Goal: Task Accomplishment & Management: Complete application form

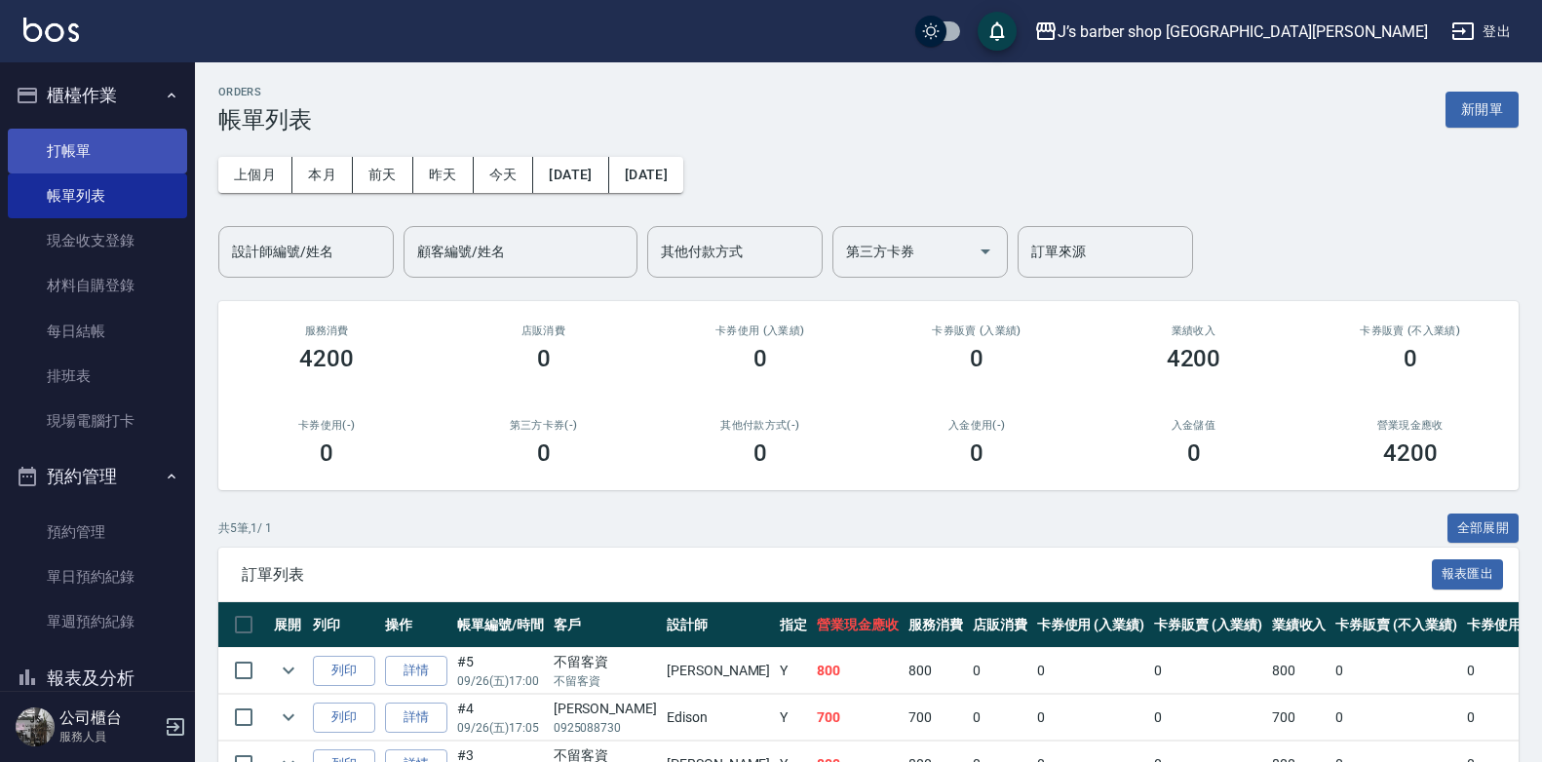
click at [94, 153] on link "打帳單" at bounding box center [97, 151] width 179 height 45
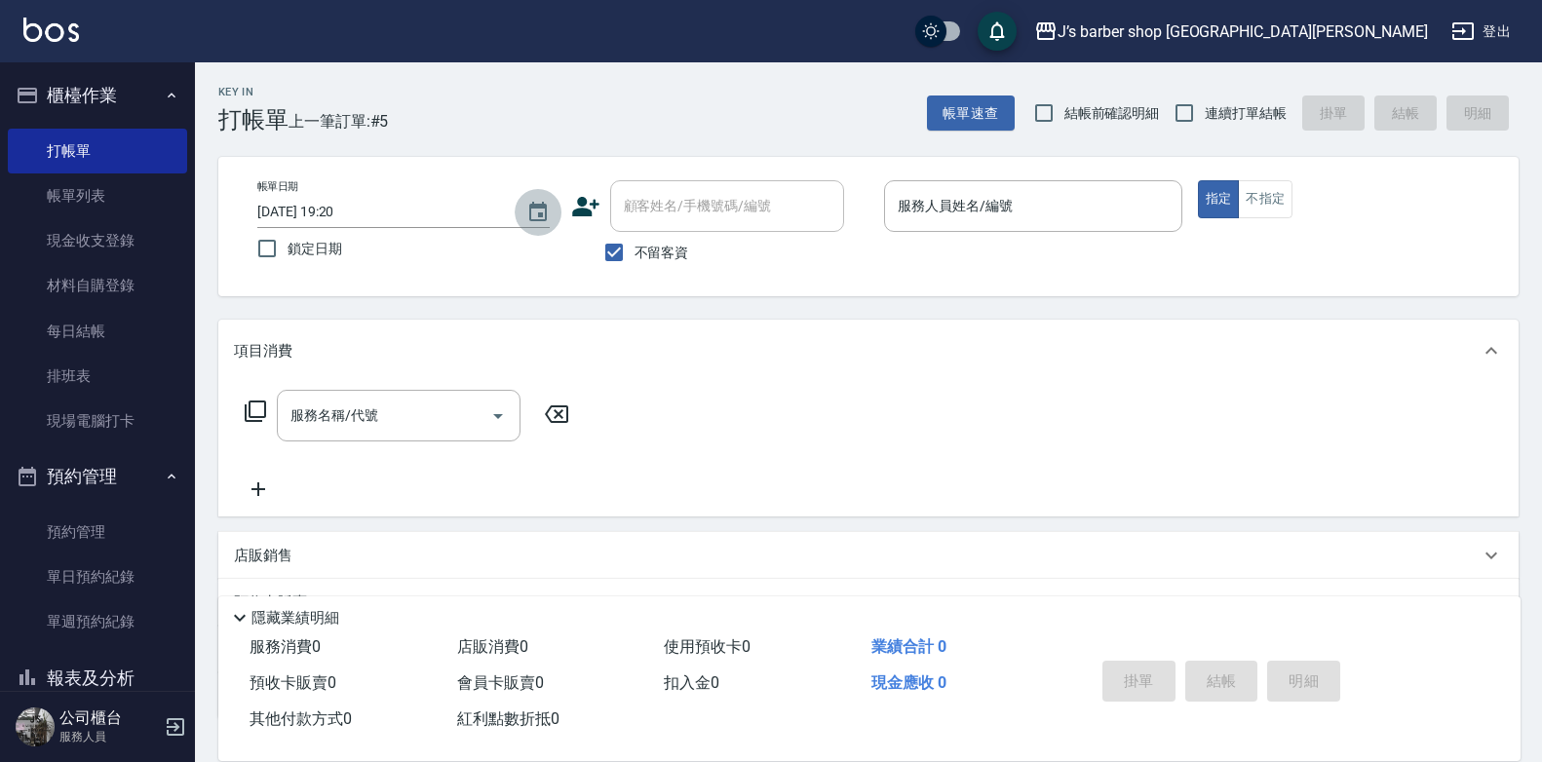
click at [553, 216] on button "Choose date, selected date is 2025-09-26" at bounding box center [538, 212] width 47 height 47
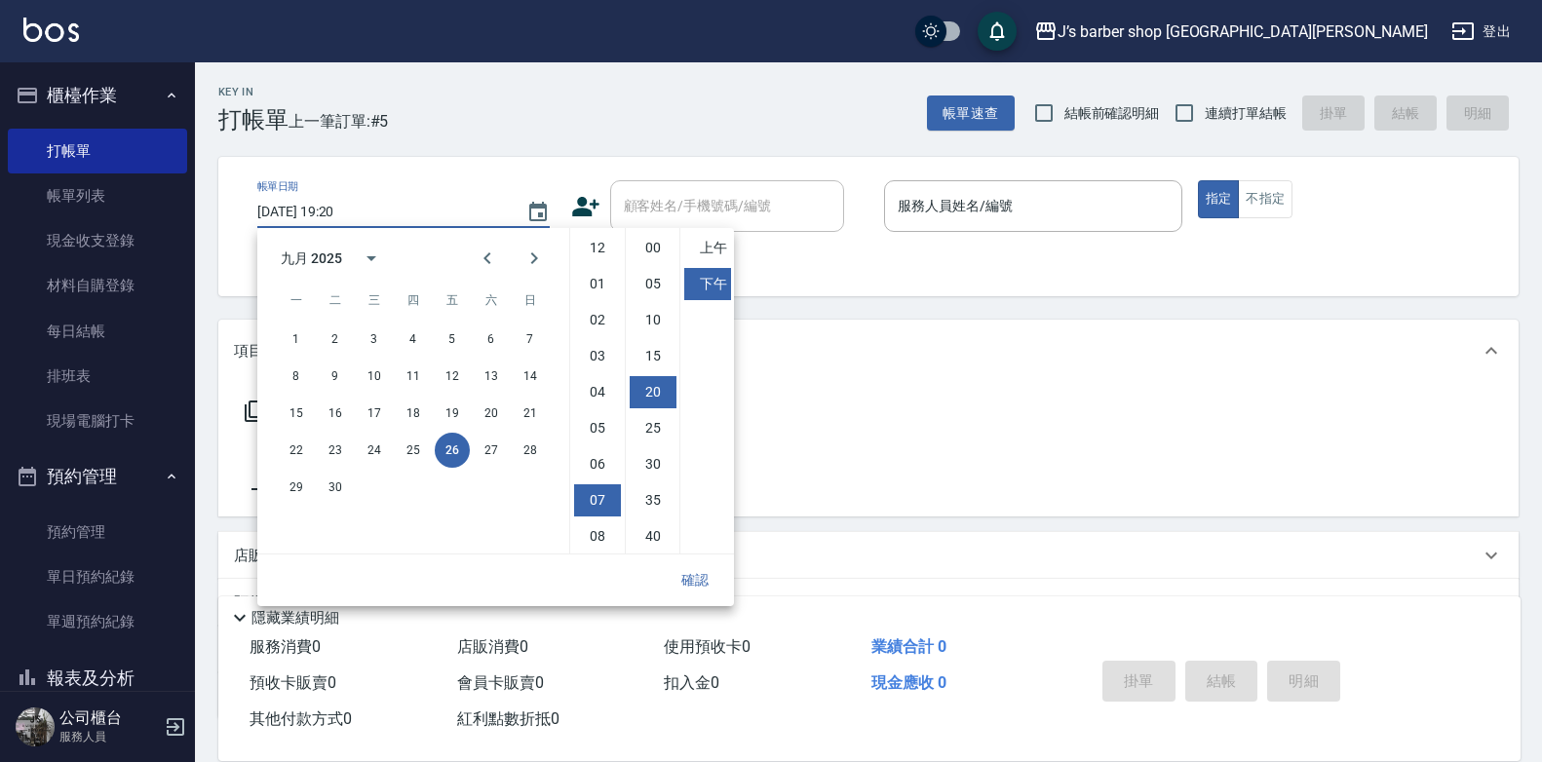
scroll to position [109, 0]
click at [604, 364] on li "06" at bounding box center [597, 355] width 47 height 32
click at [652, 253] on li "00" at bounding box center [653, 248] width 47 height 32
type input "2025/09/26 18:00"
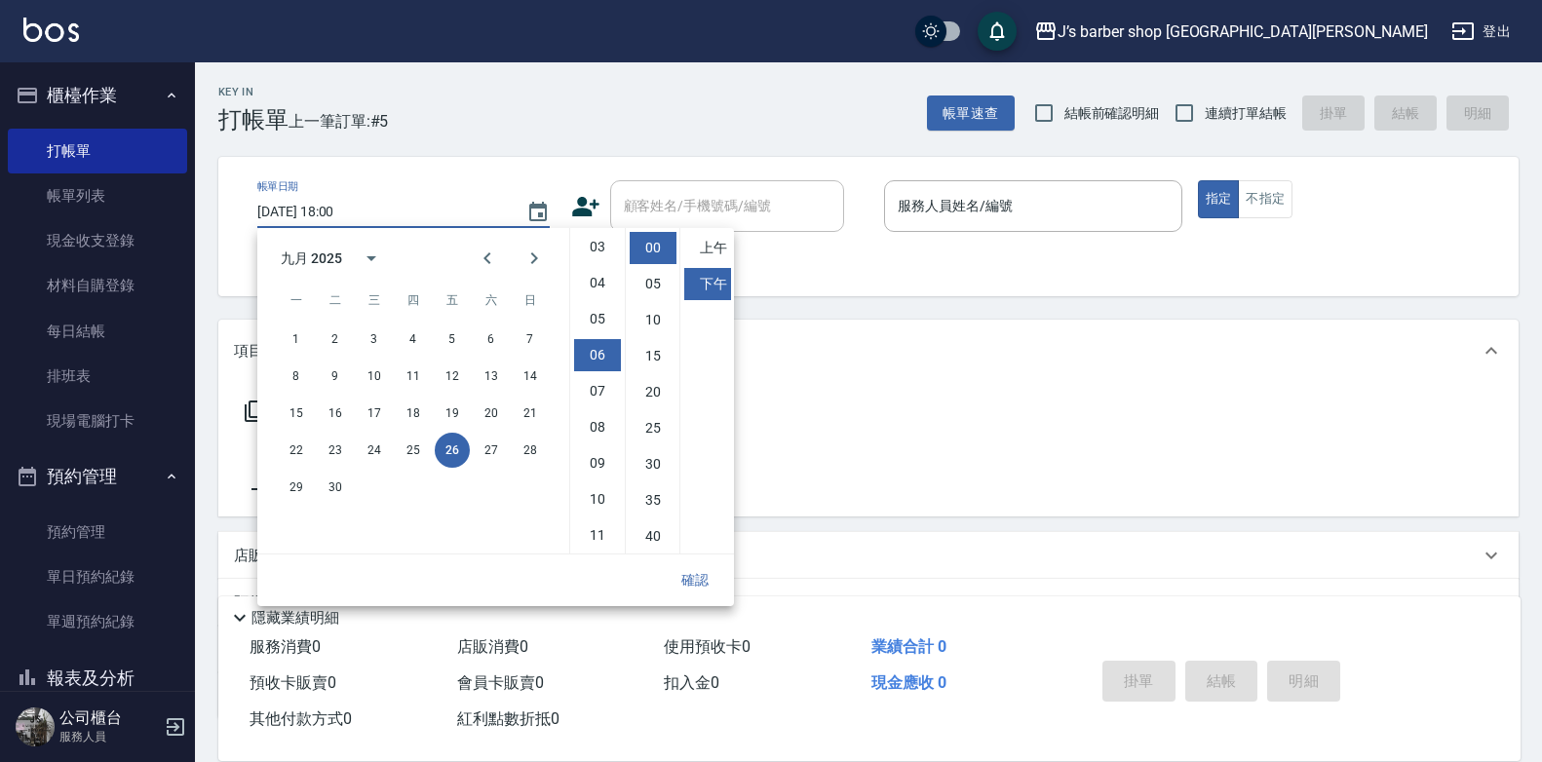
drag, startPoint x: 694, startPoint y: 568, endPoint x: 719, endPoint y: 545, distance: 33.8
click at [695, 569] on button "確認" at bounding box center [695, 581] width 62 height 36
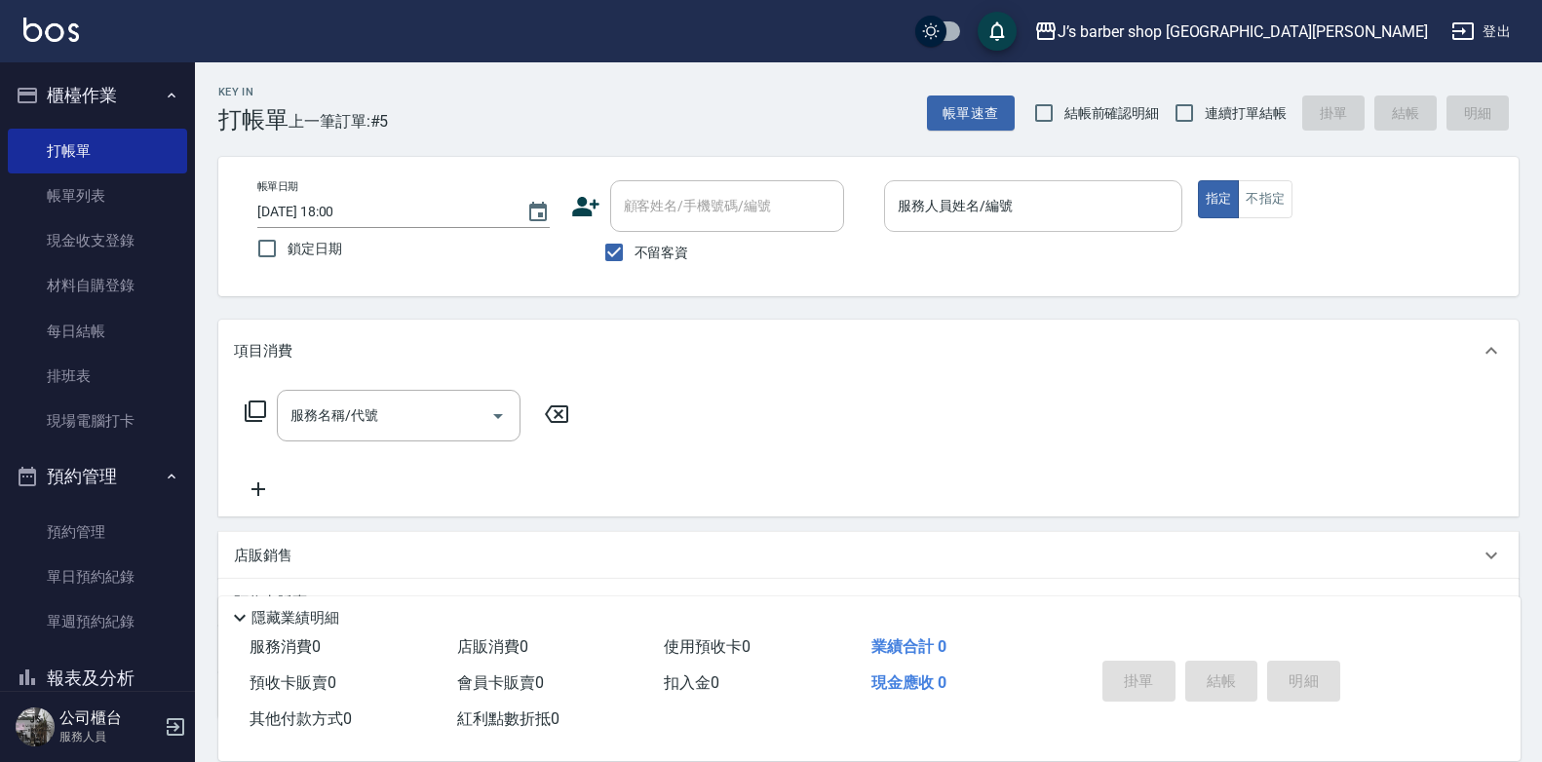
drag, startPoint x: 903, startPoint y: 211, endPoint x: 896, endPoint y: 225, distance: 16.1
click at [905, 210] on input "服務人員姓名/編號" at bounding box center [1033, 206] width 281 height 34
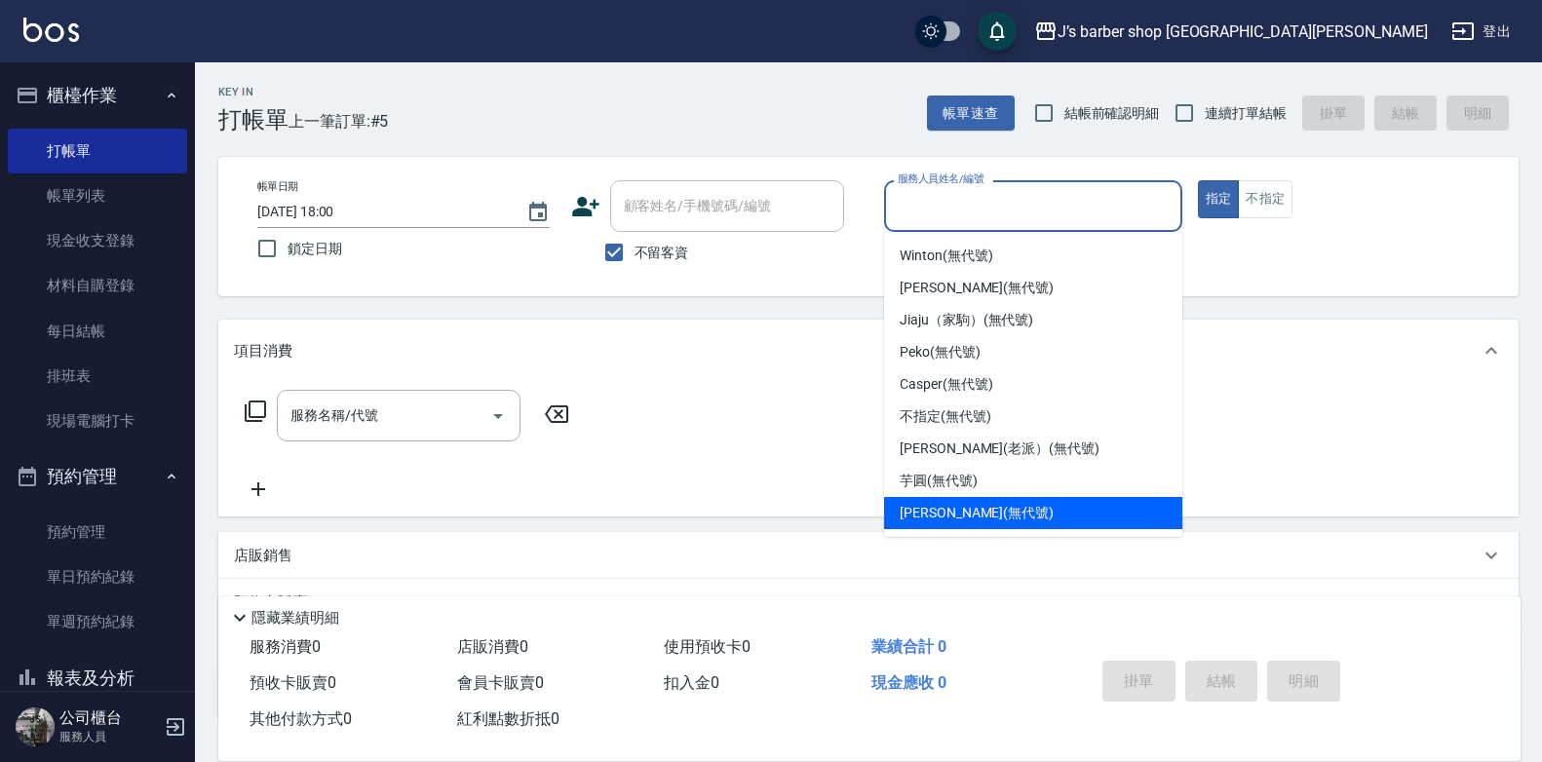
click at [945, 512] on span "[PERSON_NAME] (無代號)" at bounding box center [977, 513] width 154 height 20
type input "[PERSON_NAME](無代號)"
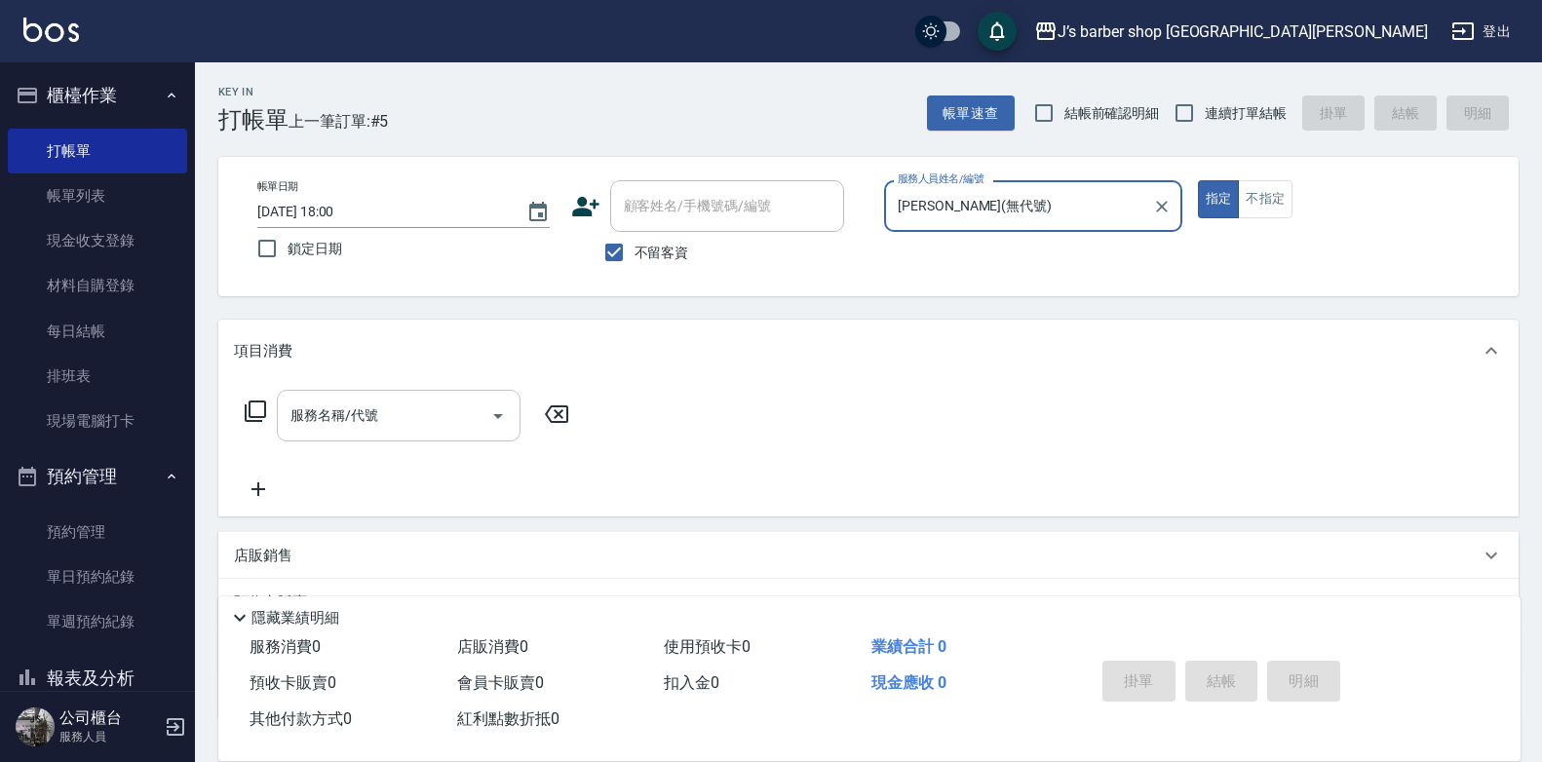
click at [385, 405] on input "服務名稱/代號" at bounding box center [384, 416] width 197 height 34
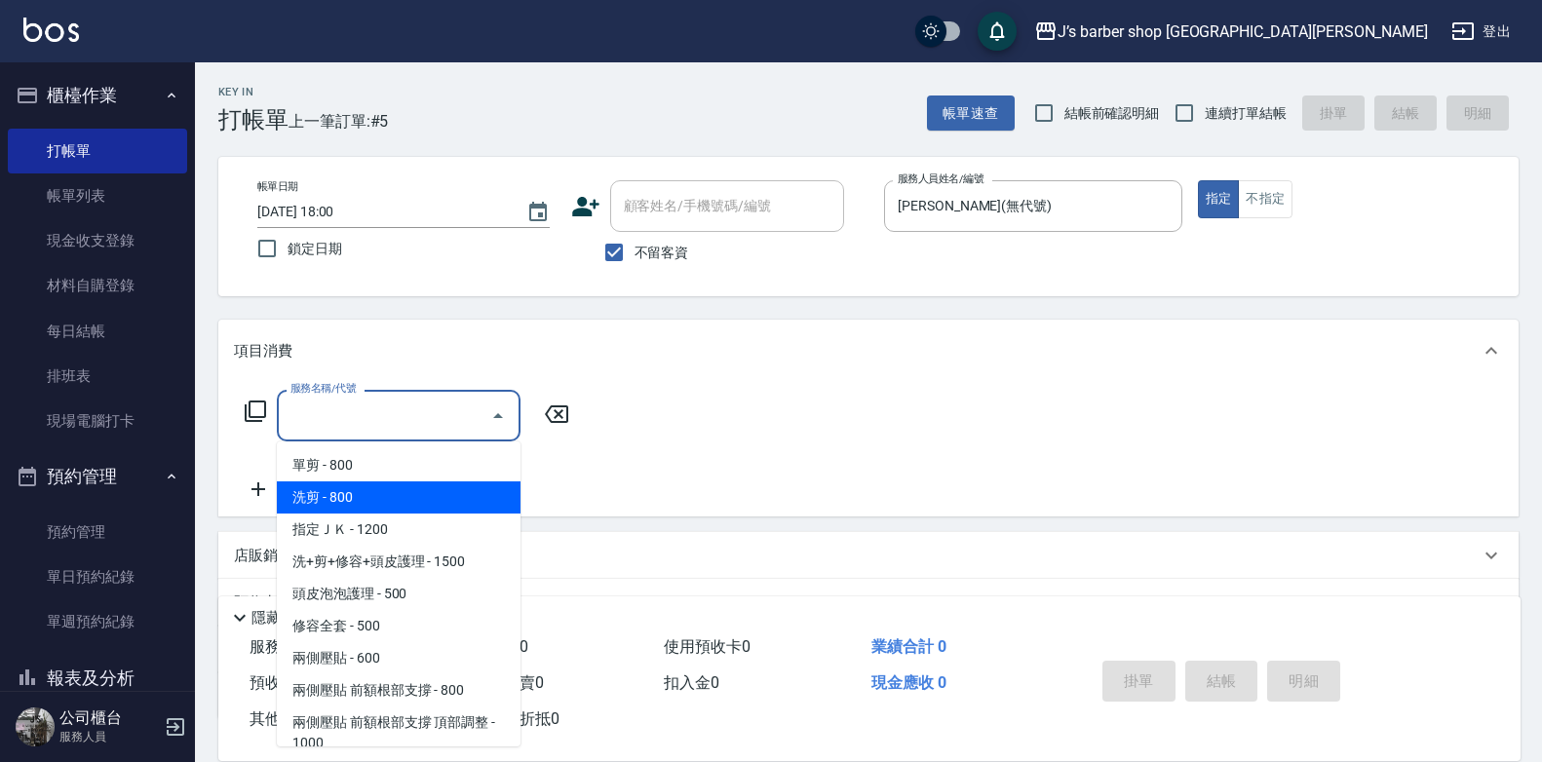
click at [380, 496] on span "洗剪 - 800" at bounding box center [399, 498] width 244 height 32
type input "洗剪(101)"
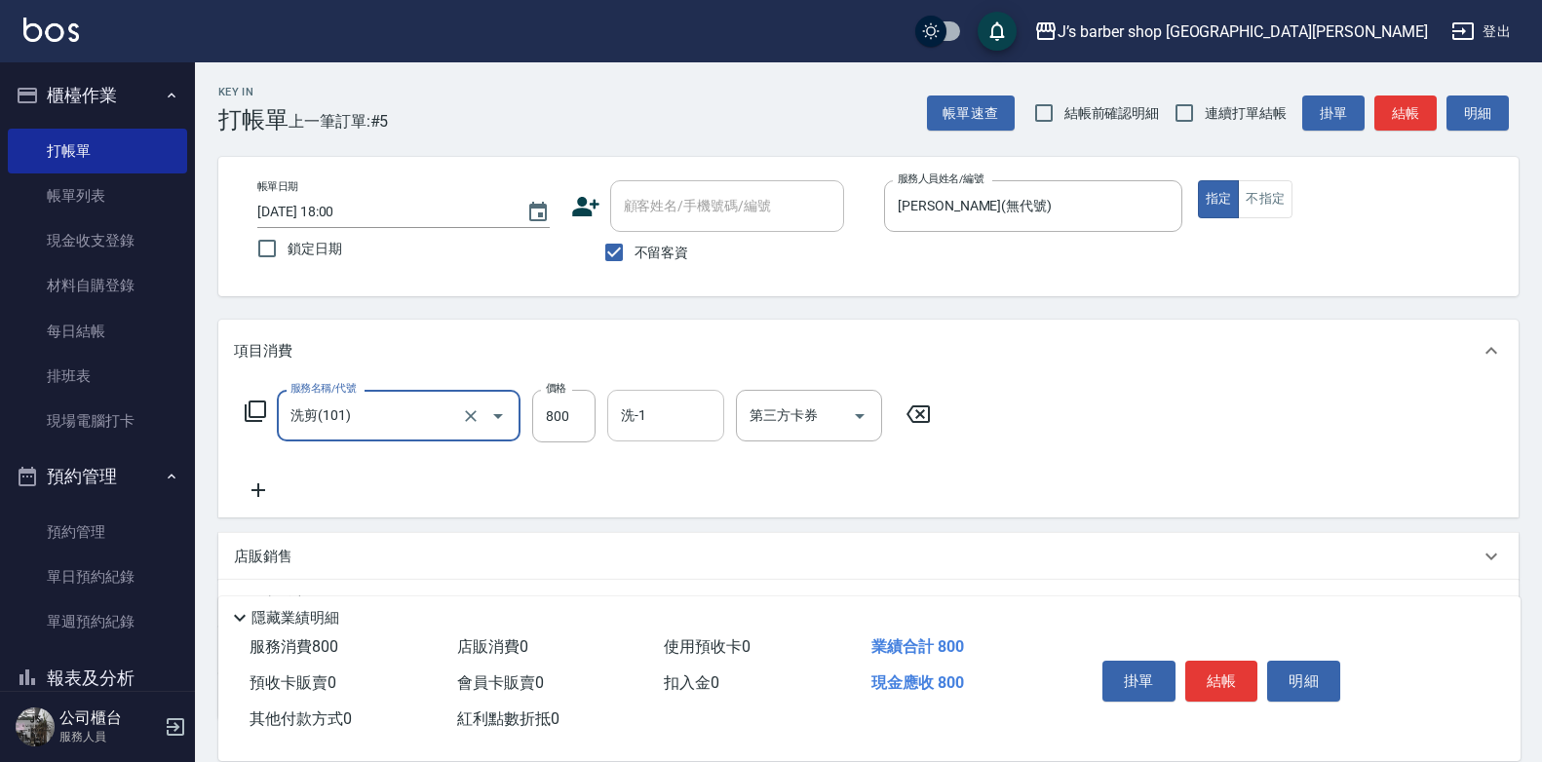
drag, startPoint x: 682, startPoint y: 420, endPoint x: 701, endPoint y: 422, distance: 19.6
click at [688, 420] on input "洗-1" at bounding box center [665, 416] width 99 height 34
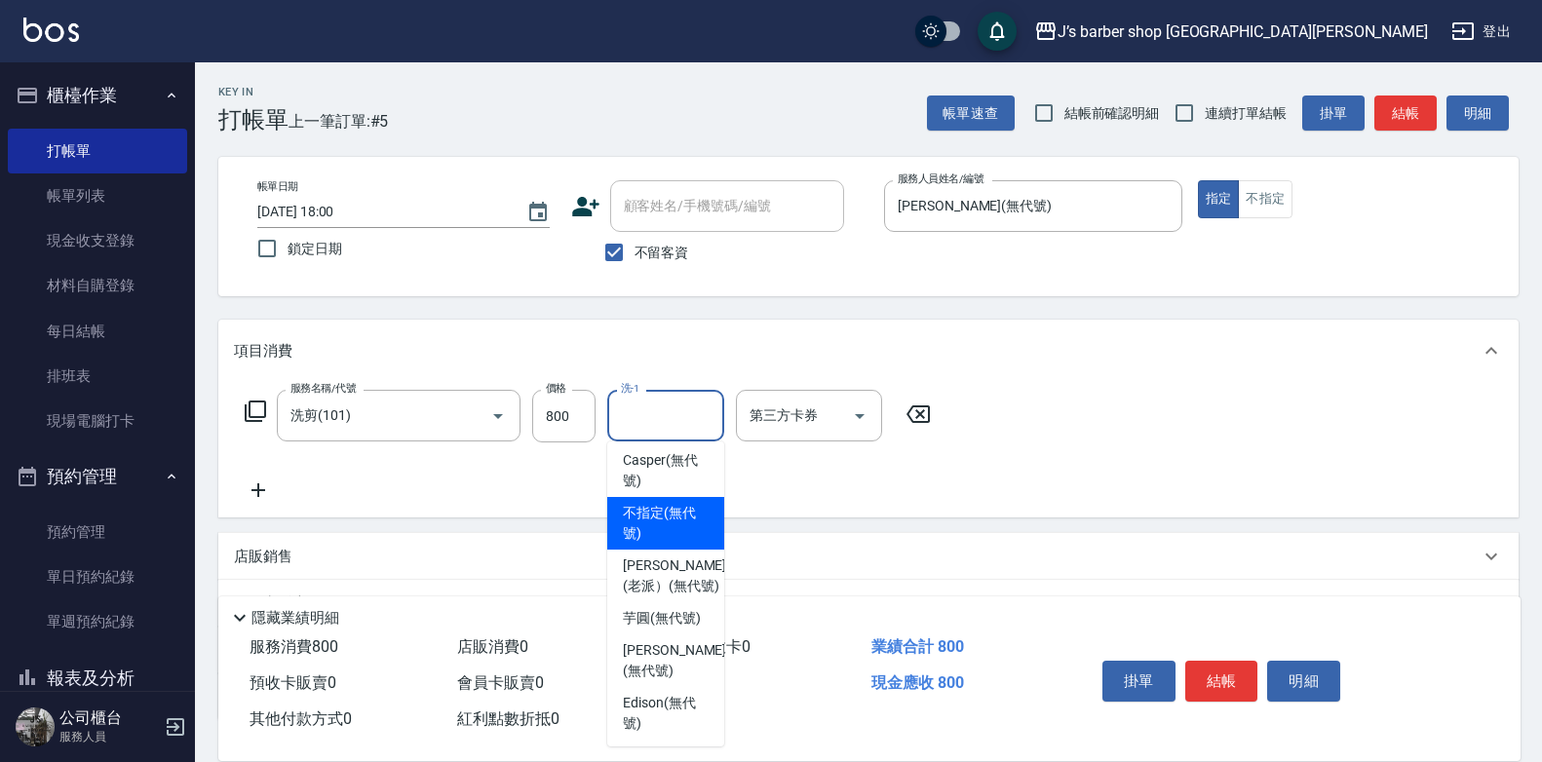
scroll to position [97, 0]
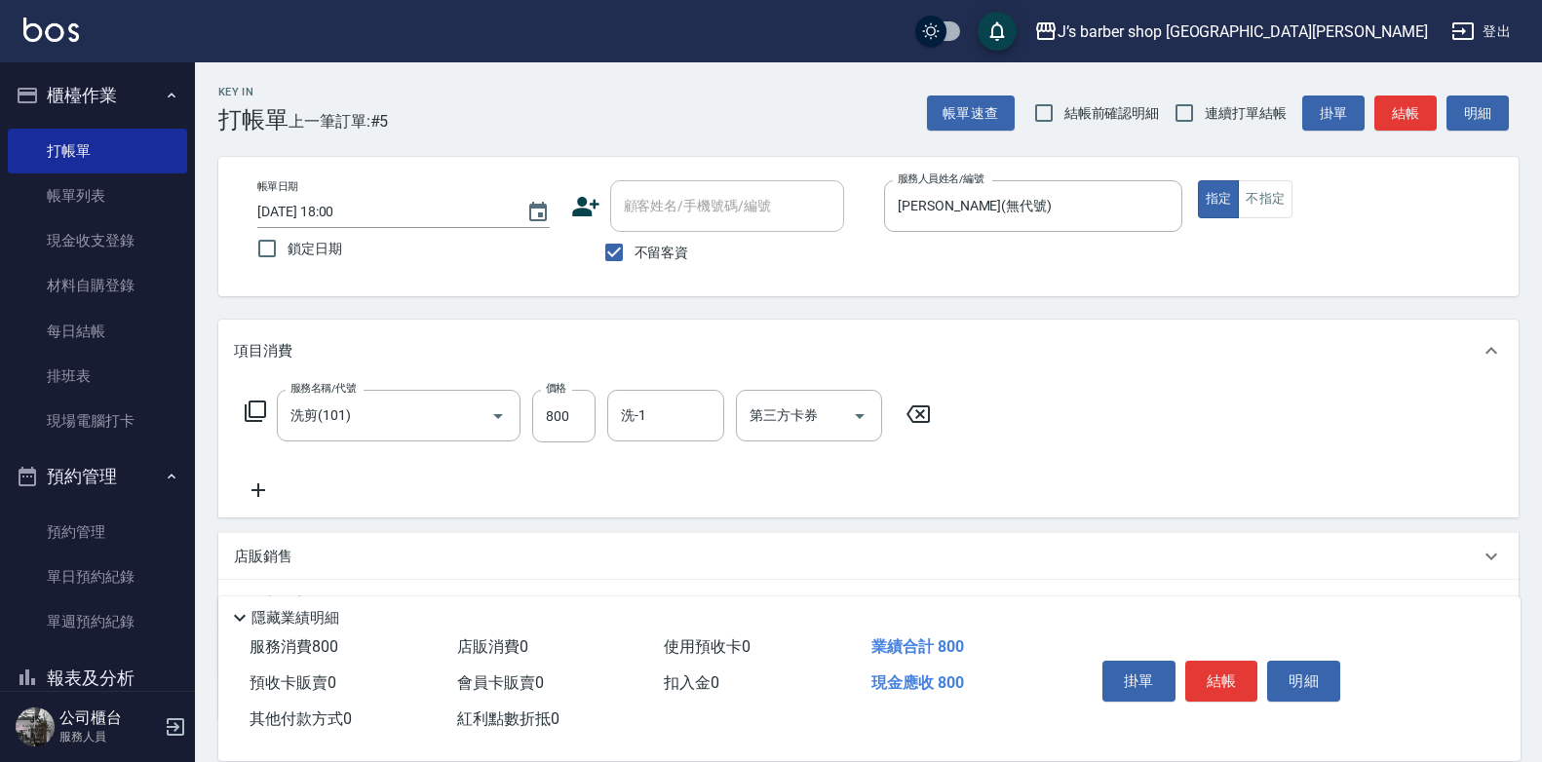
click at [926, 413] on icon at bounding box center [918, 414] width 49 height 23
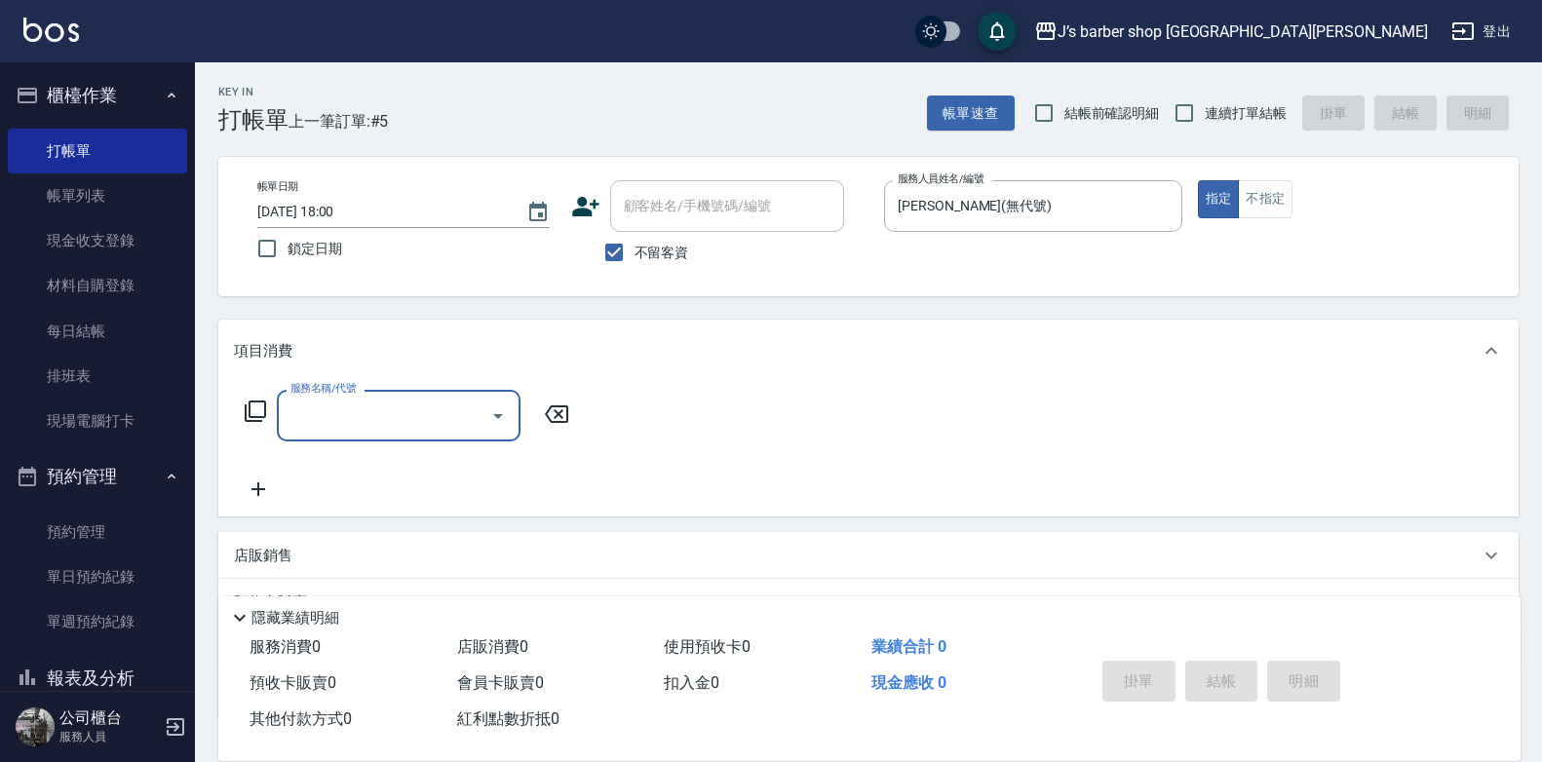
click at [466, 422] on input "服務名稱/代號" at bounding box center [384, 416] width 197 height 34
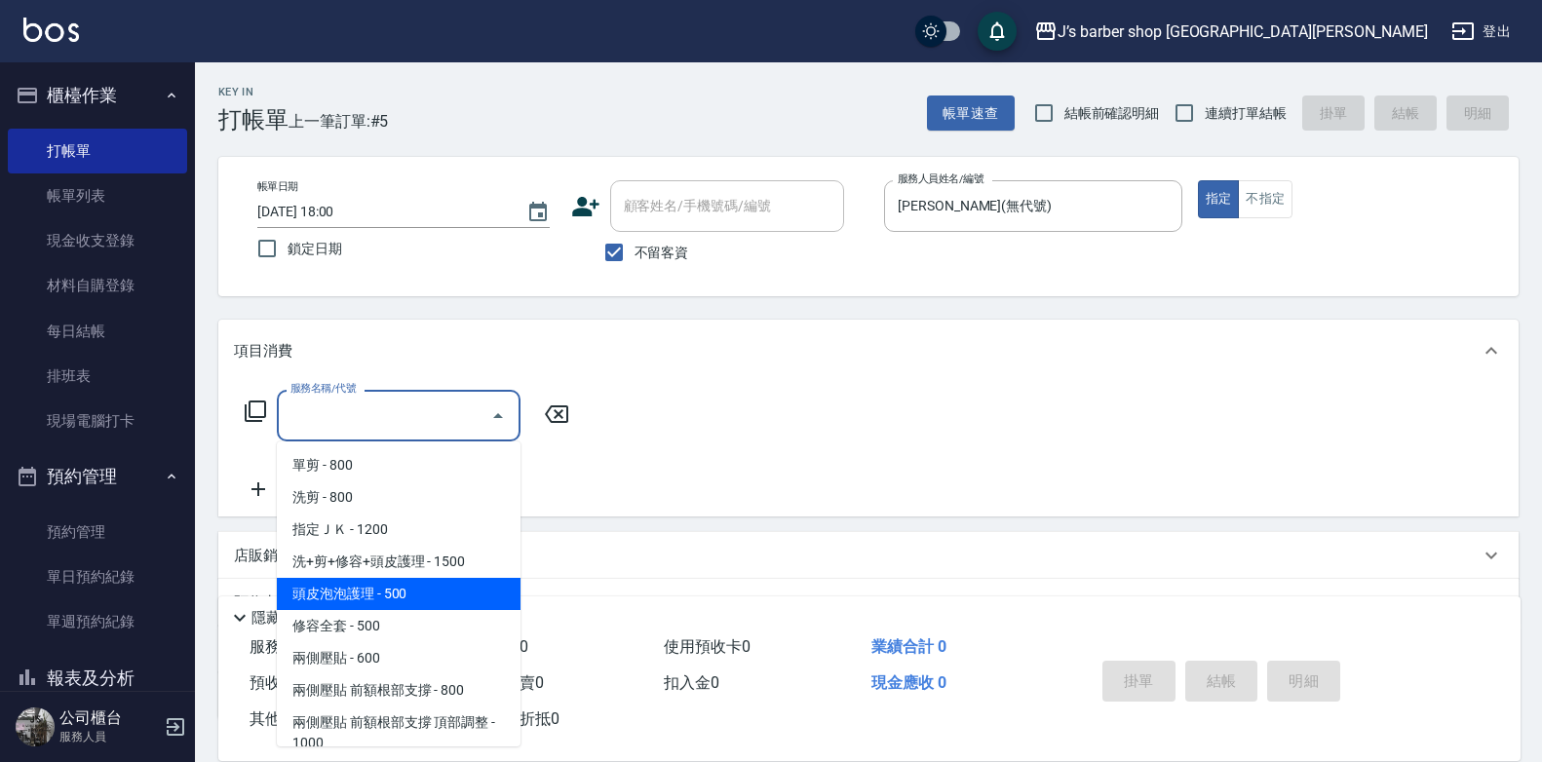
click at [366, 586] on span "頭皮泡泡護理 - 500" at bounding box center [399, 594] width 244 height 32
type input "頭皮泡泡護理(201)"
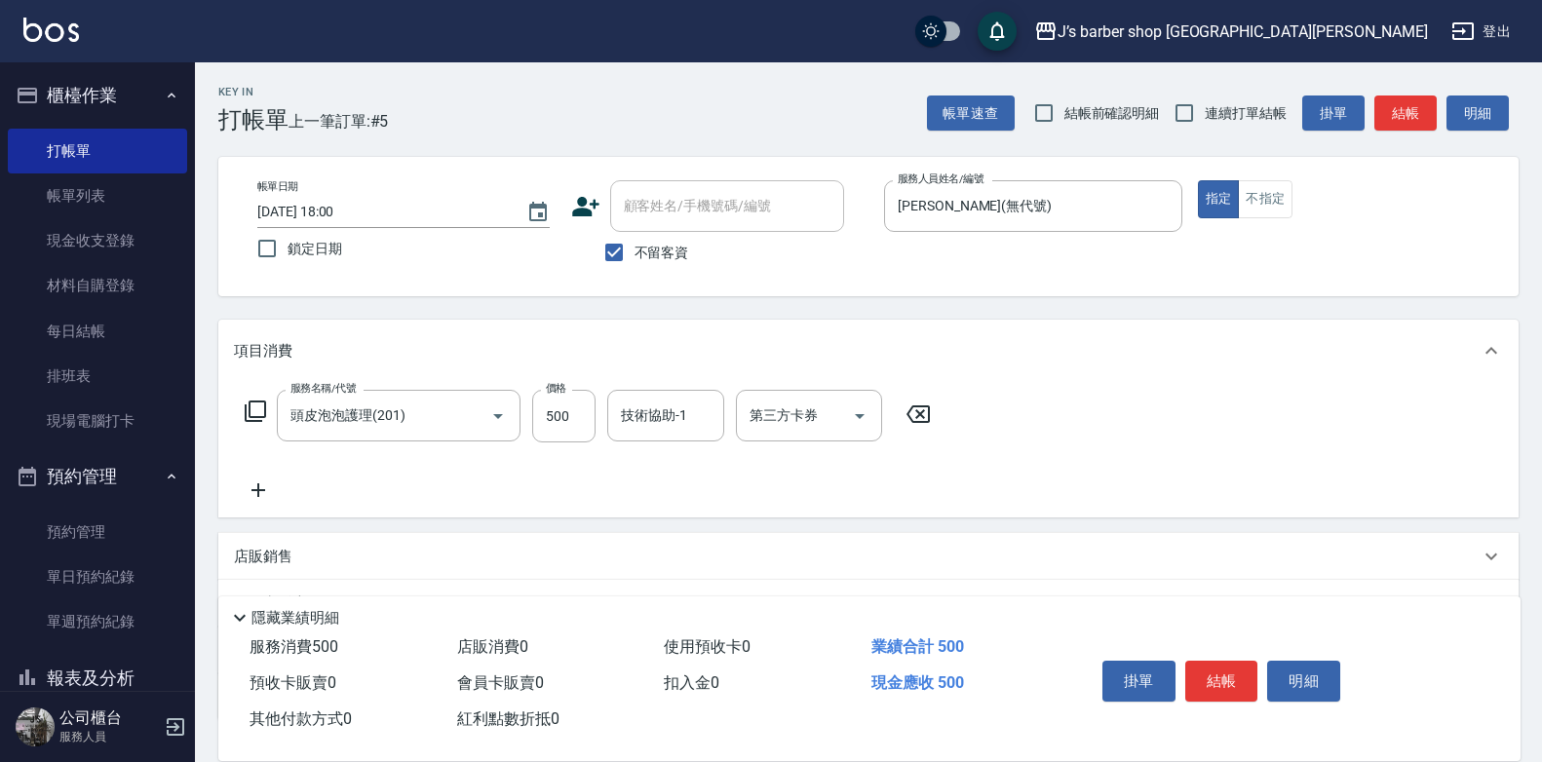
click at [253, 493] on icon at bounding box center [258, 490] width 49 height 23
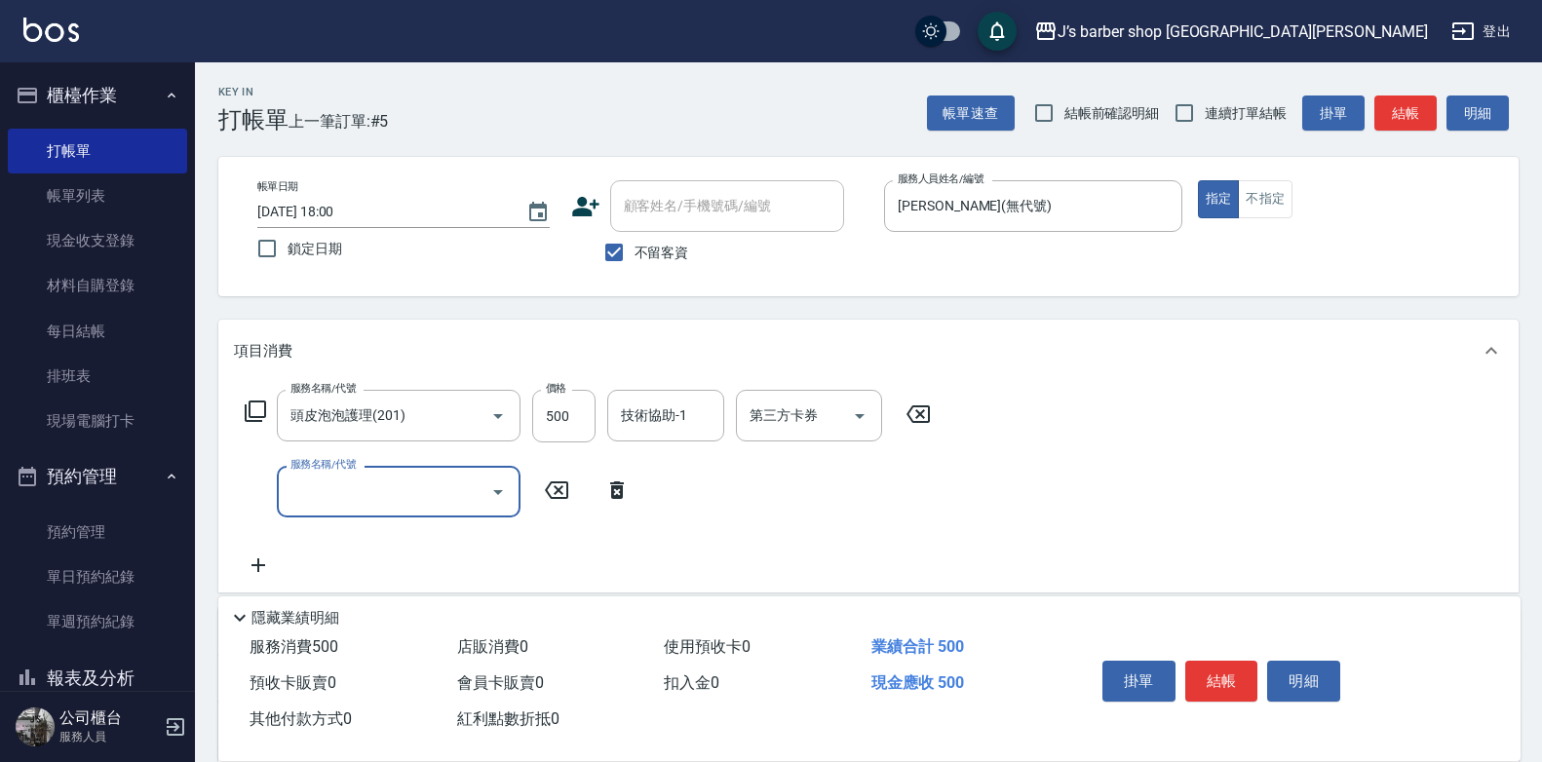
click at [344, 497] on input "服務名稱/代號" at bounding box center [384, 492] width 197 height 34
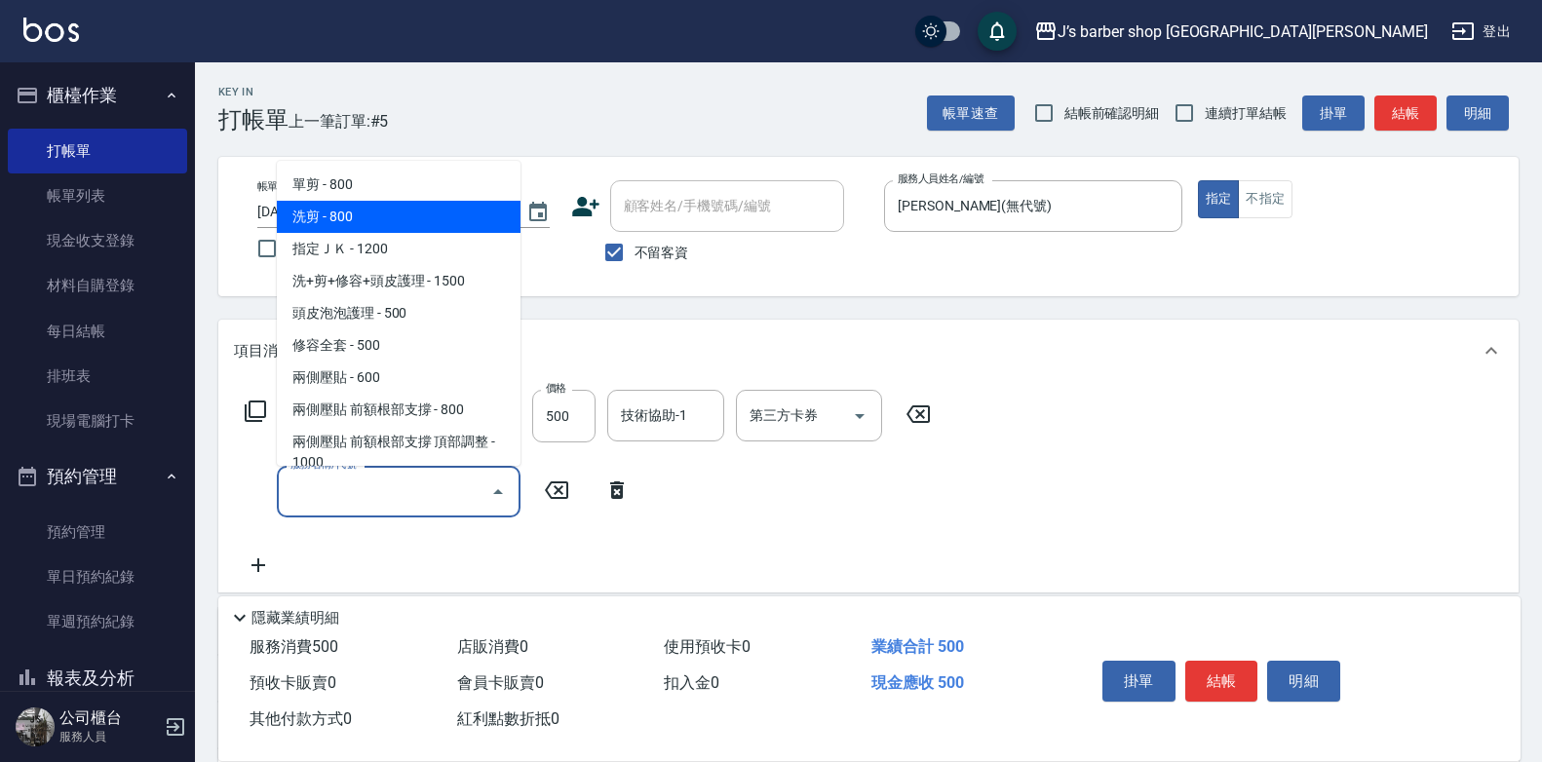
click at [342, 210] on span "洗剪 - 800" at bounding box center [399, 217] width 244 height 32
type input "洗剪(101)"
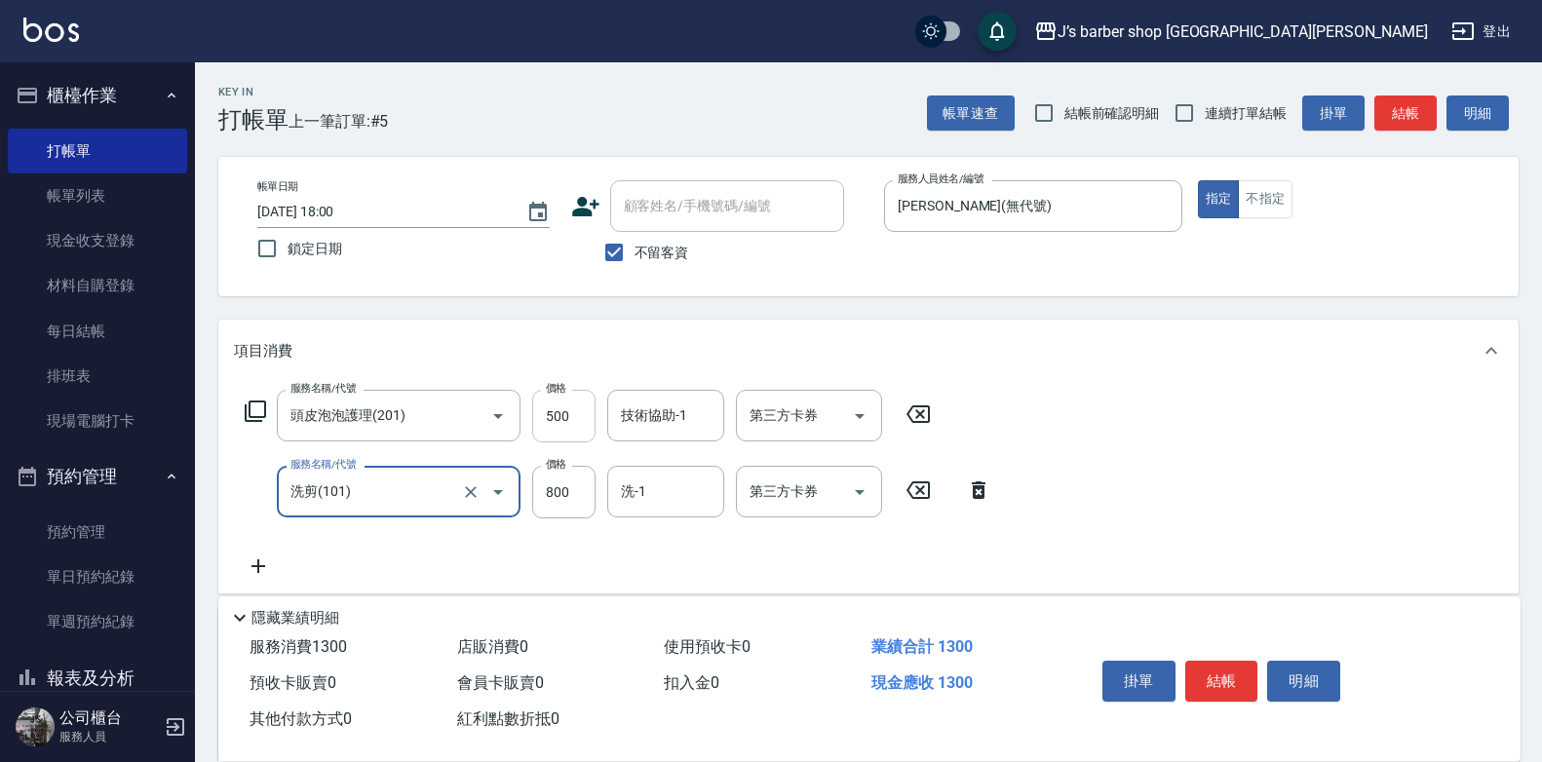
click at [573, 396] on input "500" at bounding box center [563, 416] width 63 height 53
click at [571, 397] on input "500" at bounding box center [563, 416] width 63 height 53
type input "400"
click at [650, 414] on div "技術協助-1 技術協助-1" at bounding box center [665, 416] width 117 height 52
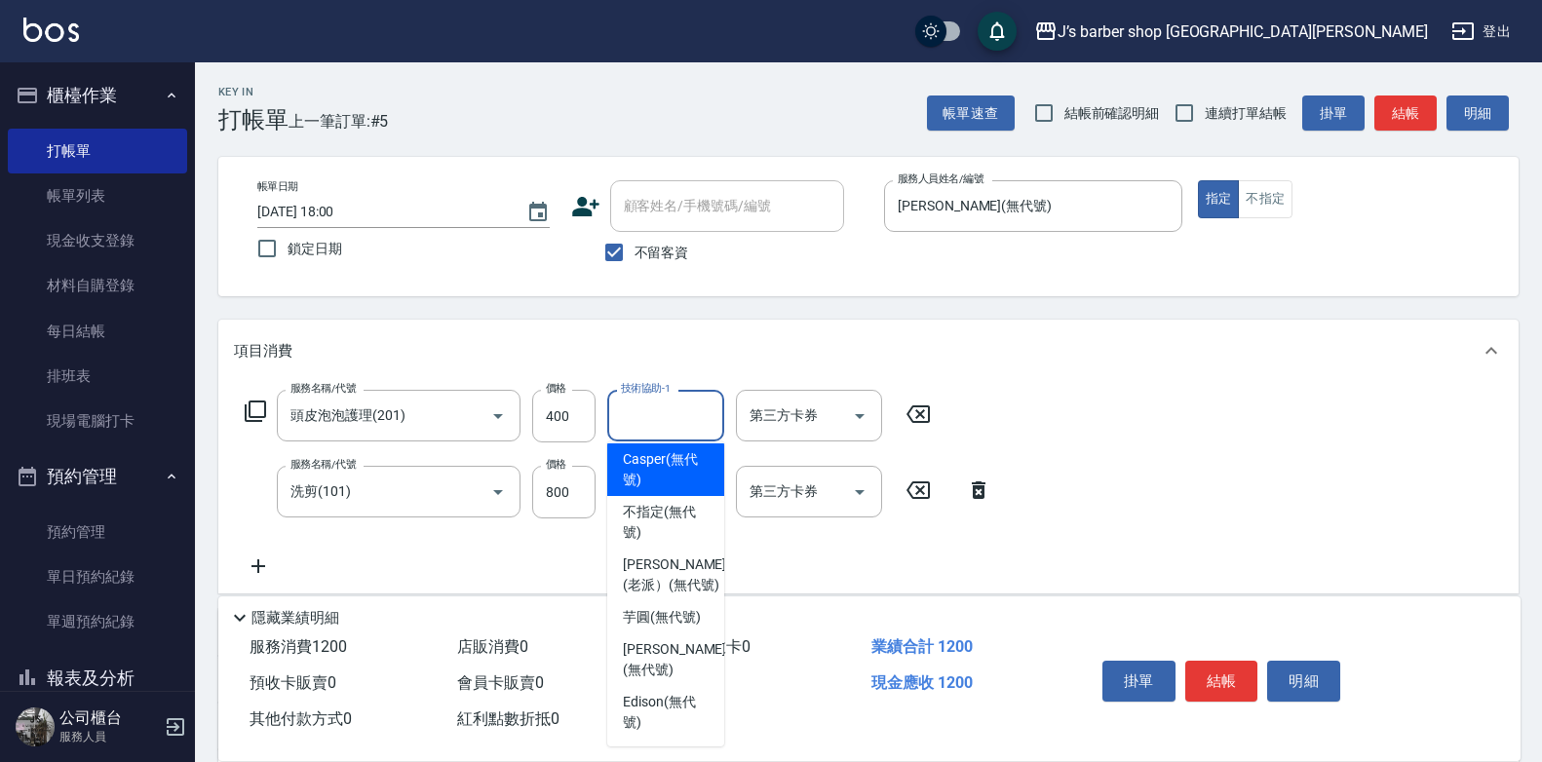
scroll to position [278, 0]
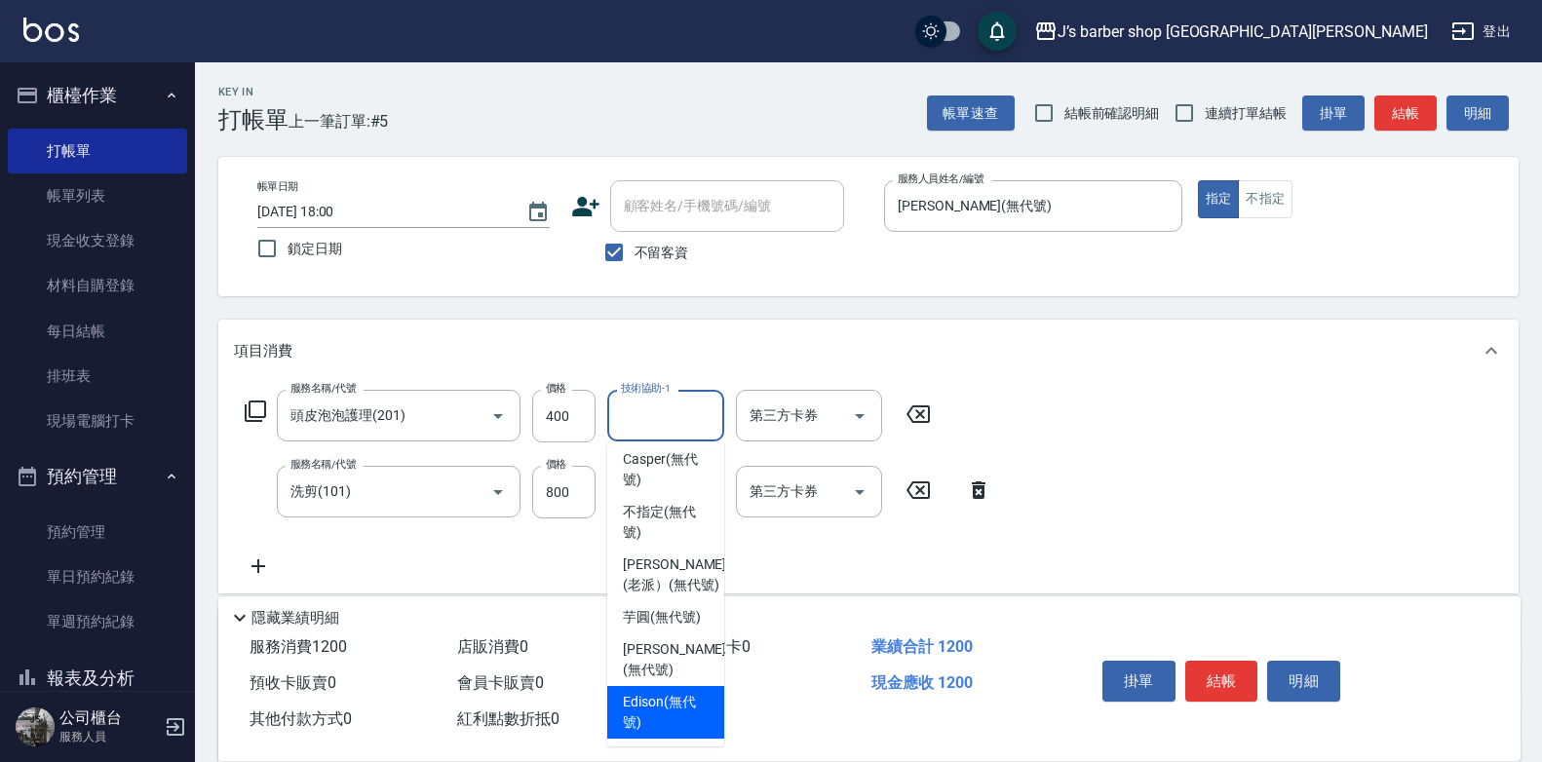
click at [641, 703] on span "Edison (無代號)" at bounding box center [666, 712] width 86 height 41
type input "Edison(無代號)"
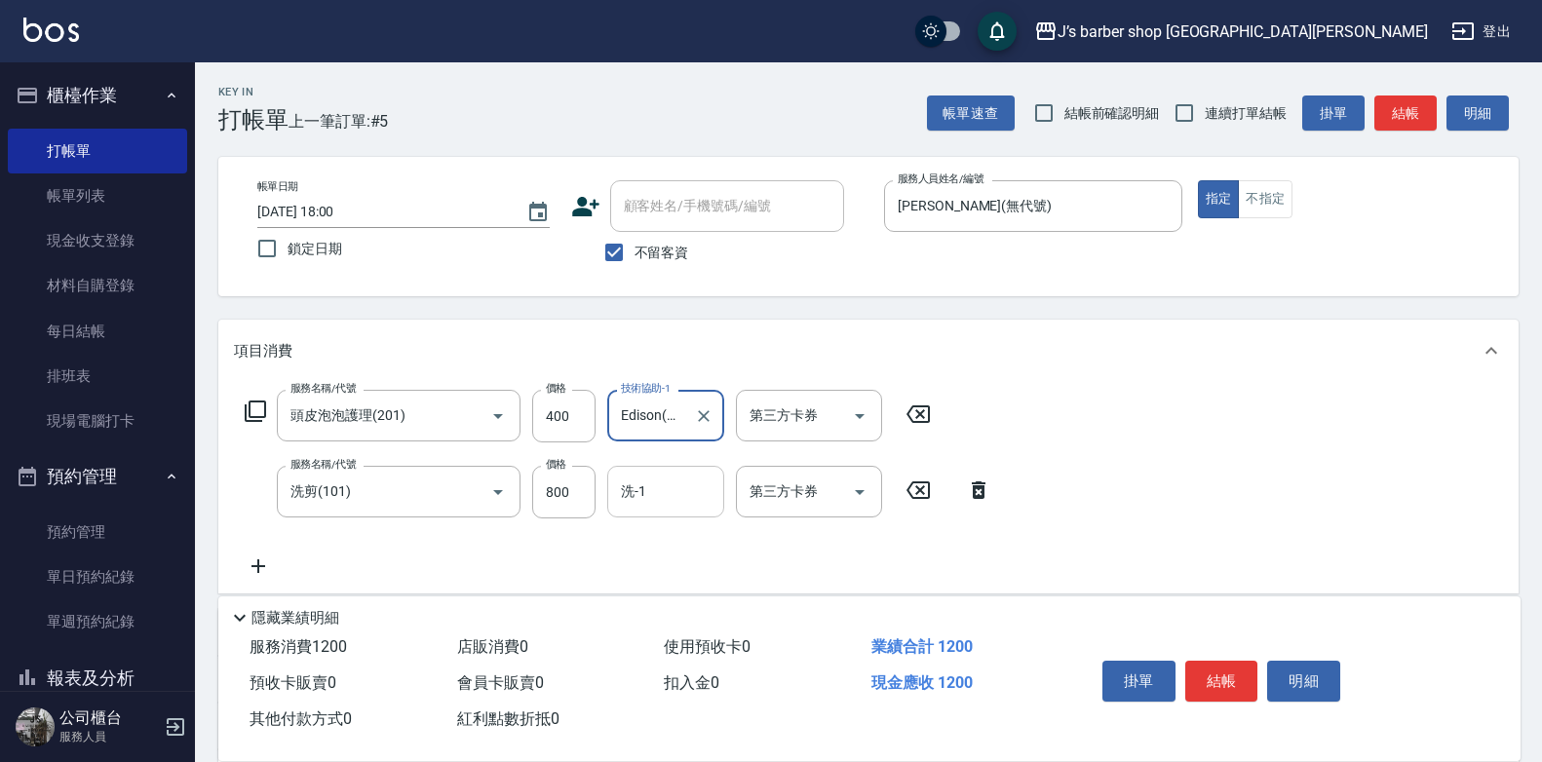
click at [648, 498] on input "洗-1" at bounding box center [665, 492] width 99 height 34
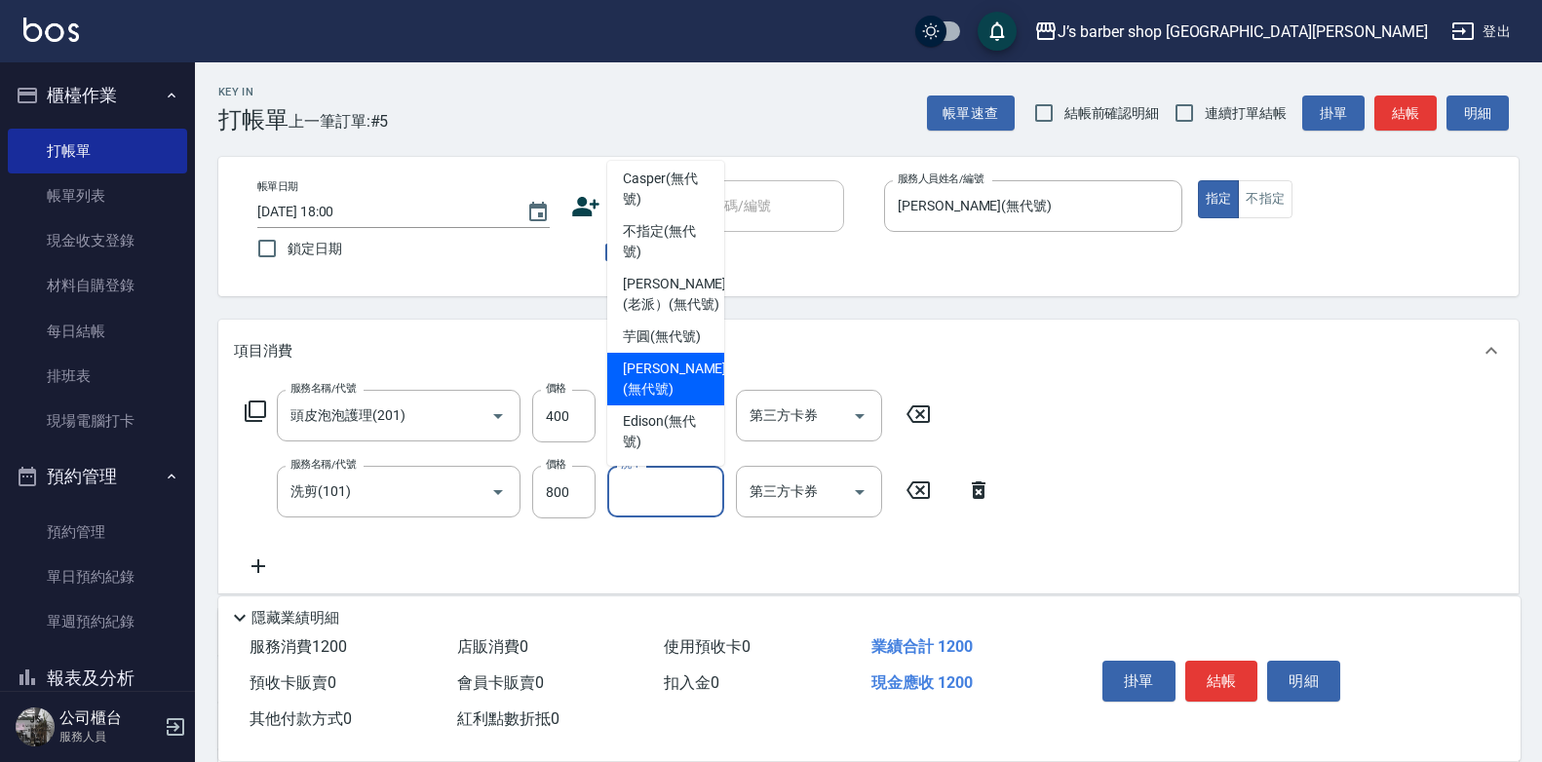
click at [665, 362] on span "[PERSON_NAME] (無代號)" at bounding box center [674, 379] width 103 height 41
type input "[PERSON_NAME](無代號)"
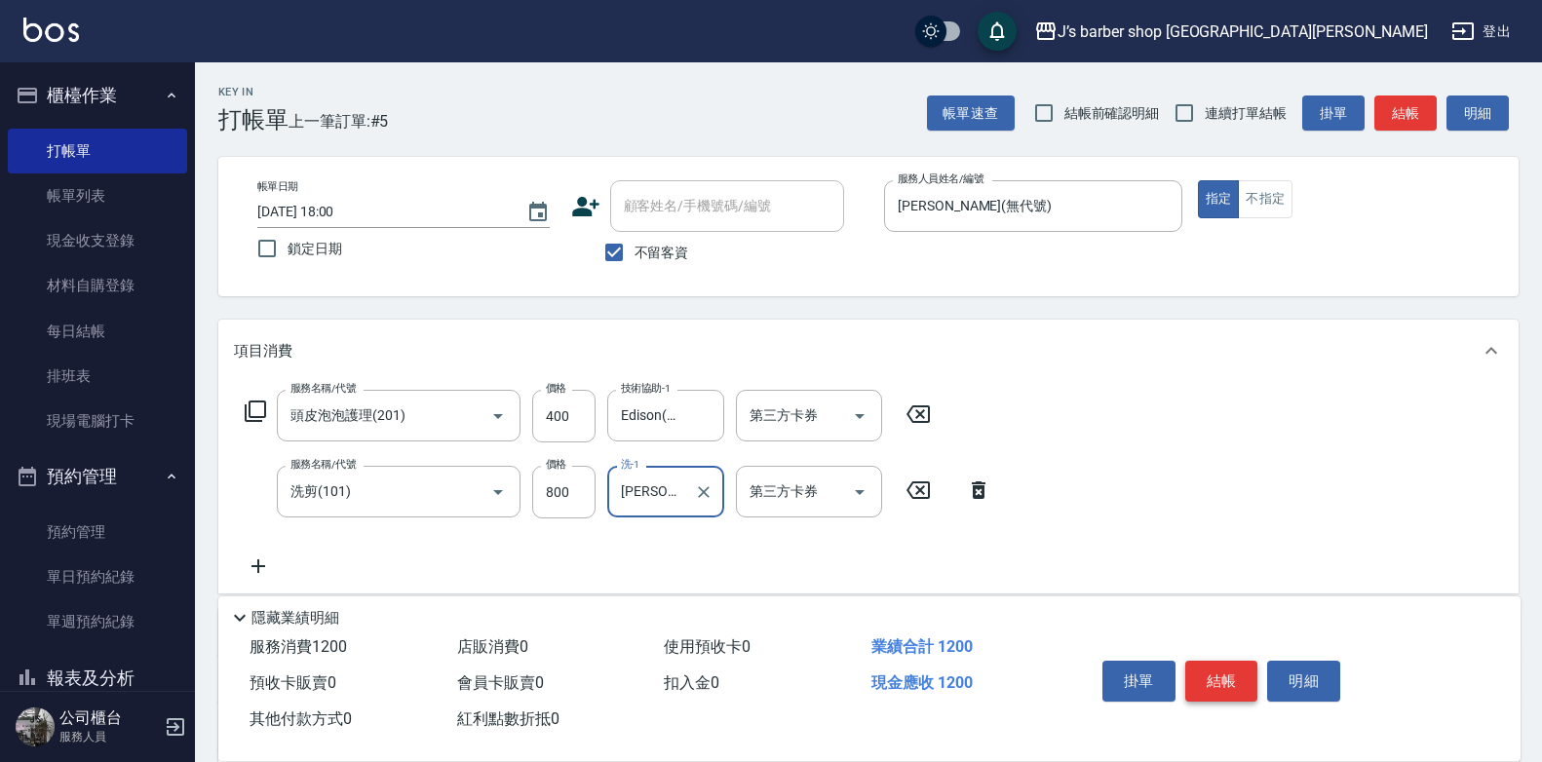
click at [1209, 675] on button "結帳" at bounding box center [1222, 681] width 73 height 41
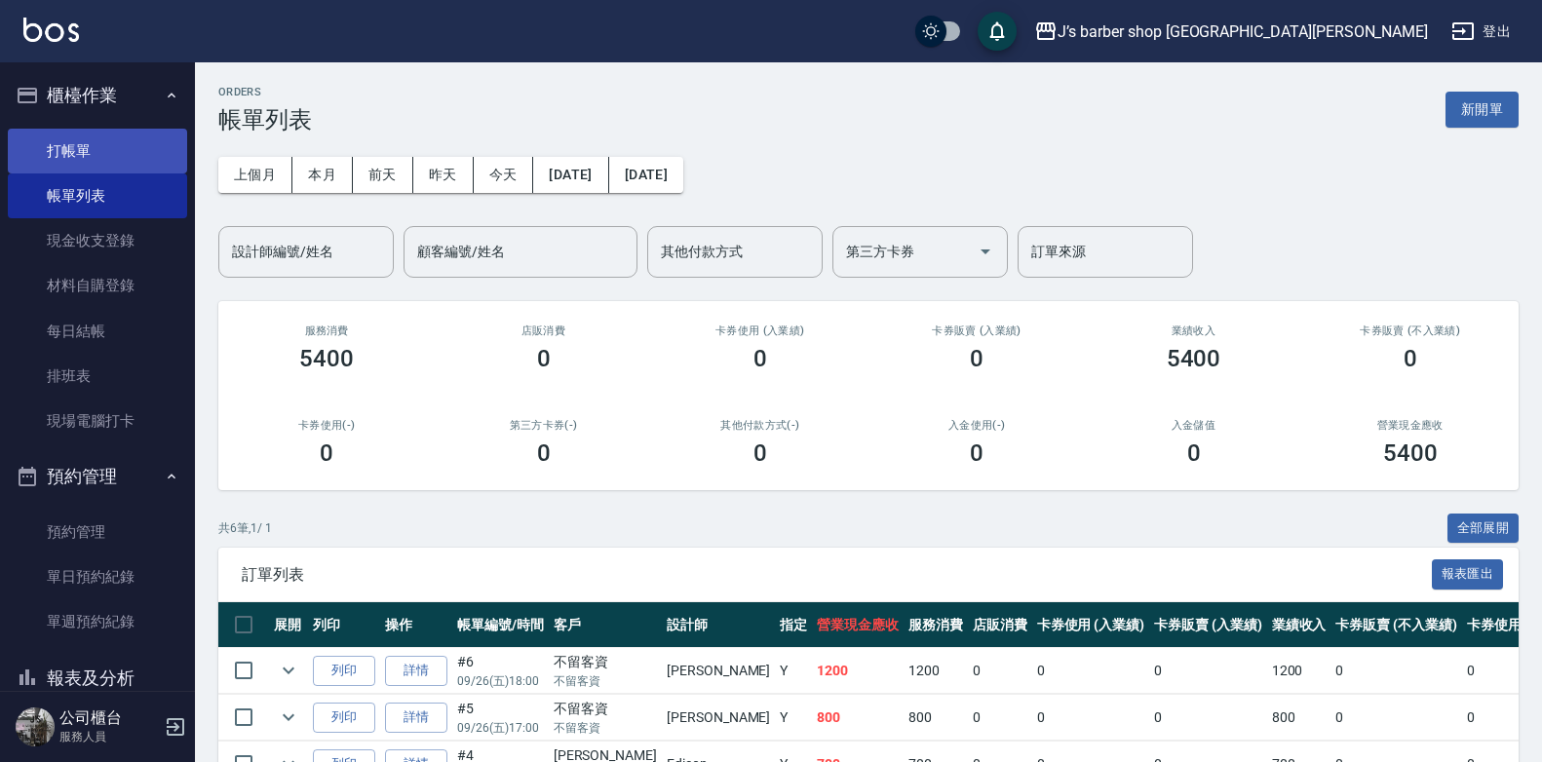
click at [69, 165] on link "打帳單" at bounding box center [97, 151] width 179 height 45
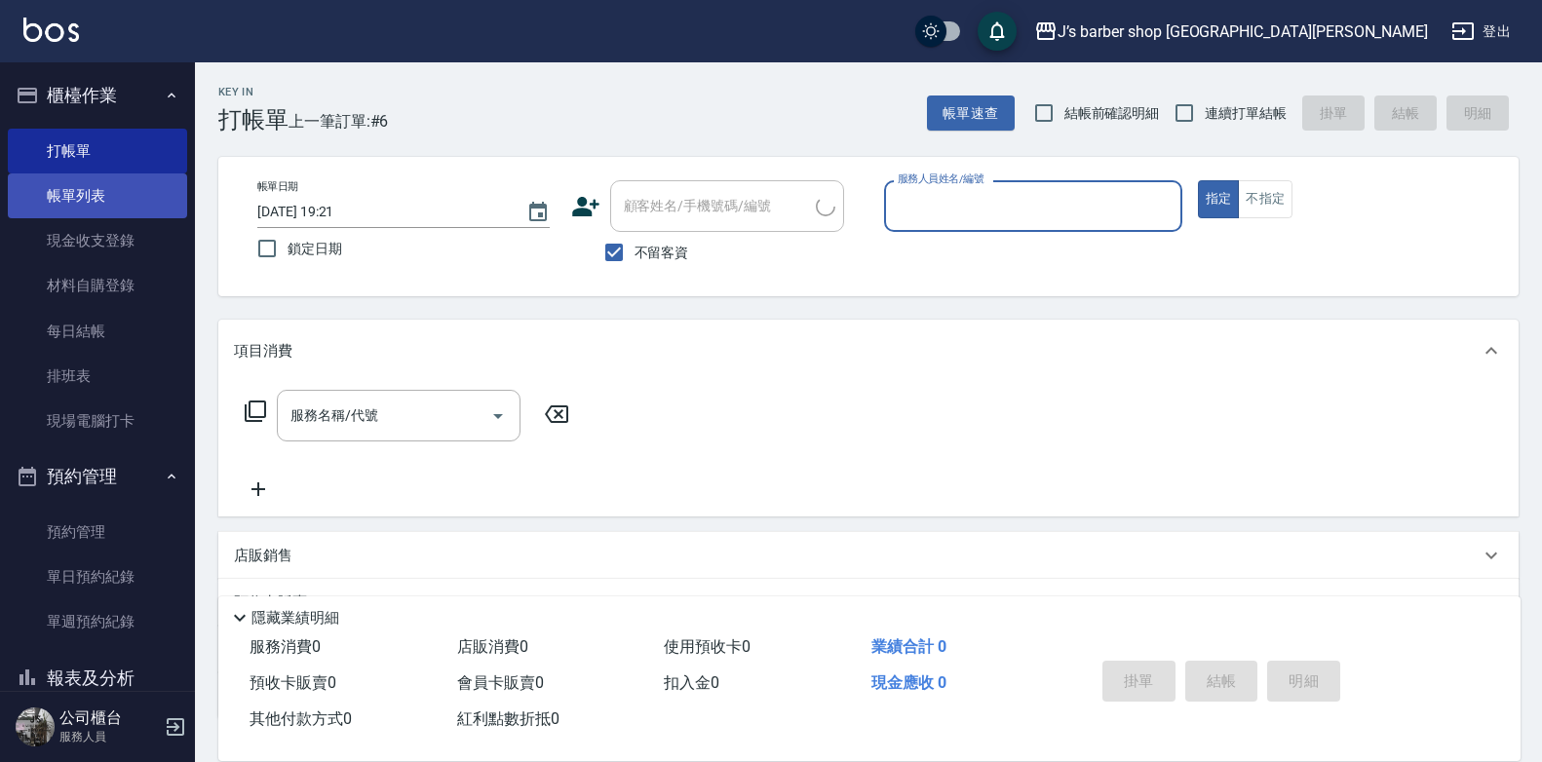
click at [67, 189] on link "帳單列表" at bounding box center [97, 196] width 179 height 45
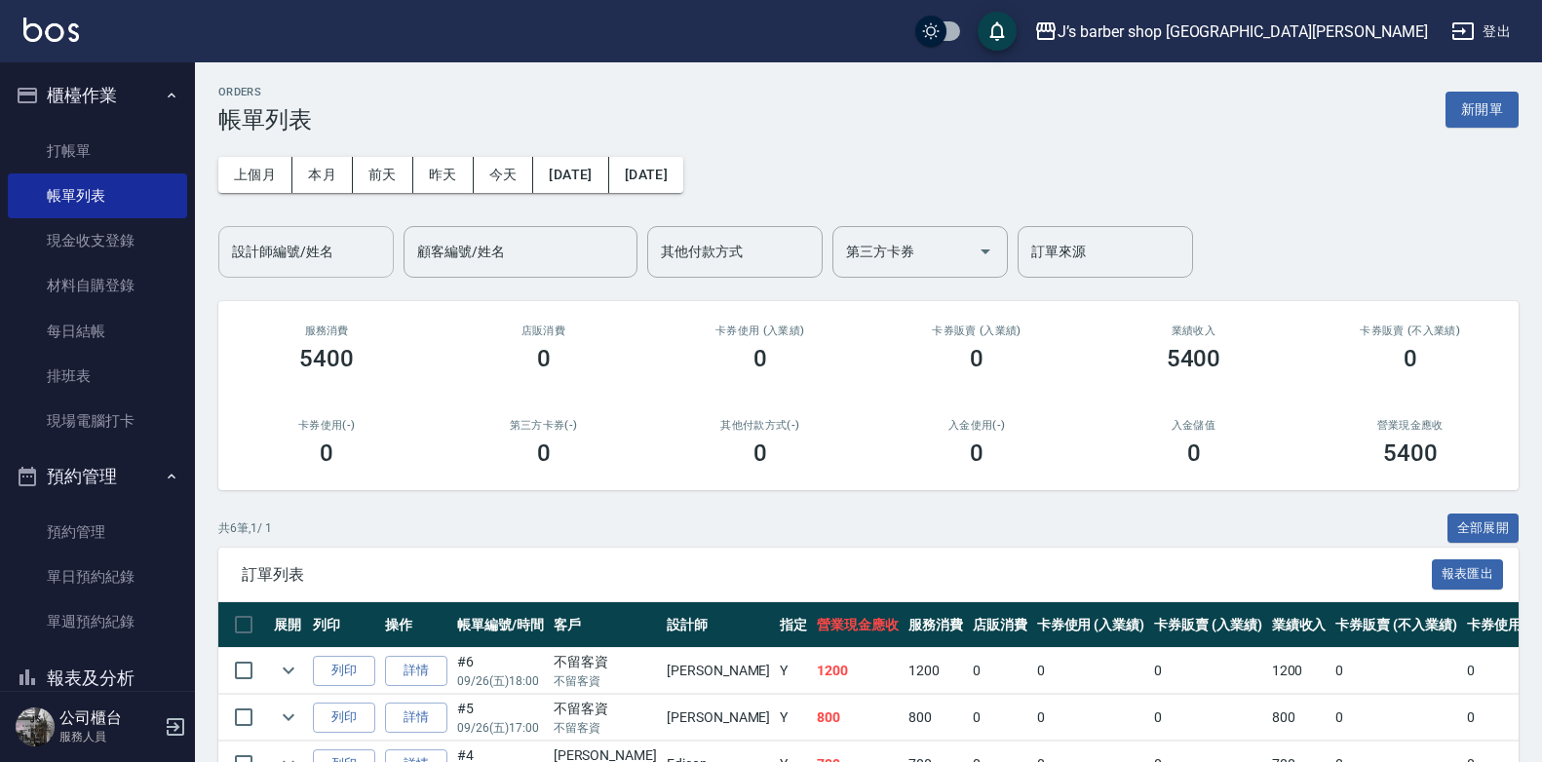
click at [342, 257] on input "設計師編號/姓名" at bounding box center [306, 252] width 158 height 34
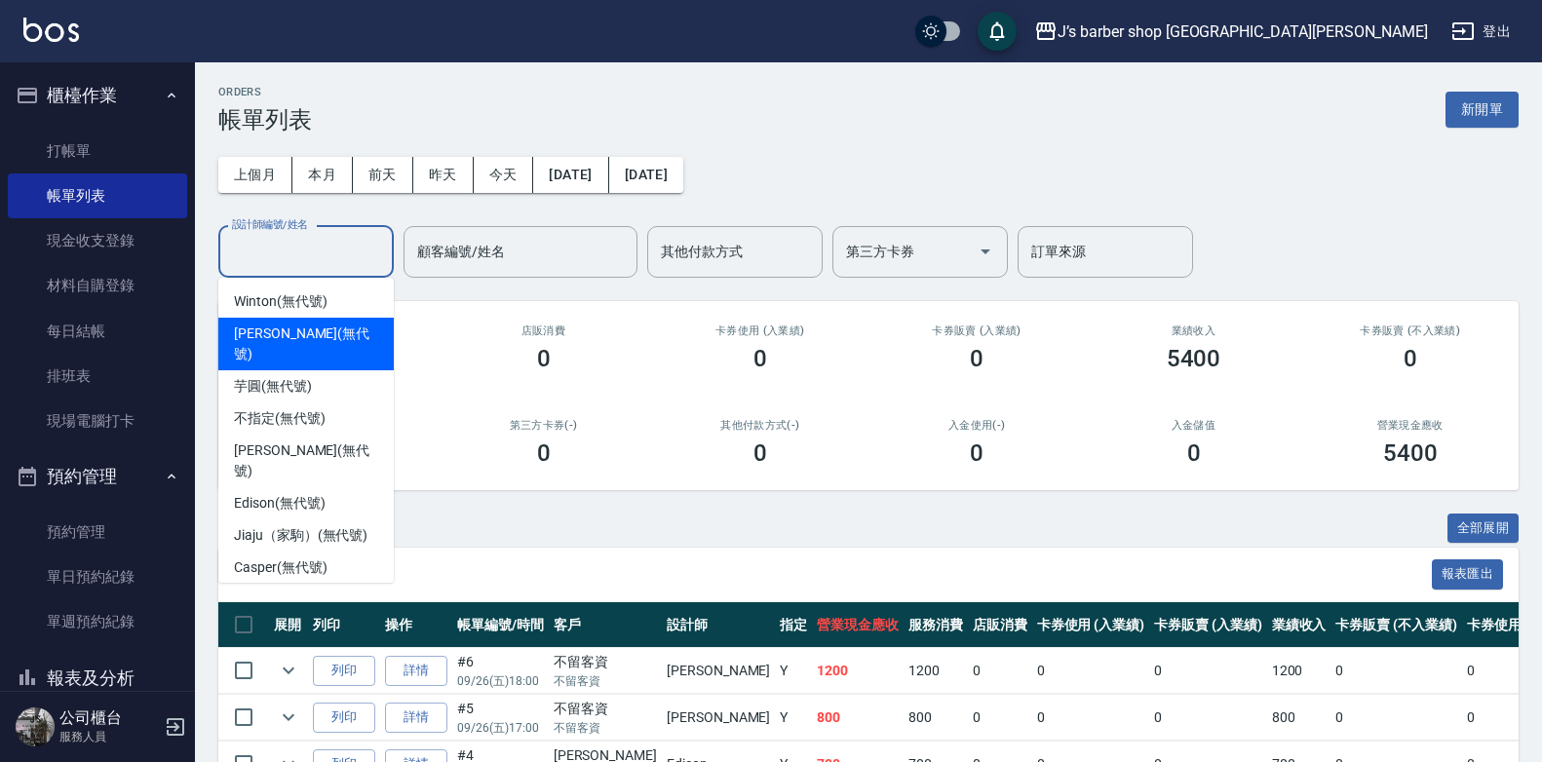
click at [326, 332] on span "[PERSON_NAME] (無代號)" at bounding box center [306, 344] width 144 height 41
type input "[PERSON_NAME](無代號)"
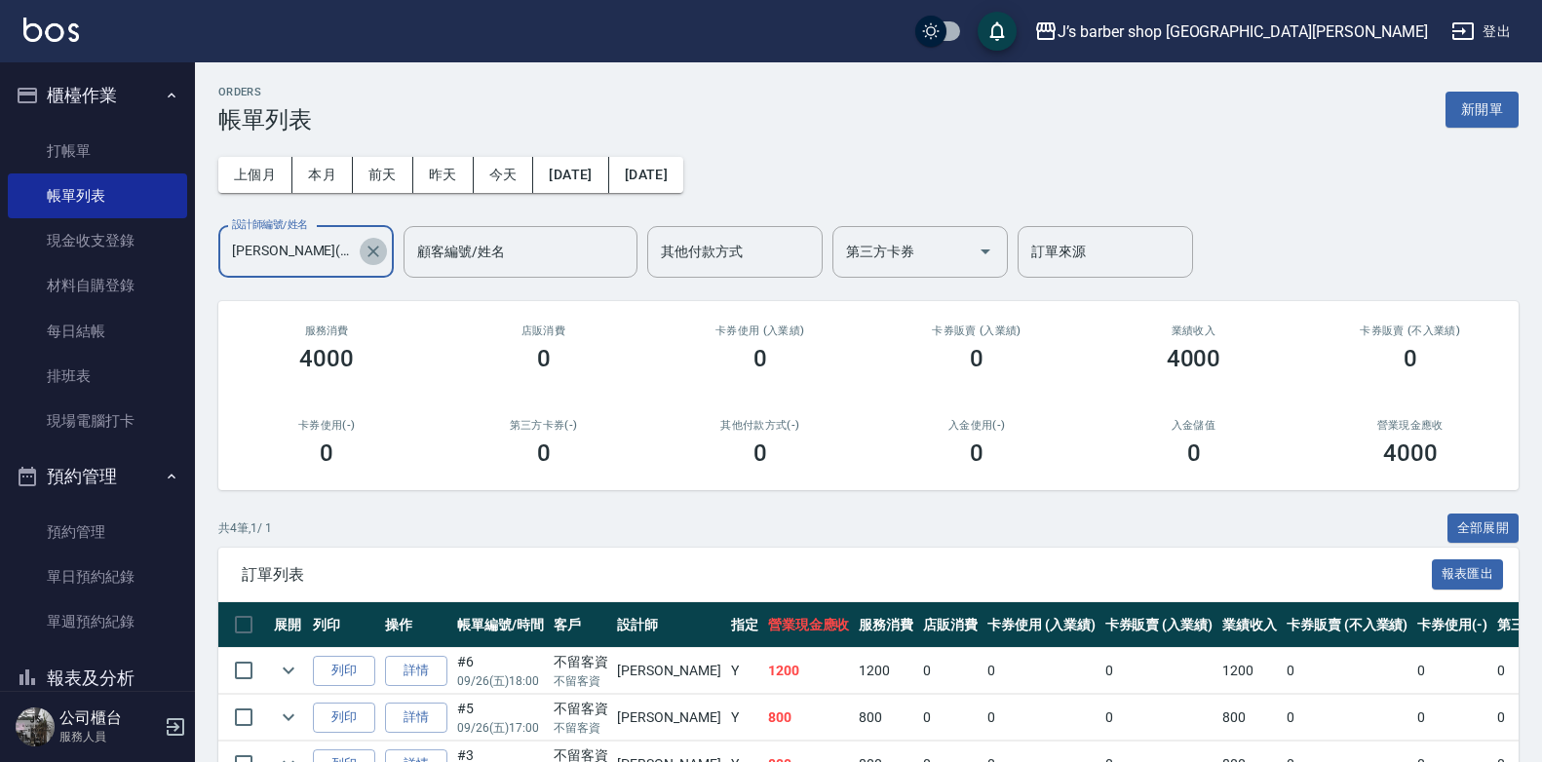
click at [373, 251] on icon "Clear" at bounding box center [374, 252] width 12 height 12
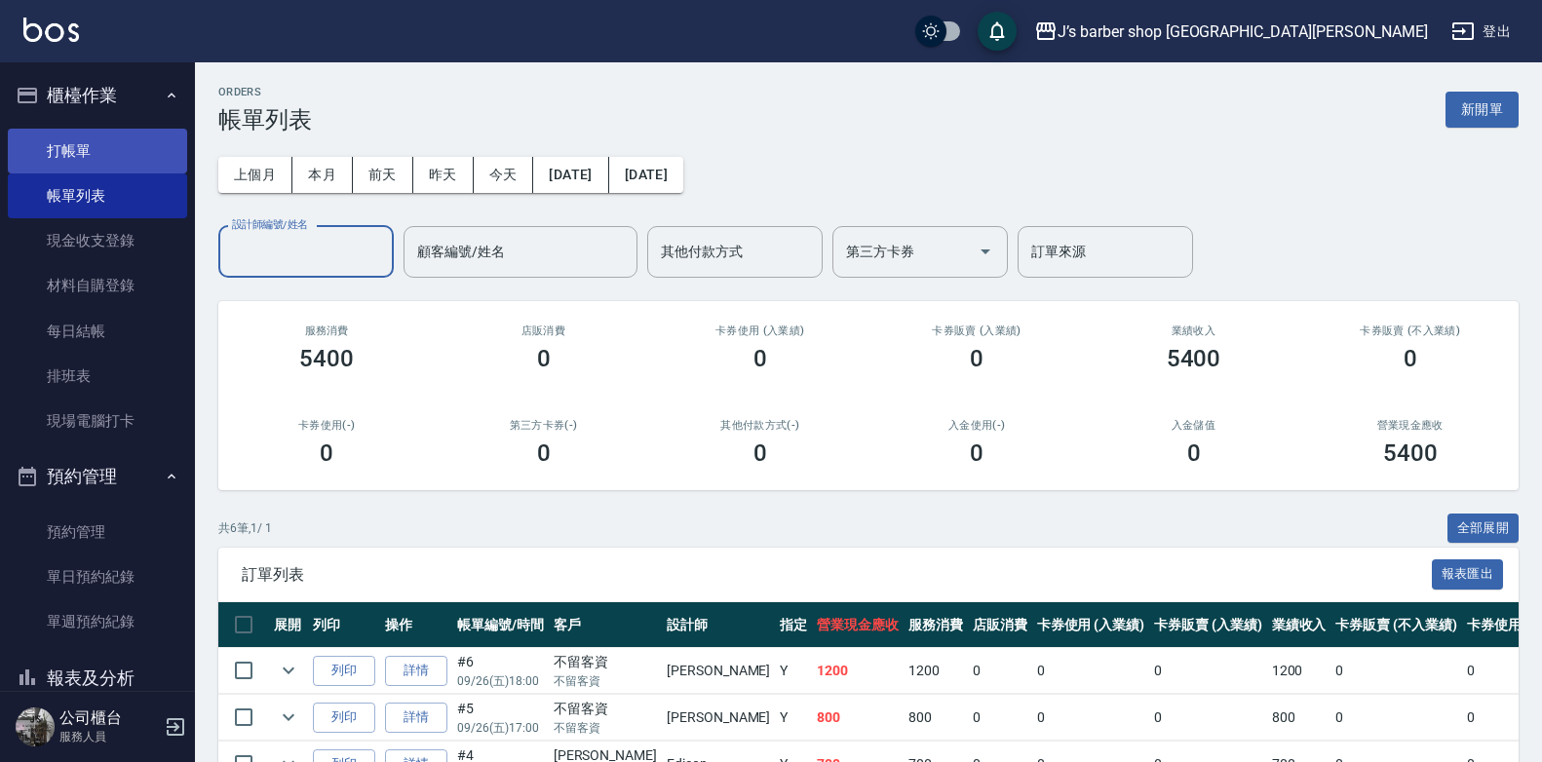
click at [68, 136] on link "打帳單" at bounding box center [97, 151] width 179 height 45
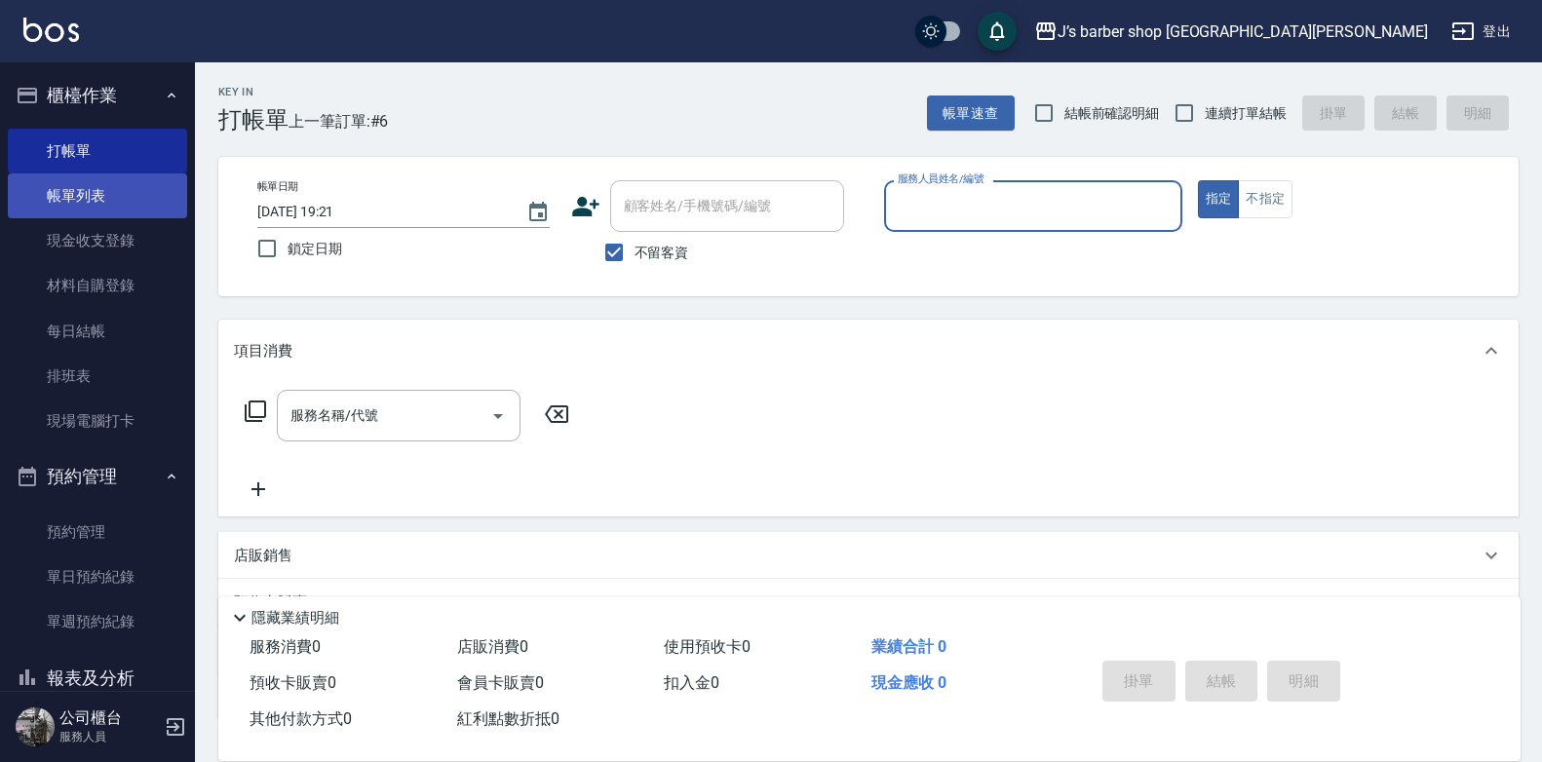
click at [82, 181] on link "帳單列表" at bounding box center [97, 196] width 179 height 45
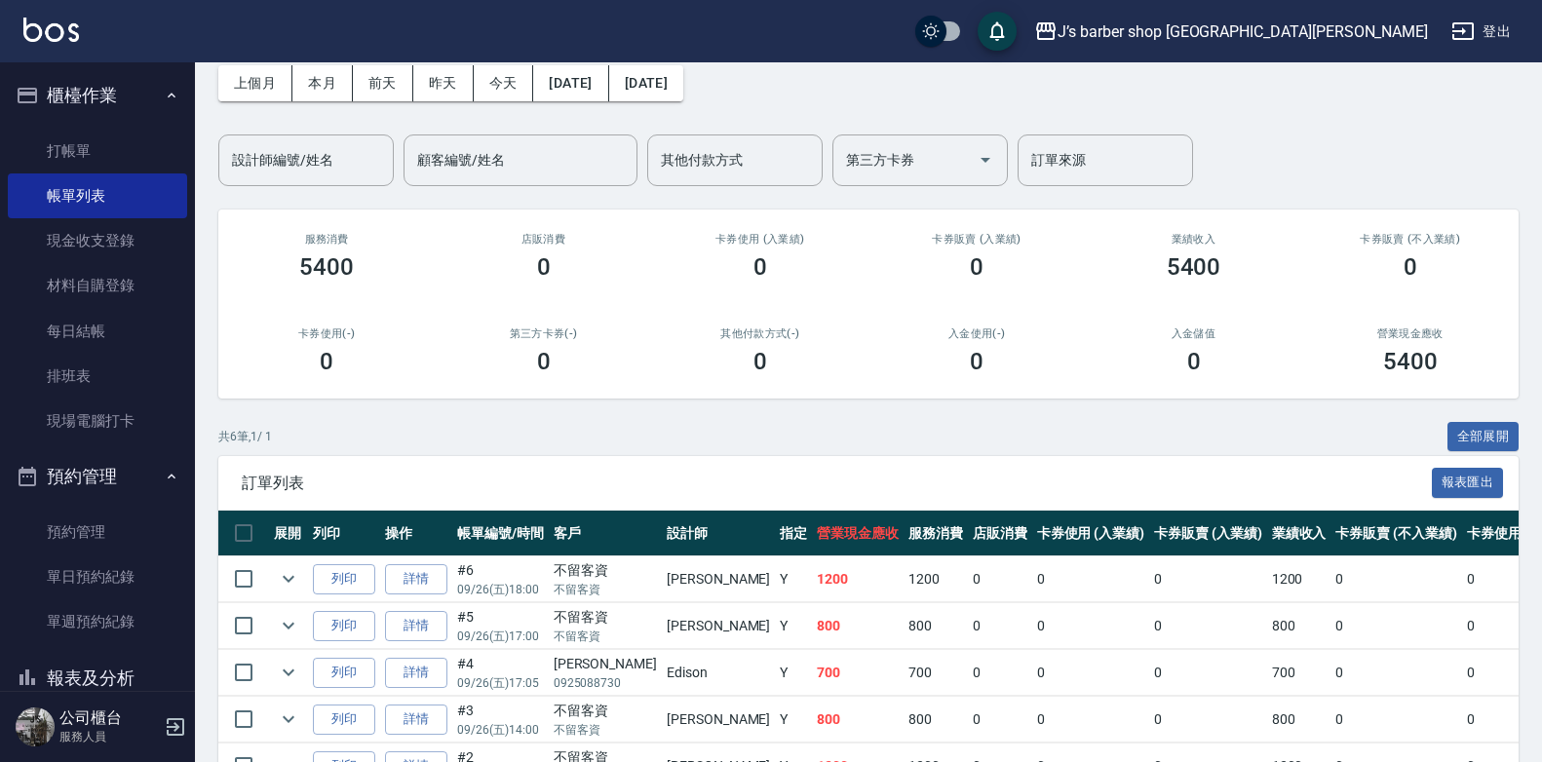
scroll to position [195, 0]
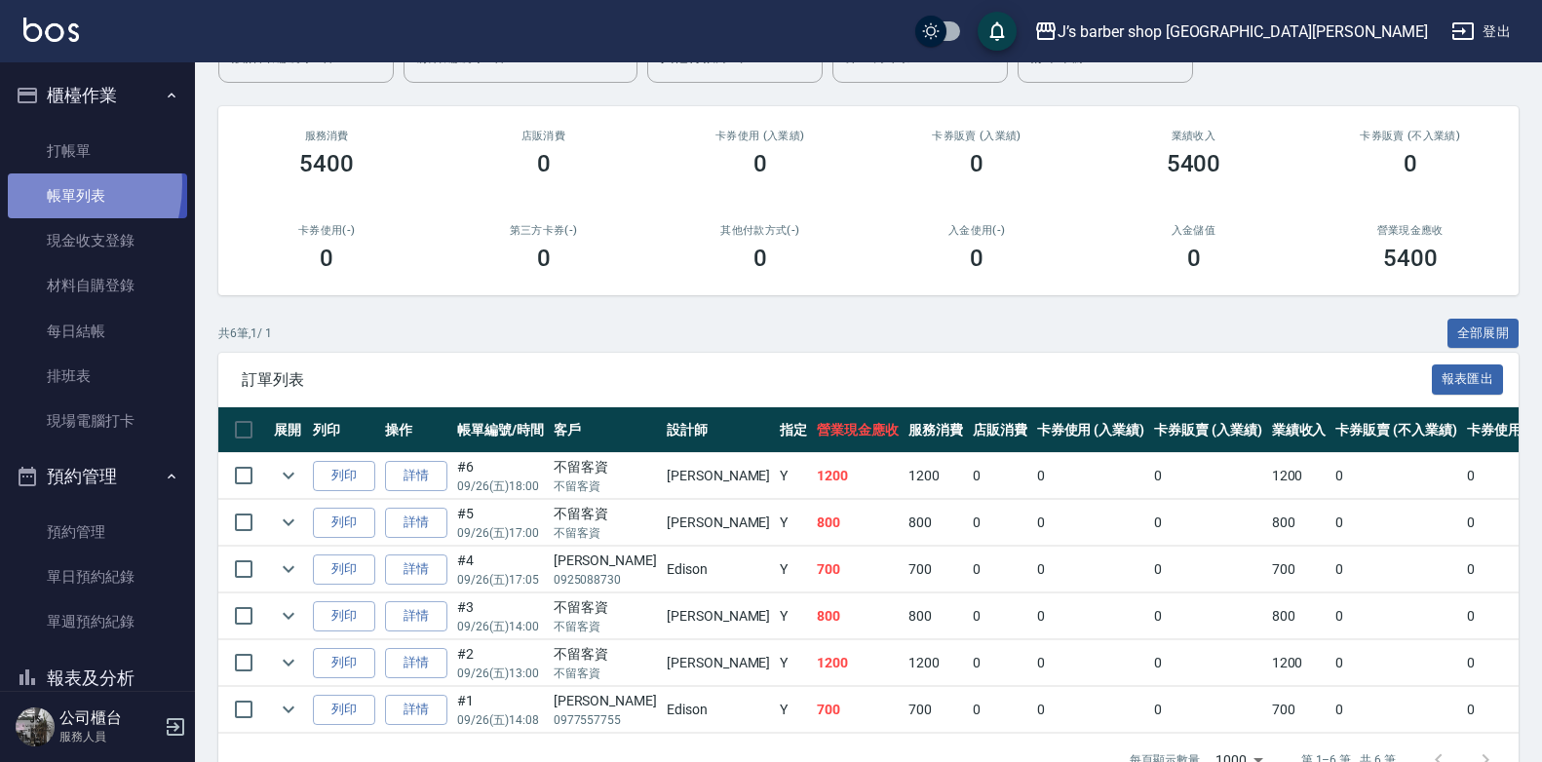
click at [32, 184] on link "帳單列表" at bounding box center [97, 196] width 179 height 45
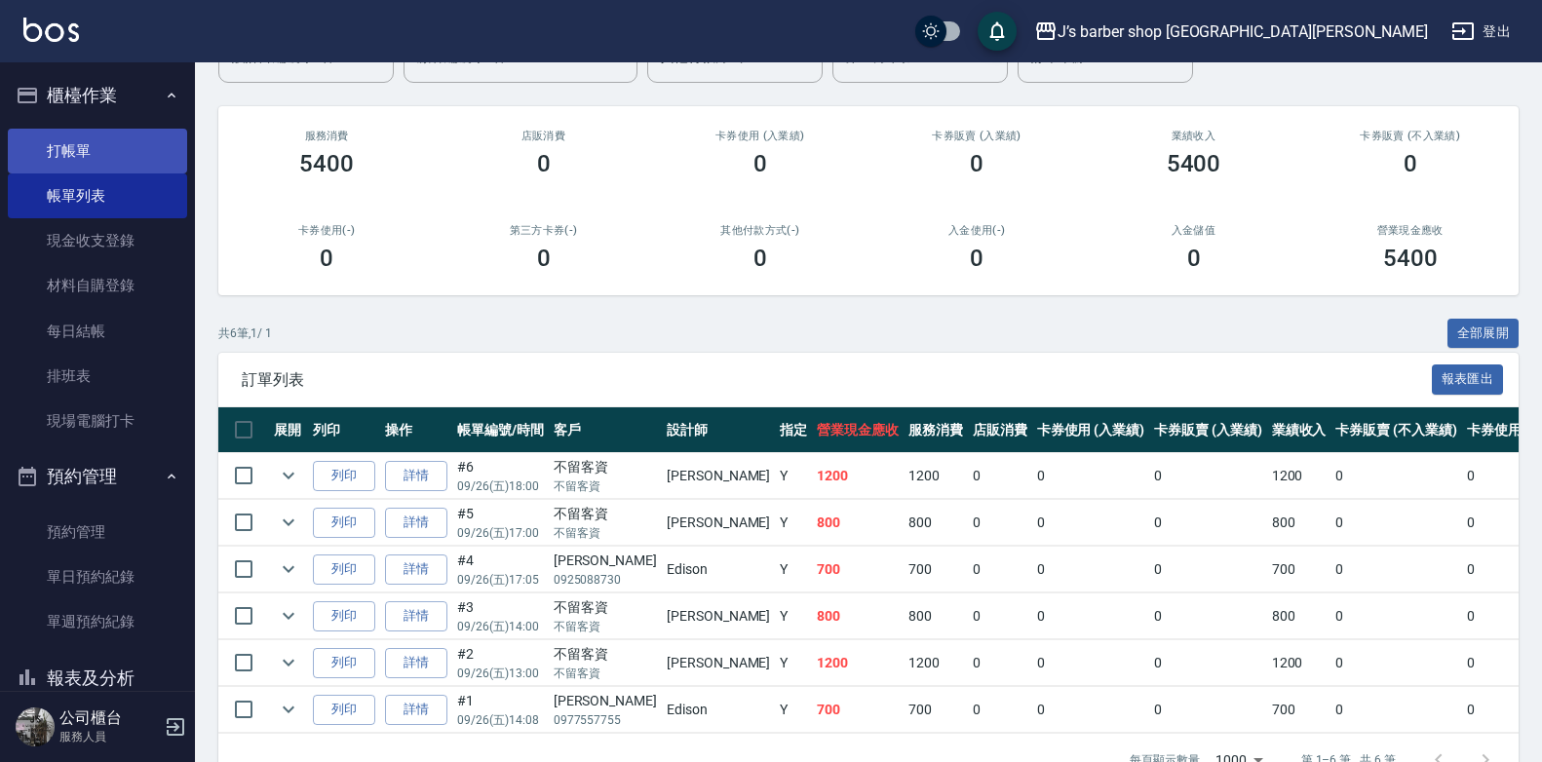
click at [82, 148] on link "打帳單" at bounding box center [97, 151] width 179 height 45
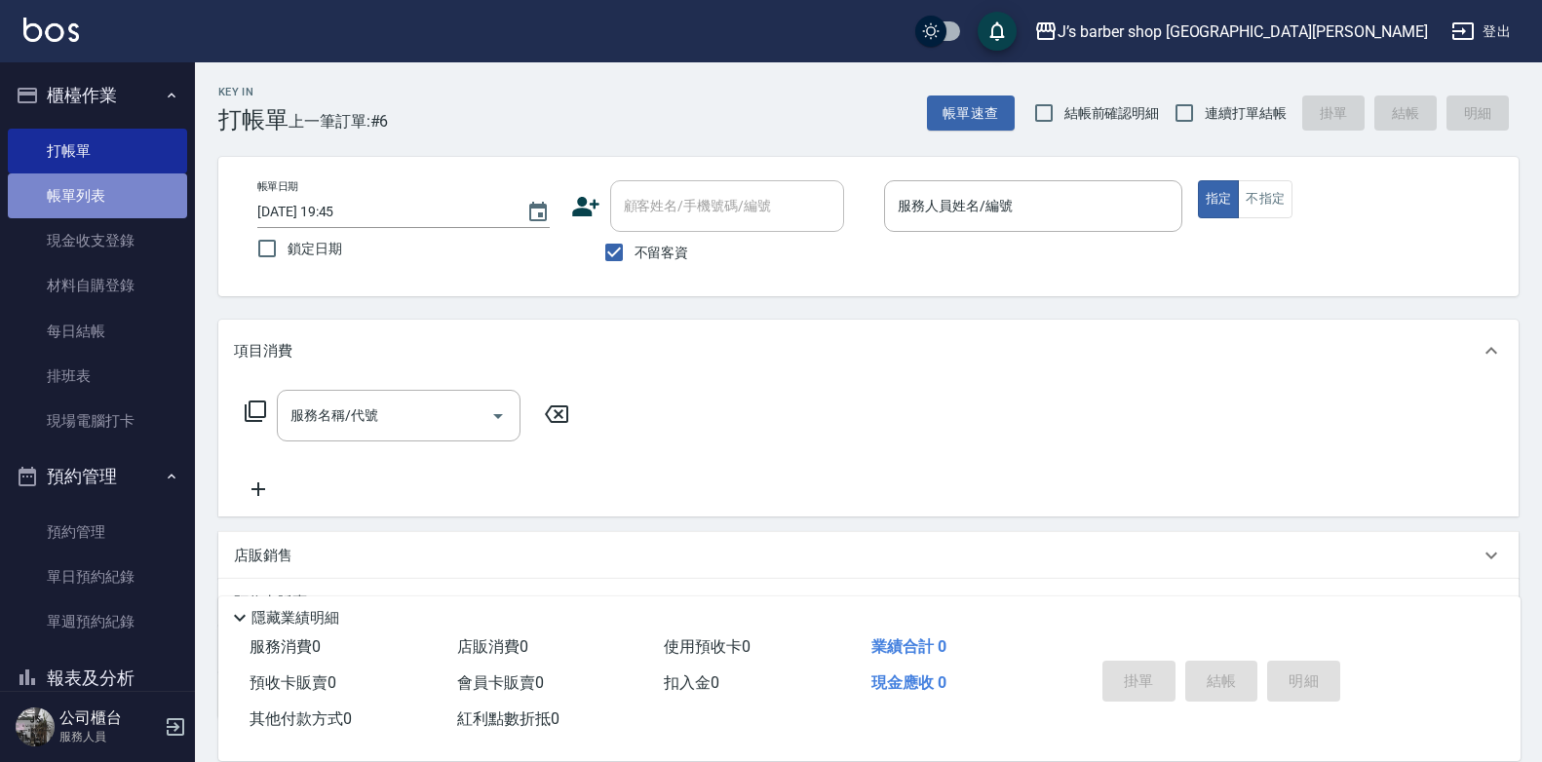
click at [143, 189] on link "帳單列表" at bounding box center [97, 196] width 179 height 45
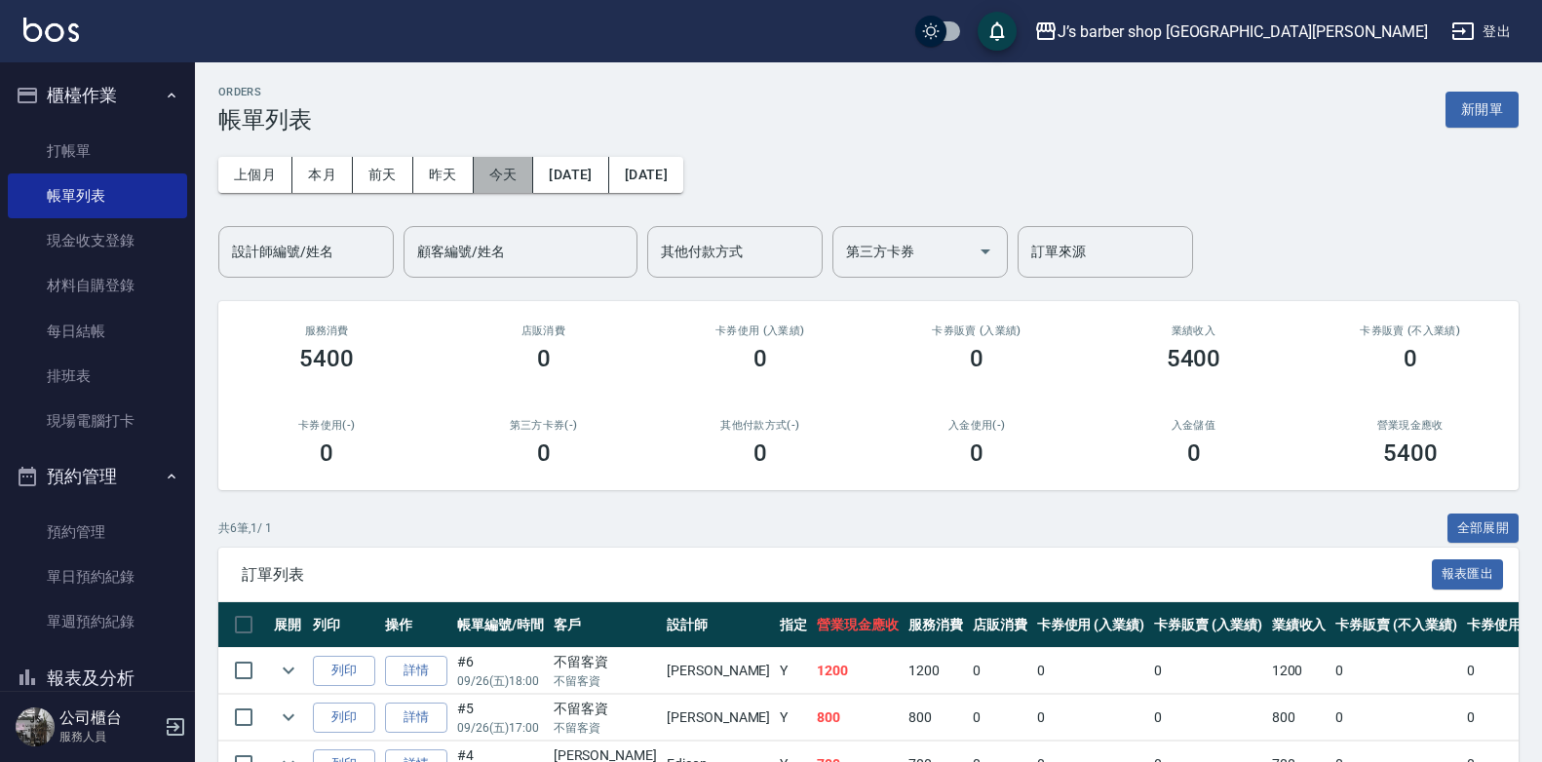
click at [499, 175] on button "今天" at bounding box center [504, 175] width 60 height 36
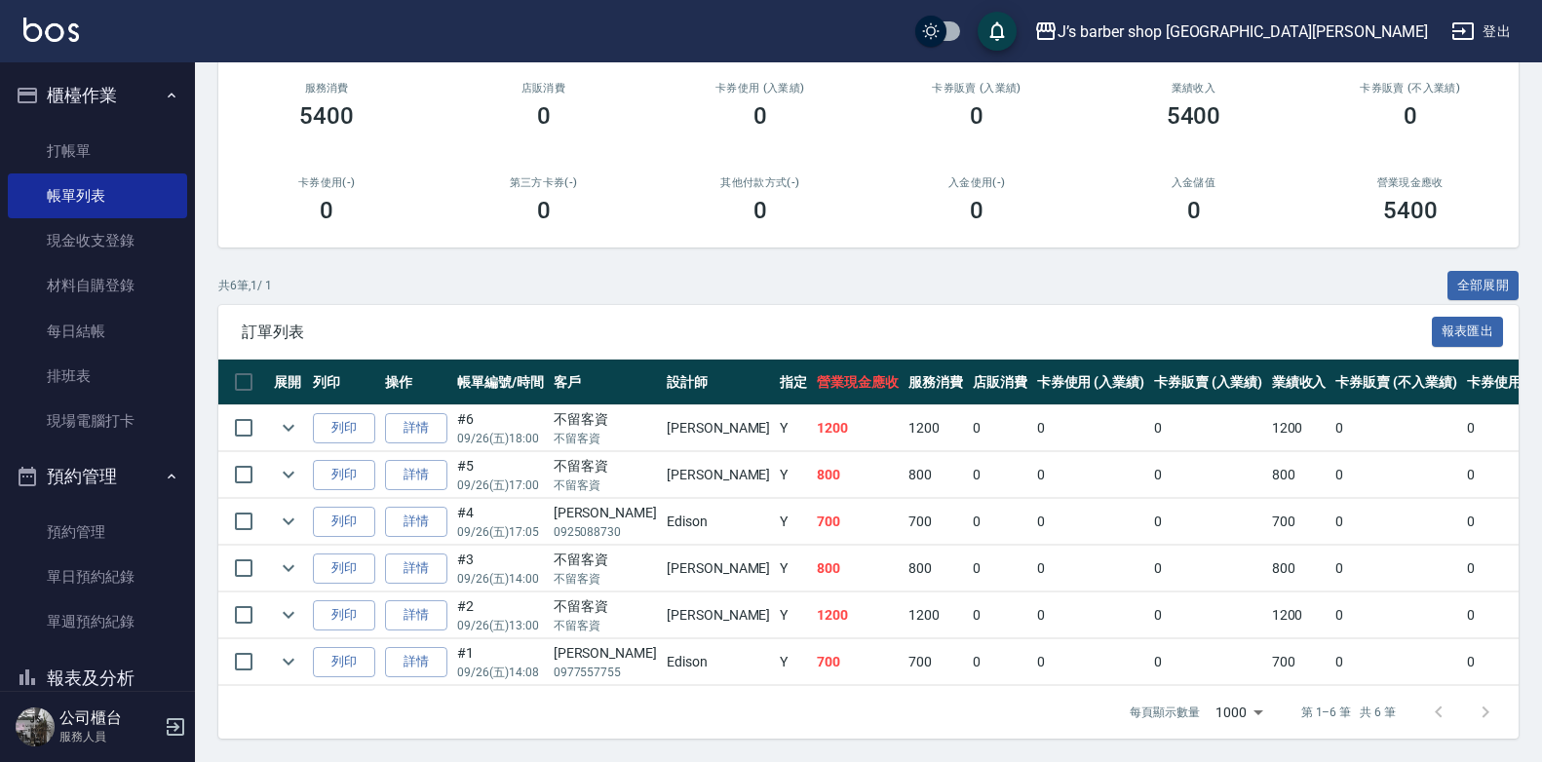
scroll to position [160, 0]
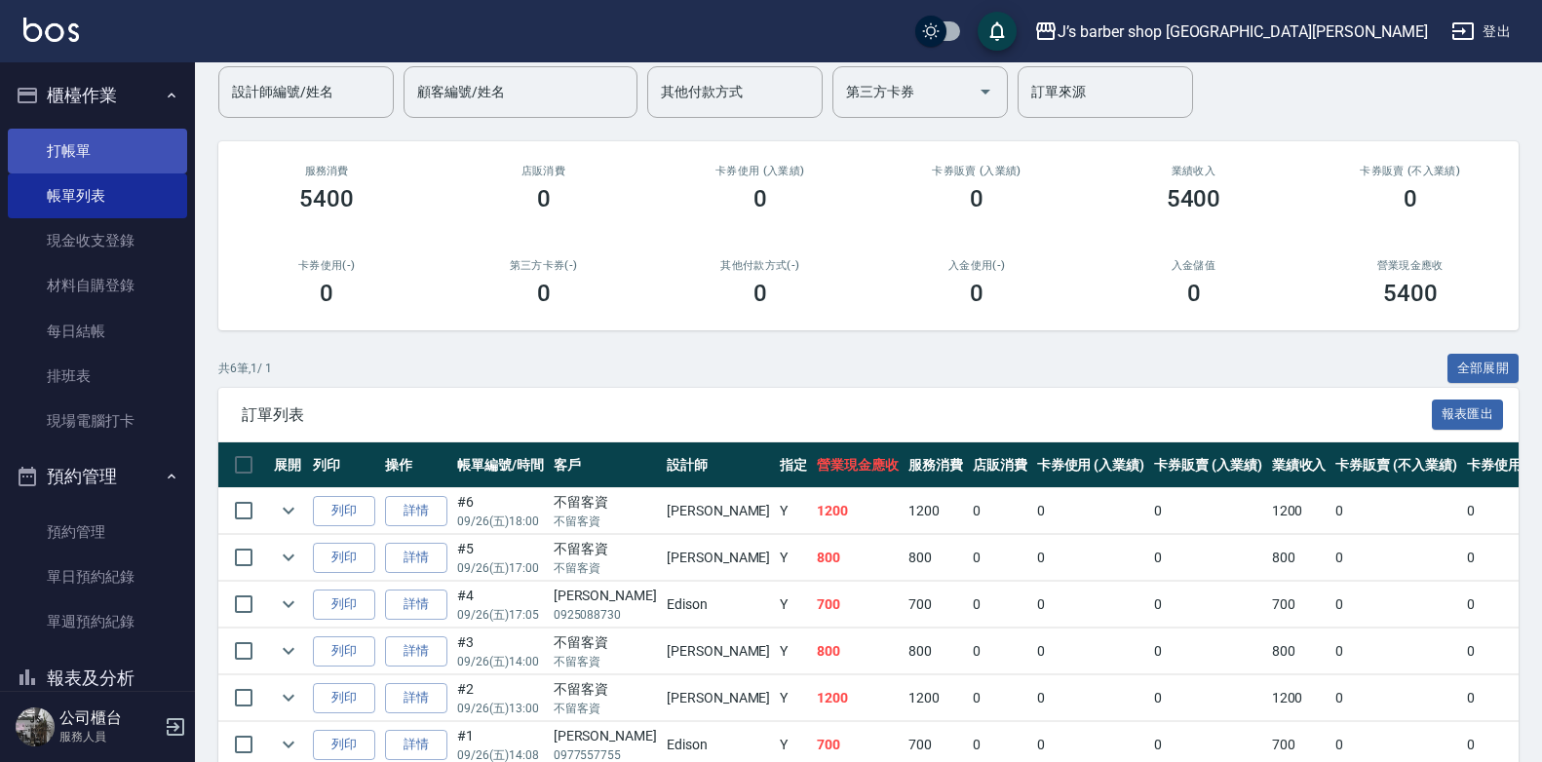
click at [74, 137] on link "打帳單" at bounding box center [97, 151] width 179 height 45
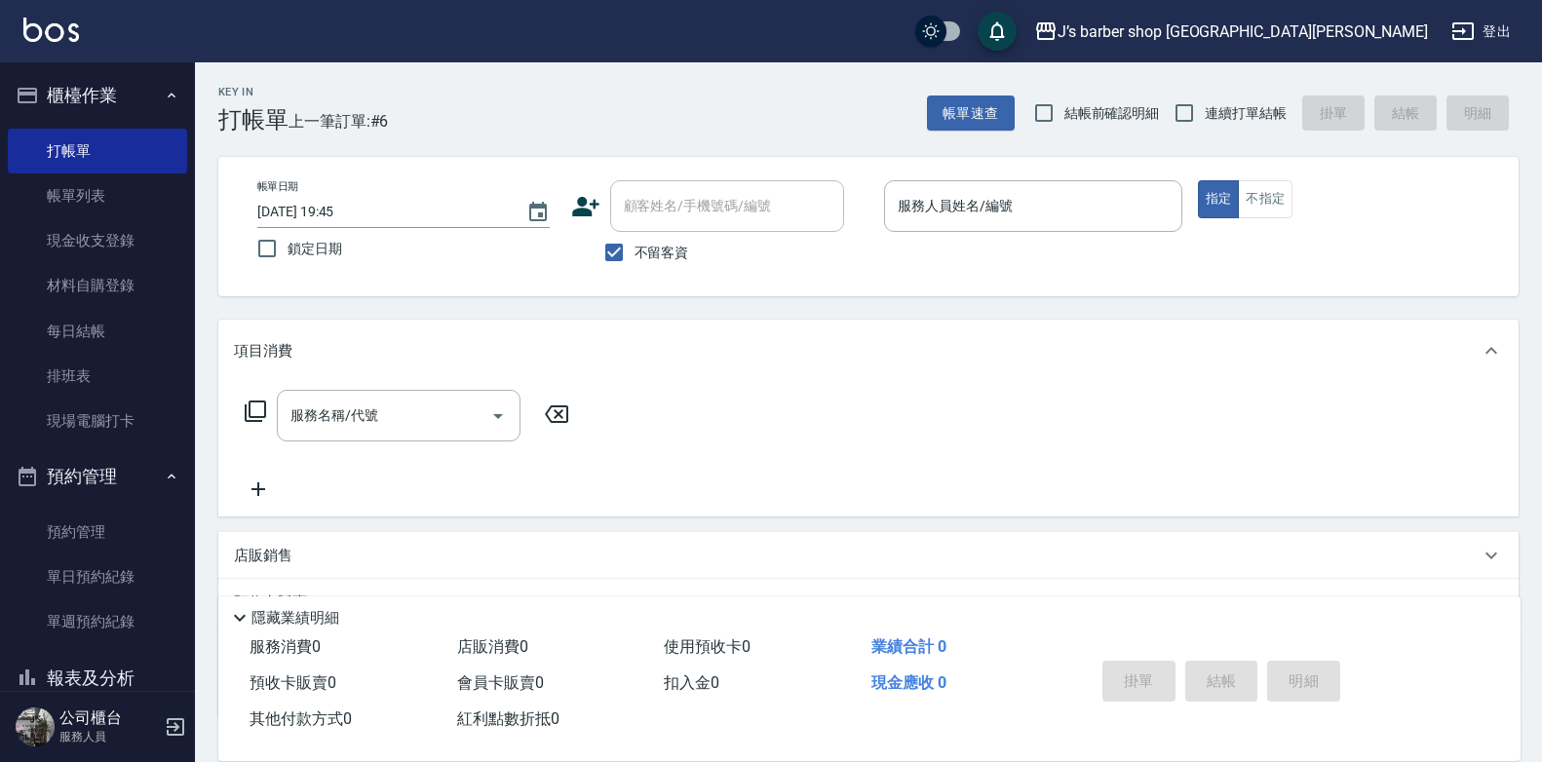
click at [659, 246] on span "不留客資" at bounding box center [662, 253] width 55 height 20
click at [635, 246] on input "不留客資" at bounding box center [614, 252] width 41 height 41
checkbox input "false"
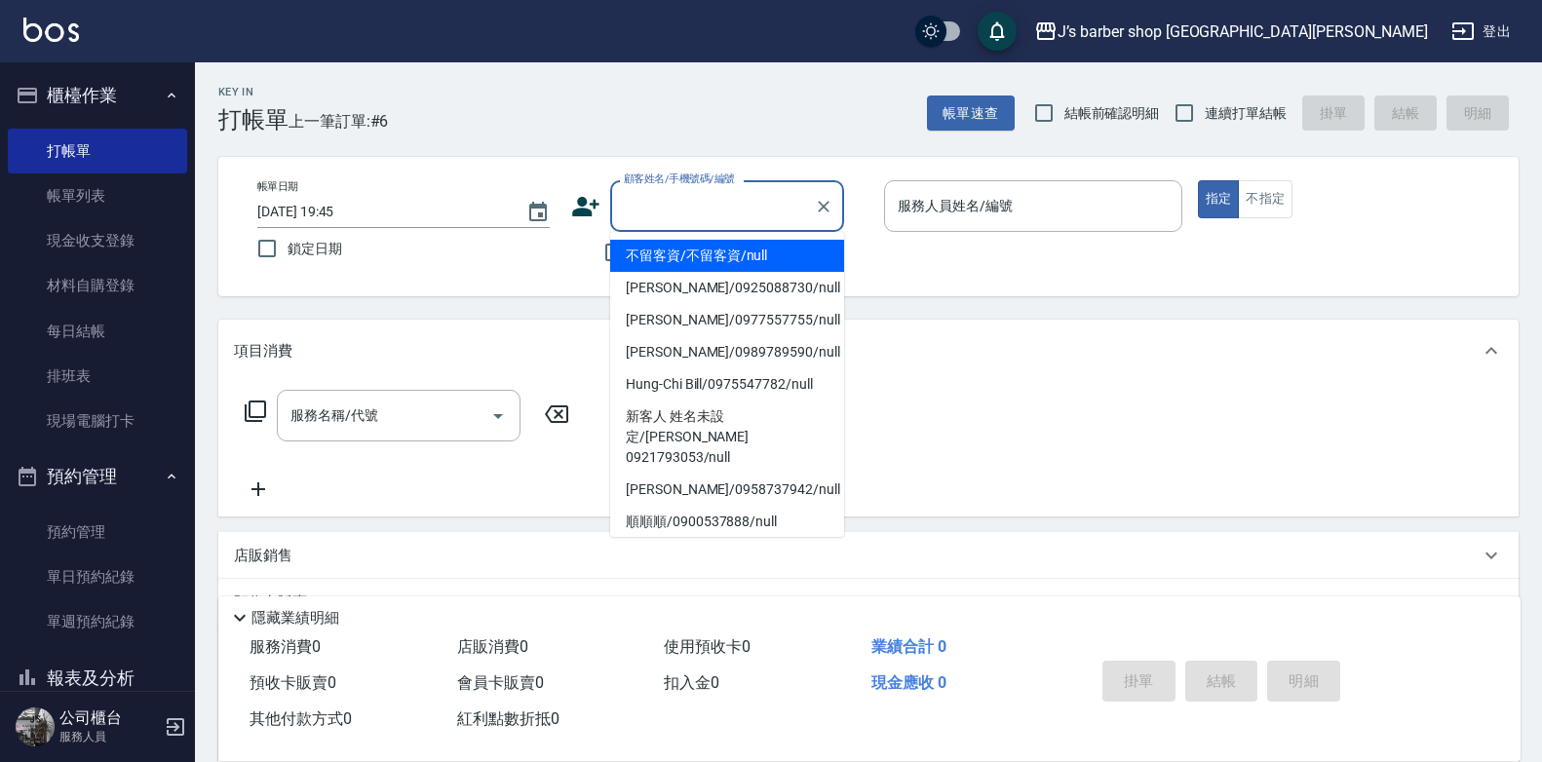
click at [676, 214] on input "顧客姓名/手機號碼/編號" at bounding box center [712, 206] width 187 height 34
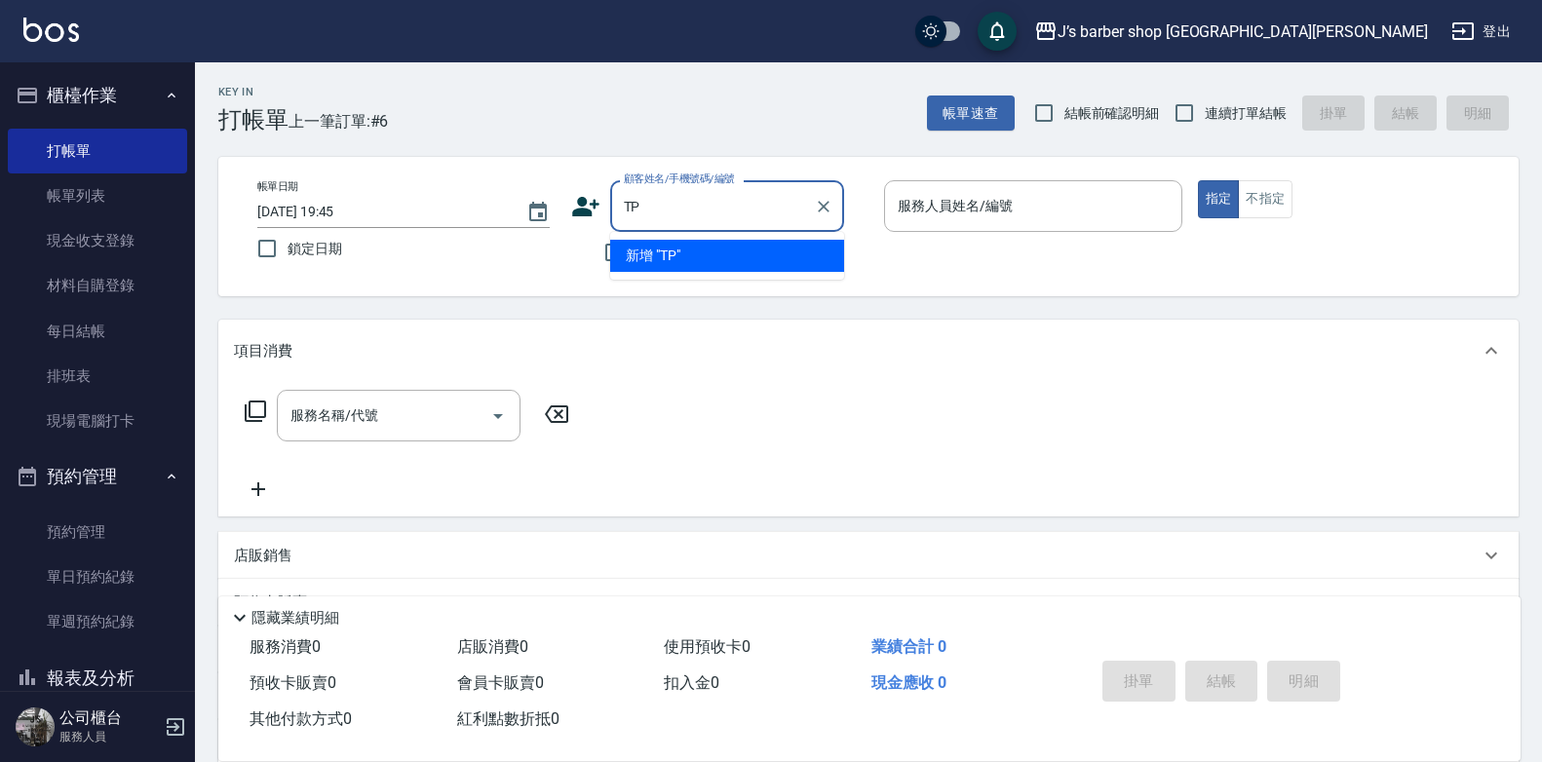
type input "T"
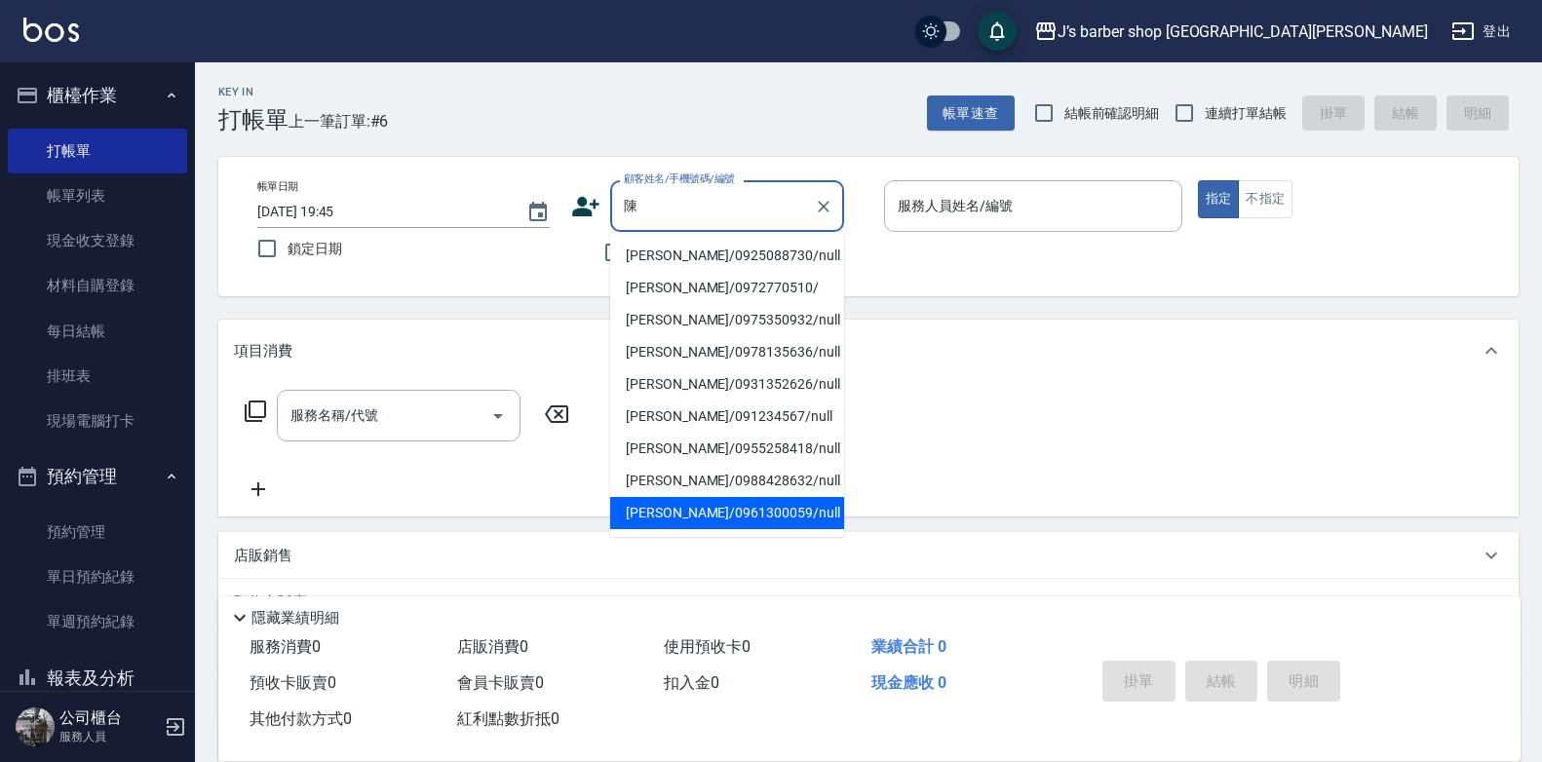
click at [739, 507] on li "陳靖威/0961300059/null" at bounding box center [727, 513] width 234 height 32
type input "陳靖威/0961300059/null"
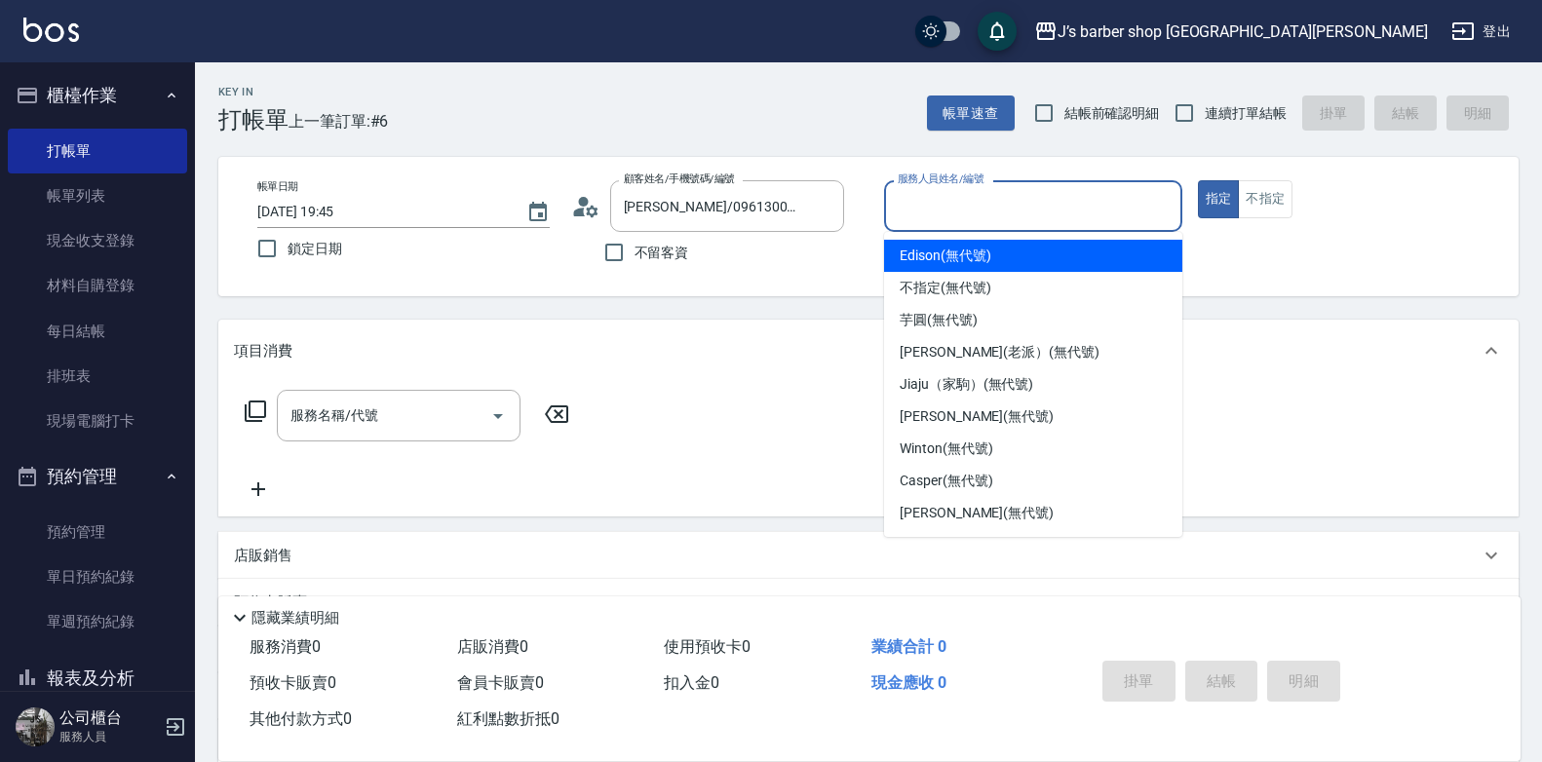
click at [1016, 211] on input "服務人員姓名/編號" at bounding box center [1033, 206] width 281 height 34
click at [990, 259] on span "Edison (無代號)" at bounding box center [945, 256] width 91 height 20
type input "Edison(無代號)"
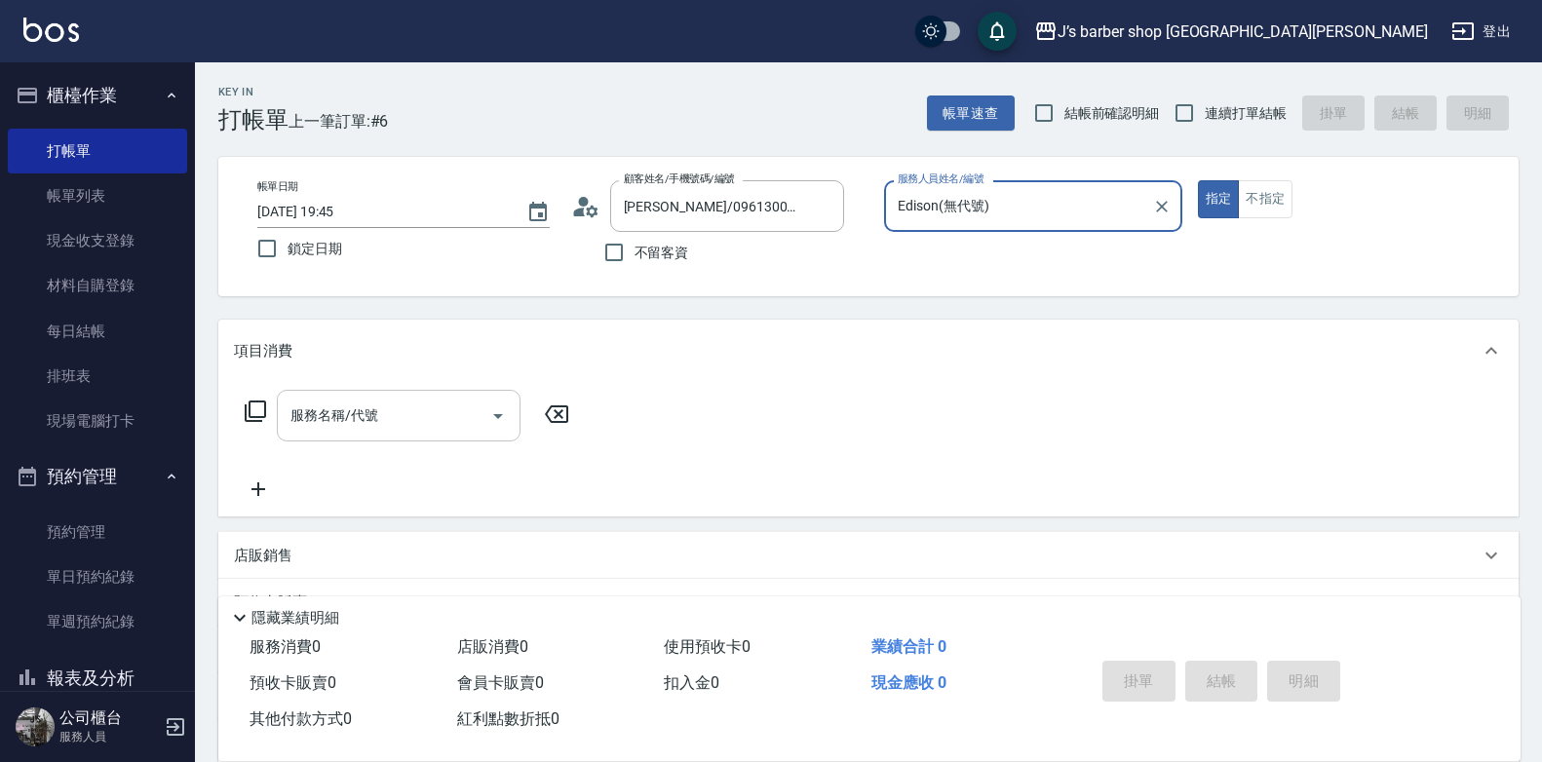
click at [464, 414] on input "服務名稱/代號" at bounding box center [384, 416] width 197 height 34
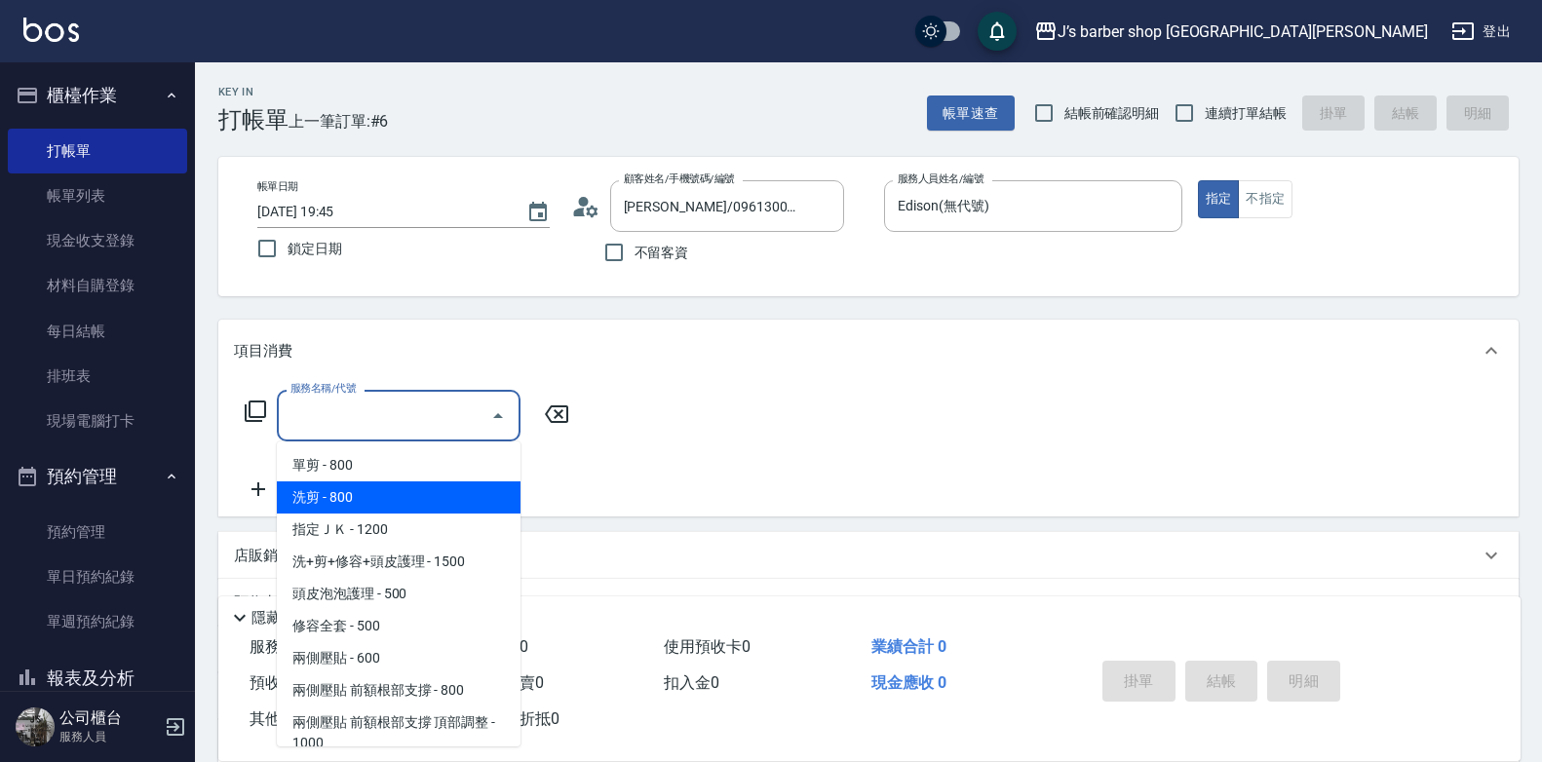
click at [439, 490] on span "洗剪 - 800" at bounding box center [399, 498] width 244 height 32
type input "洗剪(101)"
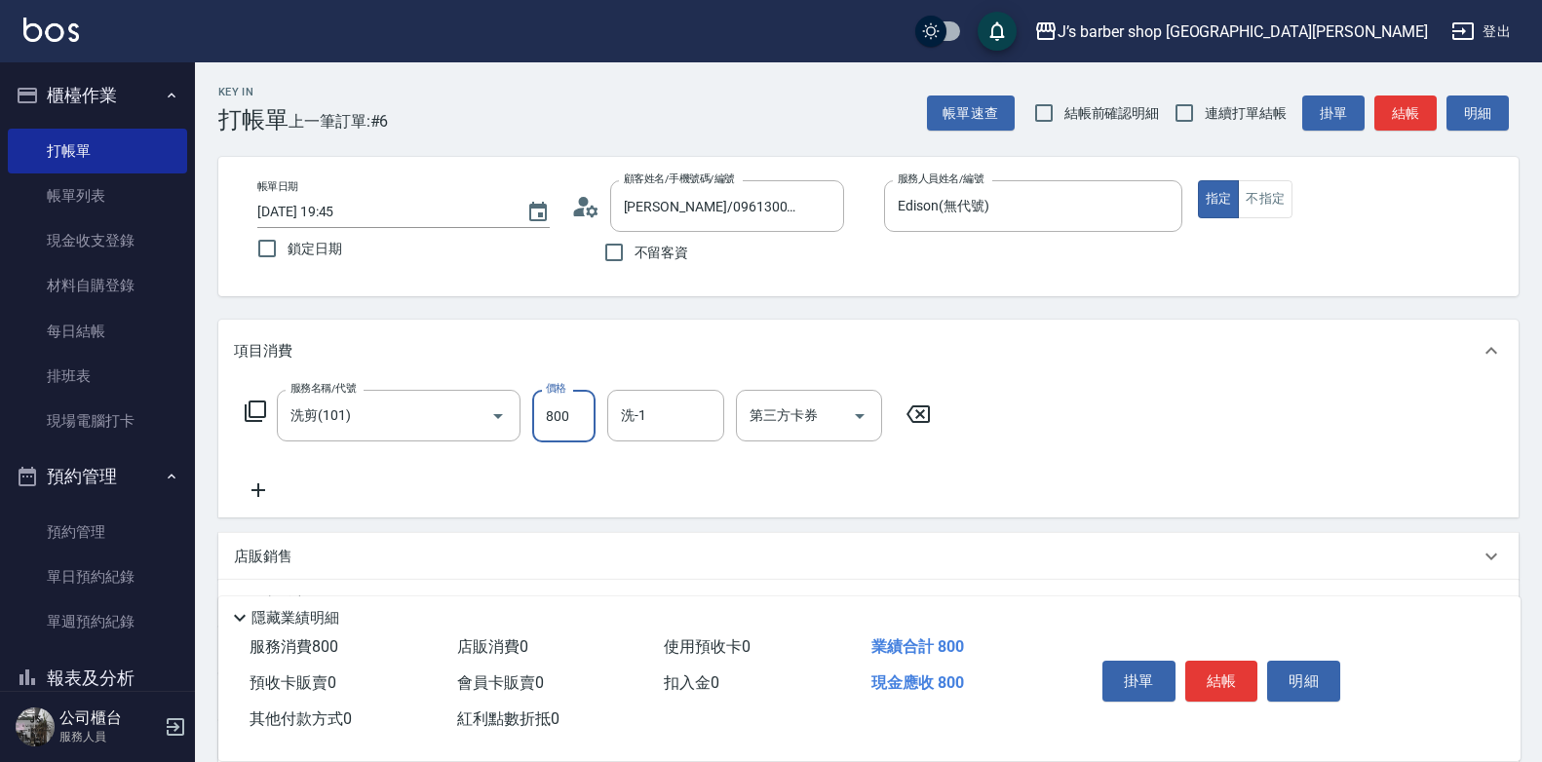
click at [572, 418] on input "800" at bounding box center [563, 416] width 63 height 53
type input "600"
click at [1211, 669] on button "結帳" at bounding box center [1222, 681] width 73 height 41
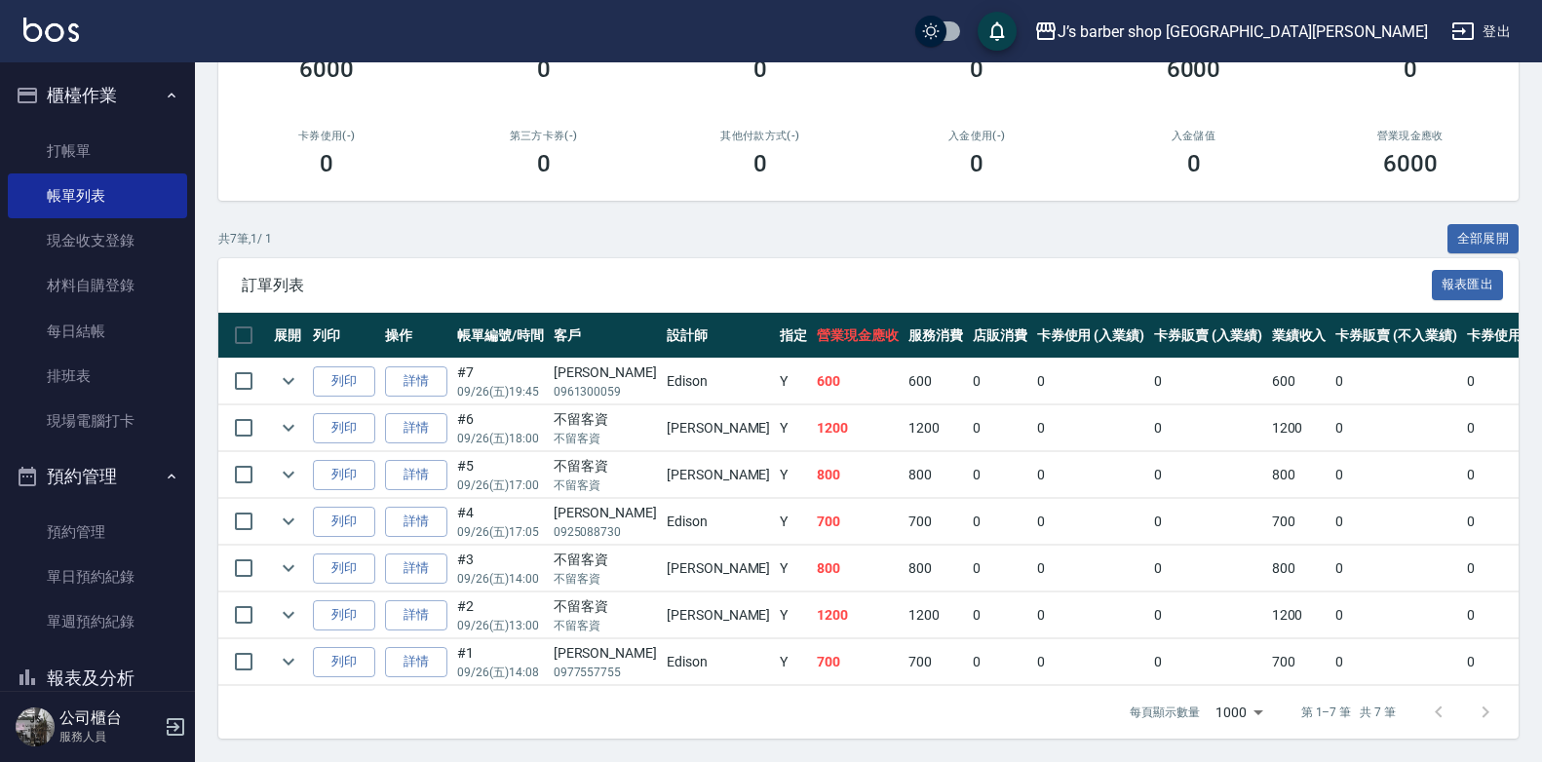
scroll to position [12, 0]
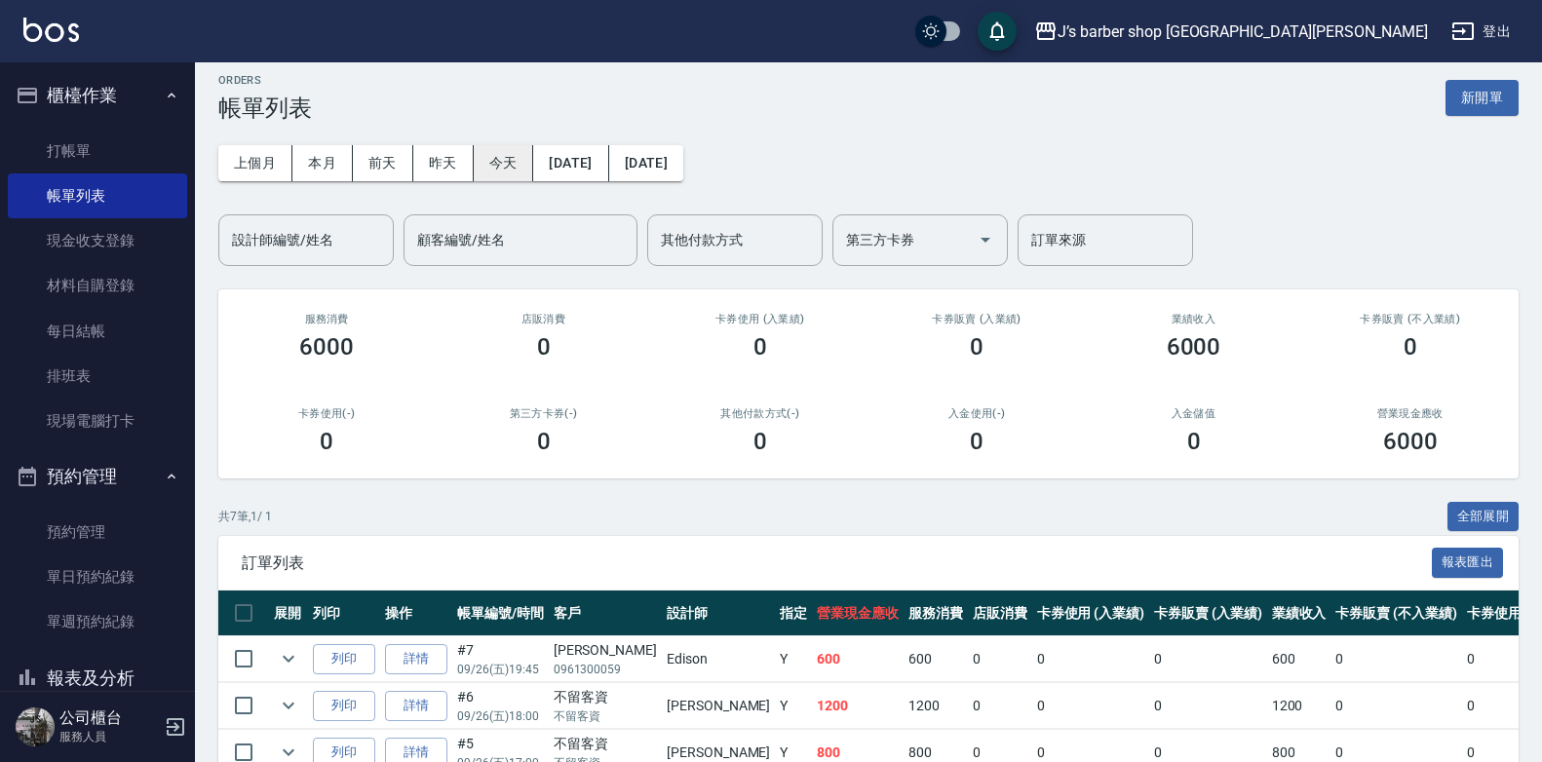
click at [493, 165] on button "今天" at bounding box center [504, 163] width 60 height 36
click at [299, 252] on input "設計師編號/姓名" at bounding box center [306, 240] width 158 height 34
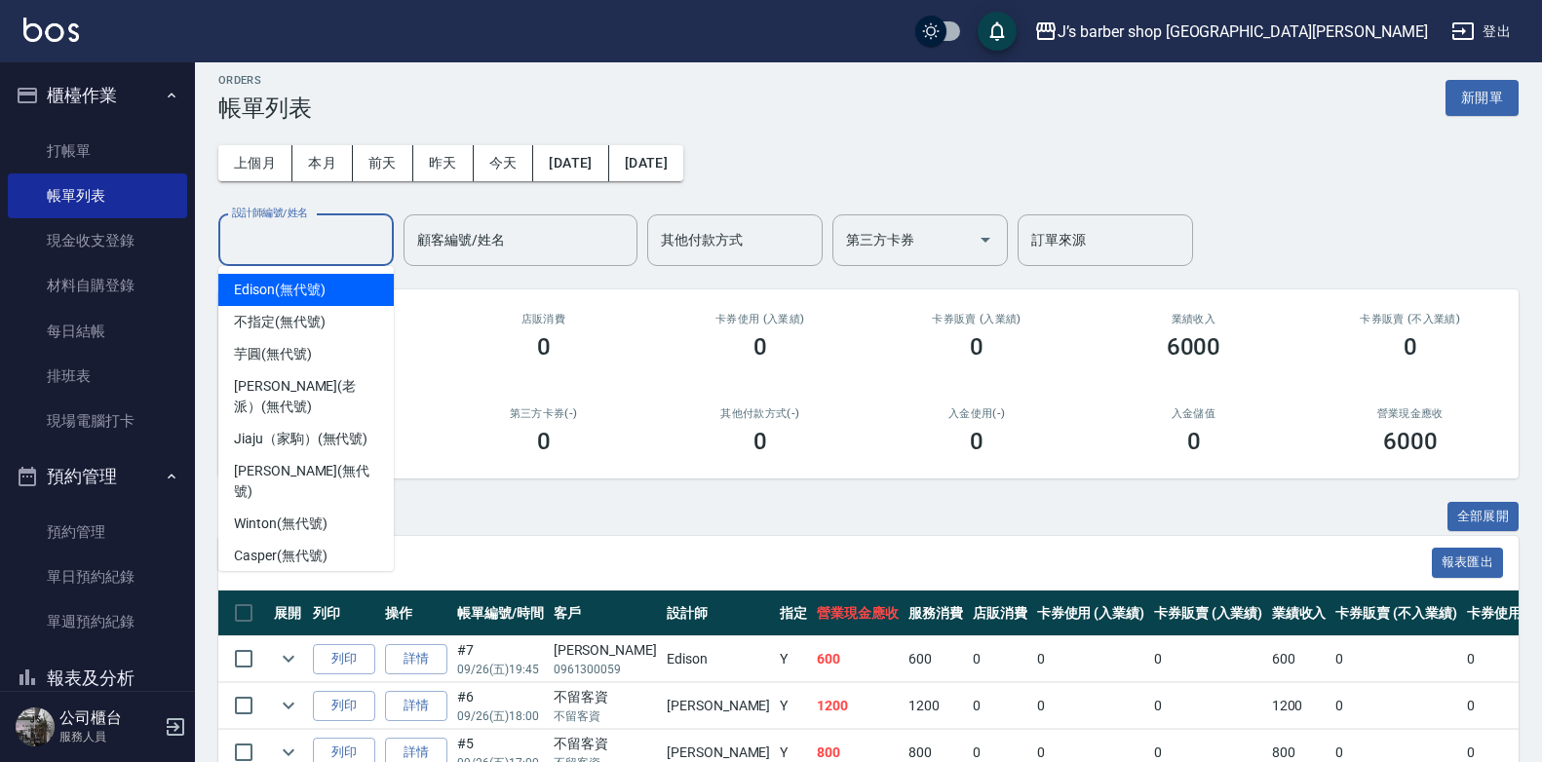
click at [307, 292] on span "Edison (無代號)" at bounding box center [279, 290] width 91 height 20
type input "Edison(無代號)"
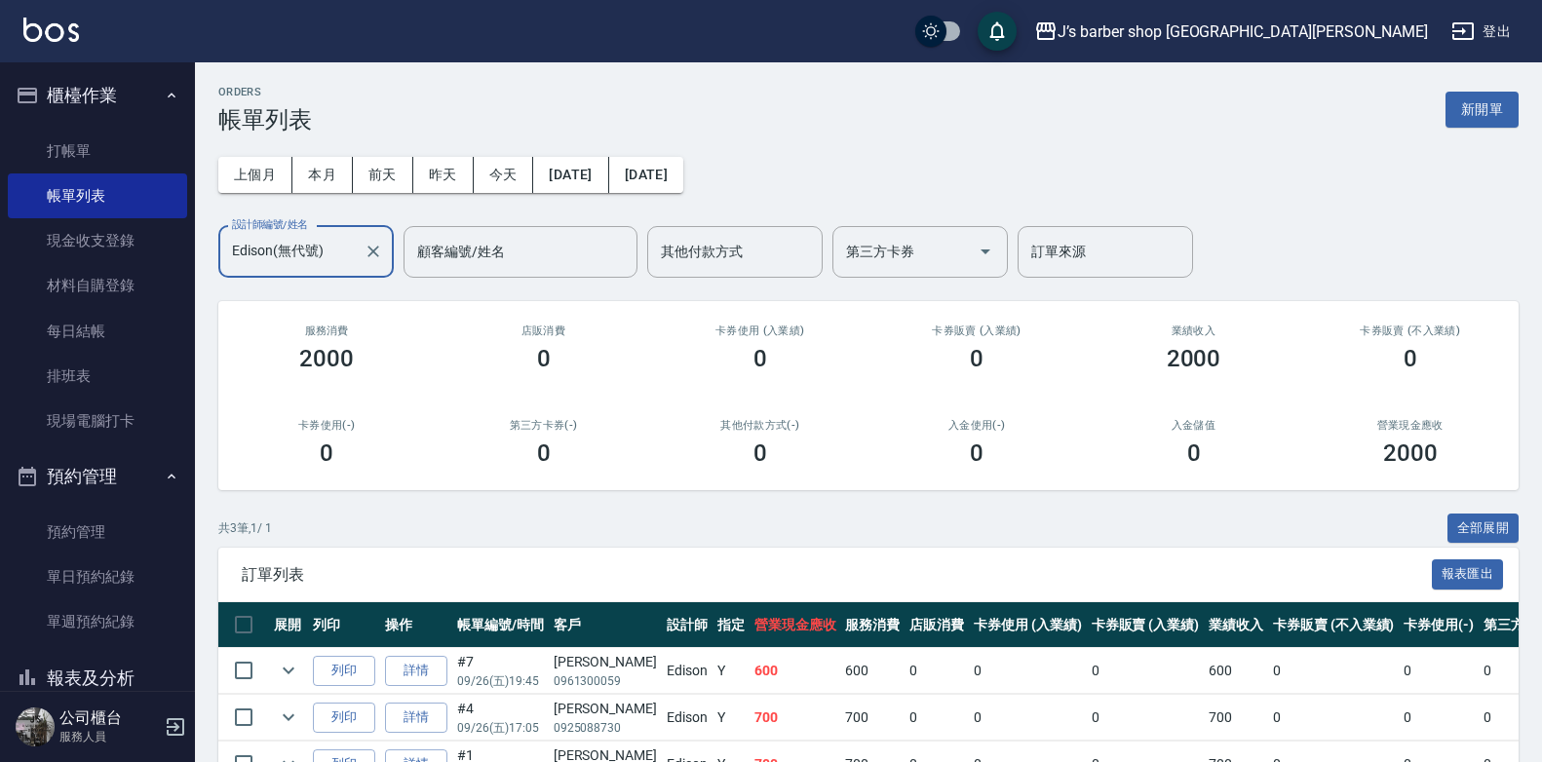
scroll to position [117, 0]
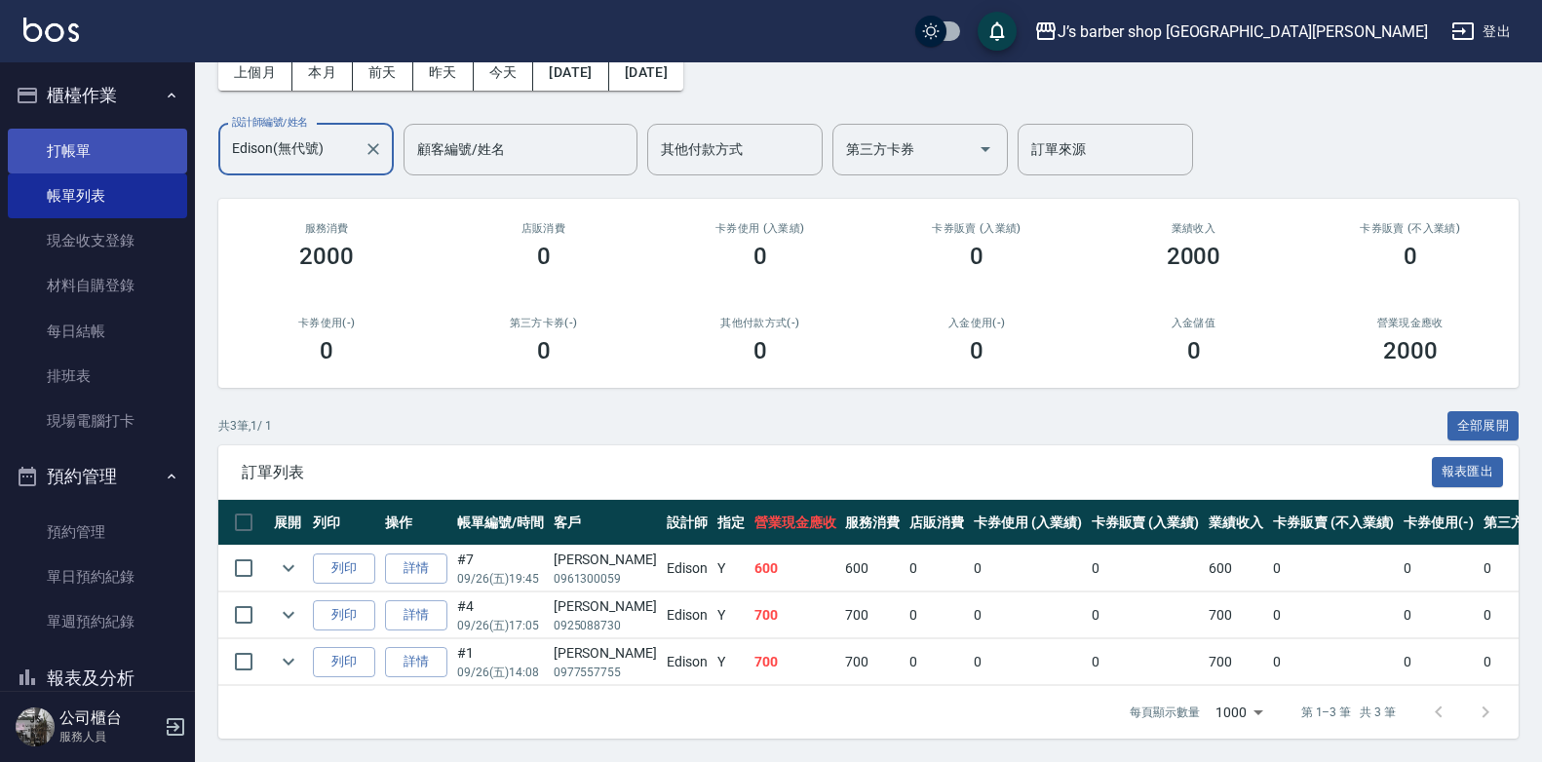
click at [62, 142] on link "打帳單" at bounding box center [97, 151] width 179 height 45
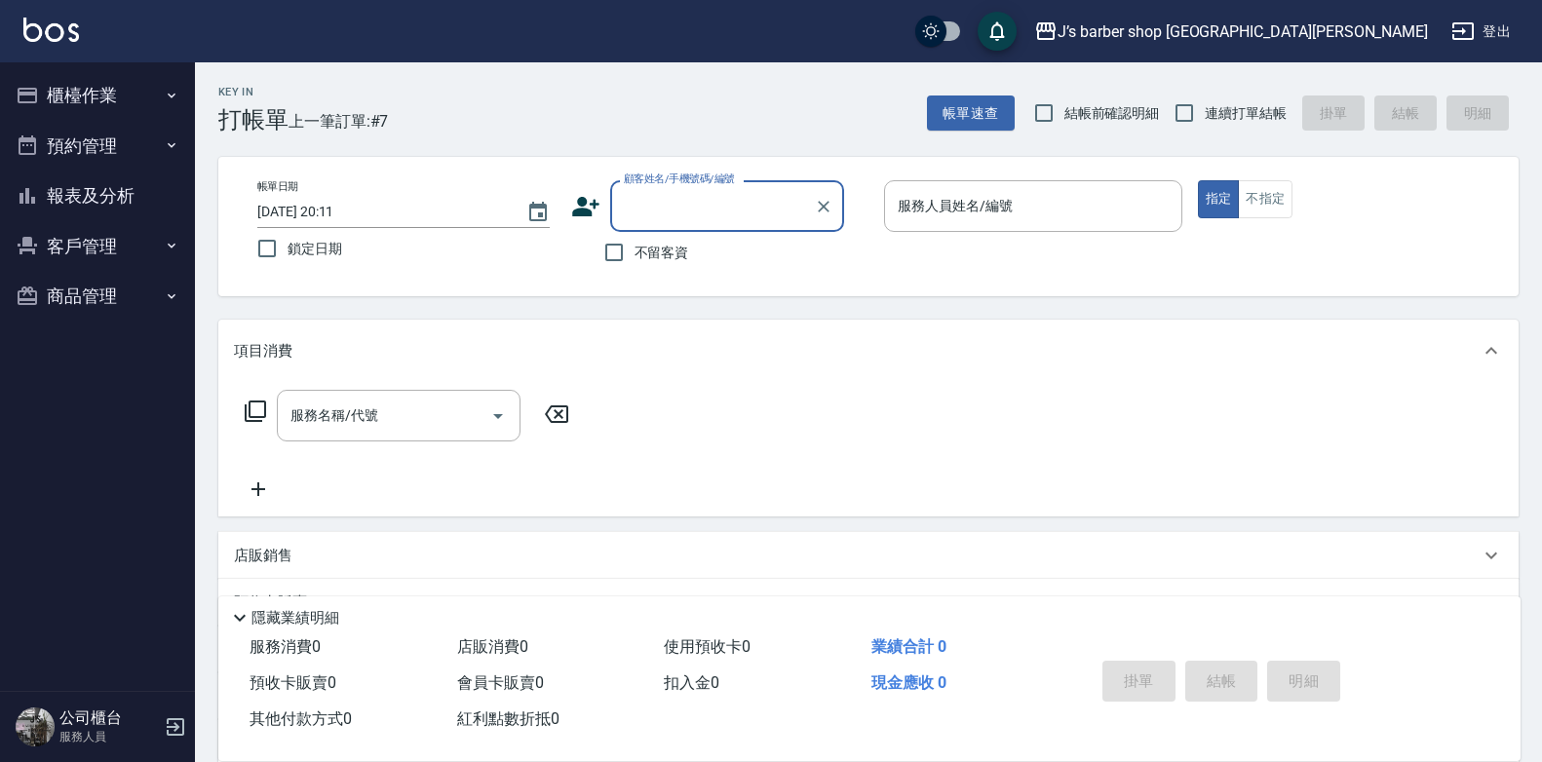
click at [339, 204] on input "[DATE] 20:11" at bounding box center [382, 212] width 250 height 32
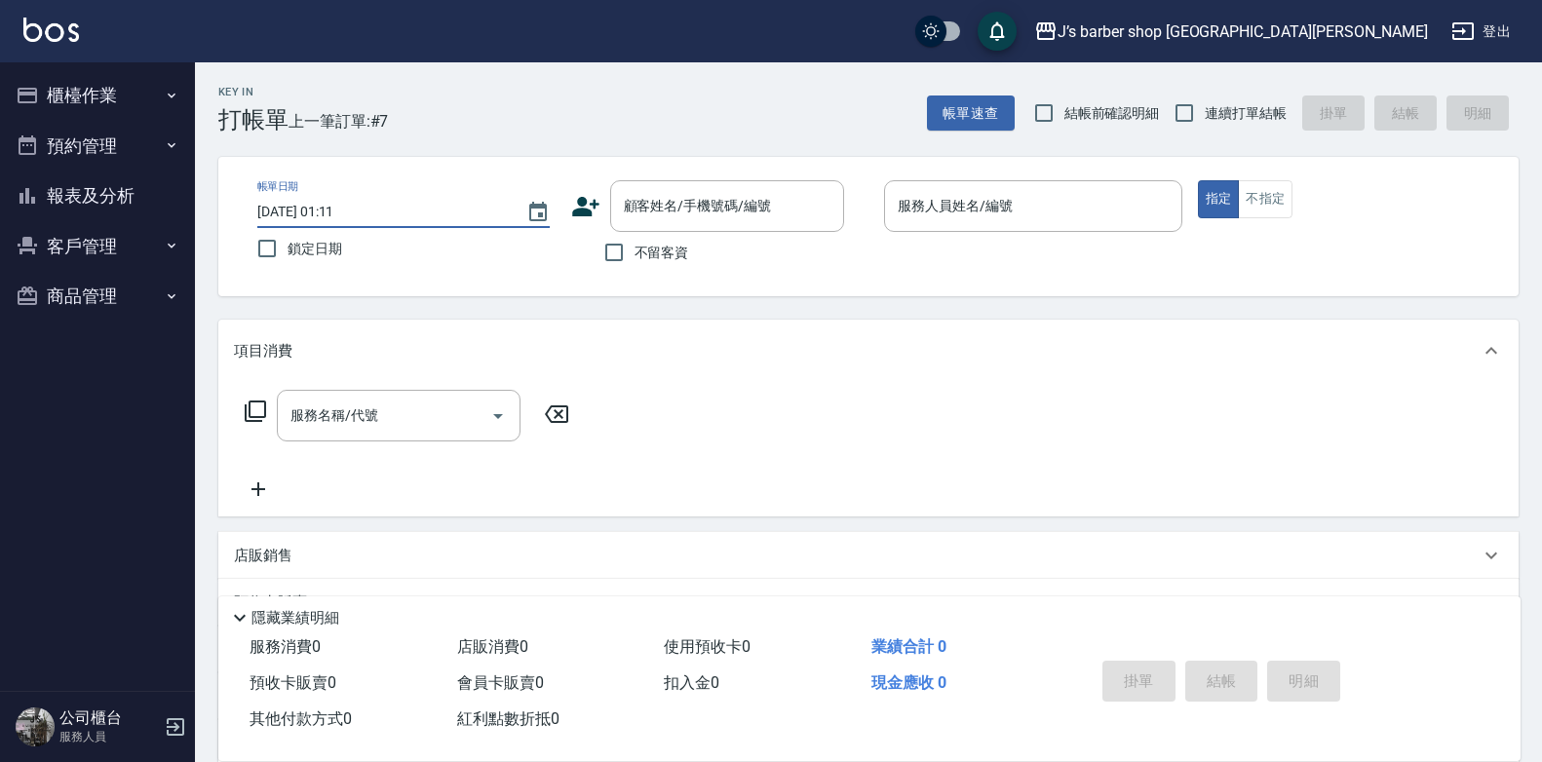
type input "[DATE] 01:11"
drag, startPoint x: 696, startPoint y: 261, endPoint x: 656, endPoint y: 253, distance: 40.9
click at [694, 261] on div "不留客資" at bounding box center [707, 252] width 273 height 41
click at [656, 253] on span "不留客資" at bounding box center [662, 253] width 55 height 20
click at [635, 253] on input "不留客資" at bounding box center [614, 252] width 41 height 41
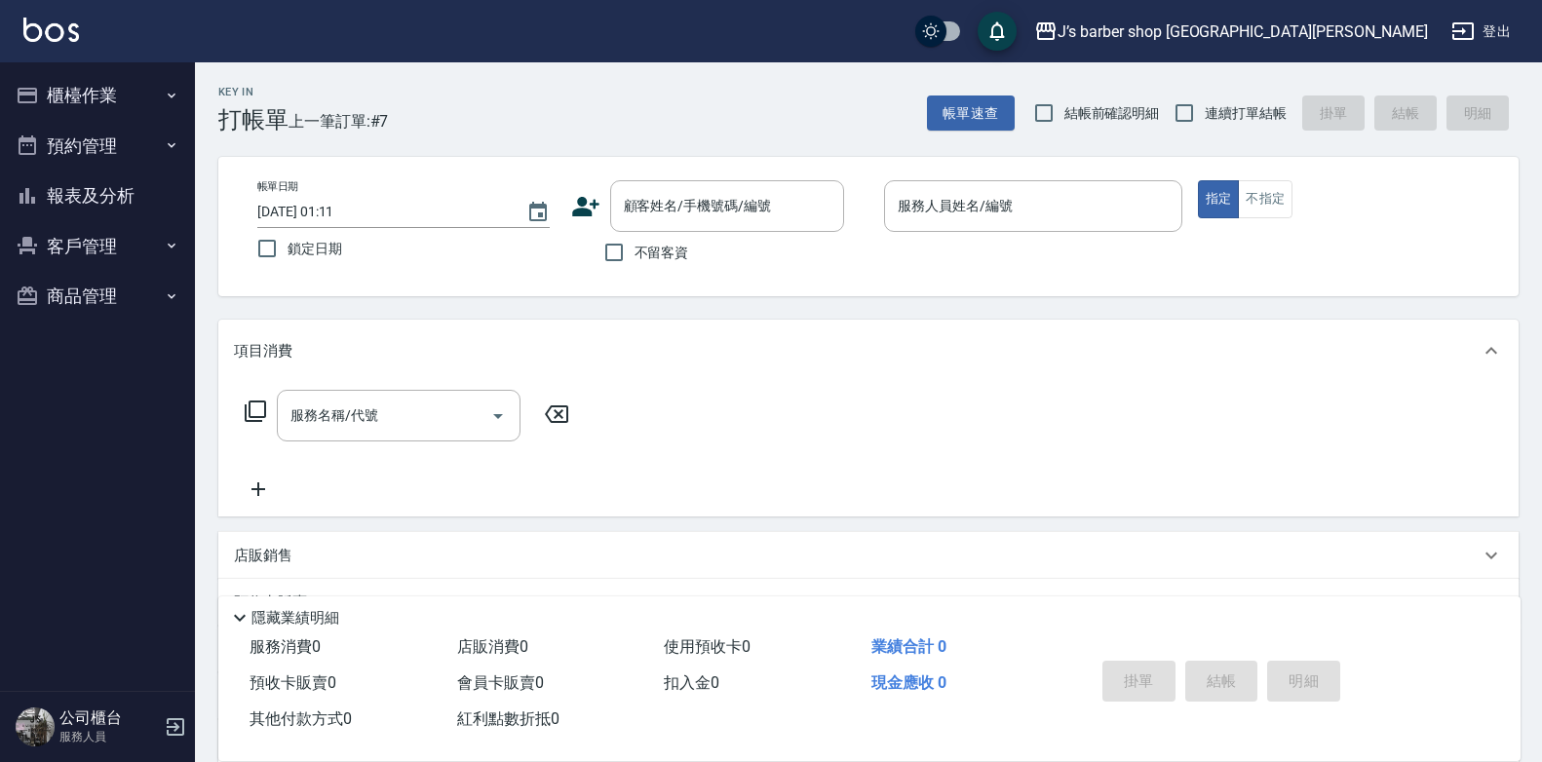
checkbox input "true"
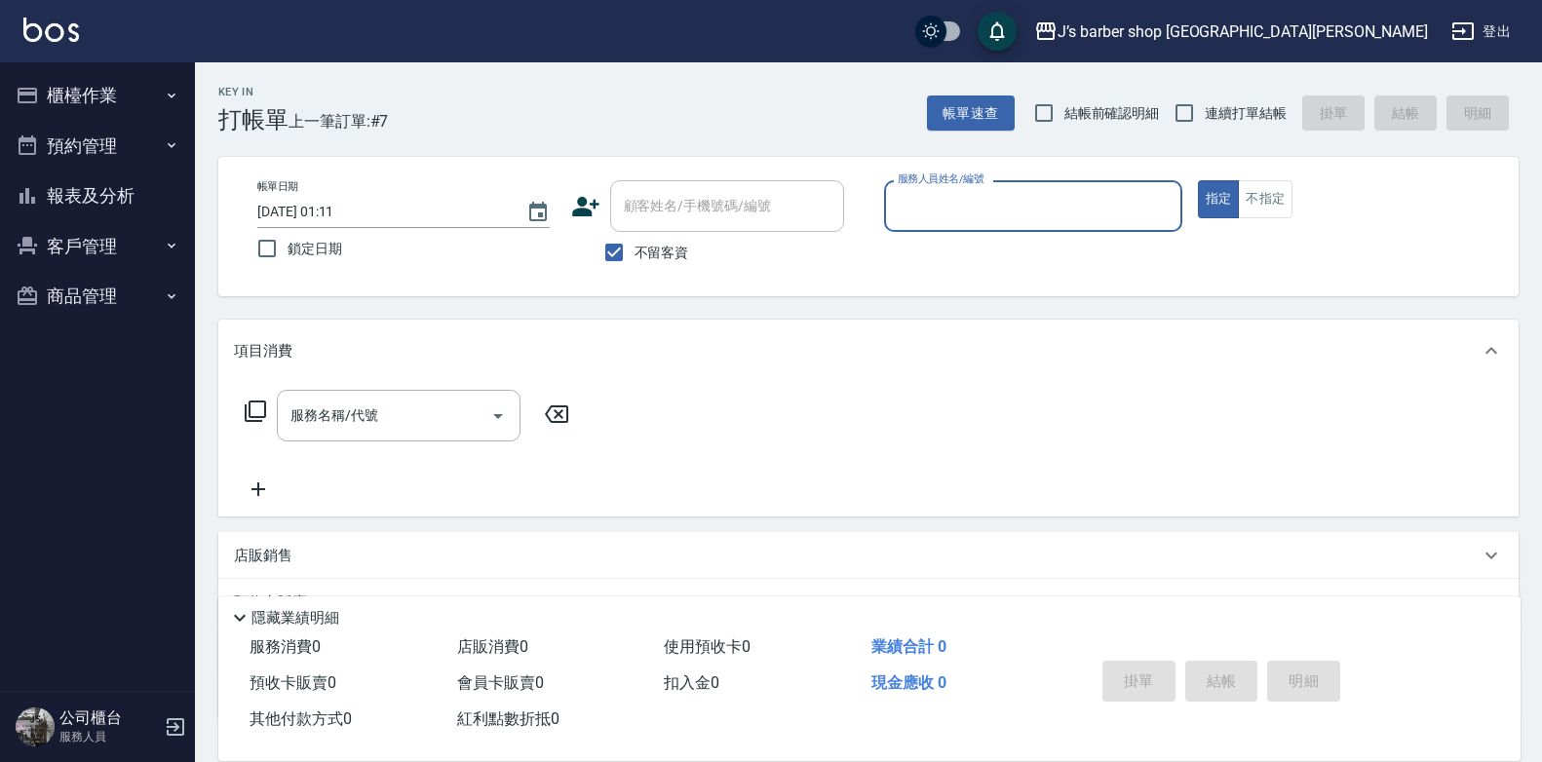
click at [1021, 208] on input "服務人員姓名/編號" at bounding box center [1033, 206] width 281 height 34
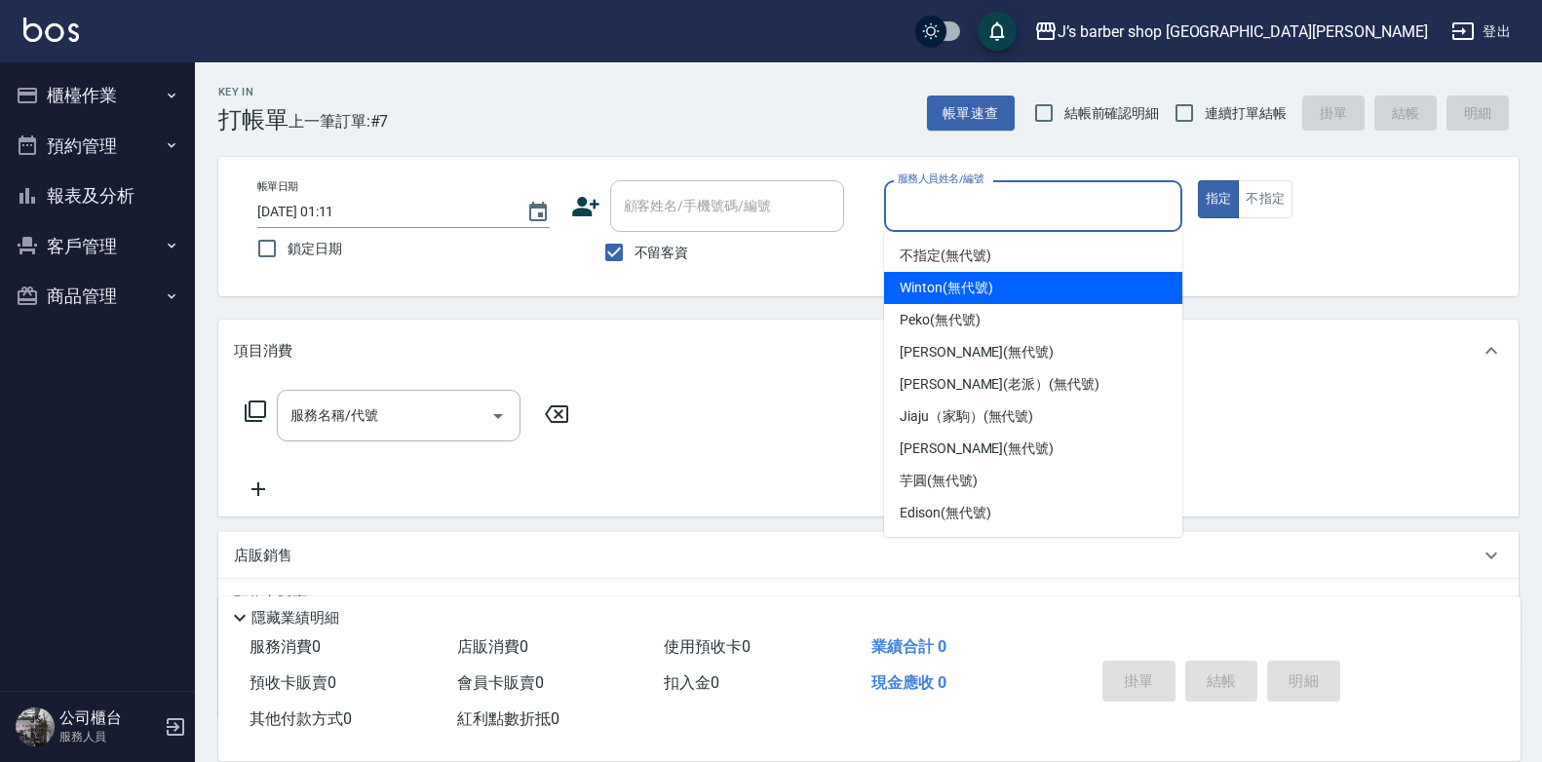
click at [970, 292] on span "Winton (無代號)" at bounding box center [946, 288] width 93 height 20
type input "Winton(無代號)"
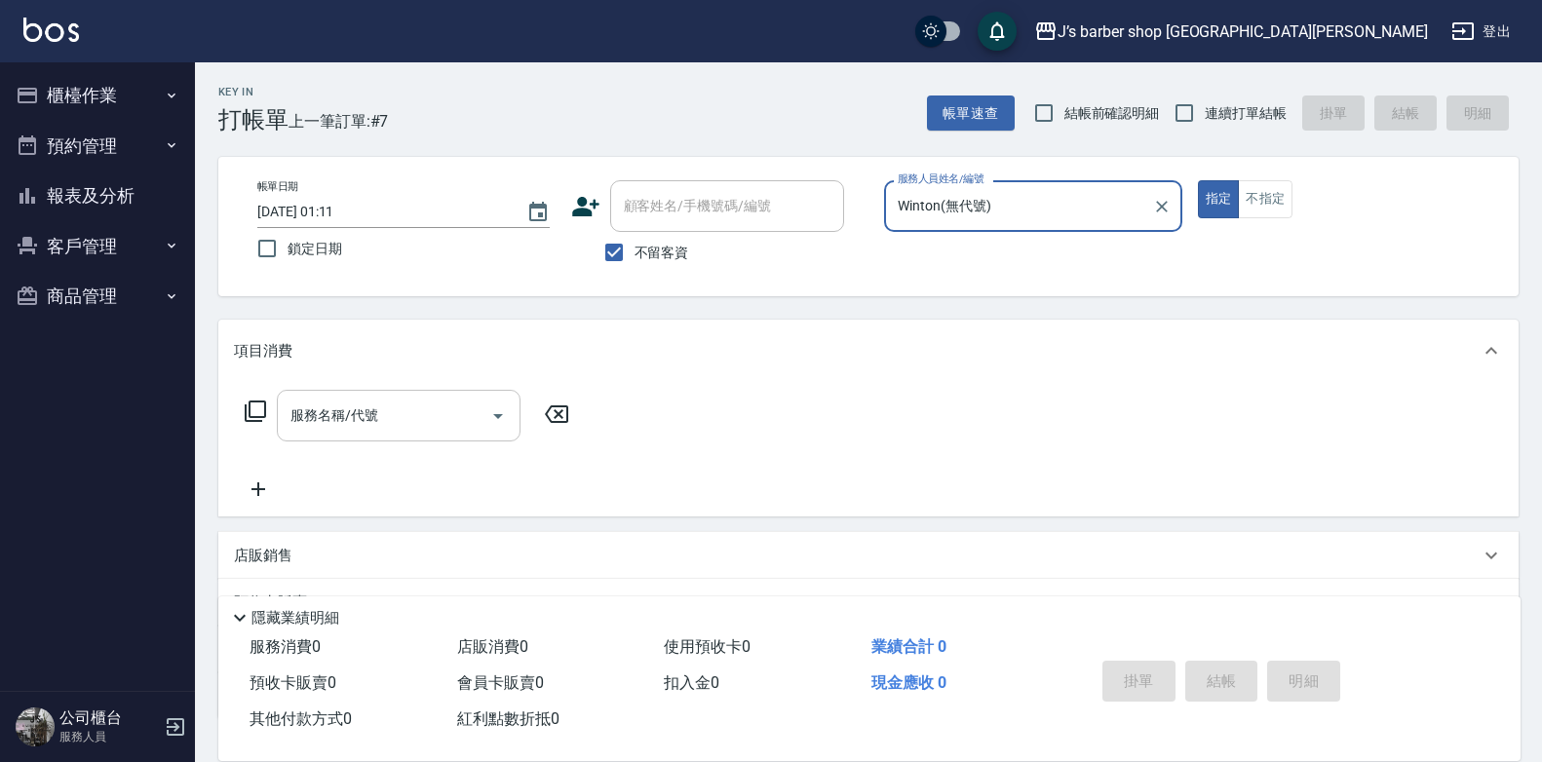
click at [440, 414] on input "服務名稱/代號" at bounding box center [384, 416] width 197 height 34
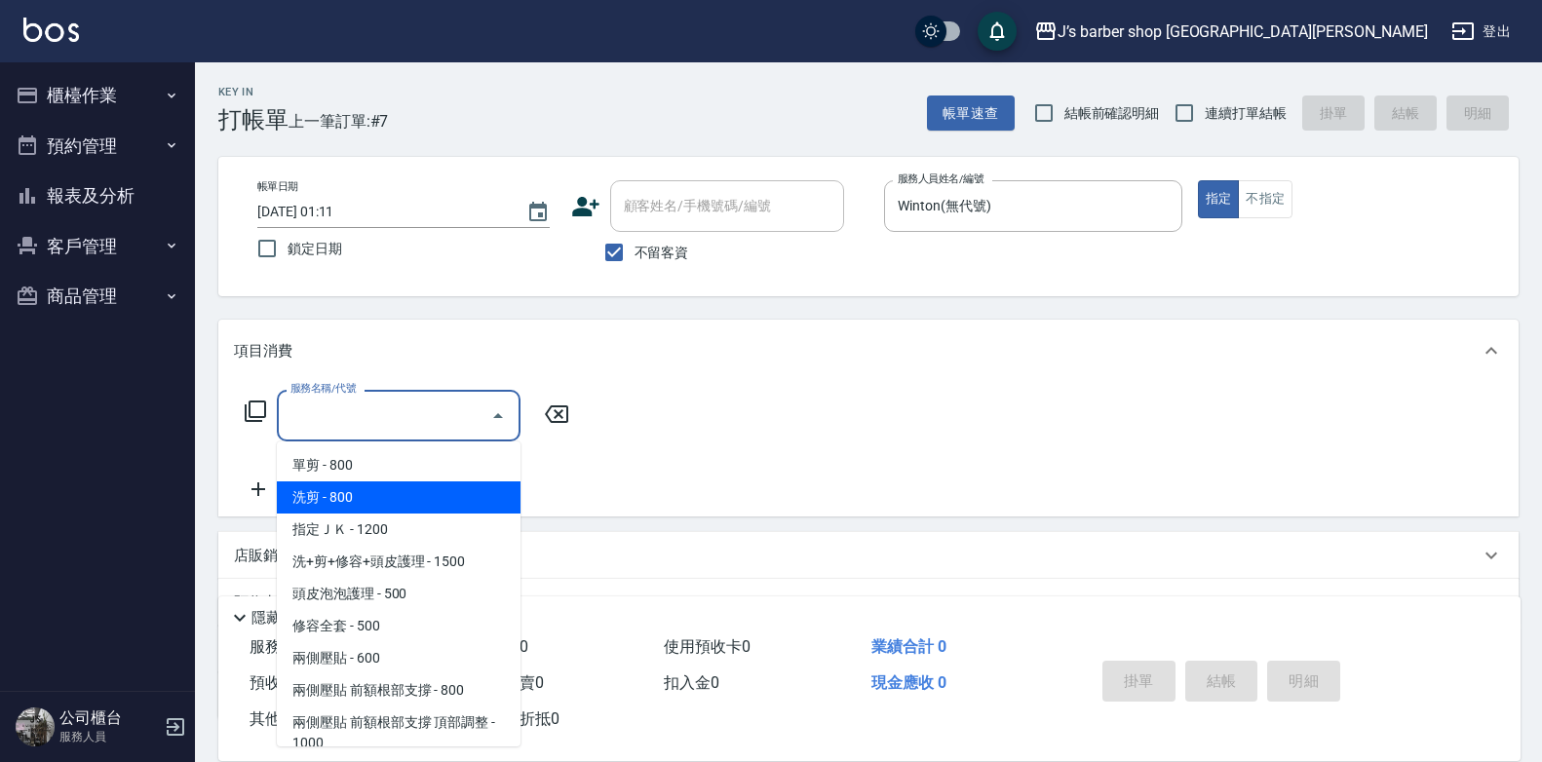
click at [389, 504] on span "洗剪 - 800" at bounding box center [399, 498] width 244 height 32
type input "洗剪(101)"
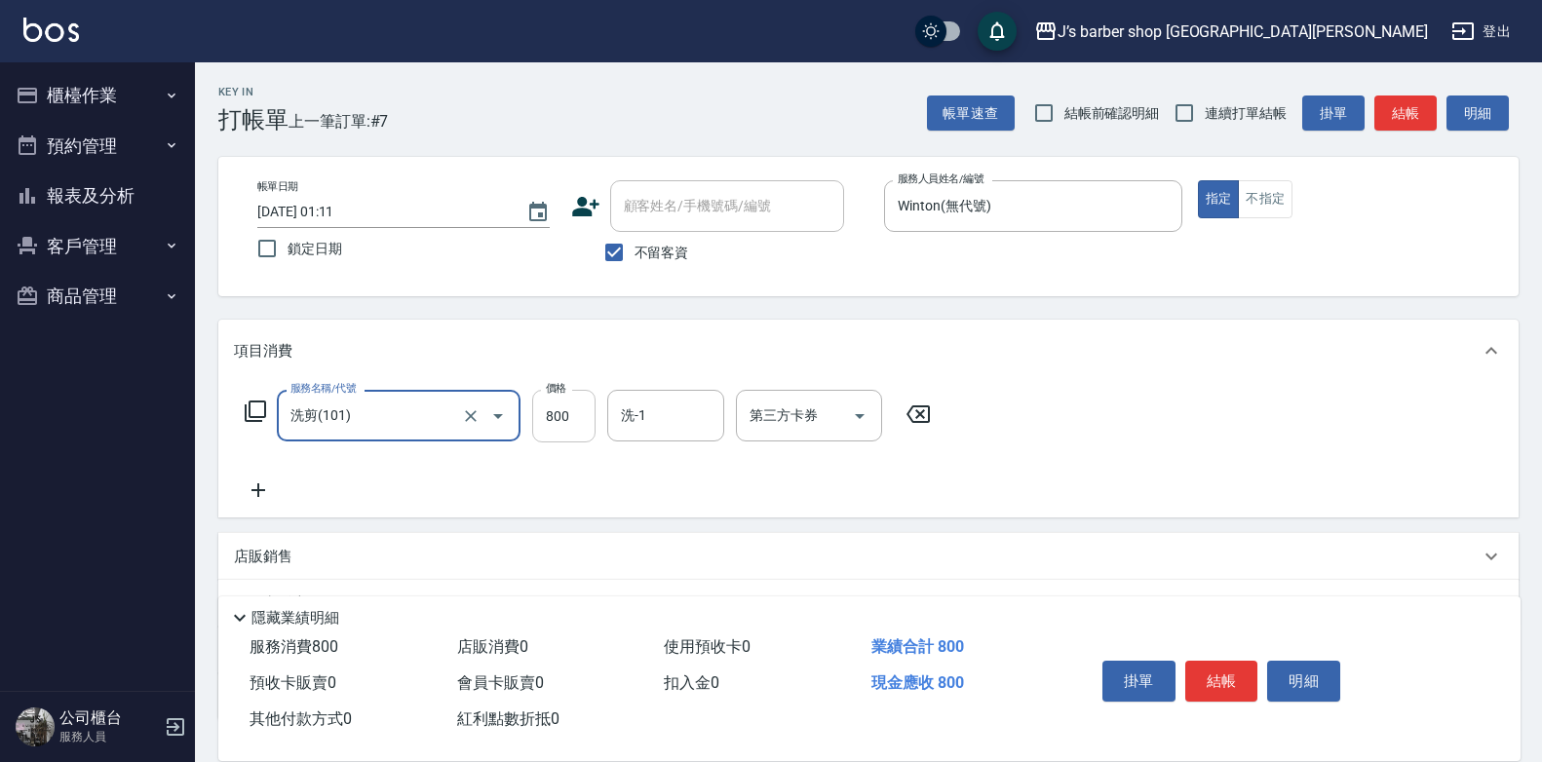
click at [556, 409] on input "800" at bounding box center [563, 416] width 63 height 53
type input "700"
click at [656, 418] on input "洗-1" at bounding box center [665, 416] width 99 height 34
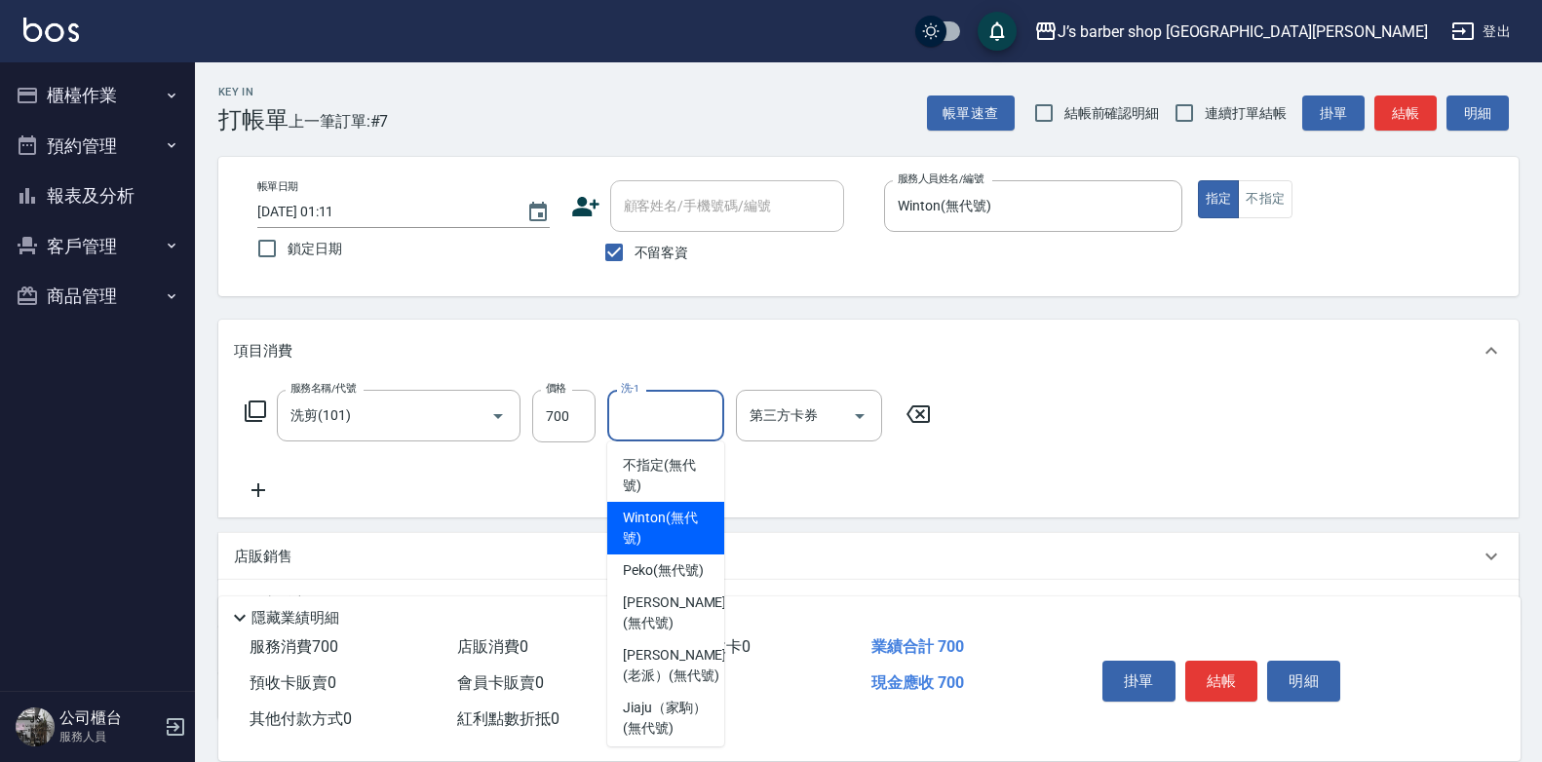
click at [686, 512] on span "Winton (無代號)" at bounding box center [666, 528] width 86 height 41
type input "Winton(無代號)"
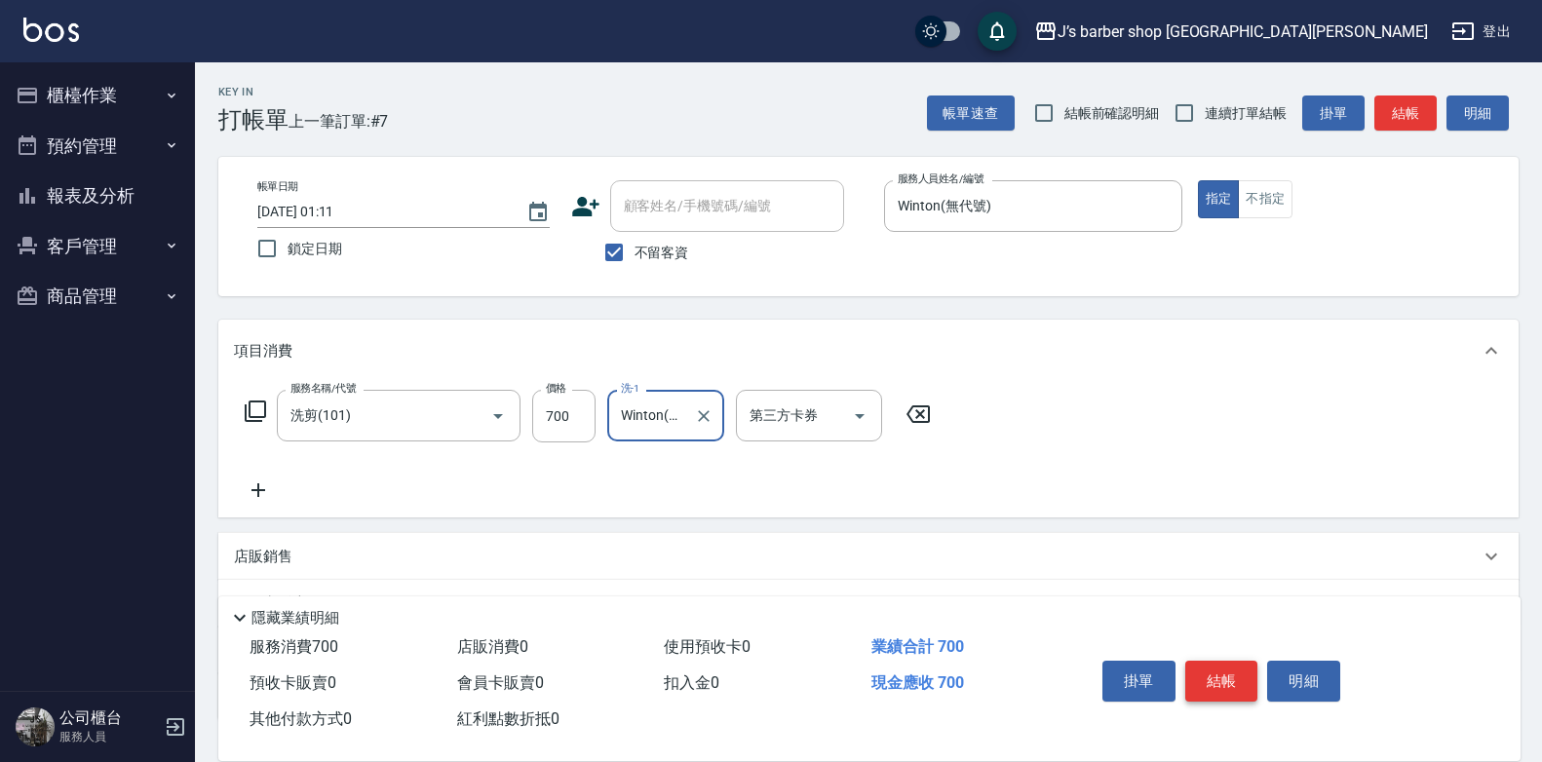
click at [1225, 679] on button "結帳" at bounding box center [1222, 681] width 73 height 41
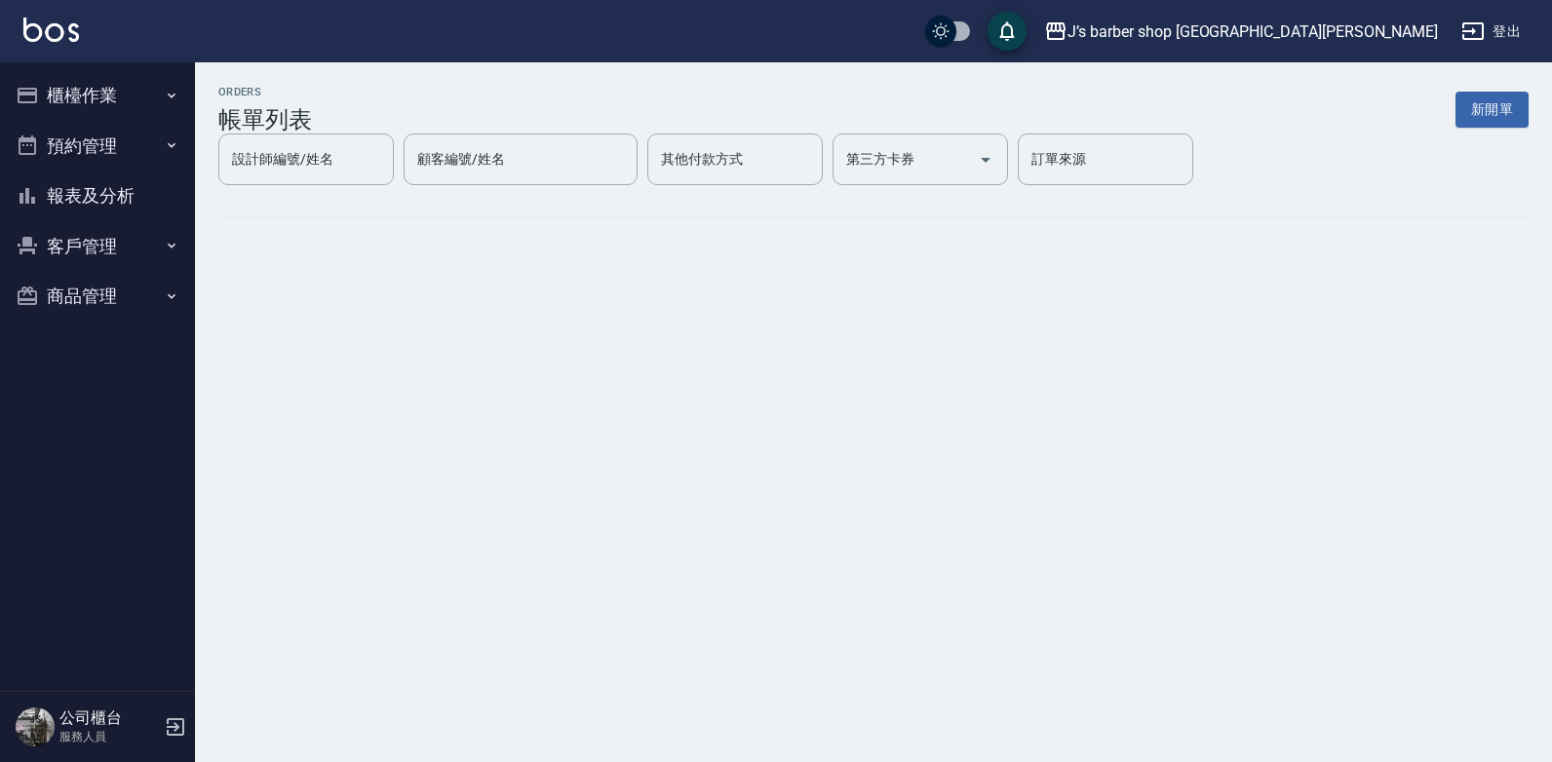
click at [127, 90] on button "櫃檯作業" at bounding box center [97, 95] width 179 height 51
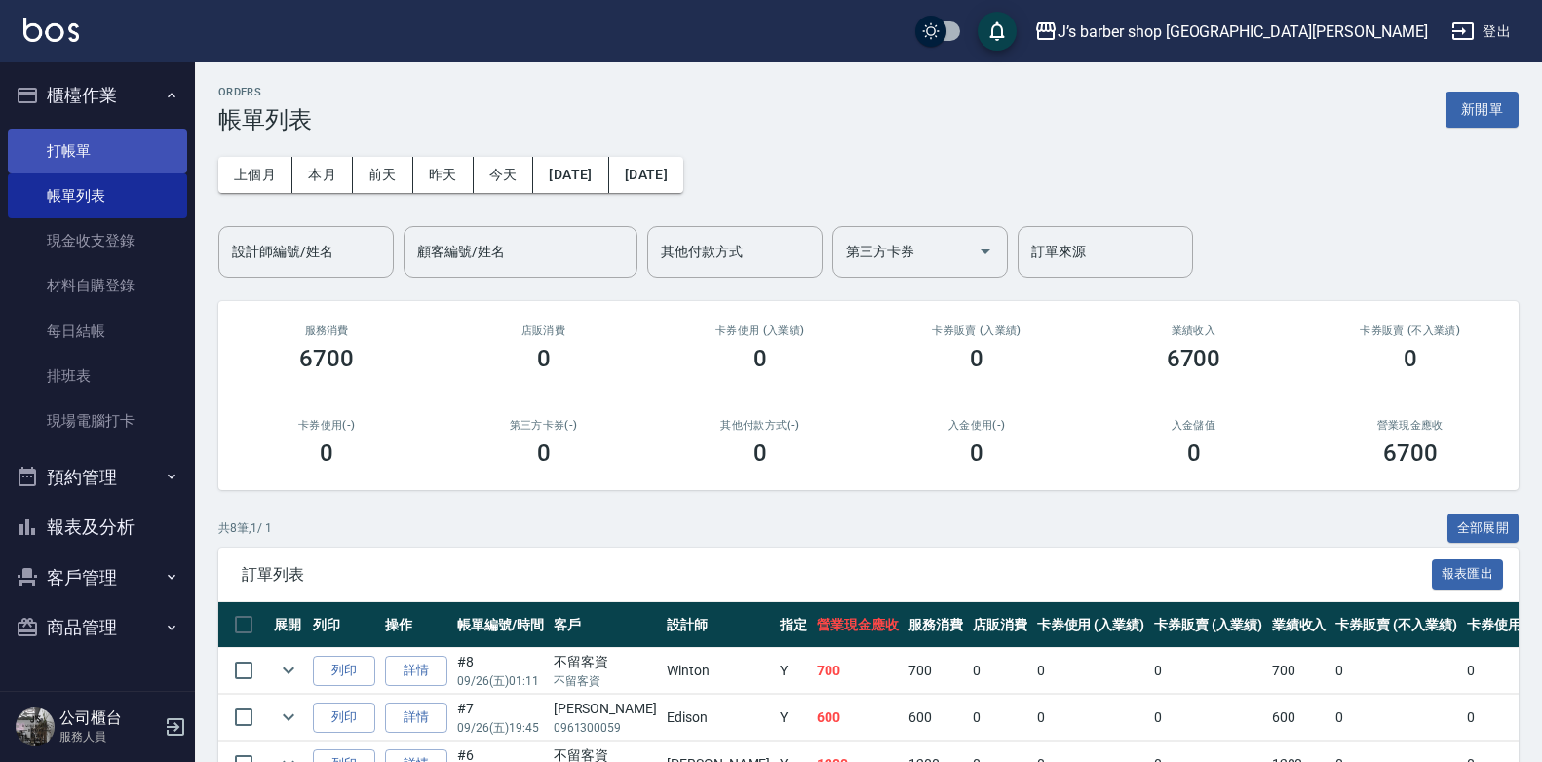
click at [133, 131] on link "打帳單" at bounding box center [97, 151] width 179 height 45
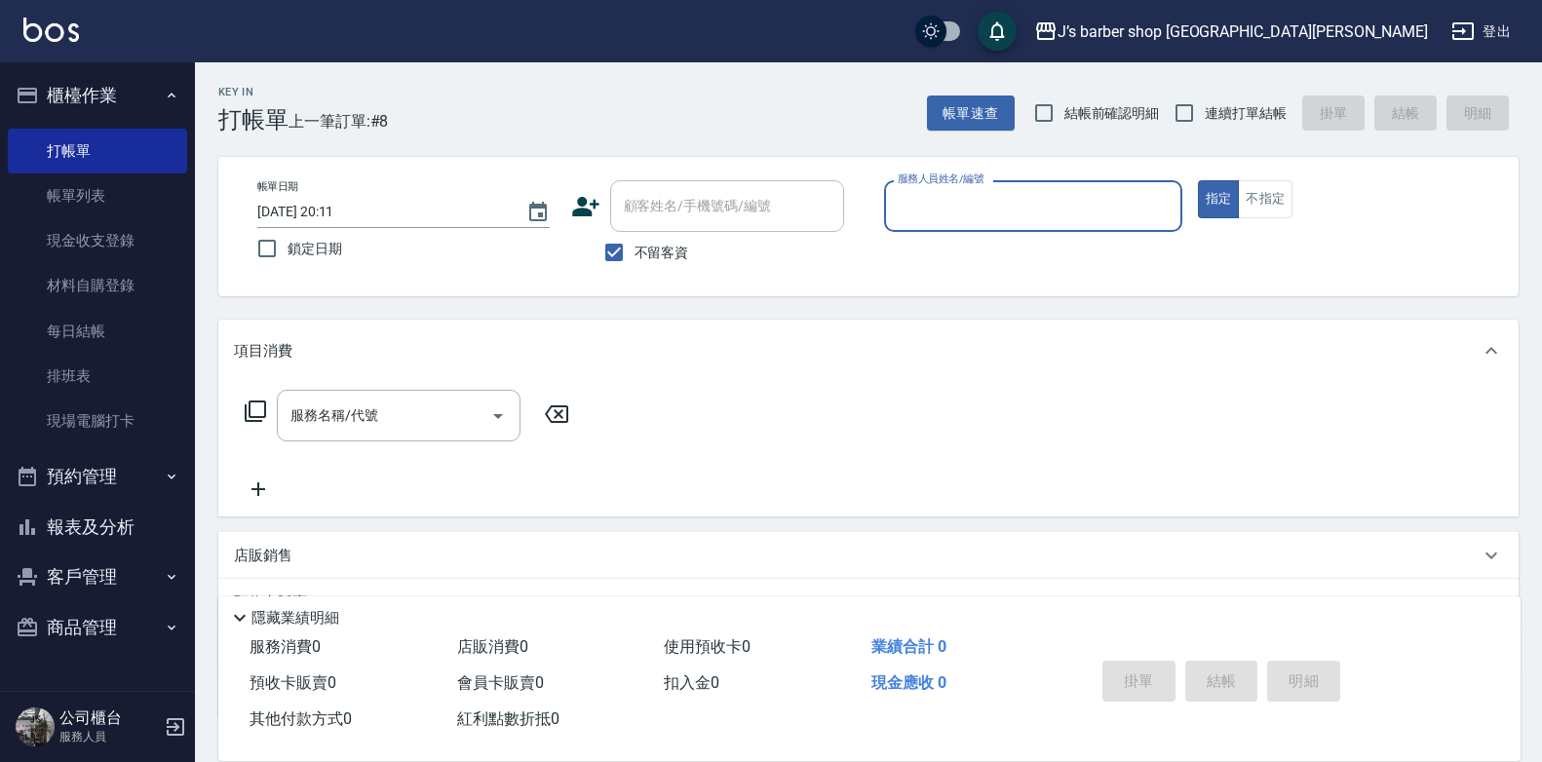
click at [336, 201] on input "[DATE] 20:11" at bounding box center [382, 212] width 250 height 32
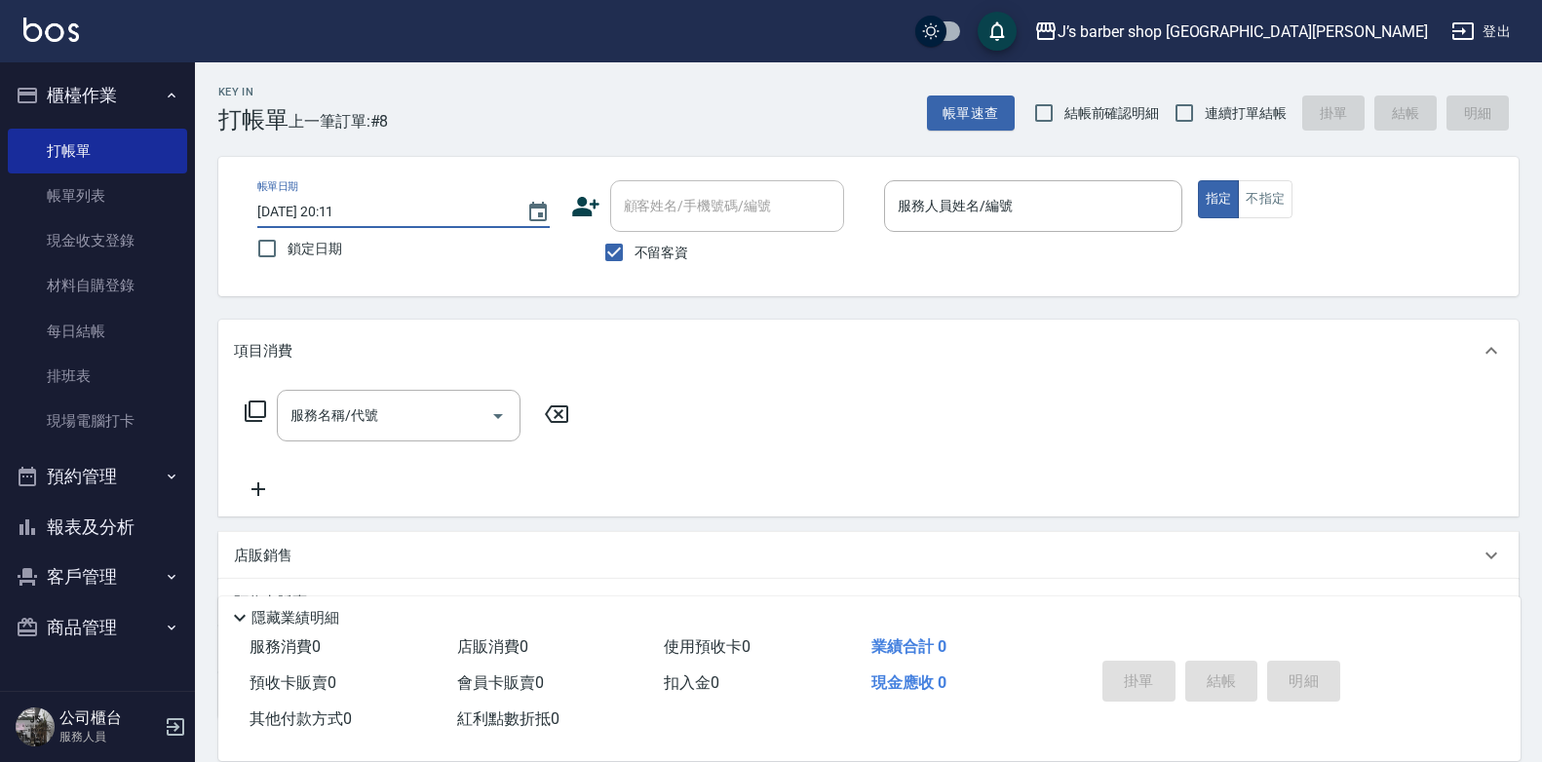
type input "[DATE] 02:11"
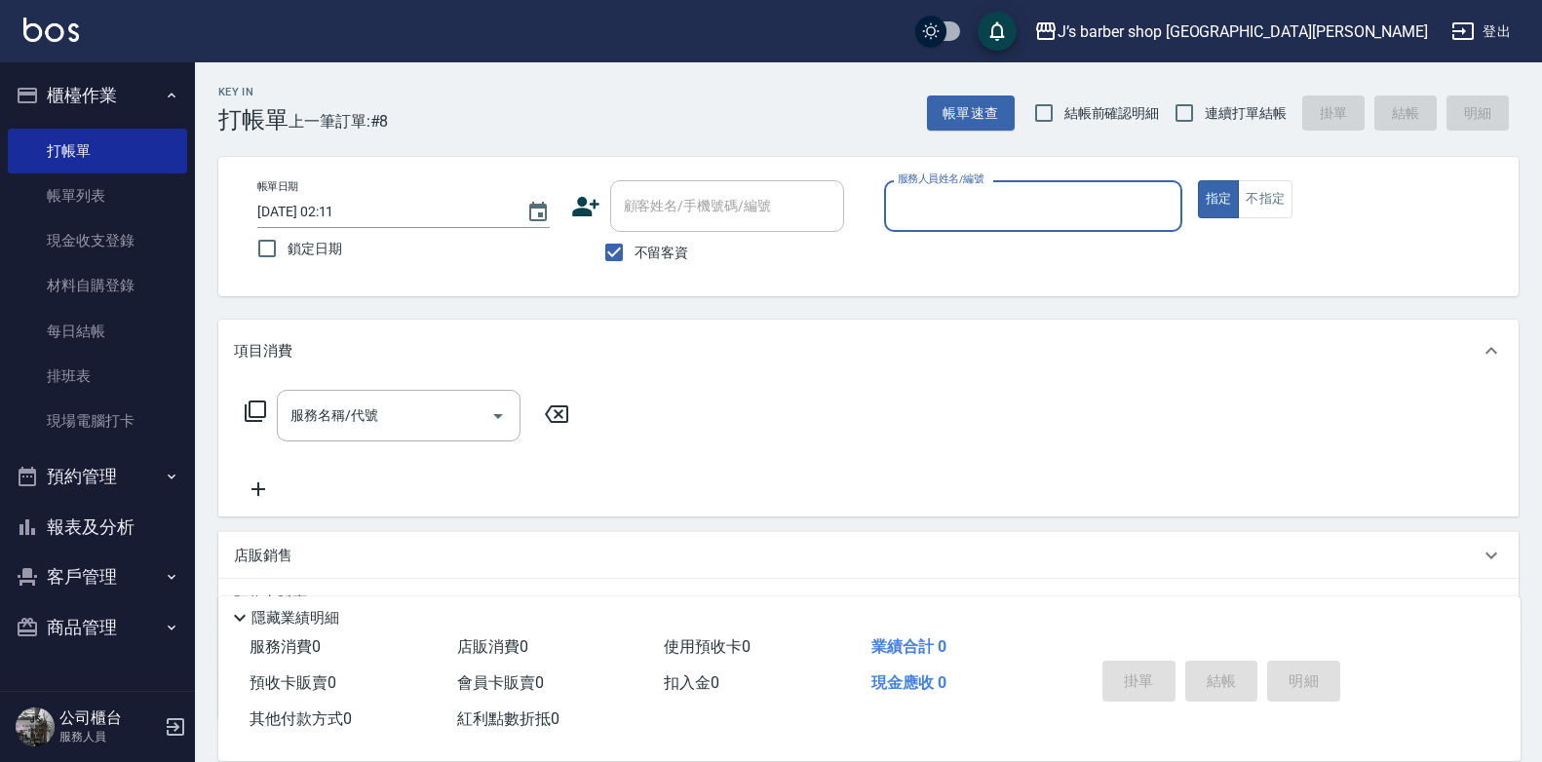
click at [915, 215] on input "服務人員姓名/編號" at bounding box center [1033, 206] width 281 height 34
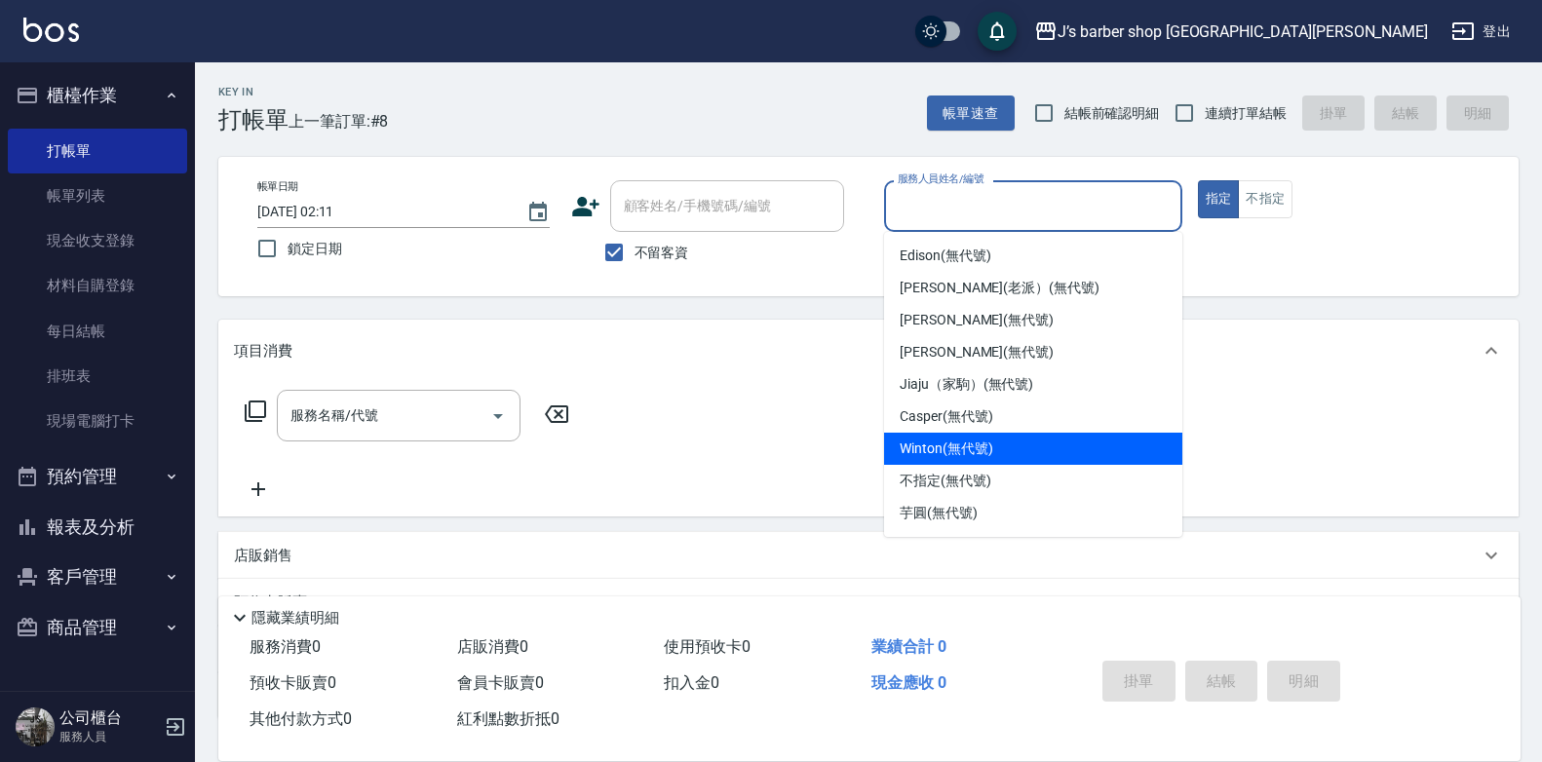
click at [1111, 458] on div "Winton (無代號)" at bounding box center [1033, 449] width 298 height 32
type input "Winton(無代號)"
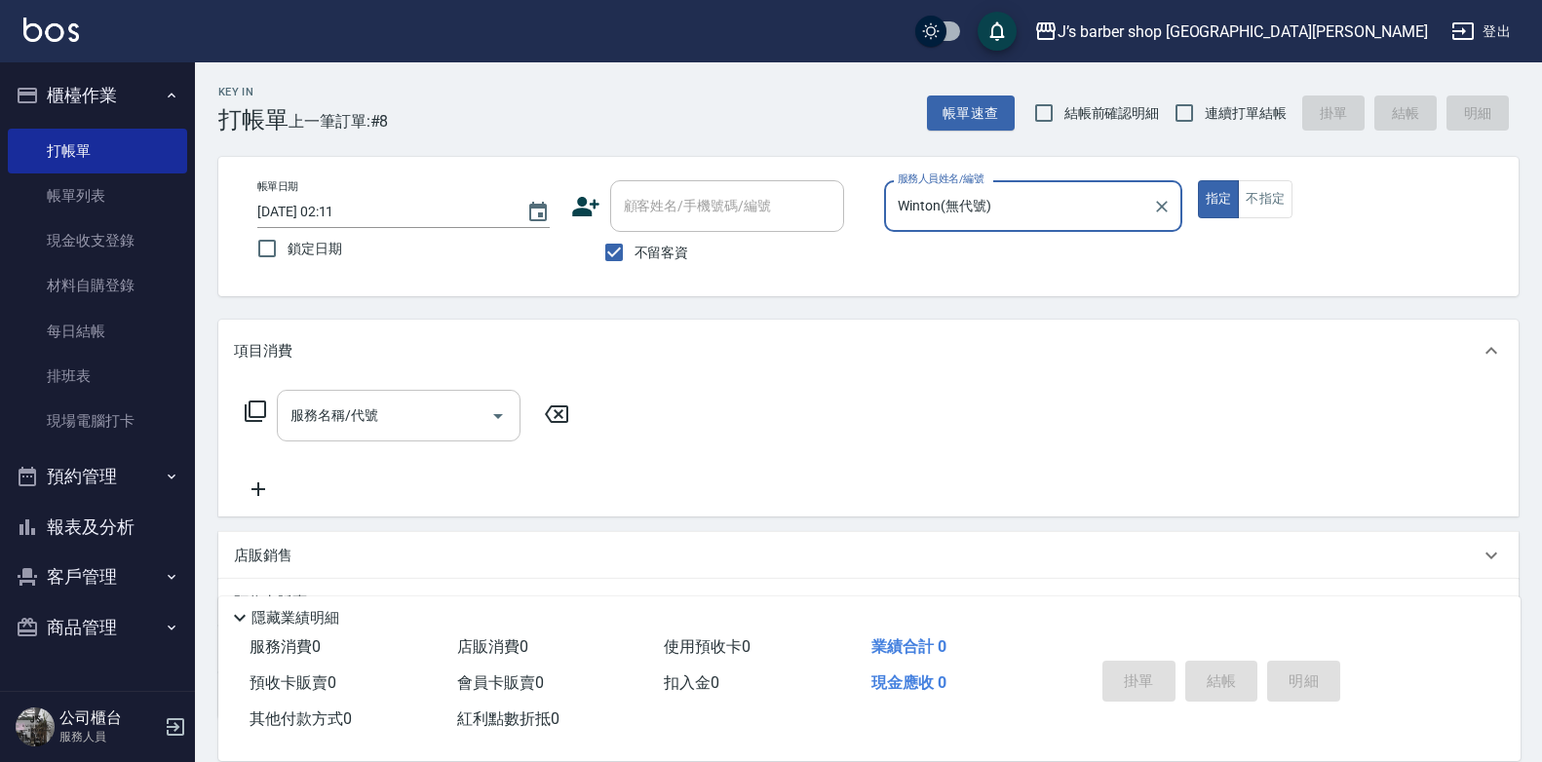
click at [459, 427] on input "服務名稱/代號" at bounding box center [384, 416] width 197 height 34
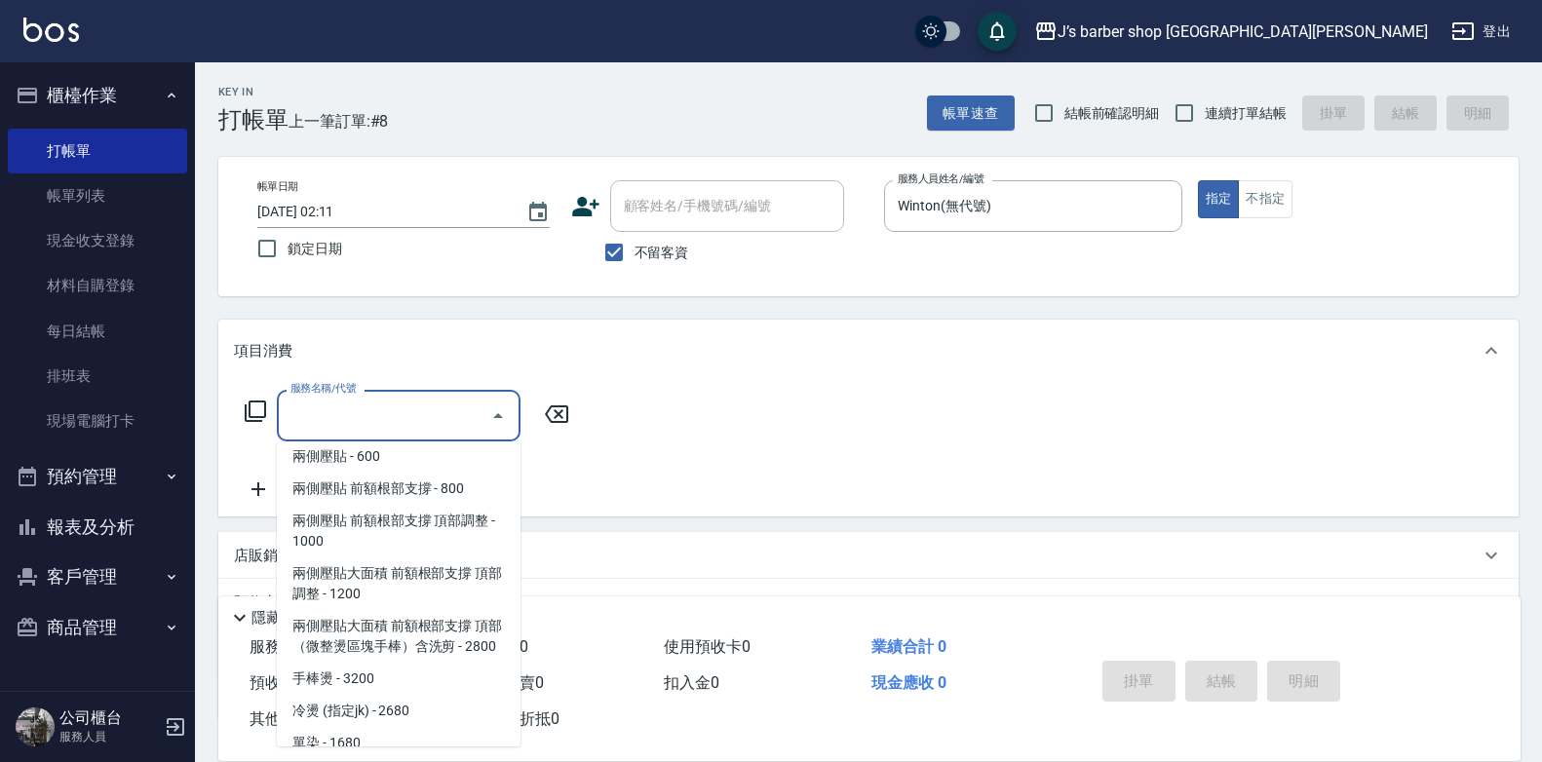
scroll to position [275, 0]
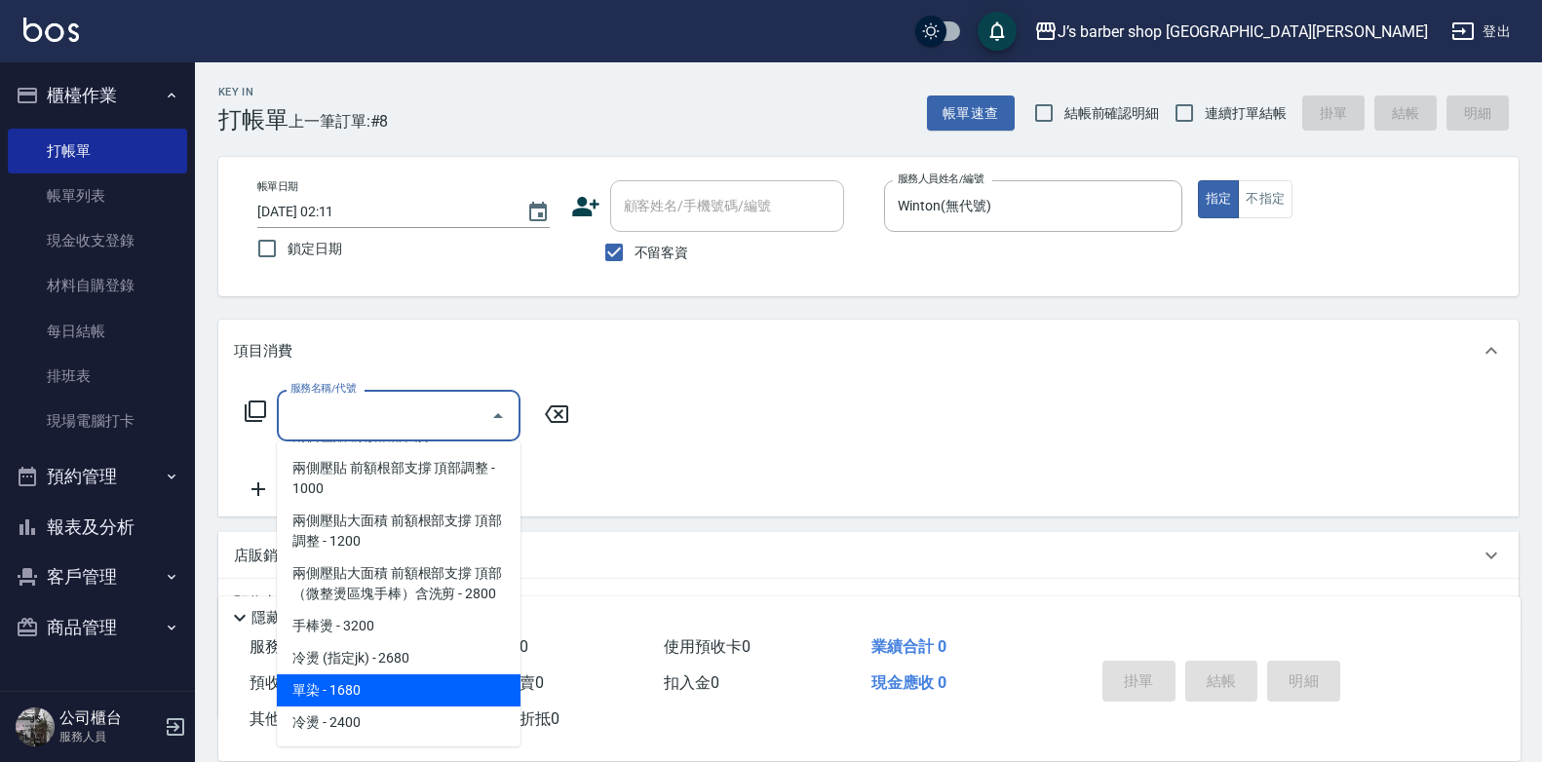
click at [390, 695] on span "單染 - 1680" at bounding box center [399, 691] width 244 height 32
type input "單染(L01)"
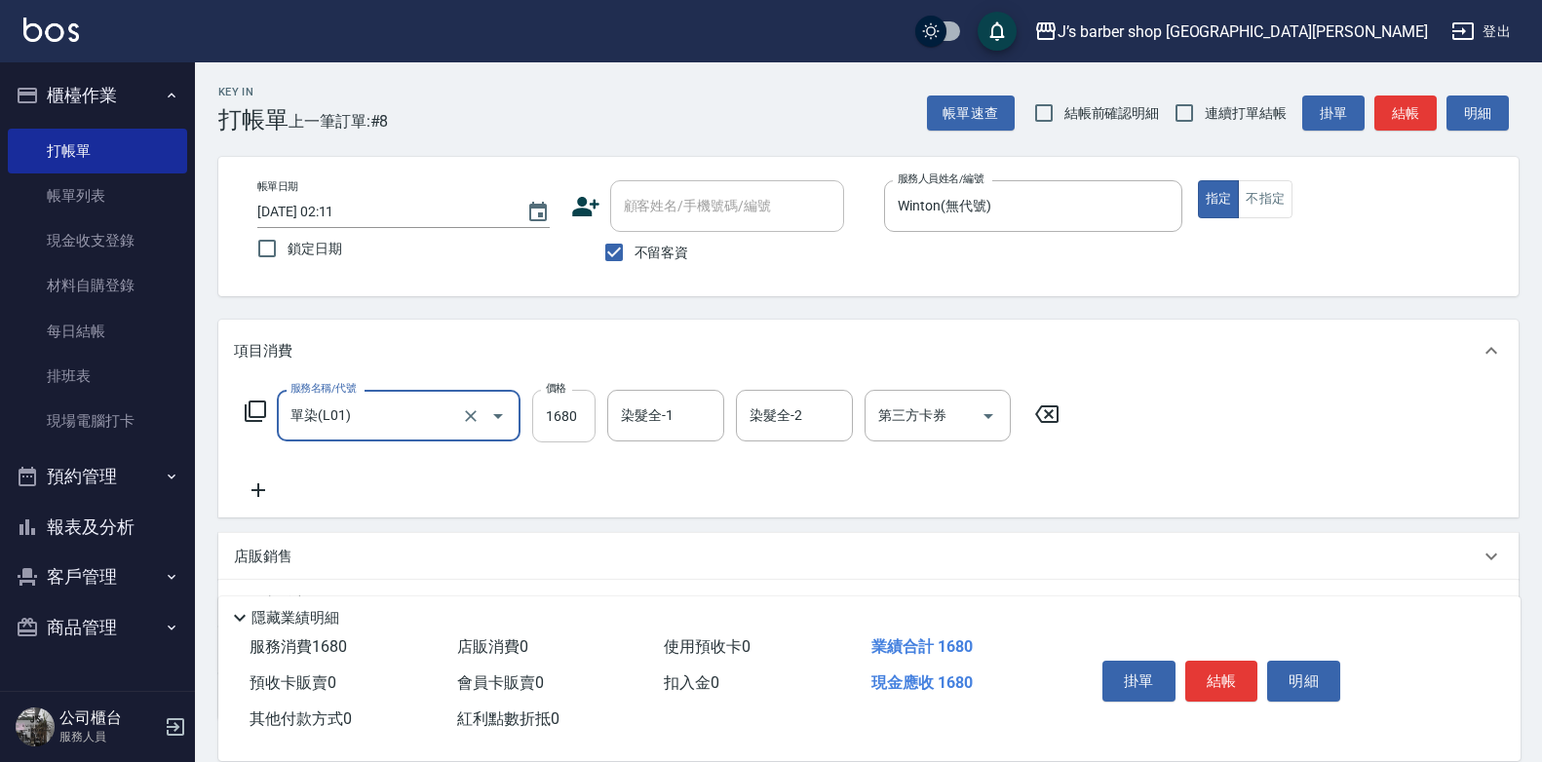
click at [573, 431] on input "1680" at bounding box center [563, 416] width 63 height 53
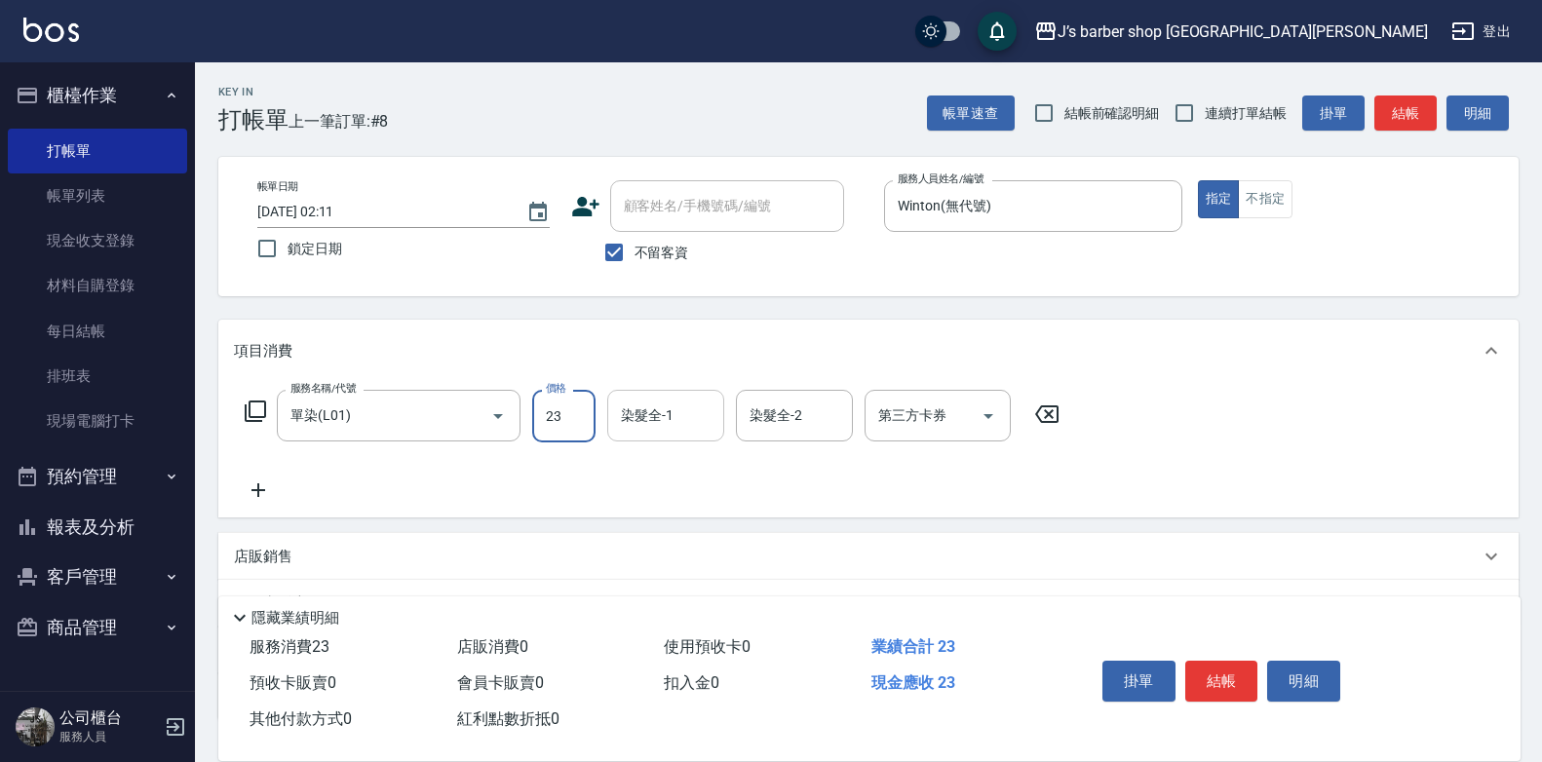
type input "2300"
click at [651, 422] on input "染髮全-1" at bounding box center [665, 416] width 99 height 34
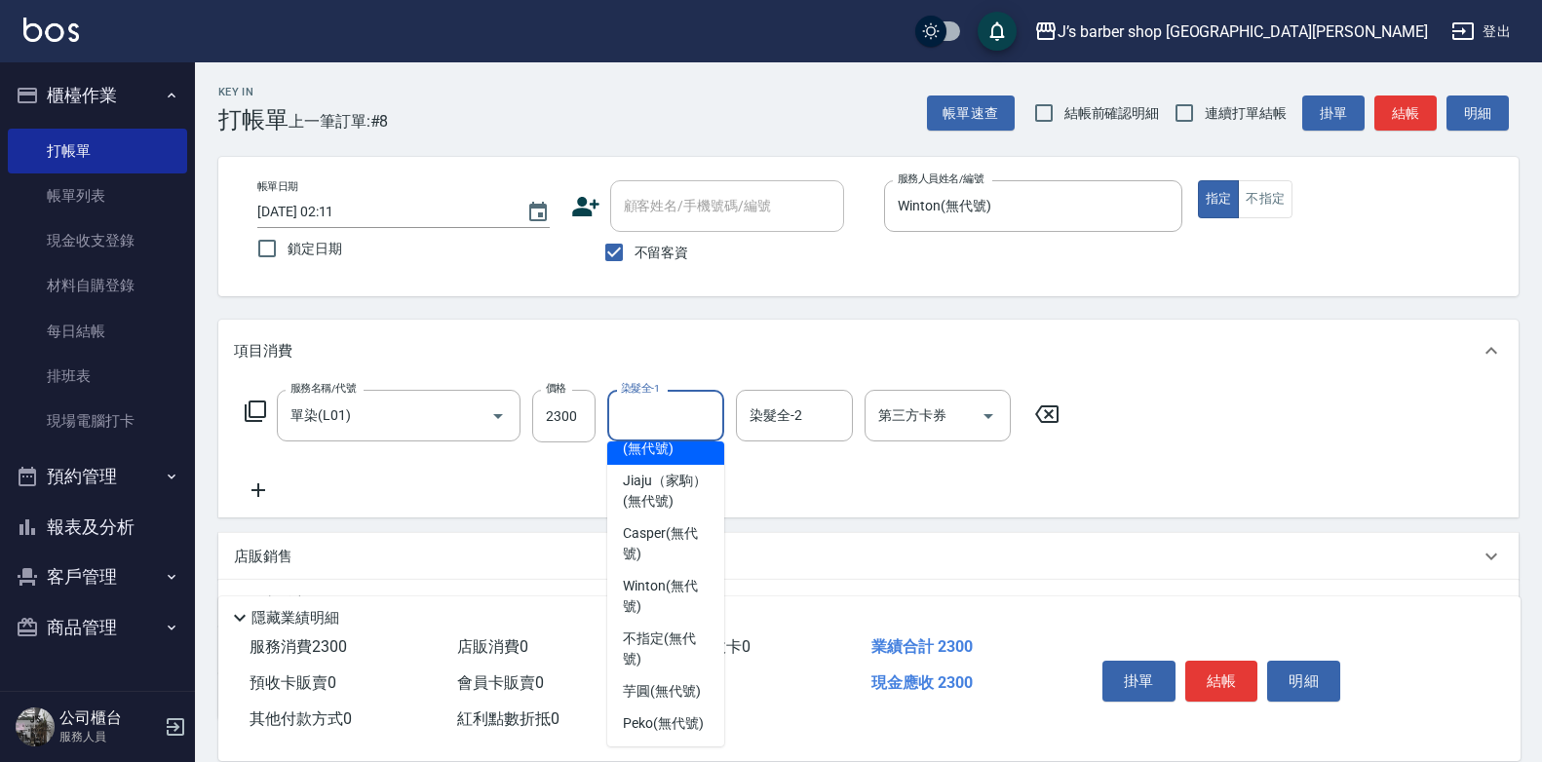
scroll to position [278, 0]
click at [666, 713] on span "Peko (無代號)" at bounding box center [663, 723] width 81 height 20
type input "Peko(無代號)"
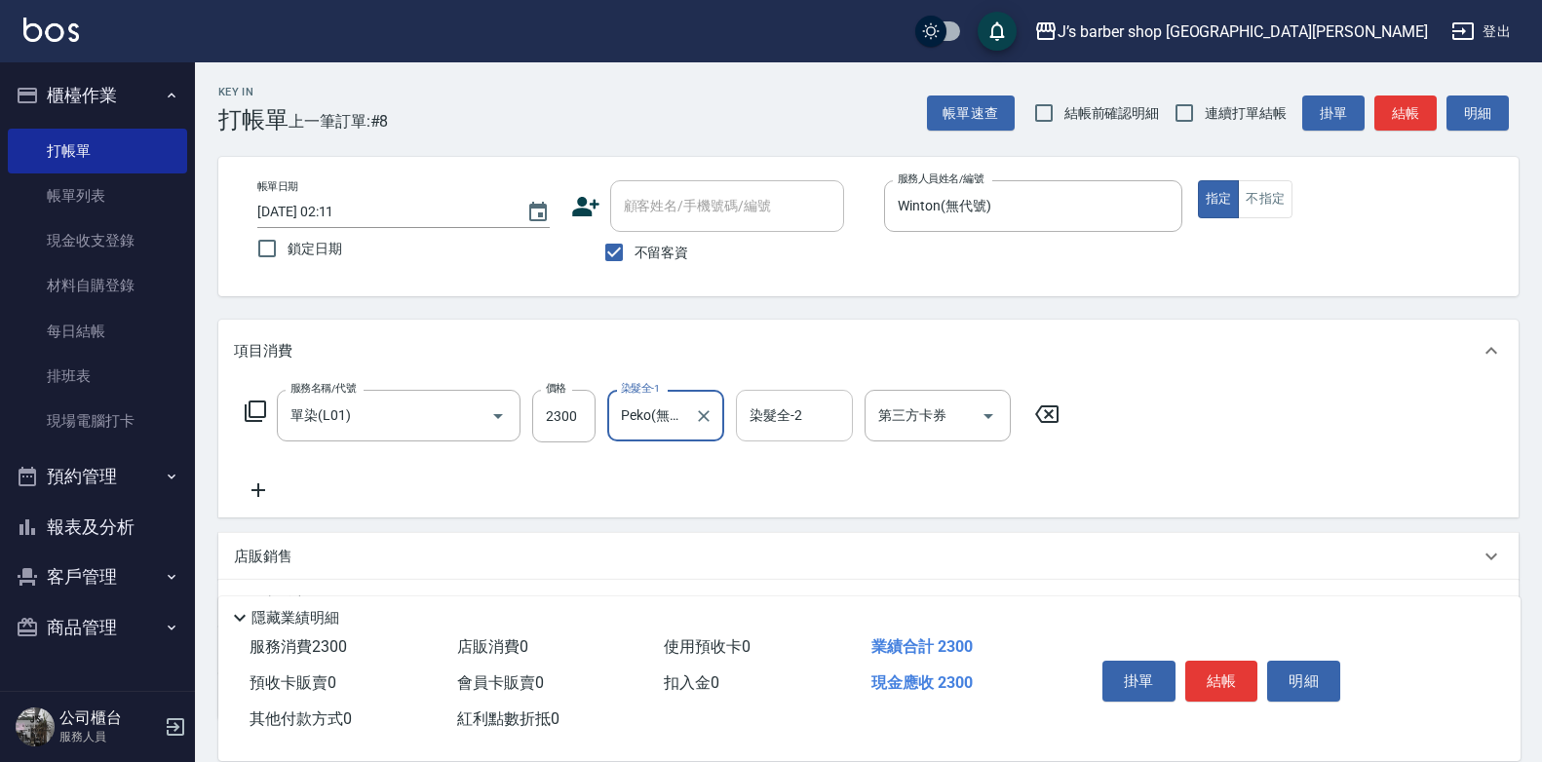
click at [781, 438] on div "染髮全-2" at bounding box center [794, 416] width 117 height 52
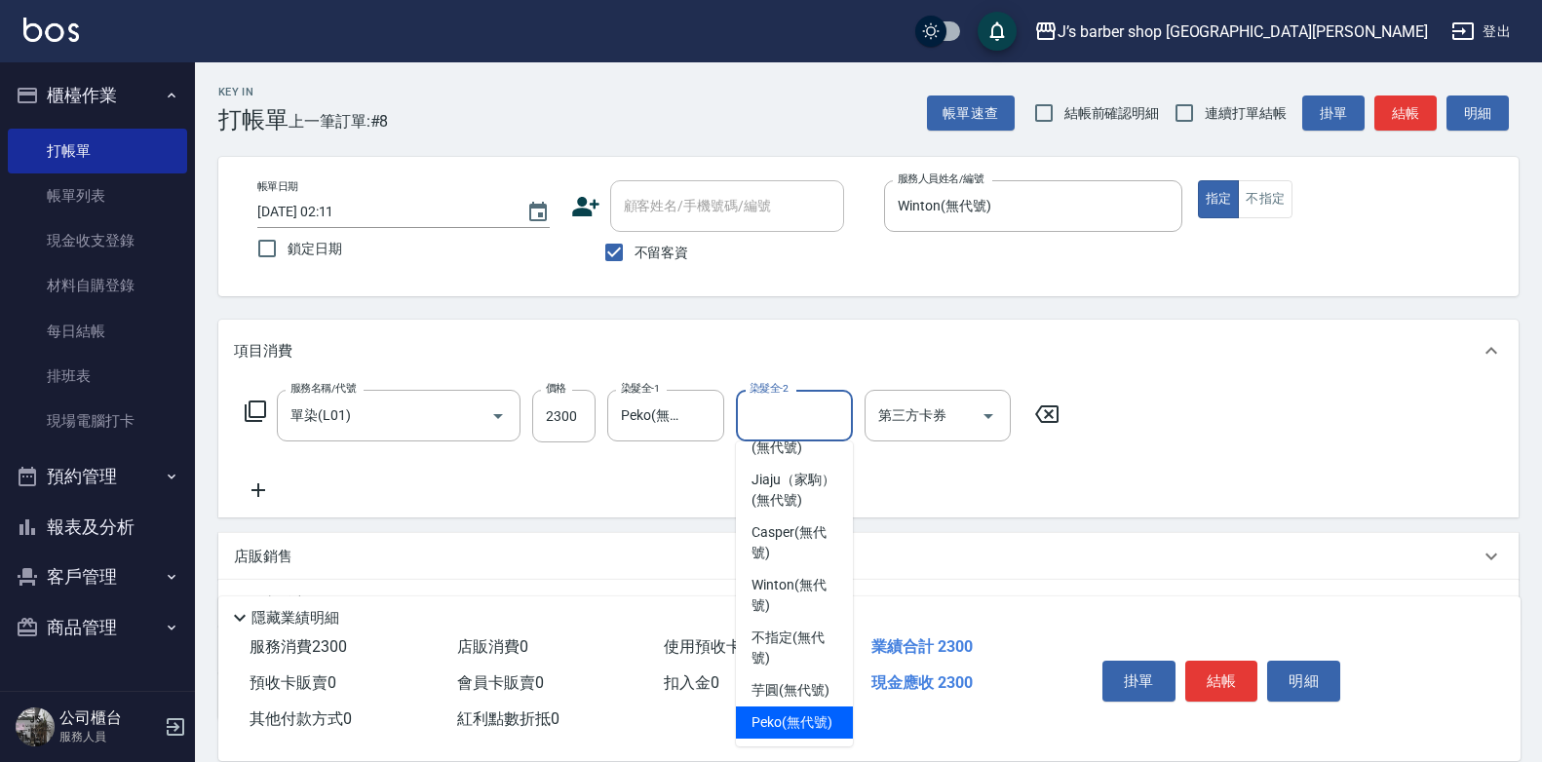
click at [782, 707] on div "Peko (無代號)" at bounding box center [794, 723] width 117 height 32
type input "Peko(無代號)"
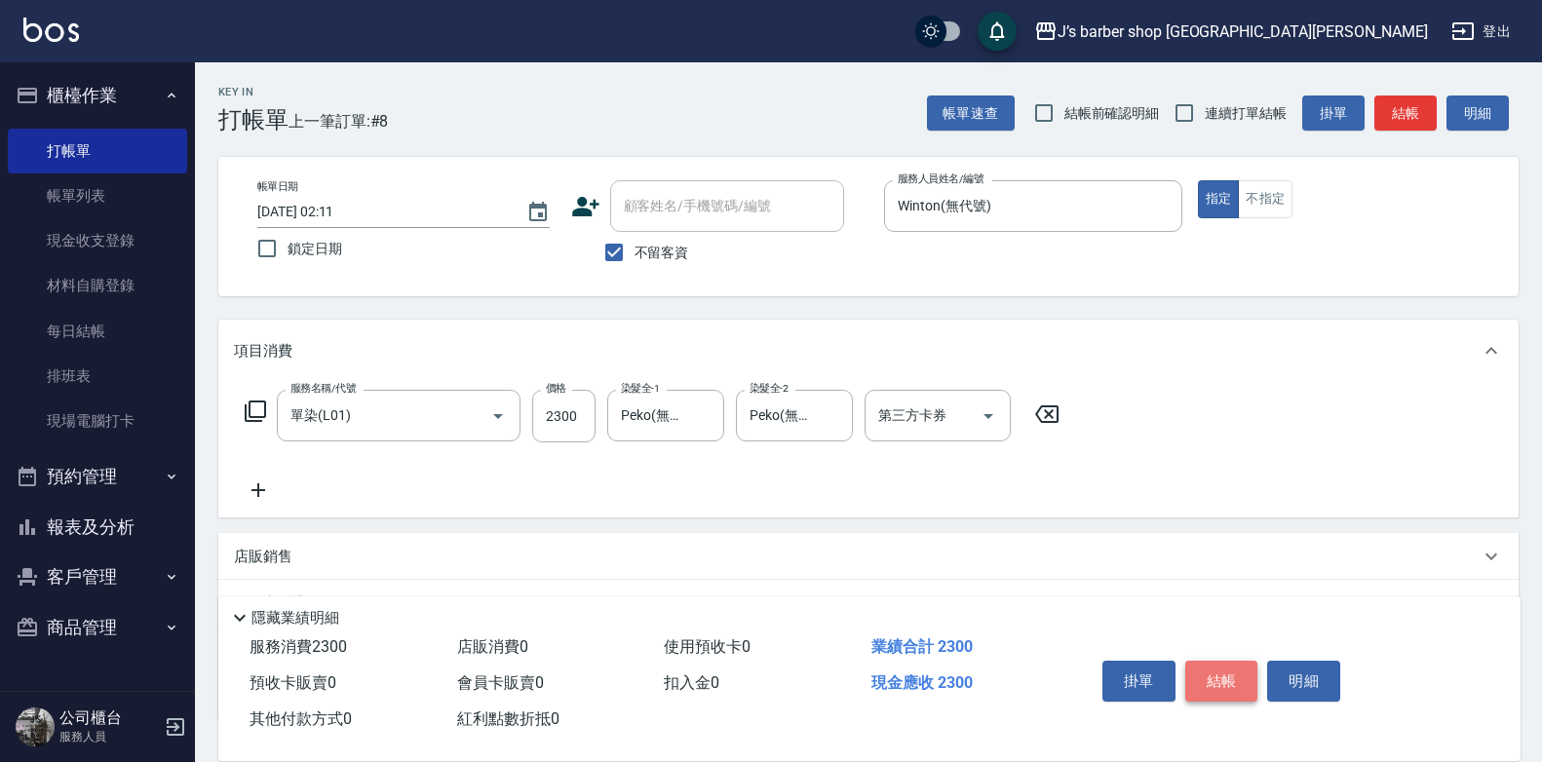
click at [1220, 676] on button "結帳" at bounding box center [1222, 681] width 73 height 41
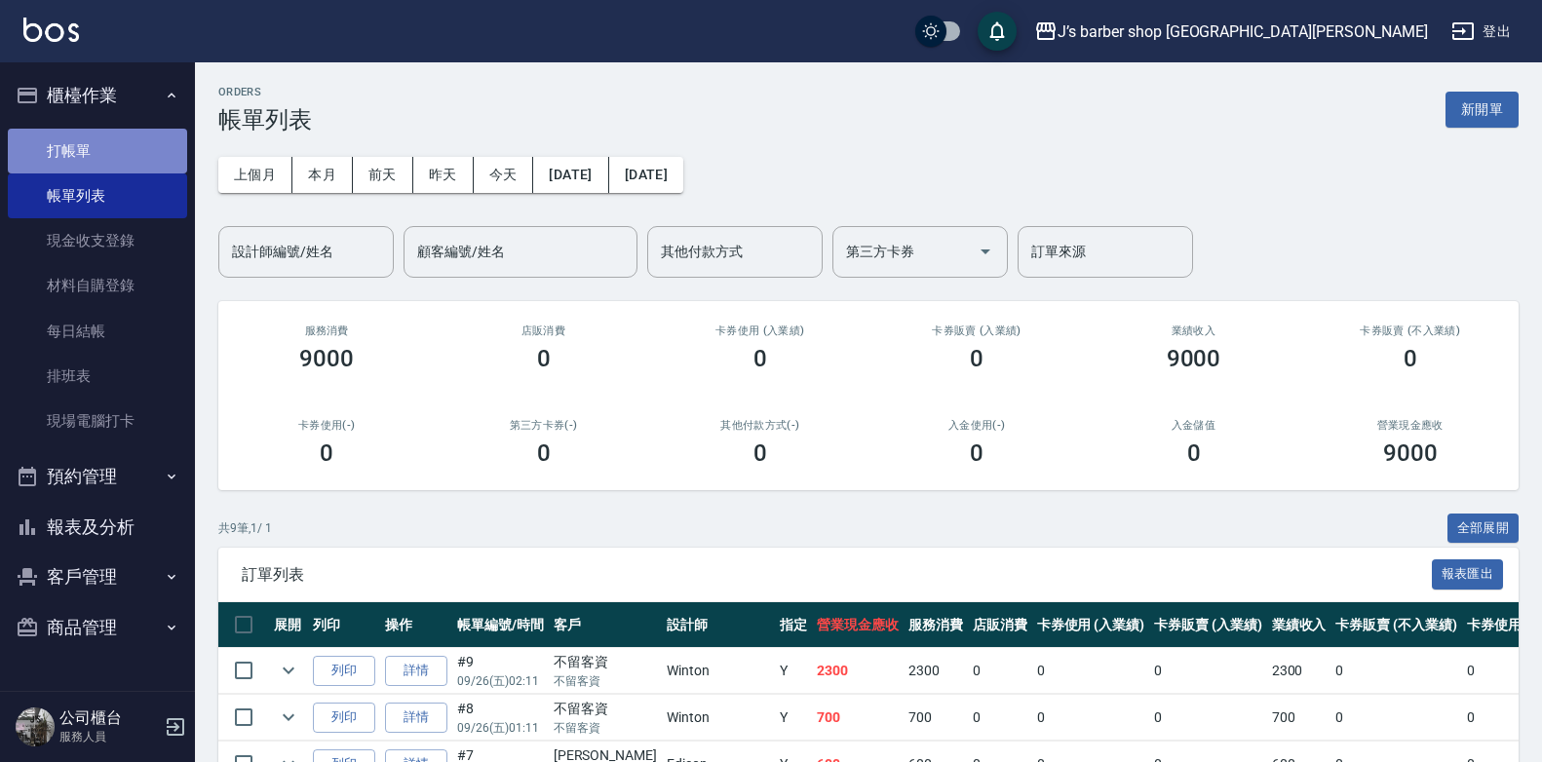
click at [131, 146] on link "打帳單" at bounding box center [97, 151] width 179 height 45
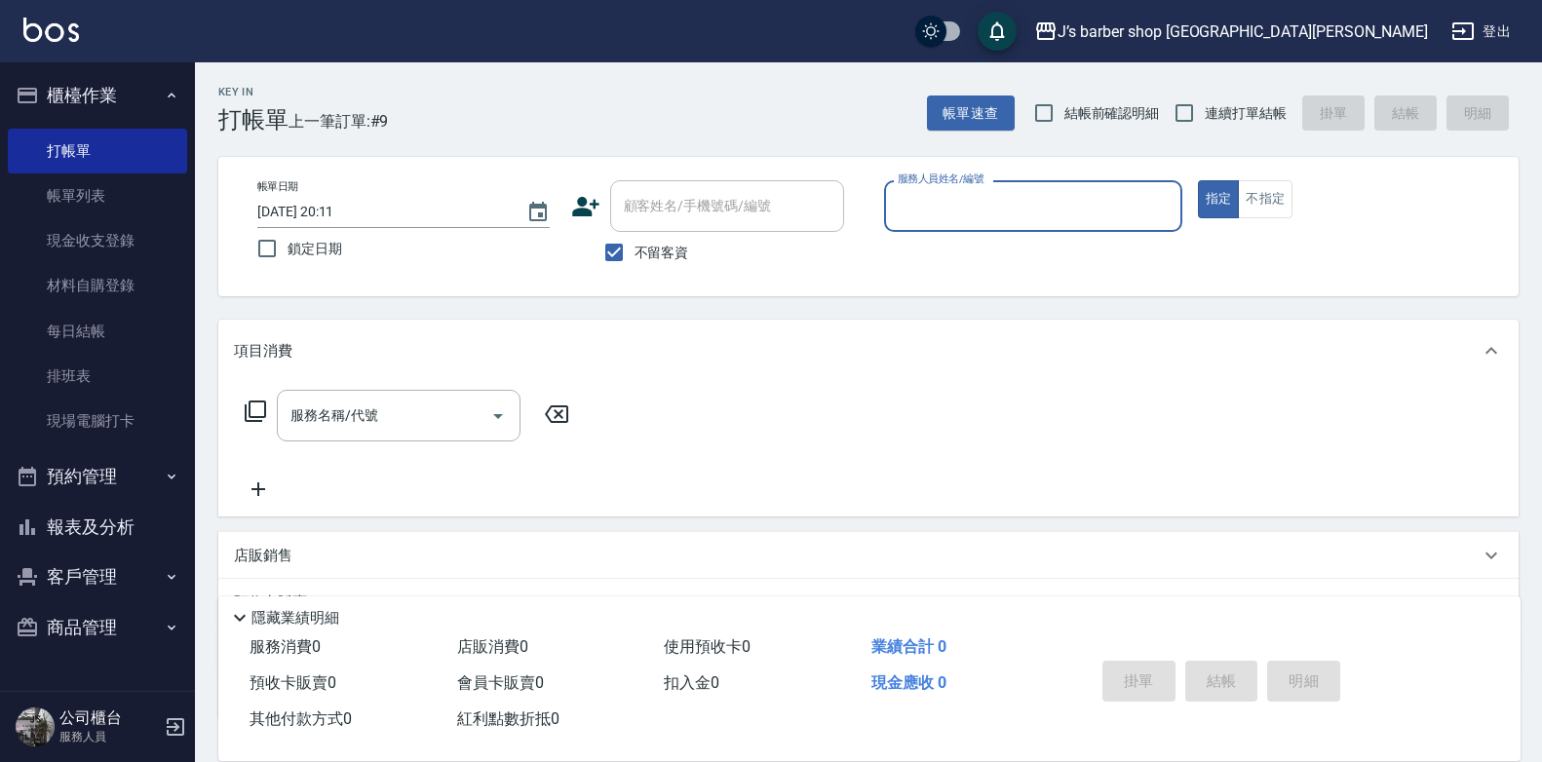
click at [339, 213] on input "[DATE] 20:11" at bounding box center [382, 212] width 250 height 32
type input "[DATE] 03:11"
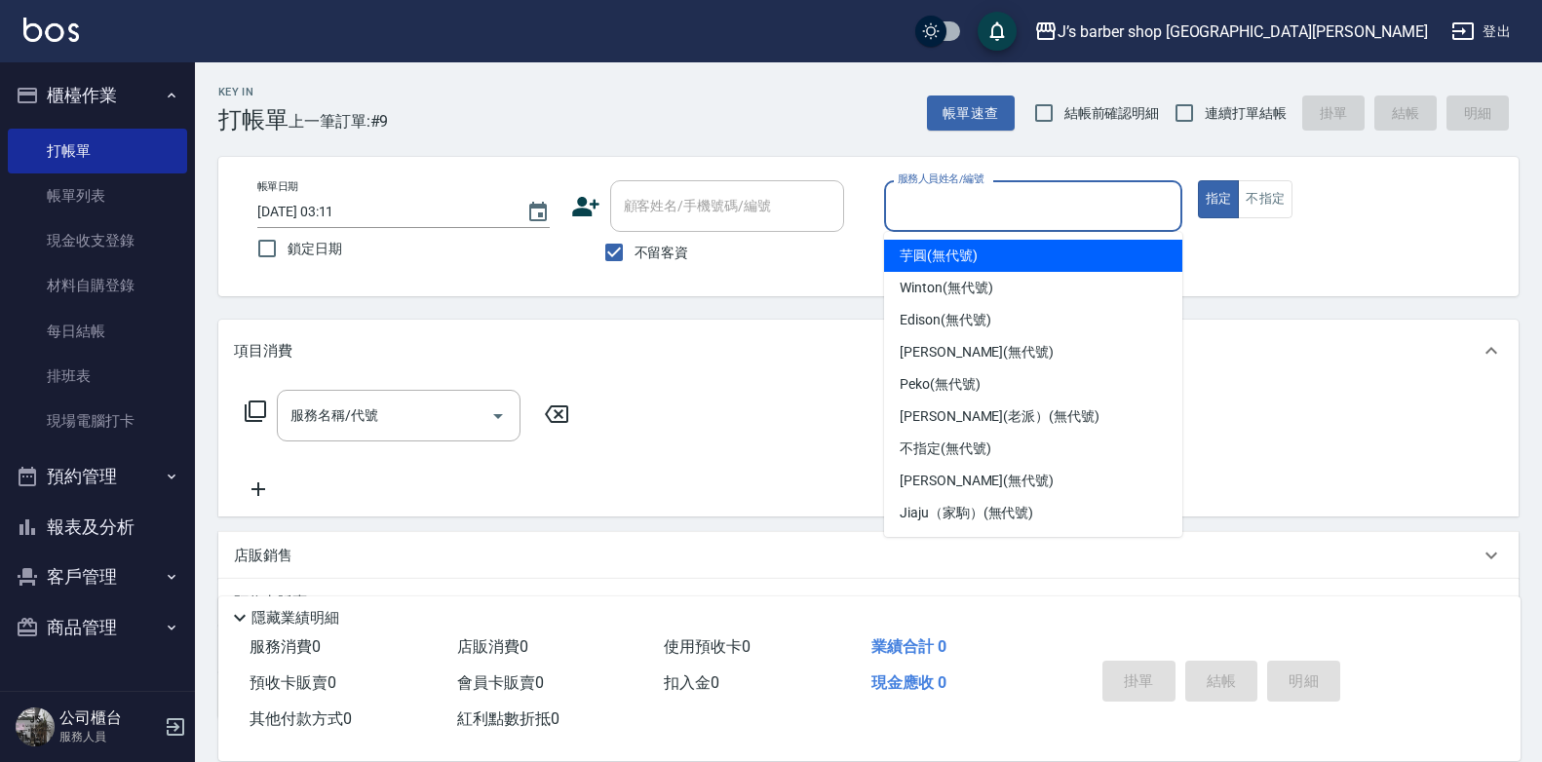
click at [924, 213] on input "服務人員姓名/編號" at bounding box center [1033, 206] width 281 height 34
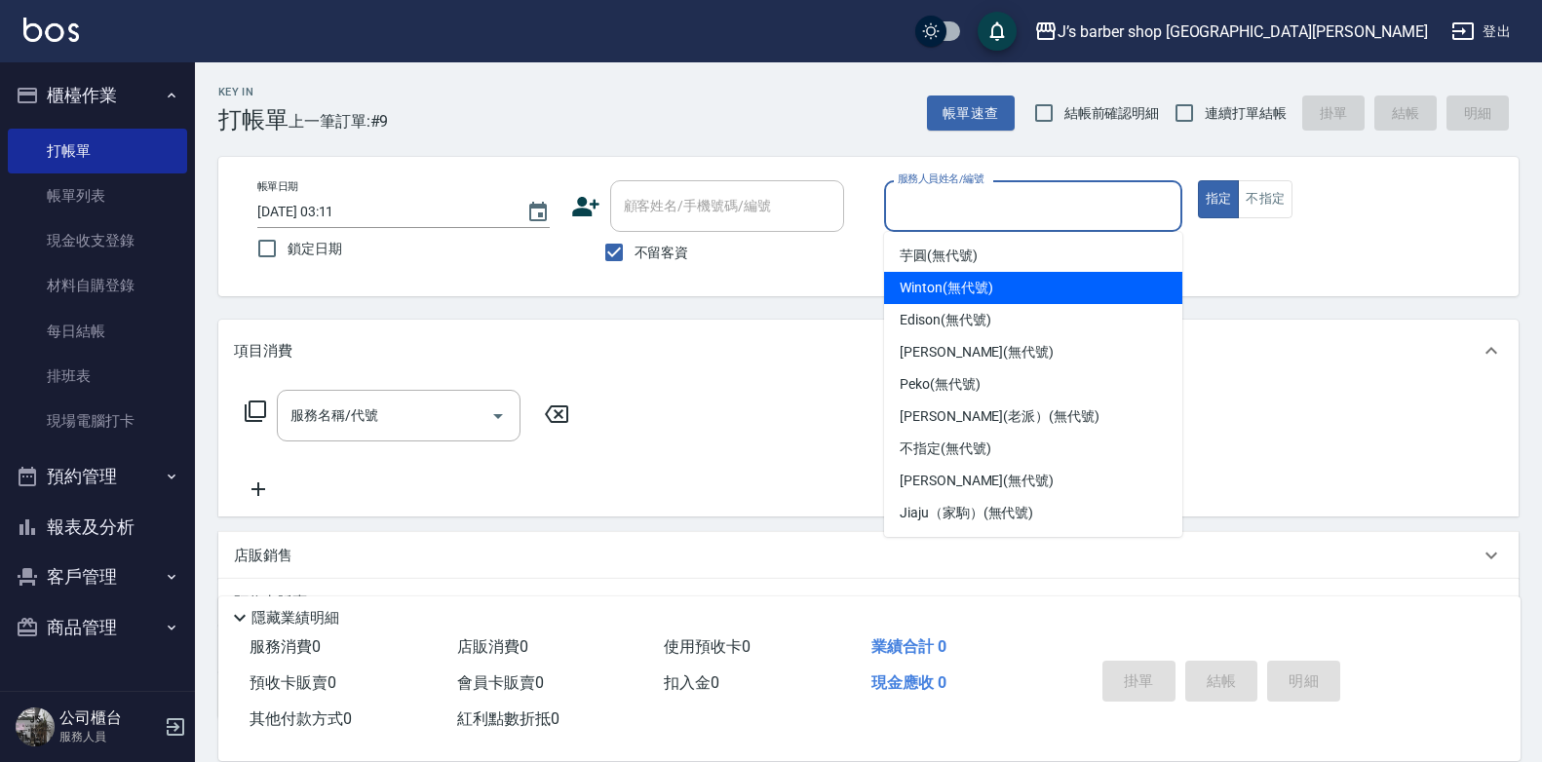
click at [939, 274] on div "Winton (無代號)" at bounding box center [1033, 288] width 298 height 32
type input "Winton(無代號)"
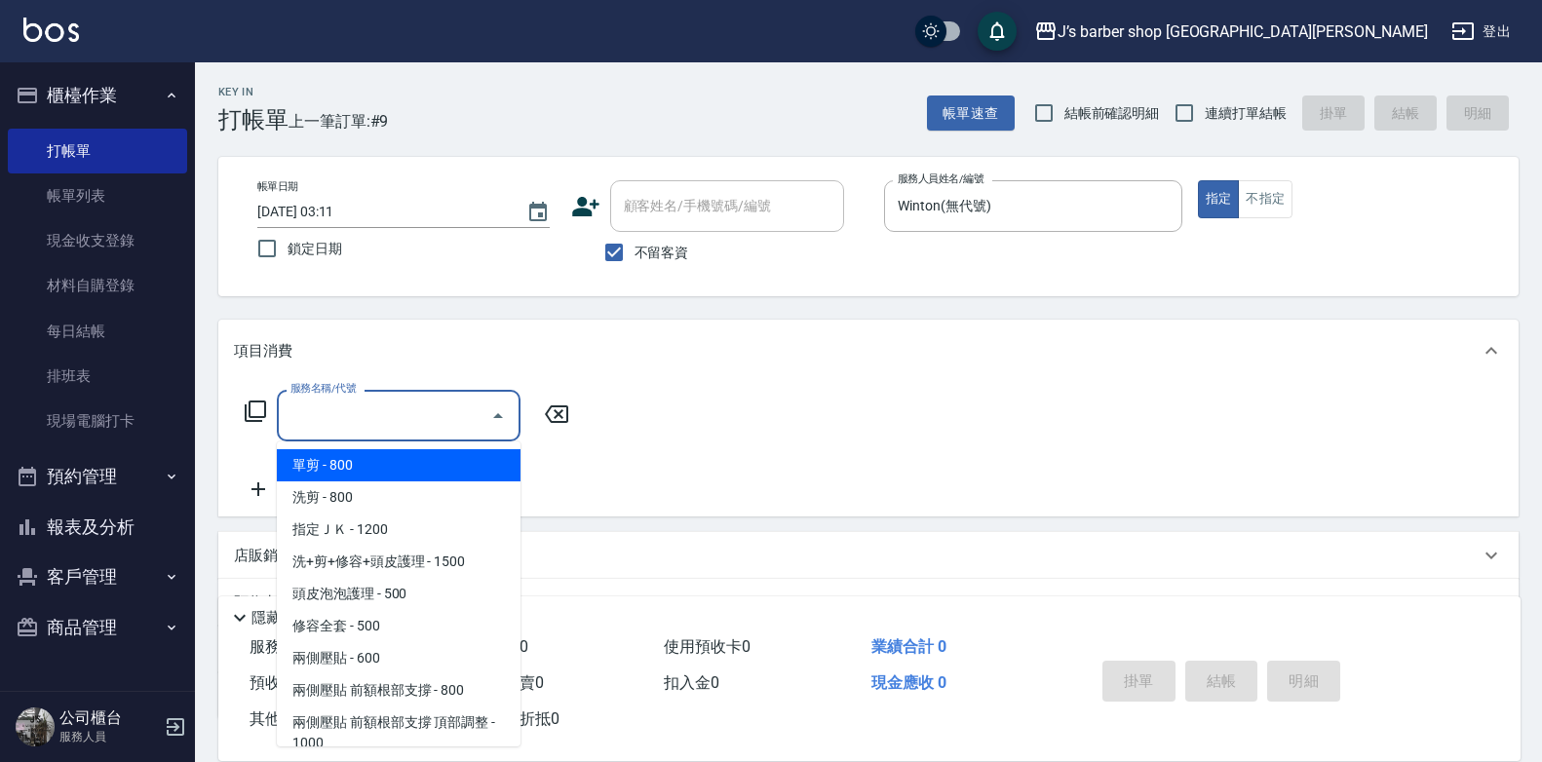
click at [358, 409] on div "服務名稱/代號 服務名稱/代號" at bounding box center [399, 416] width 244 height 52
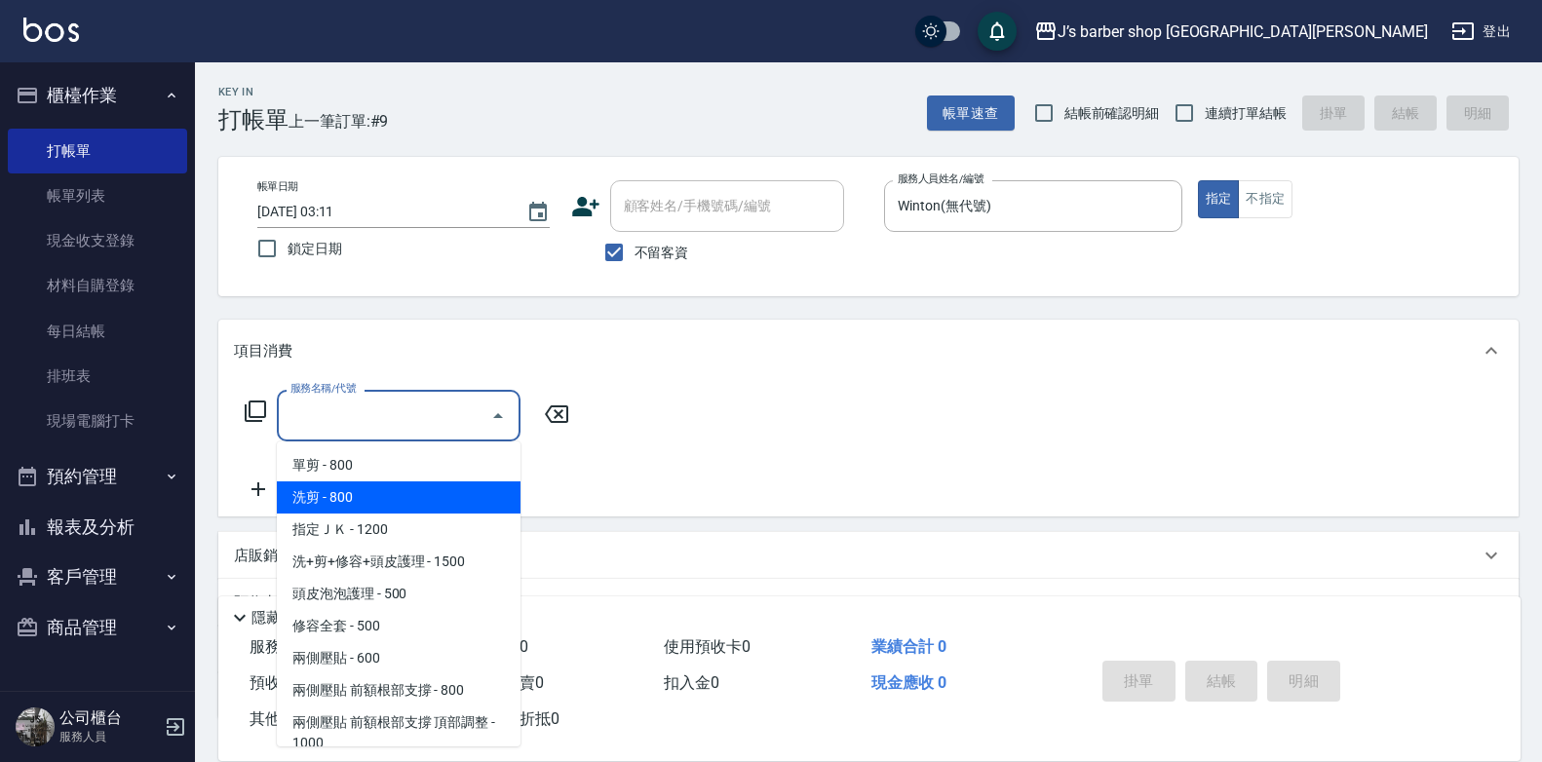
scroll to position [97, 0]
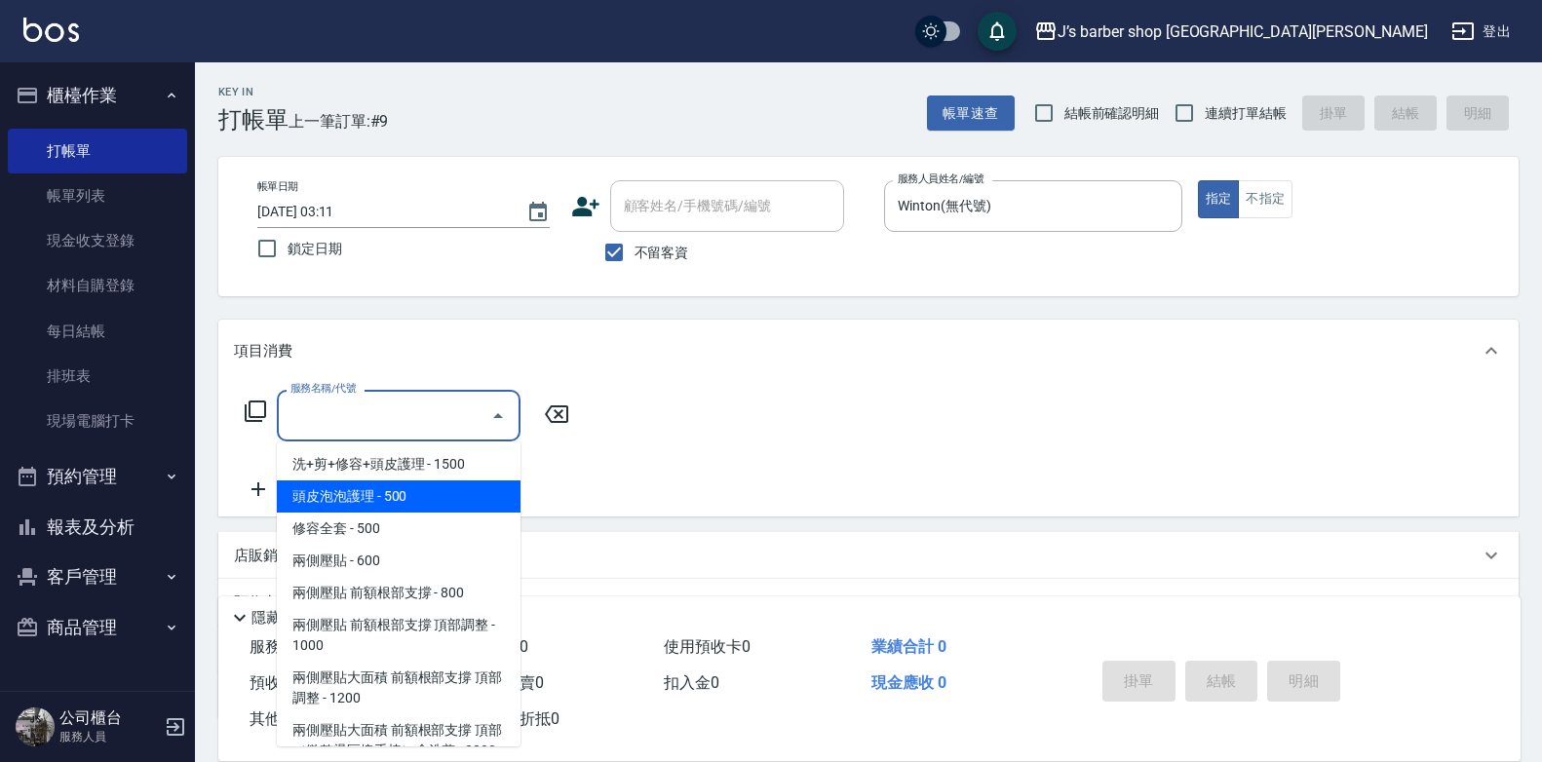
click at [456, 470] on span "洗+剪+修容+頭皮護理 - 1500" at bounding box center [399, 464] width 244 height 32
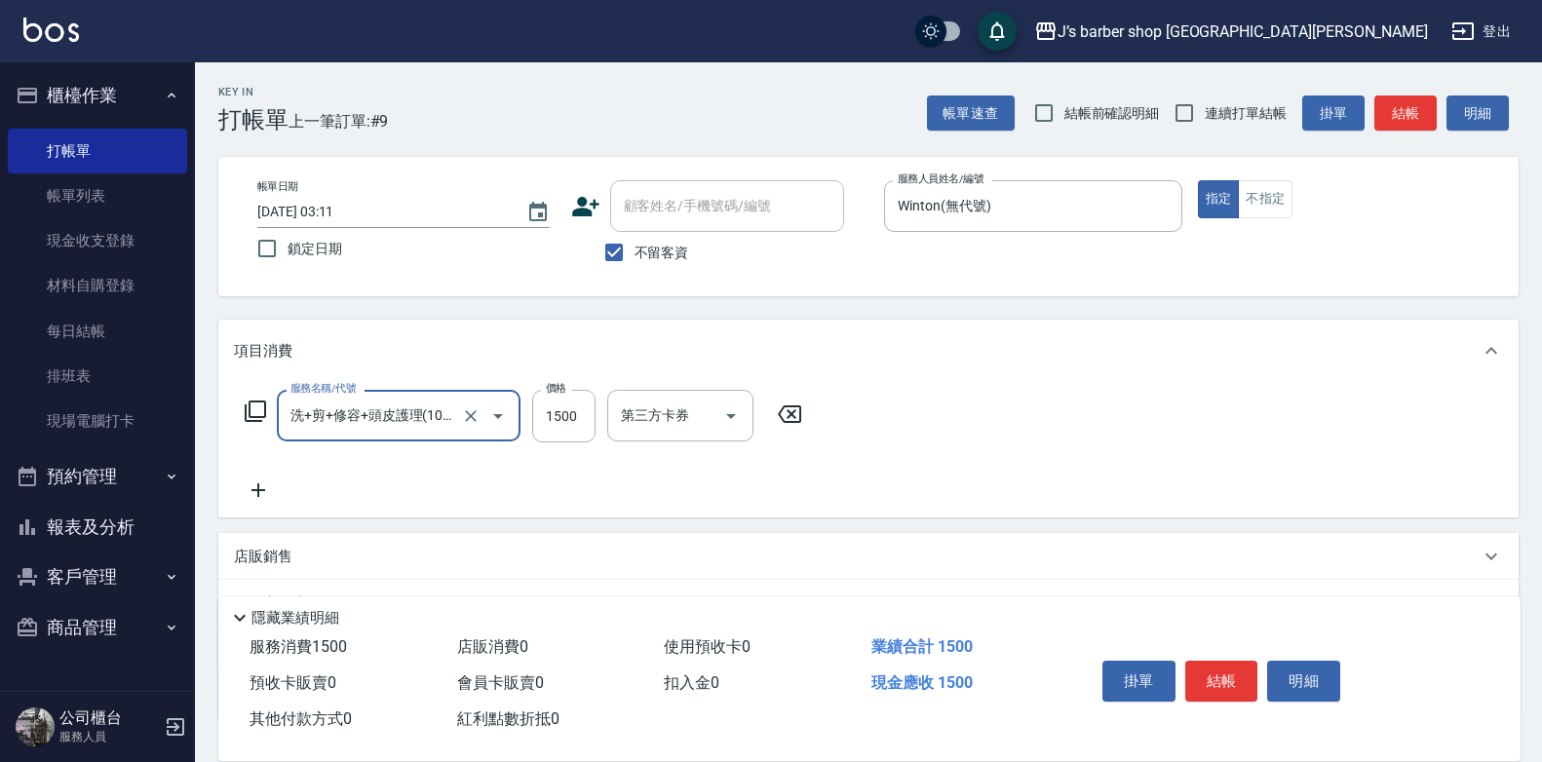
type input "洗+剪+修容+頭皮護理(103)"
click at [626, 426] on input "互助洗-1" at bounding box center [665, 416] width 99 height 34
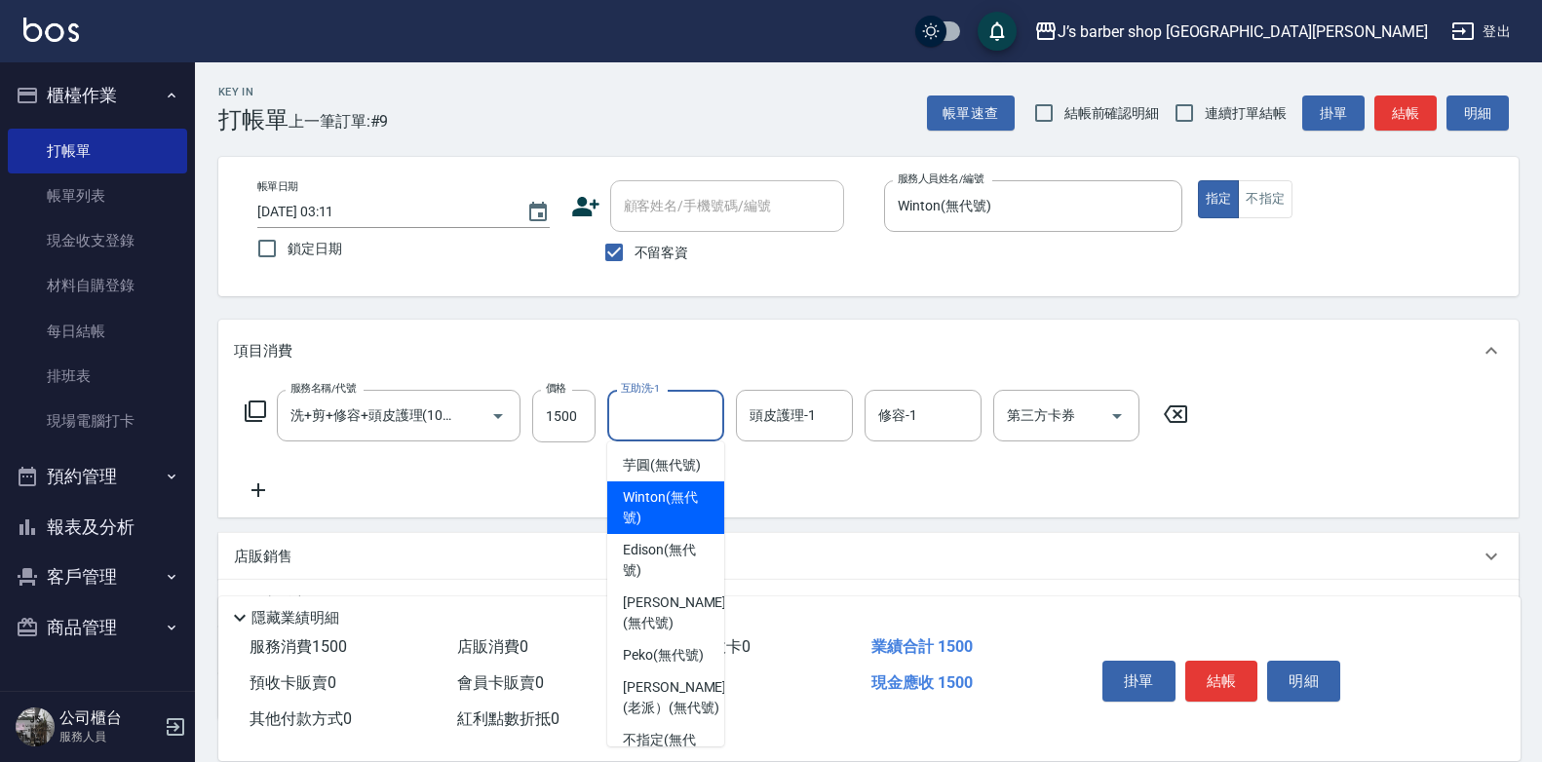
click at [655, 523] on span "Winton (無代號)" at bounding box center [666, 507] width 86 height 41
type input "Winton(無代號)"
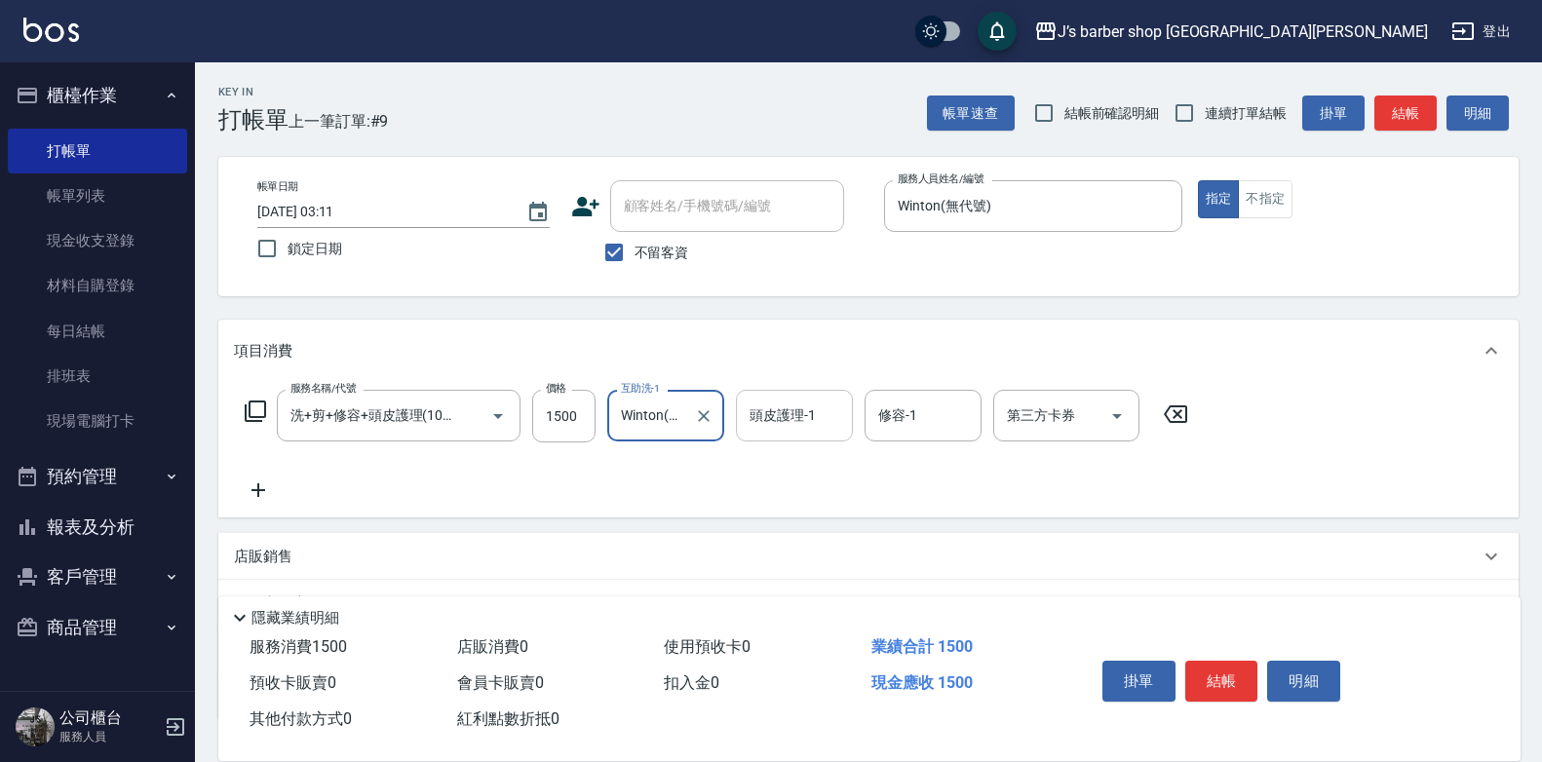
click at [794, 426] on input "頭皮護理-1" at bounding box center [794, 416] width 99 height 34
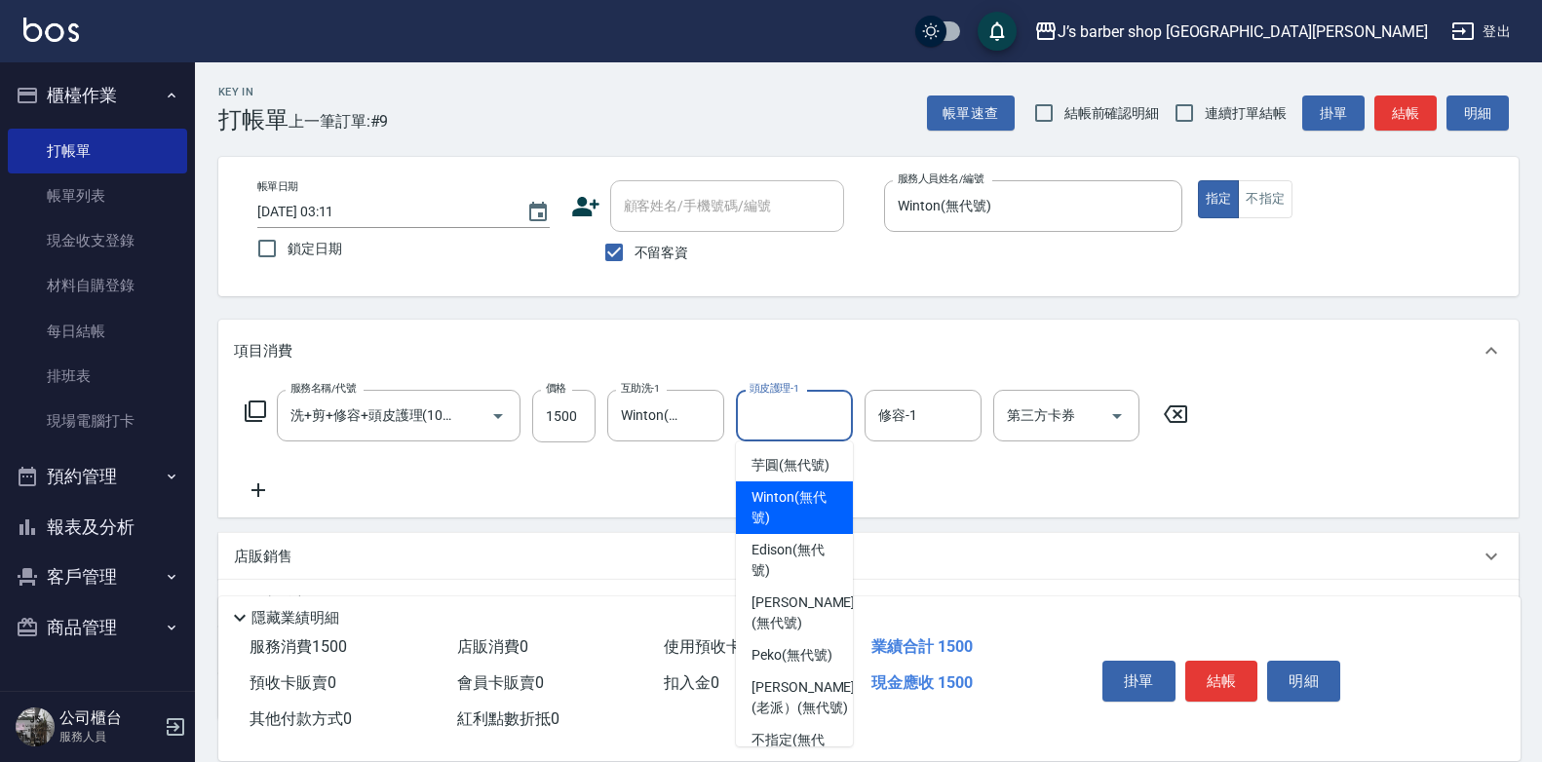
click at [794, 528] on span "Winton (無代號)" at bounding box center [795, 507] width 86 height 41
type input "Winton(無代號)"
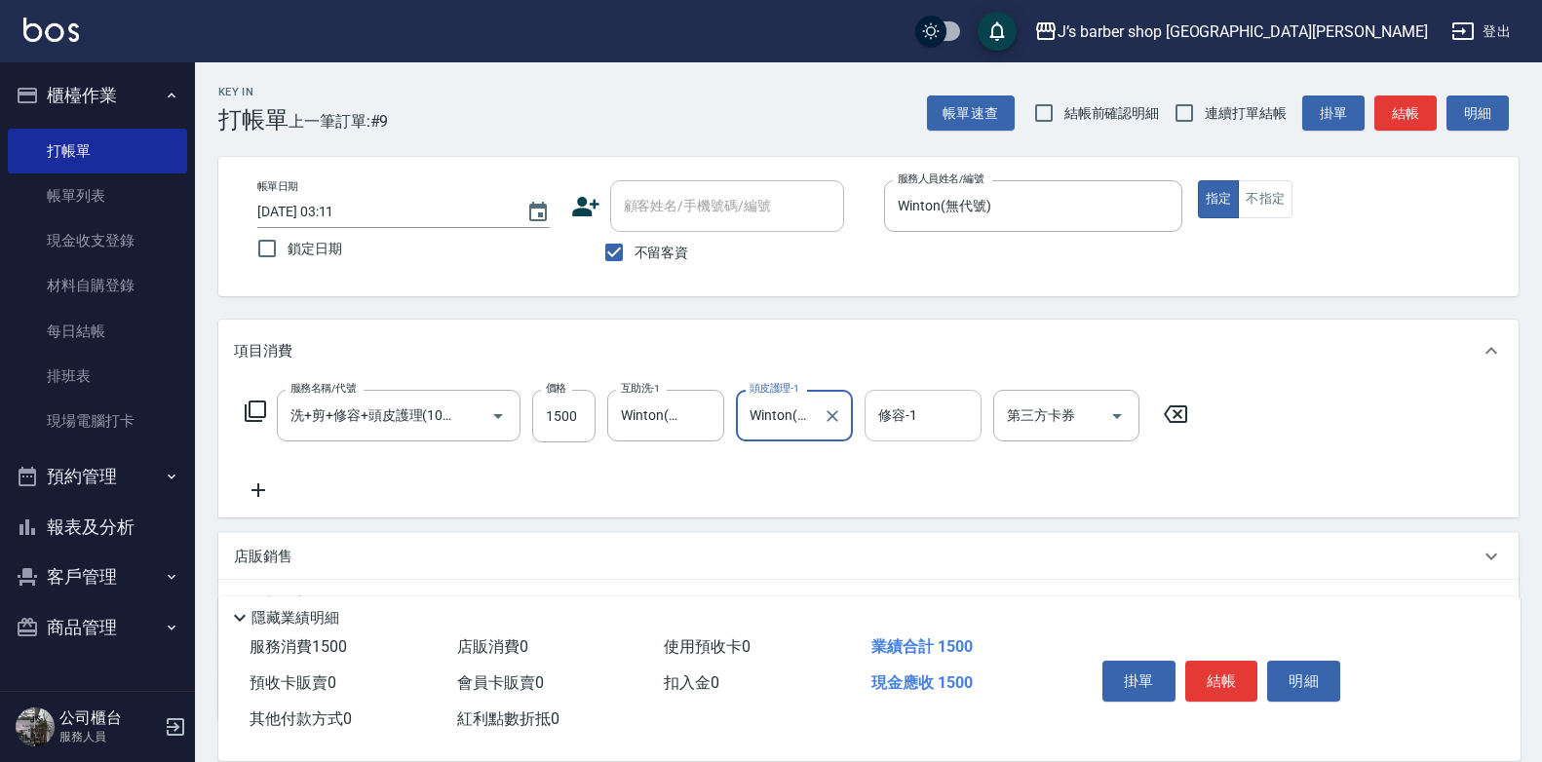
click at [918, 435] on div "修容-1" at bounding box center [923, 416] width 117 height 52
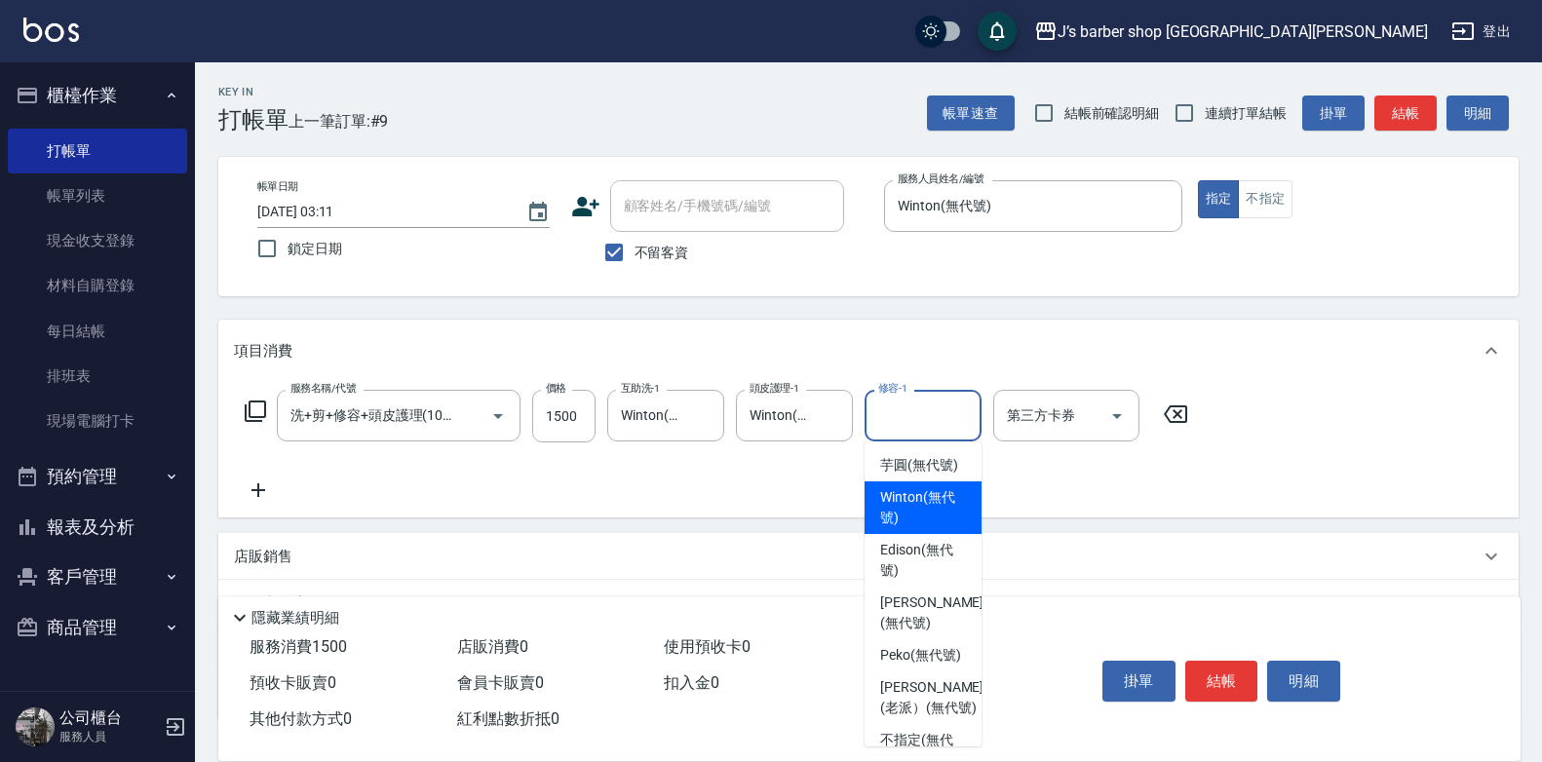
click at [895, 513] on span "Winton (無代號)" at bounding box center [923, 507] width 86 height 41
type input "Winton(無代號)"
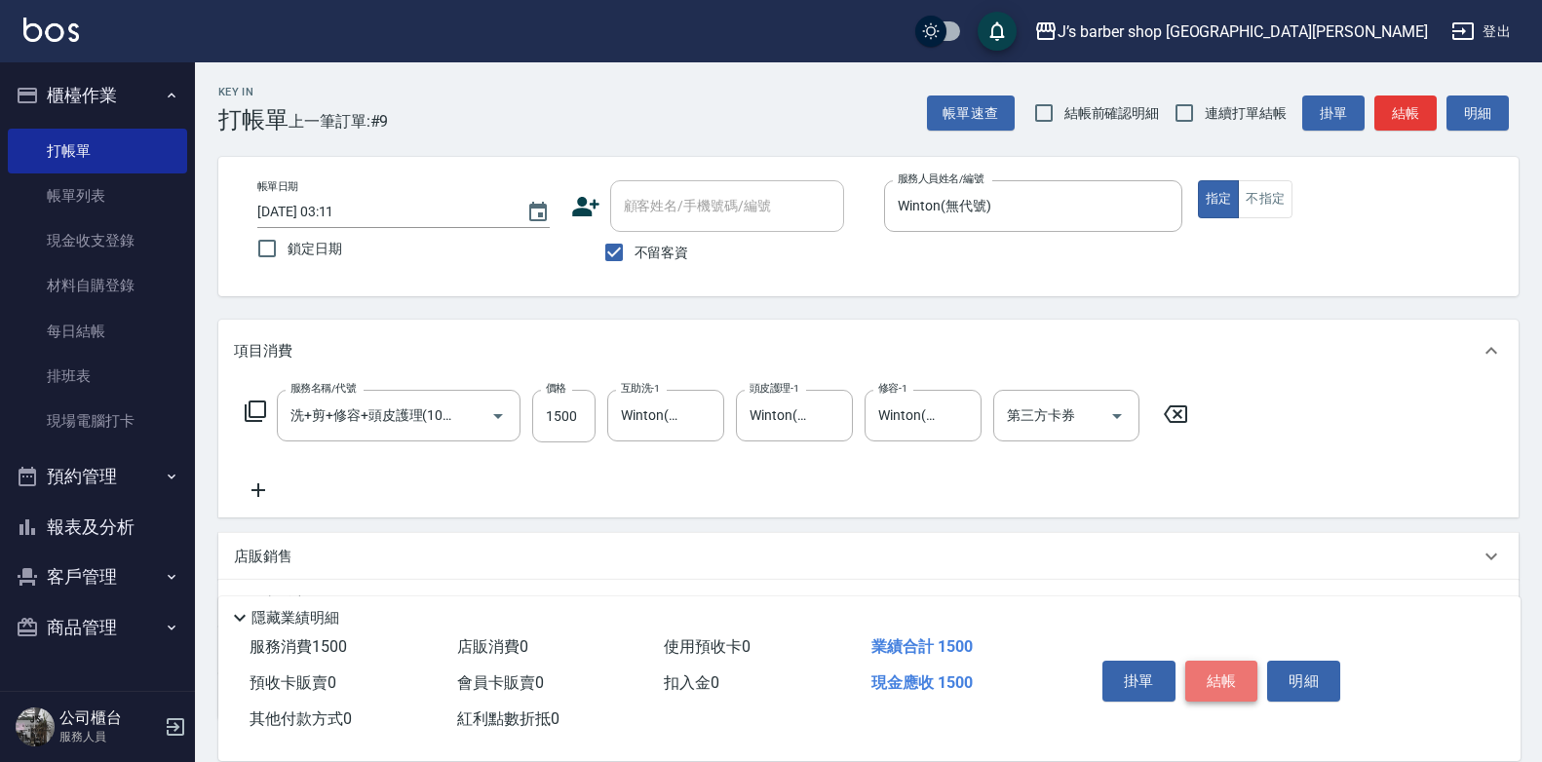
click at [1235, 665] on button "結帳" at bounding box center [1222, 681] width 73 height 41
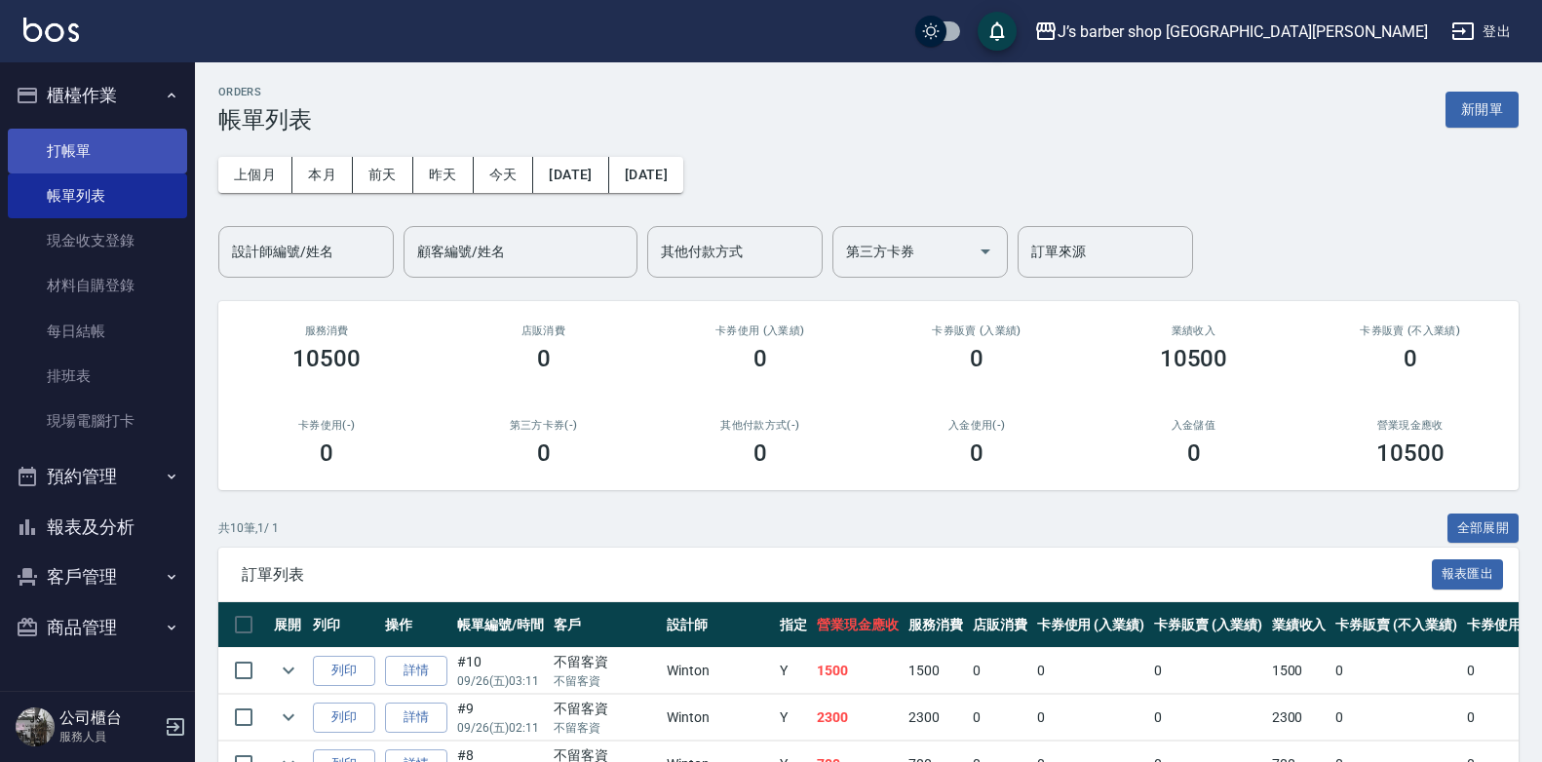
click at [153, 145] on link "打帳單" at bounding box center [97, 151] width 179 height 45
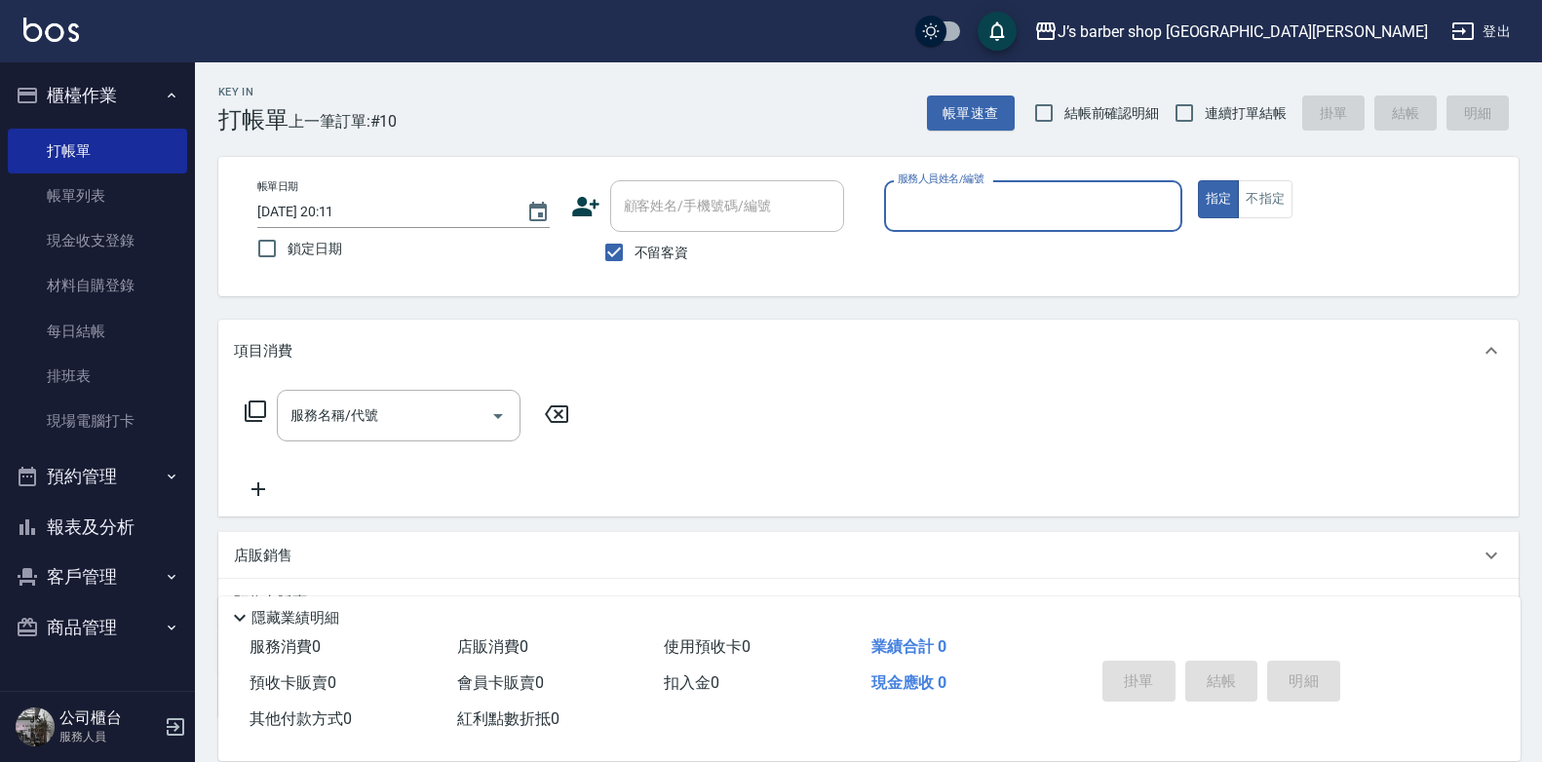
click at [332, 207] on input "[DATE] 20:11" at bounding box center [382, 212] width 250 height 32
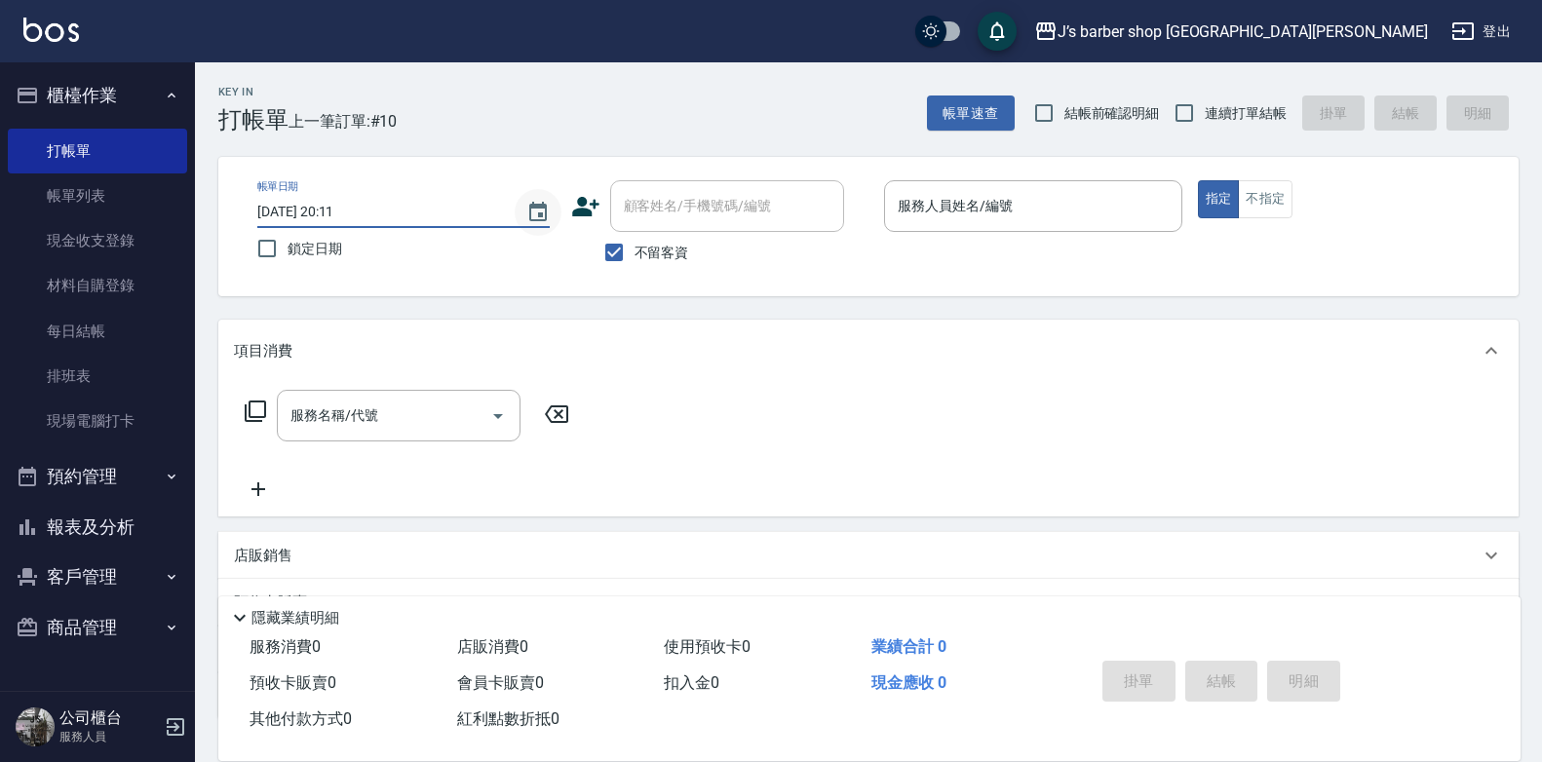
type input "[DATE] 04:11"
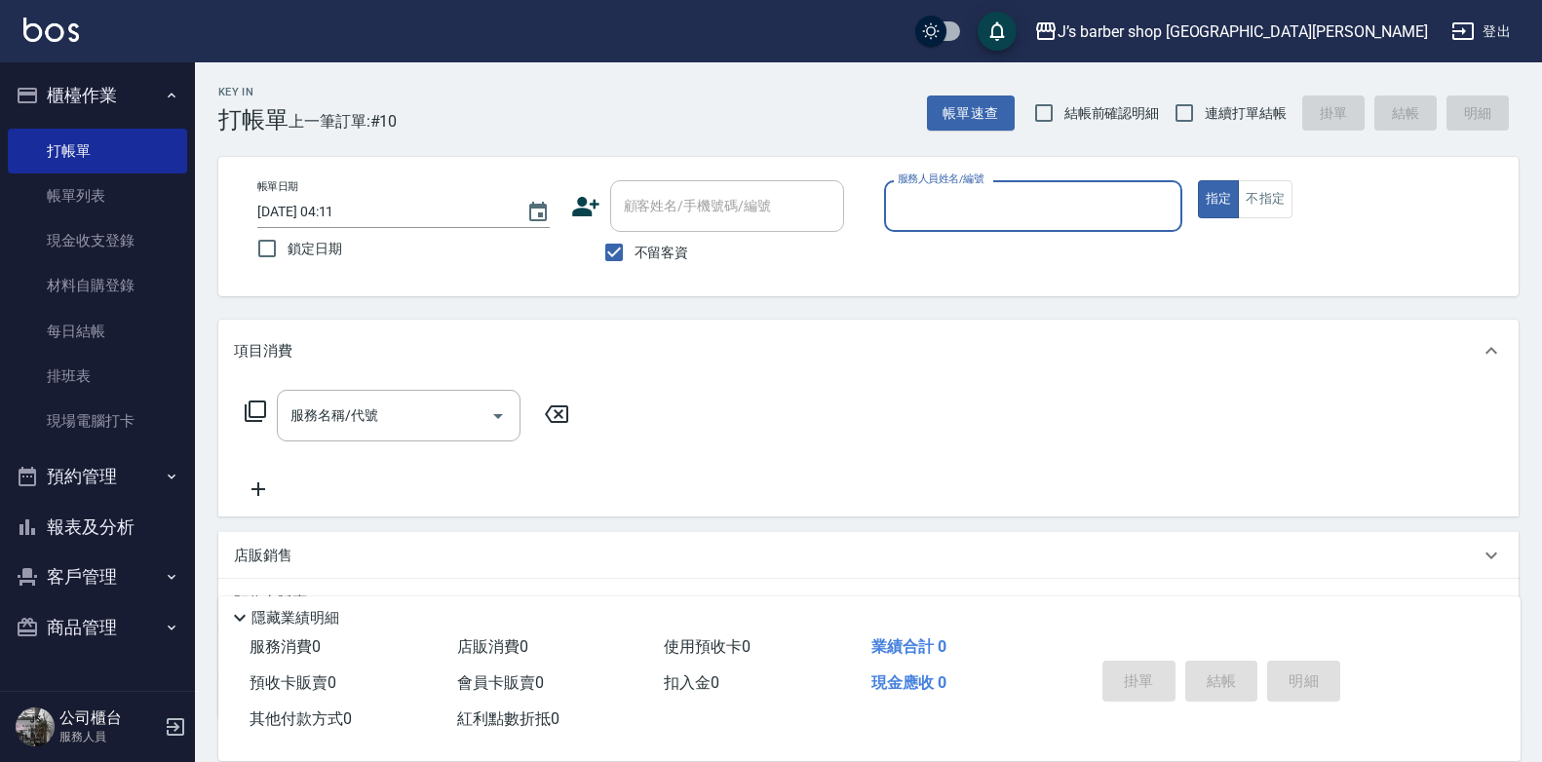
click at [934, 195] on input "服務人員姓名/編號" at bounding box center [1033, 206] width 281 height 34
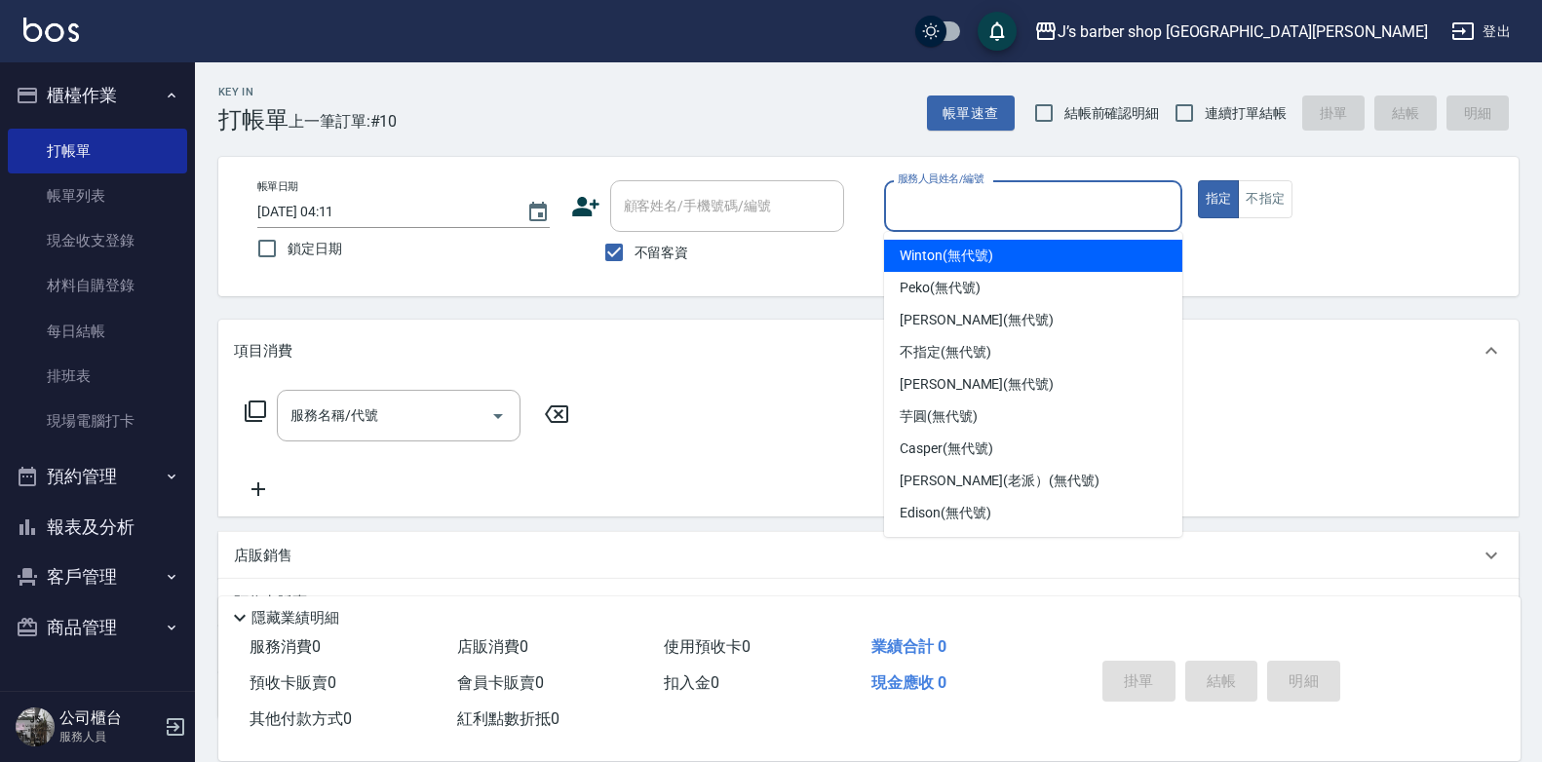
click at [949, 257] on span "Winton (無代號)" at bounding box center [946, 256] width 93 height 20
type input "Winton(無代號)"
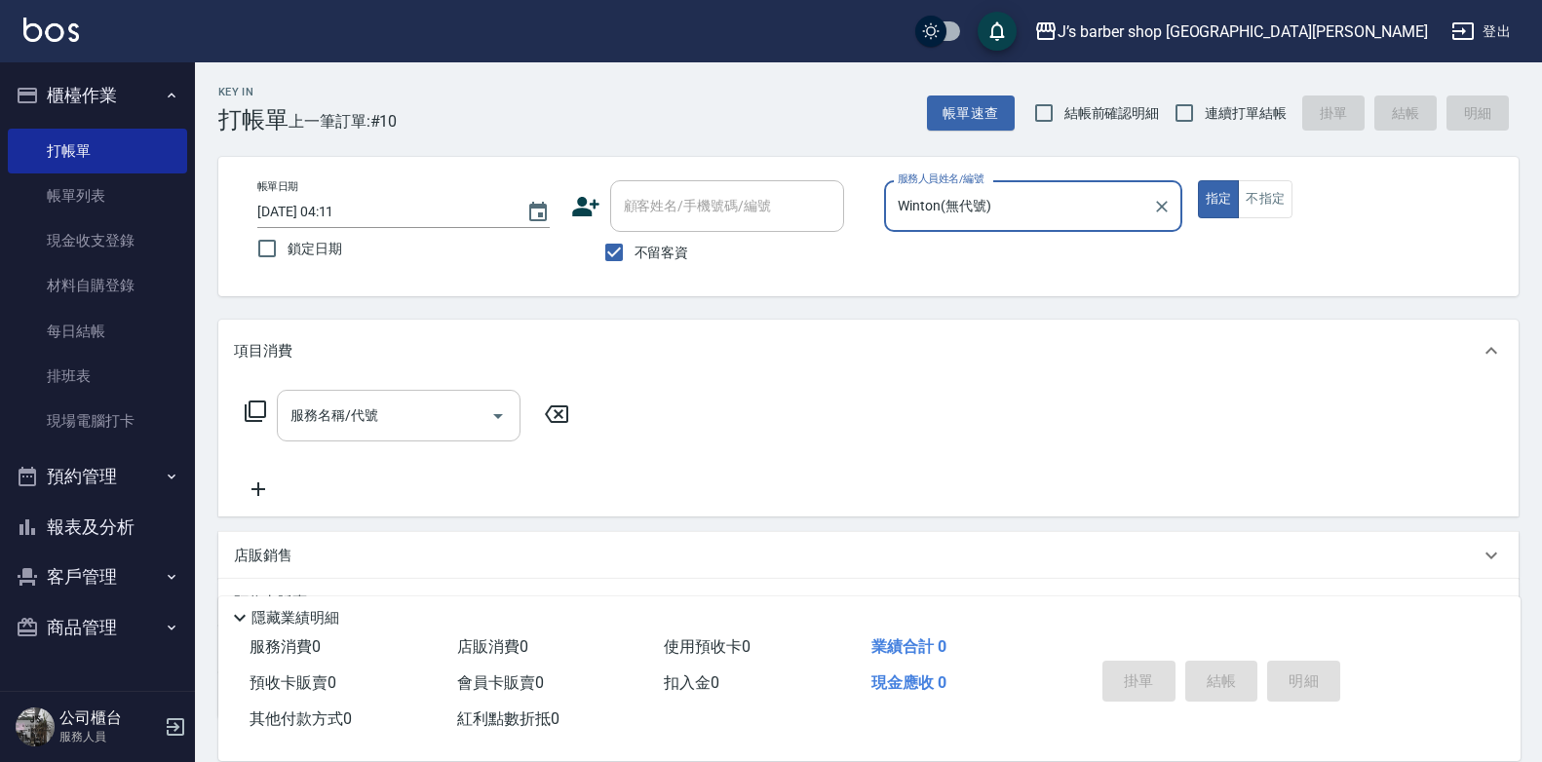
drag, startPoint x: 437, startPoint y: 427, endPoint x: 437, endPoint y: 414, distance: 12.7
click at [437, 416] on div "服務名稱/代號" at bounding box center [399, 416] width 244 height 52
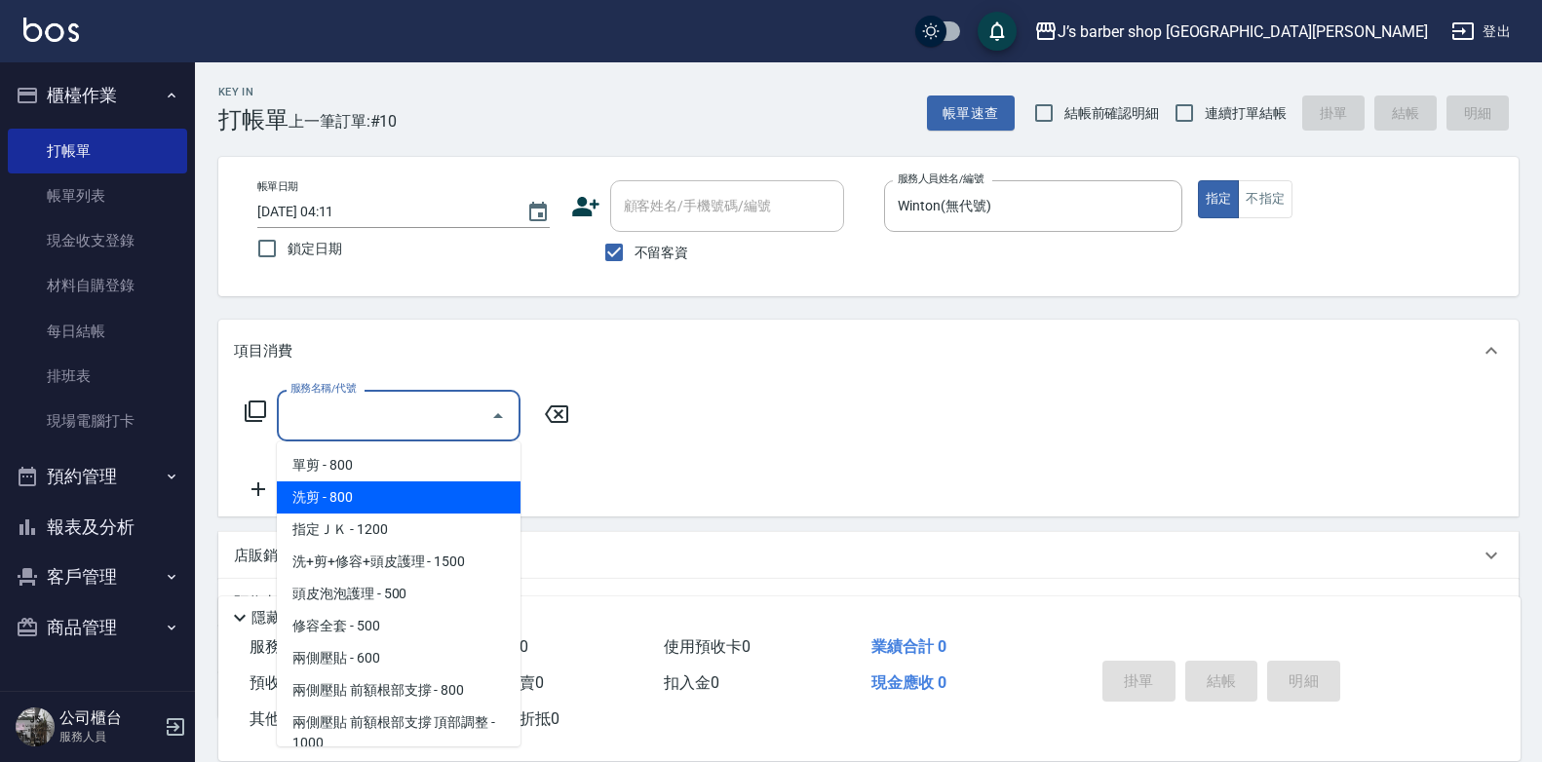
click at [398, 506] on span "洗剪 - 800" at bounding box center [399, 498] width 244 height 32
type input "洗剪(101)"
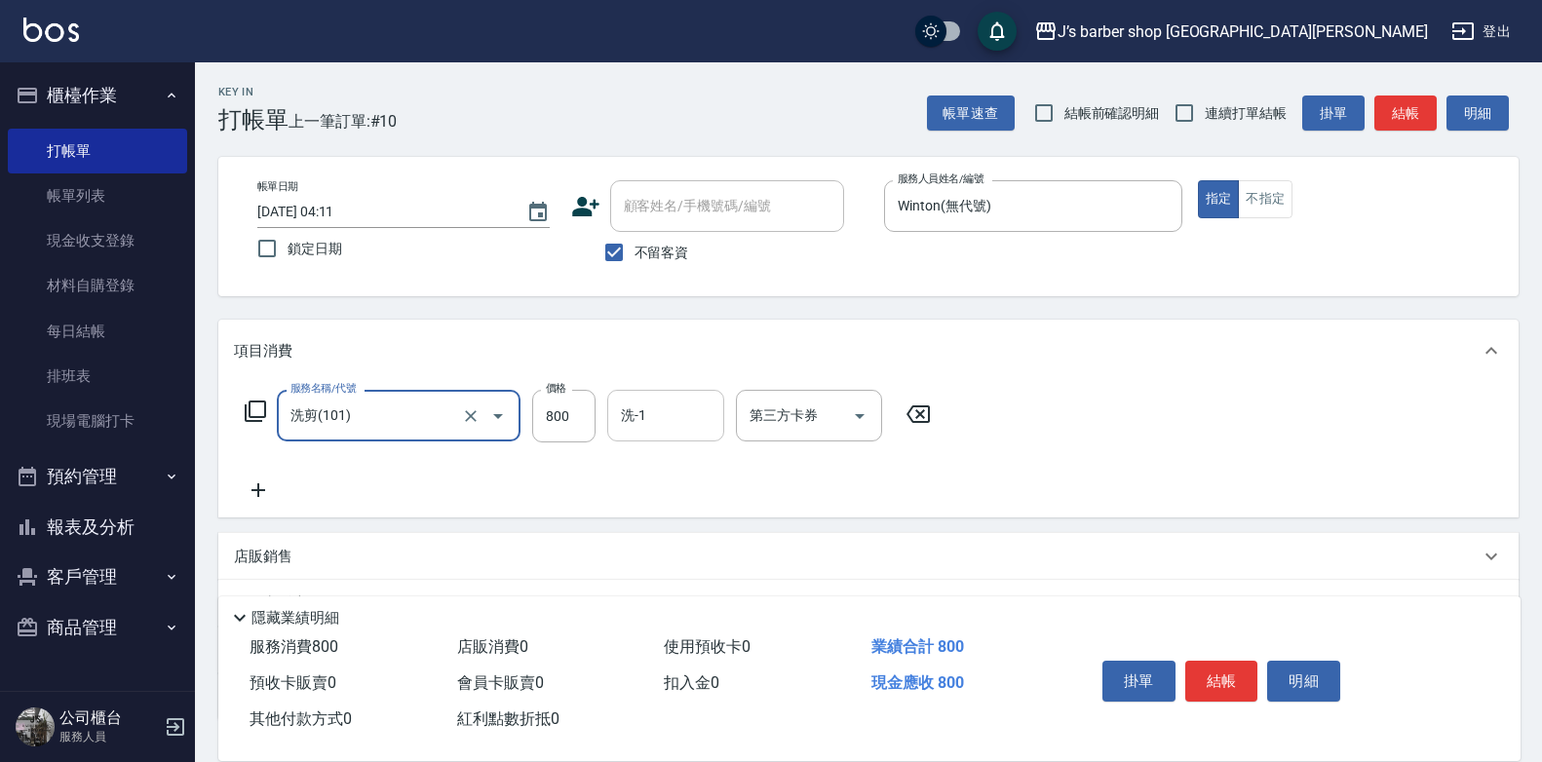
click at [662, 419] on input "洗-1" at bounding box center [665, 416] width 99 height 34
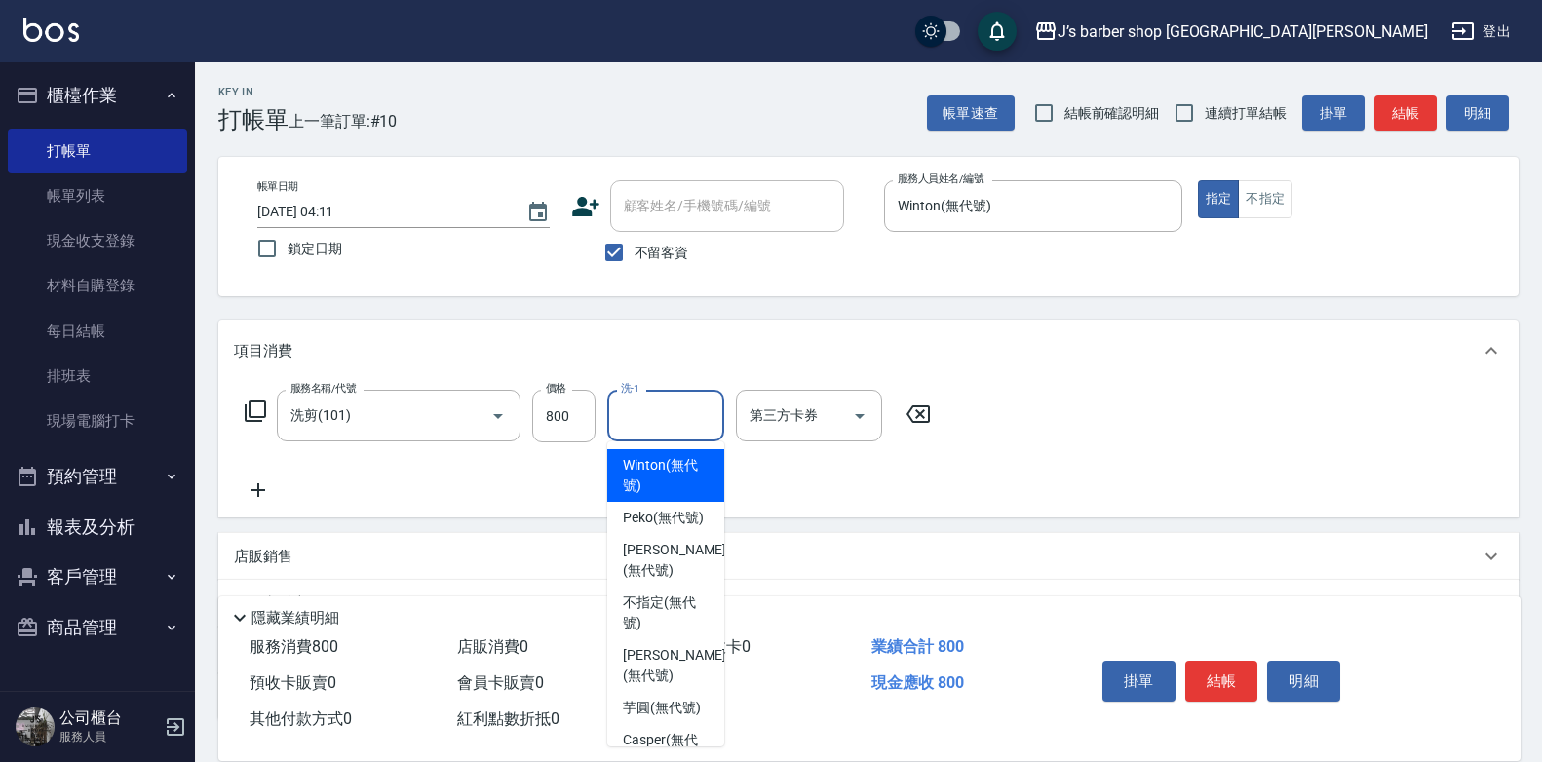
click at [670, 481] on span "Winton (無代號)" at bounding box center [666, 475] width 86 height 41
type input "Winton(無代號)"
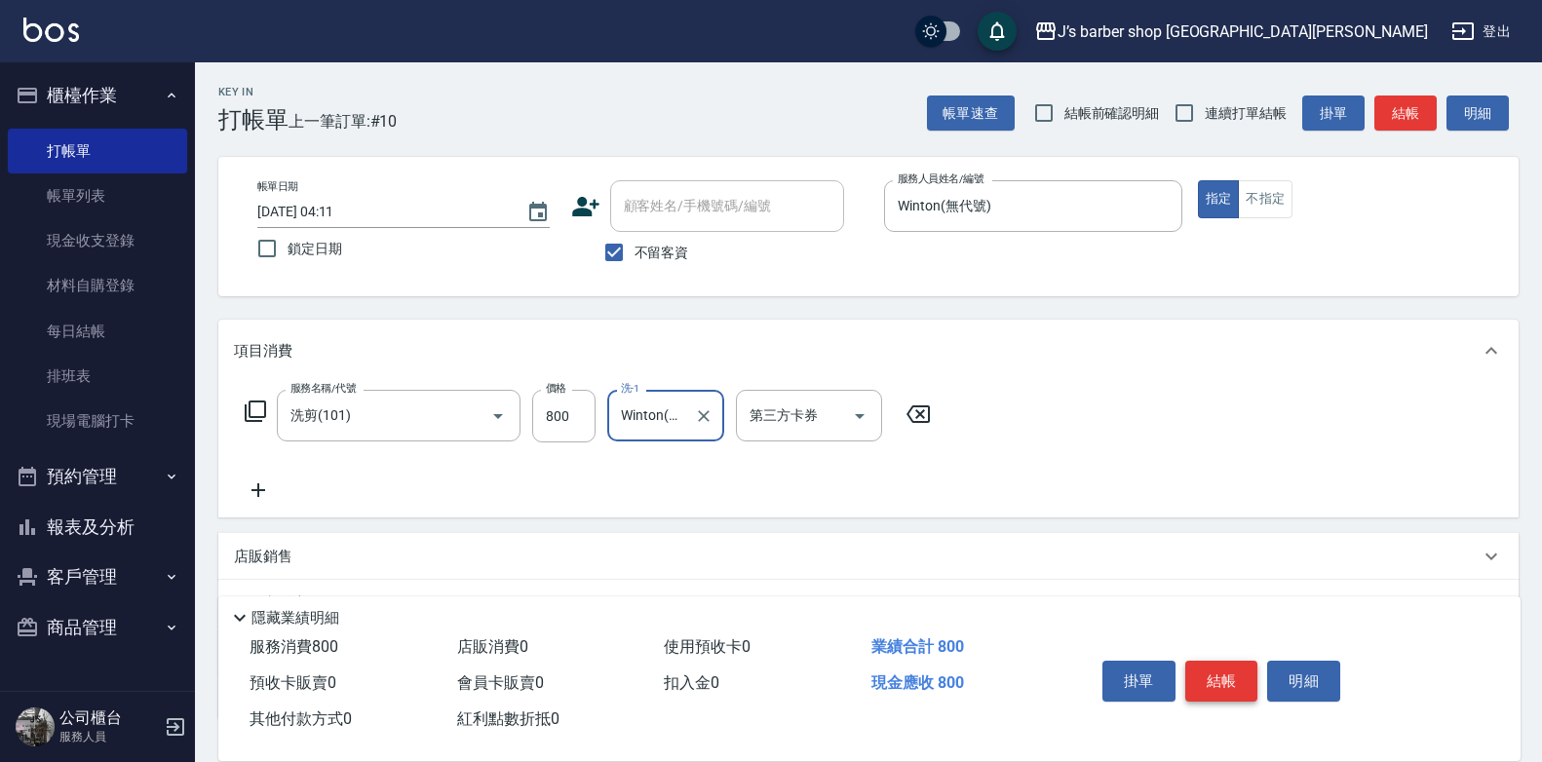
click at [1204, 678] on button "結帳" at bounding box center [1222, 681] width 73 height 41
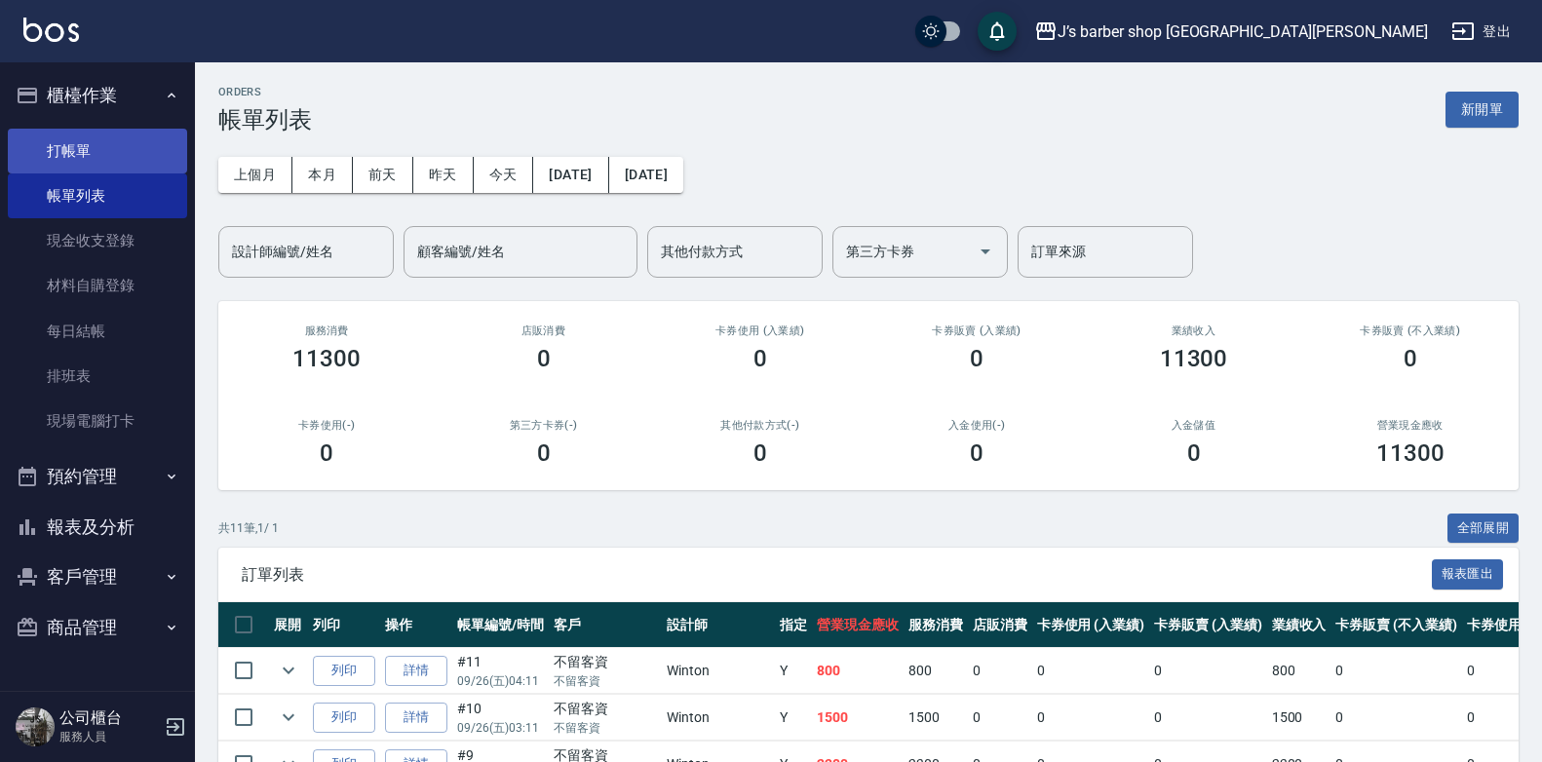
click at [123, 156] on link "打帳單" at bounding box center [97, 151] width 179 height 45
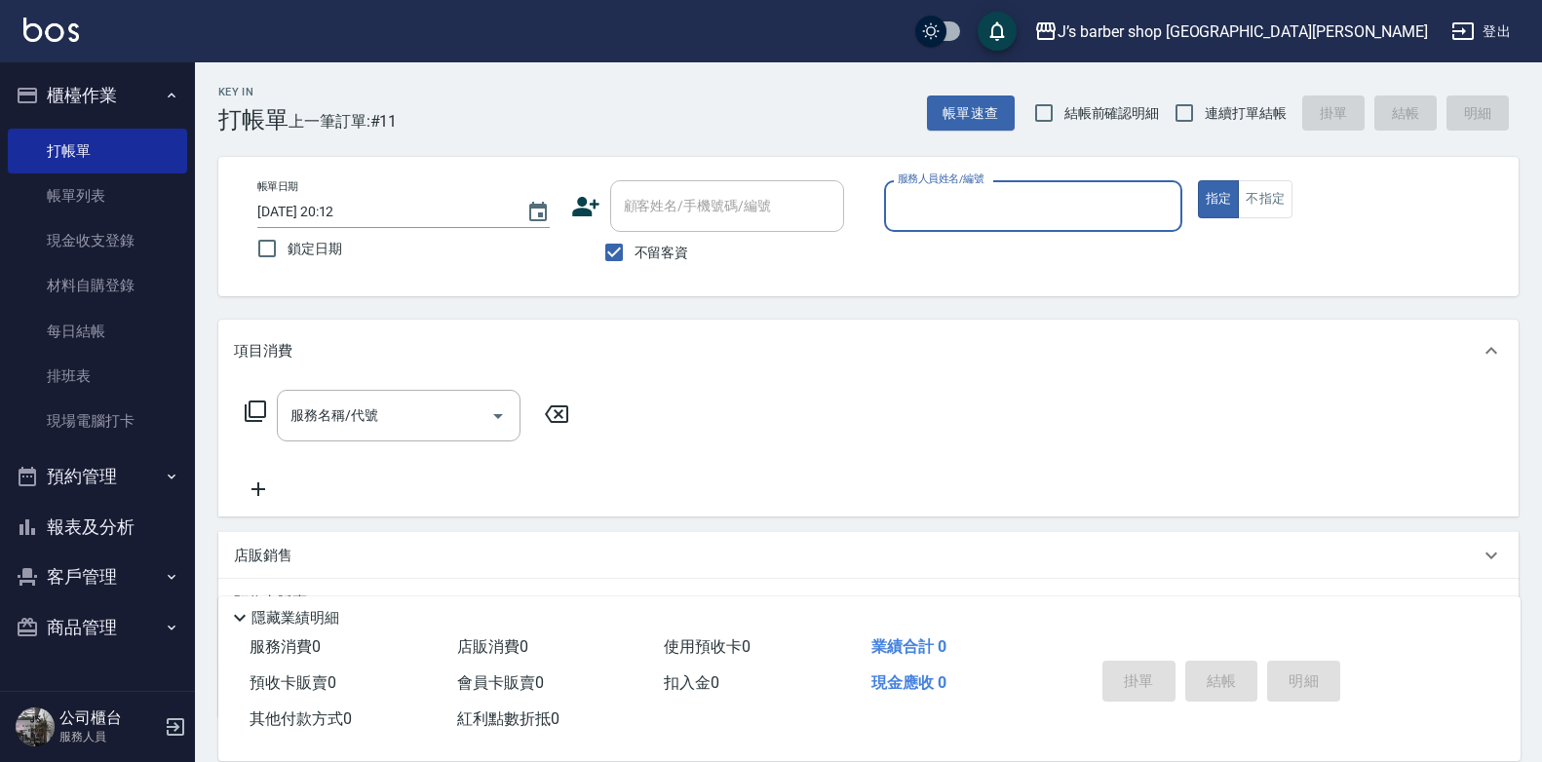
click at [333, 210] on input "[DATE] 20:12" at bounding box center [382, 212] width 250 height 32
type input "[DATE] 05:12"
click at [942, 213] on input "服務人員姓名/編號" at bounding box center [1033, 206] width 281 height 34
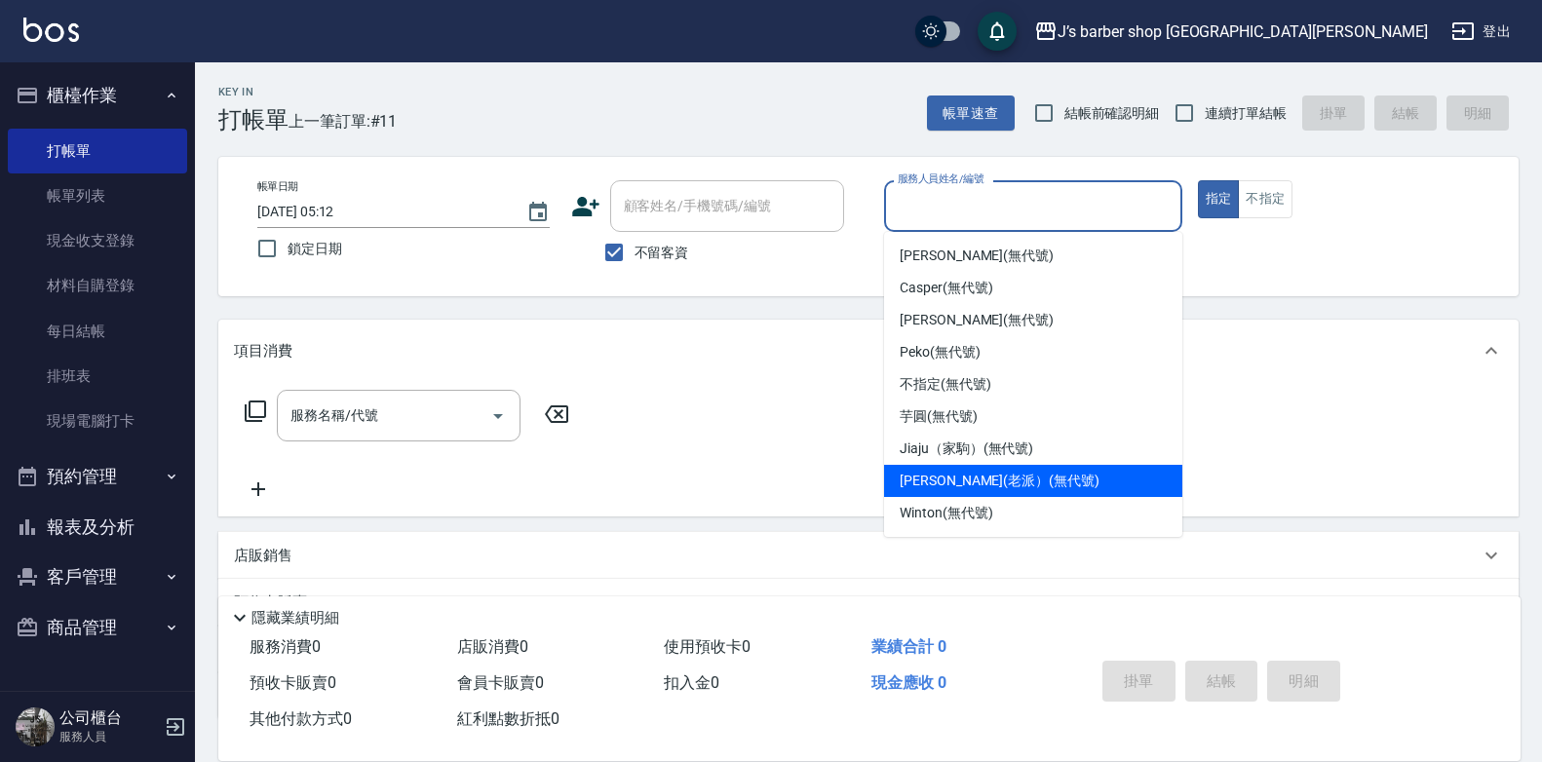
click at [955, 498] on div "Winton (無代號)" at bounding box center [1033, 513] width 298 height 32
type input "Winton(無代號)"
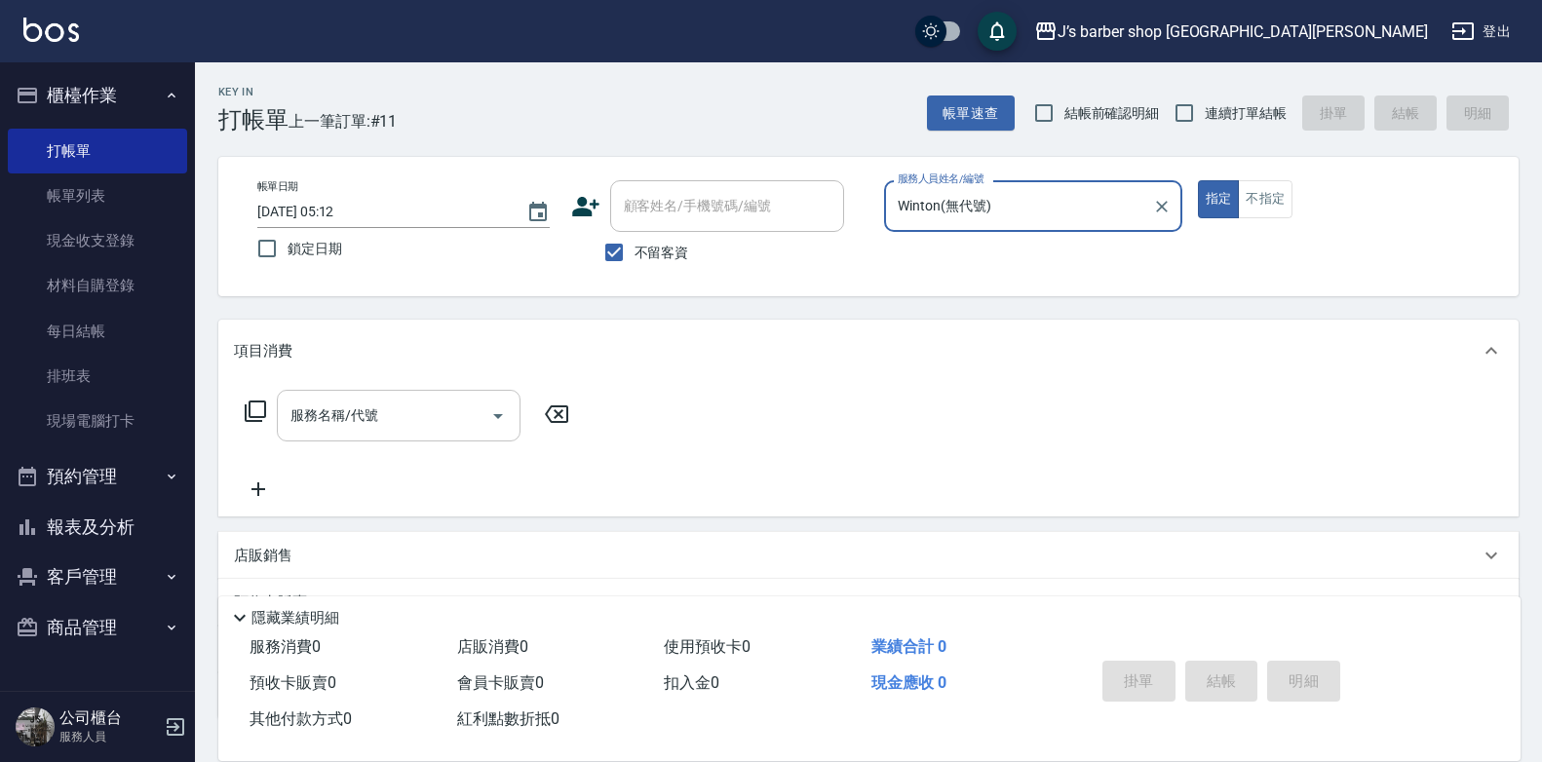
click at [440, 431] on input "服務名稱/代號" at bounding box center [384, 416] width 197 height 34
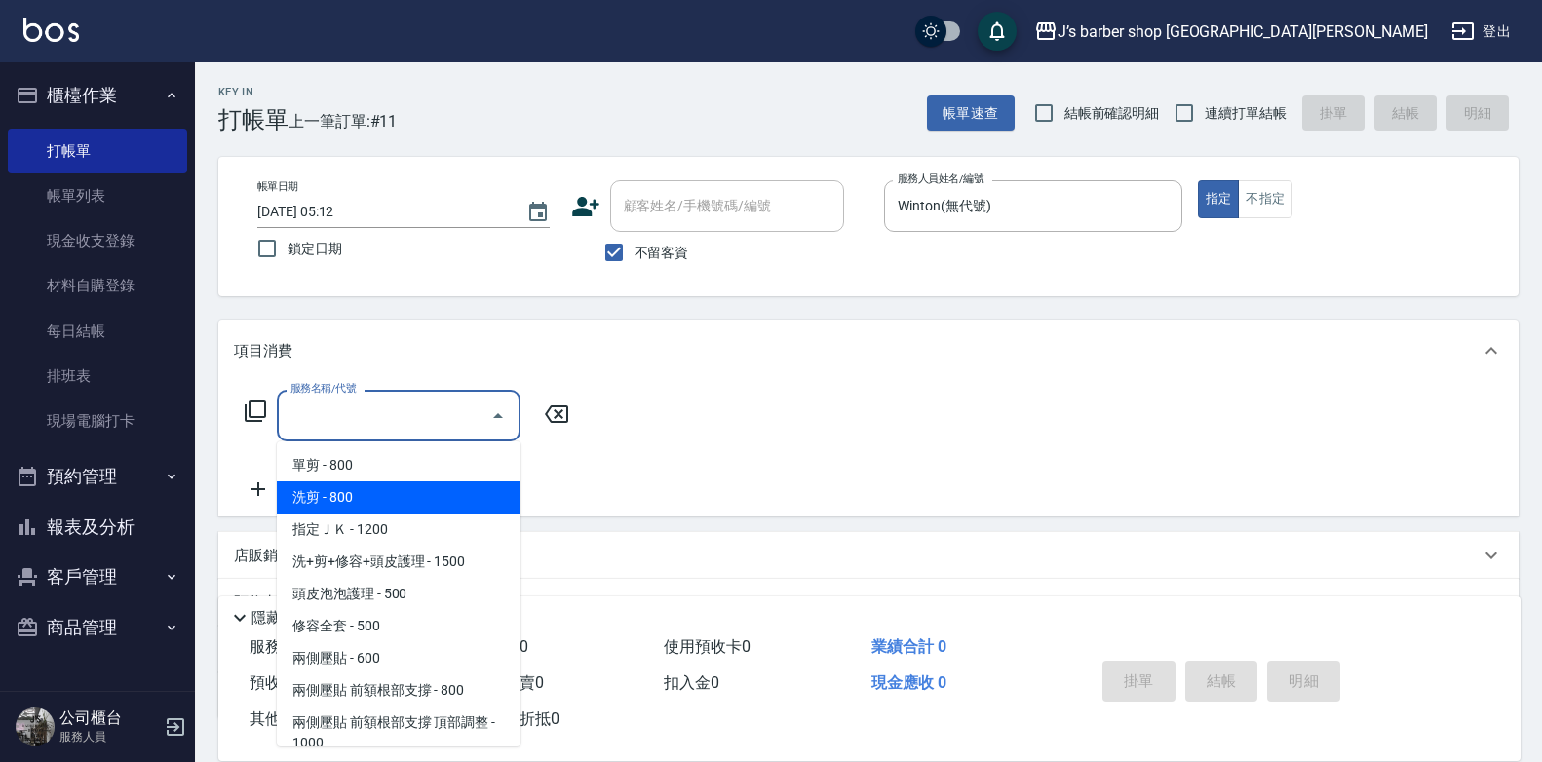
click at [421, 492] on span "洗剪 - 800" at bounding box center [399, 498] width 244 height 32
type input "洗剪(101)"
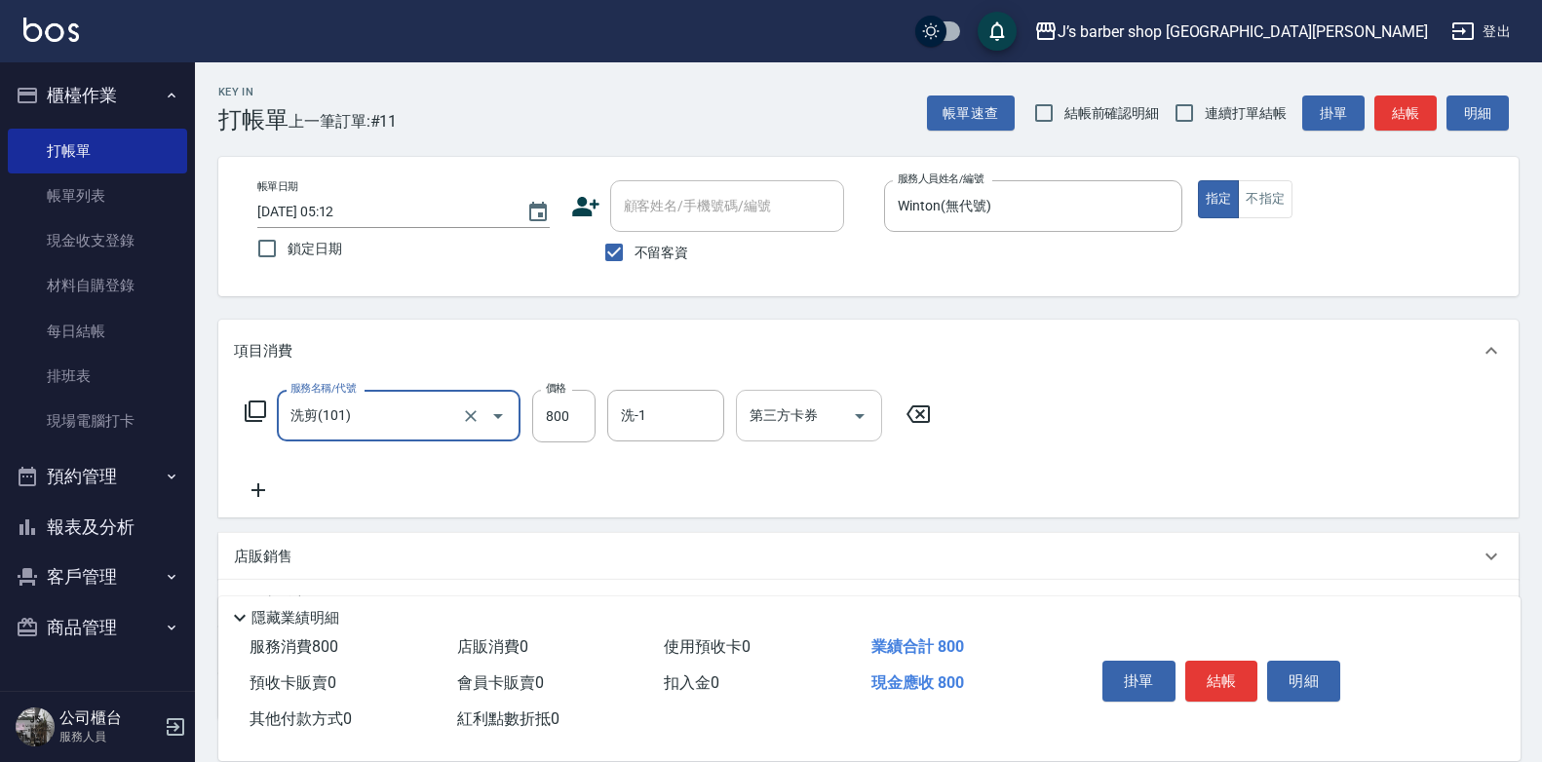
click at [691, 412] on input "洗-1" at bounding box center [665, 416] width 99 height 34
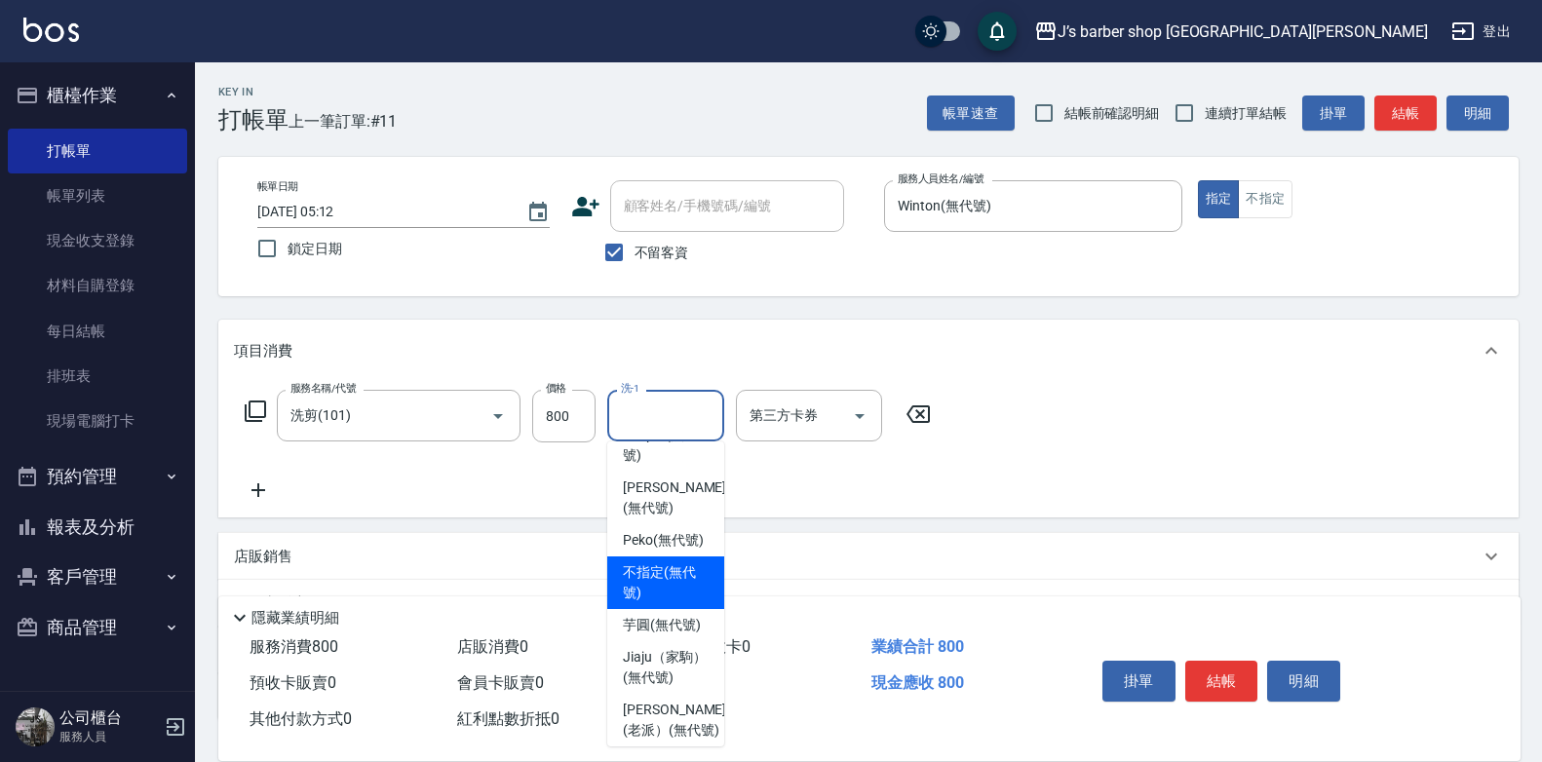
scroll to position [195, 0]
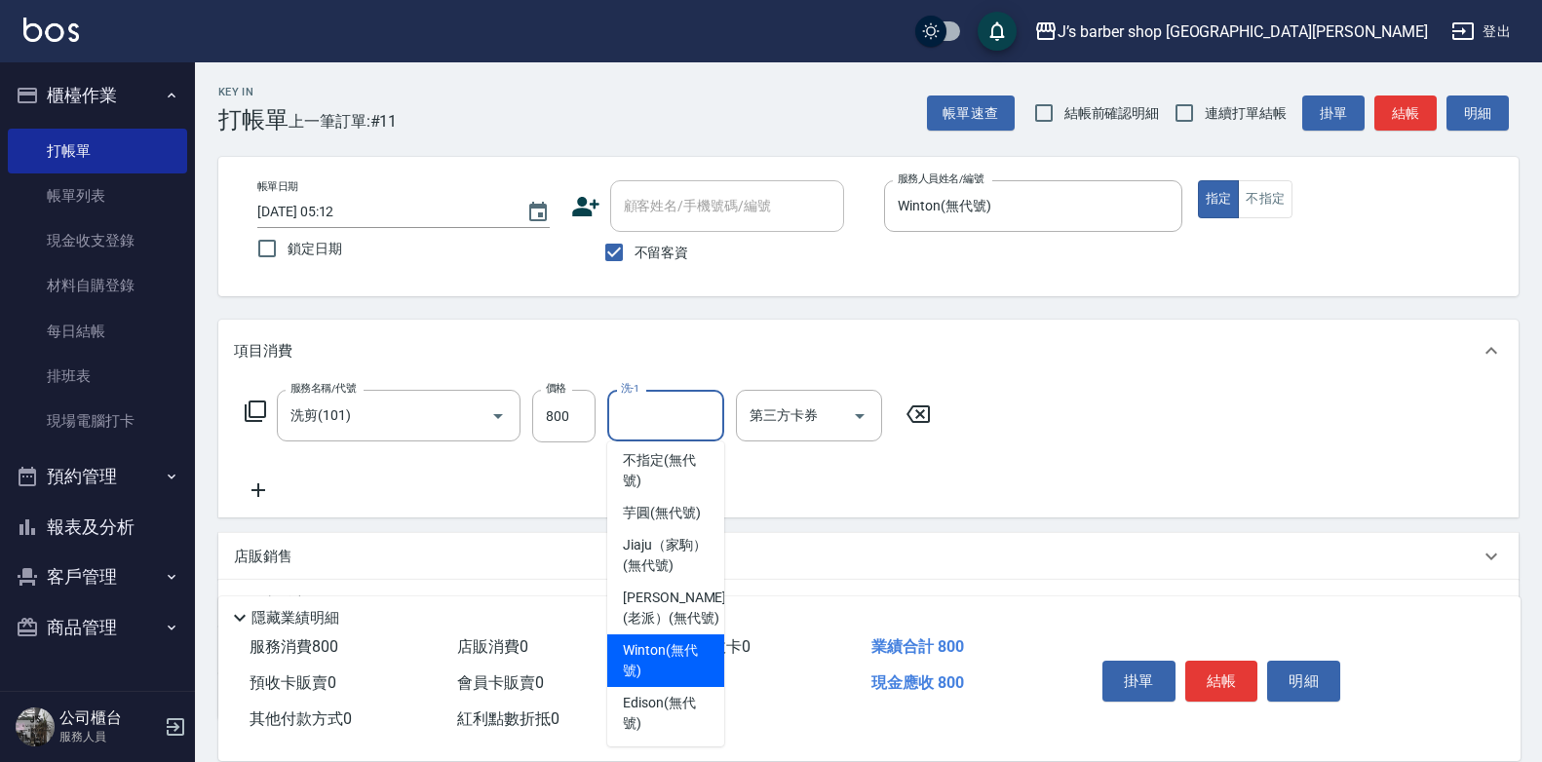
click at [660, 682] on span "Winton (無代號)" at bounding box center [666, 661] width 86 height 41
type input "Winton(無代號)"
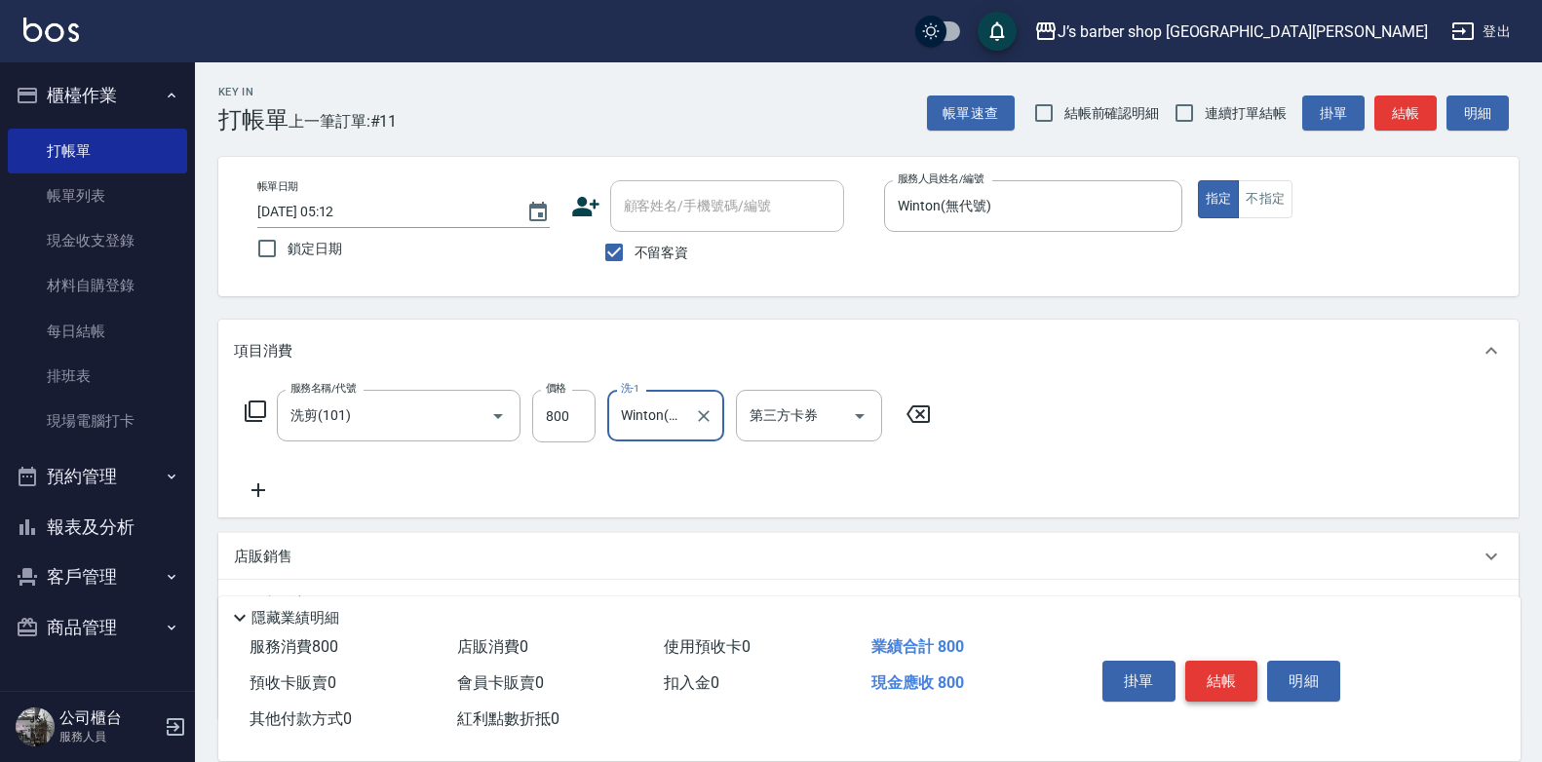
click at [1237, 677] on button "結帳" at bounding box center [1222, 681] width 73 height 41
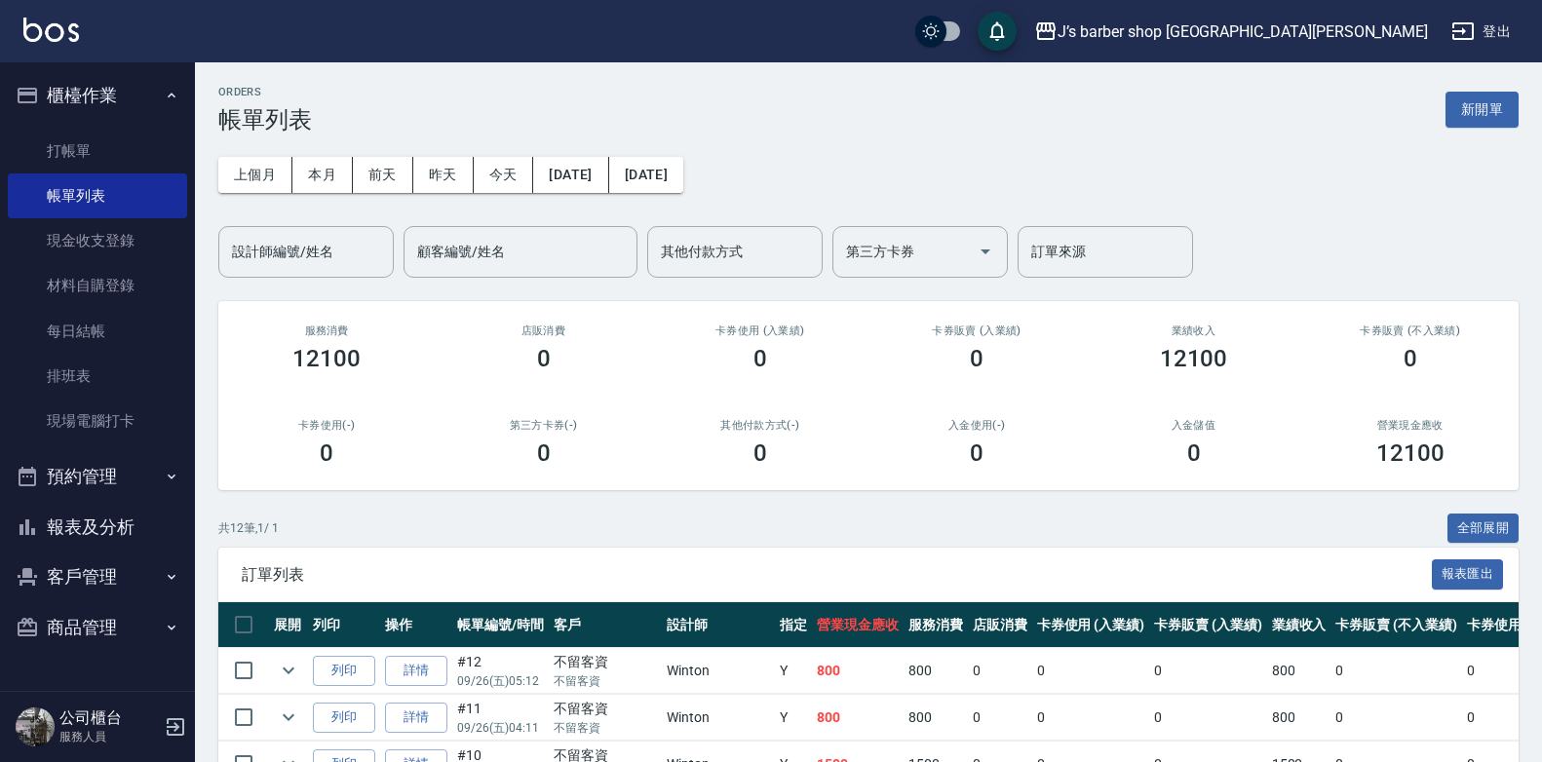
click at [486, 193] on div "上個月 本月 [DATE] [DATE] [DATE] [DATE] [DATE] 設計師編號/姓名 設計師編號/姓名 顧客編號/姓名 顧客編號/姓名 其他付…" at bounding box center [868, 206] width 1301 height 144
click at [495, 177] on button "今天" at bounding box center [504, 175] width 60 height 36
click at [345, 244] on input "設計師編號/姓名" at bounding box center [306, 252] width 158 height 34
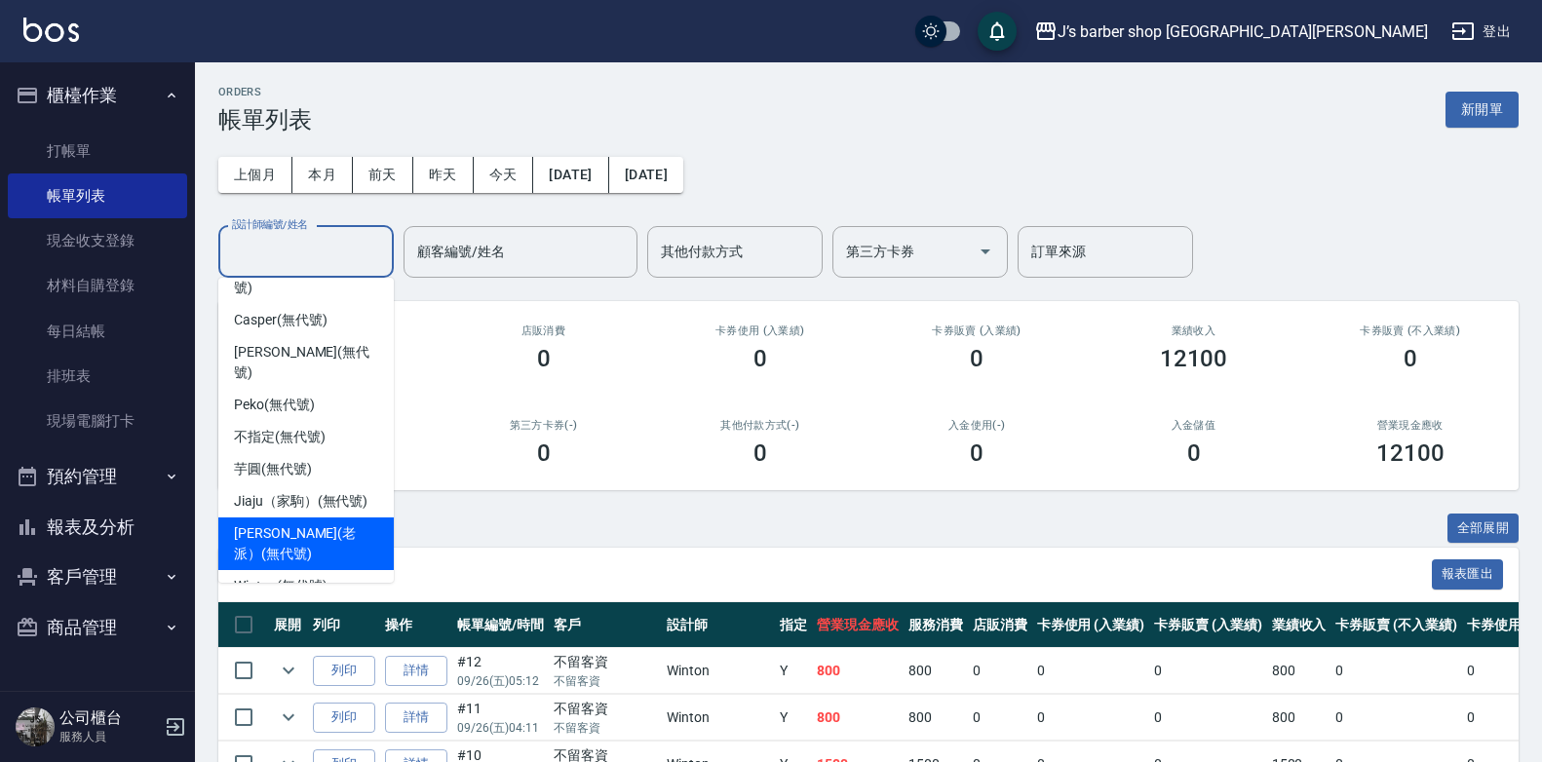
scroll to position [53, 0]
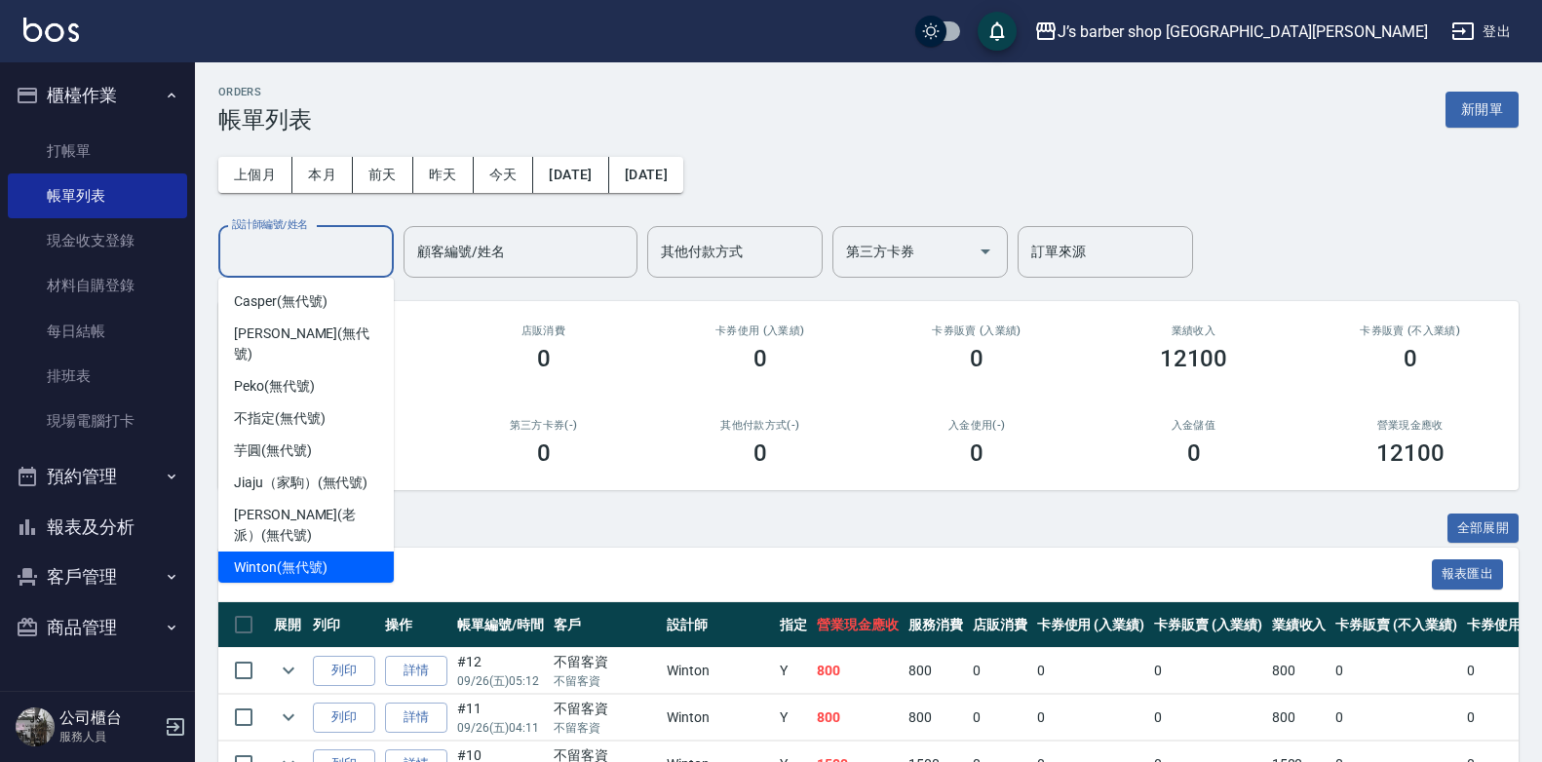
click at [306, 558] on span "Winton (無代號)" at bounding box center [280, 568] width 93 height 20
type input "Winton(無代號)"
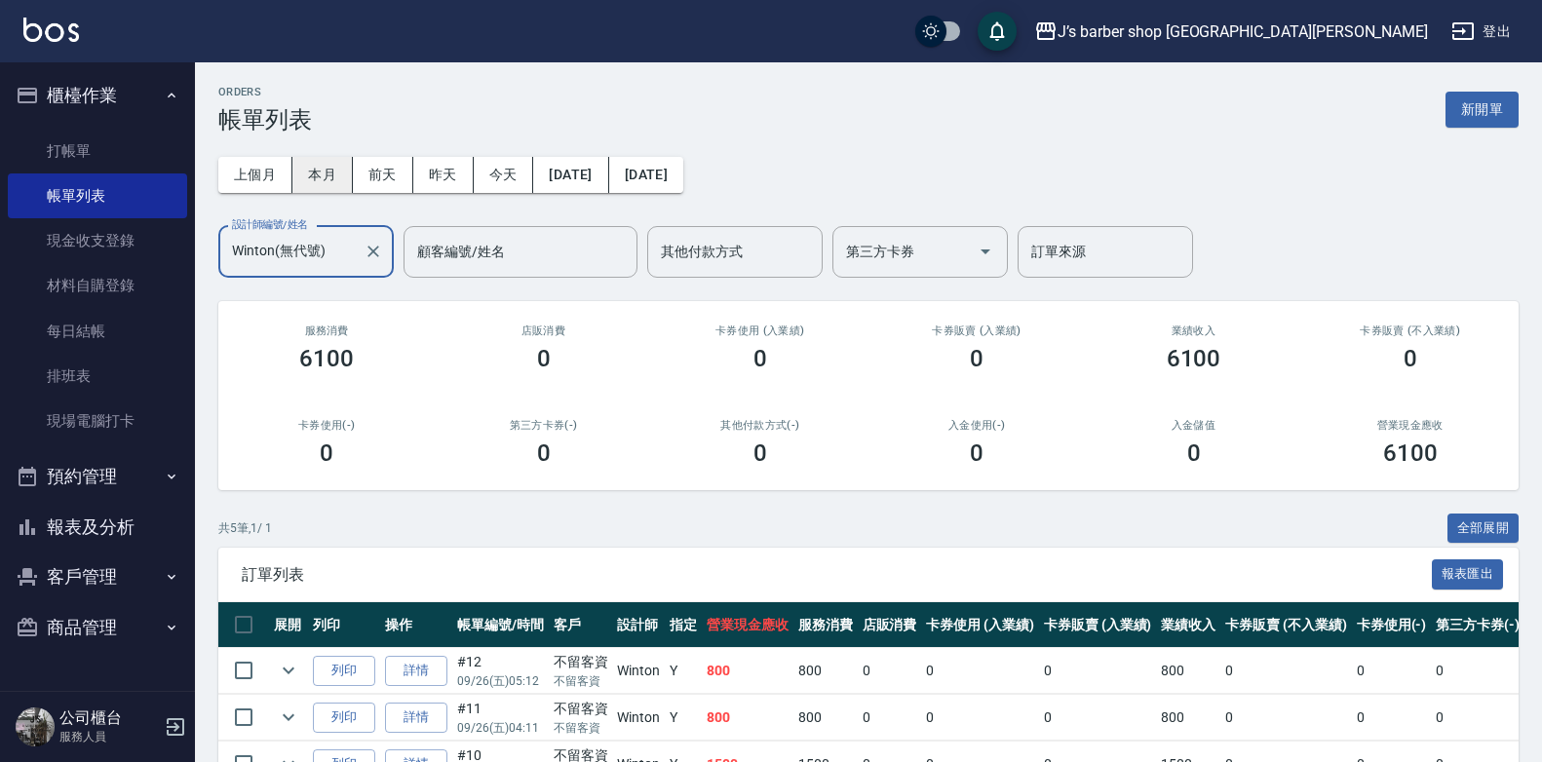
click at [308, 174] on button "本月" at bounding box center [322, 175] width 60 height 36
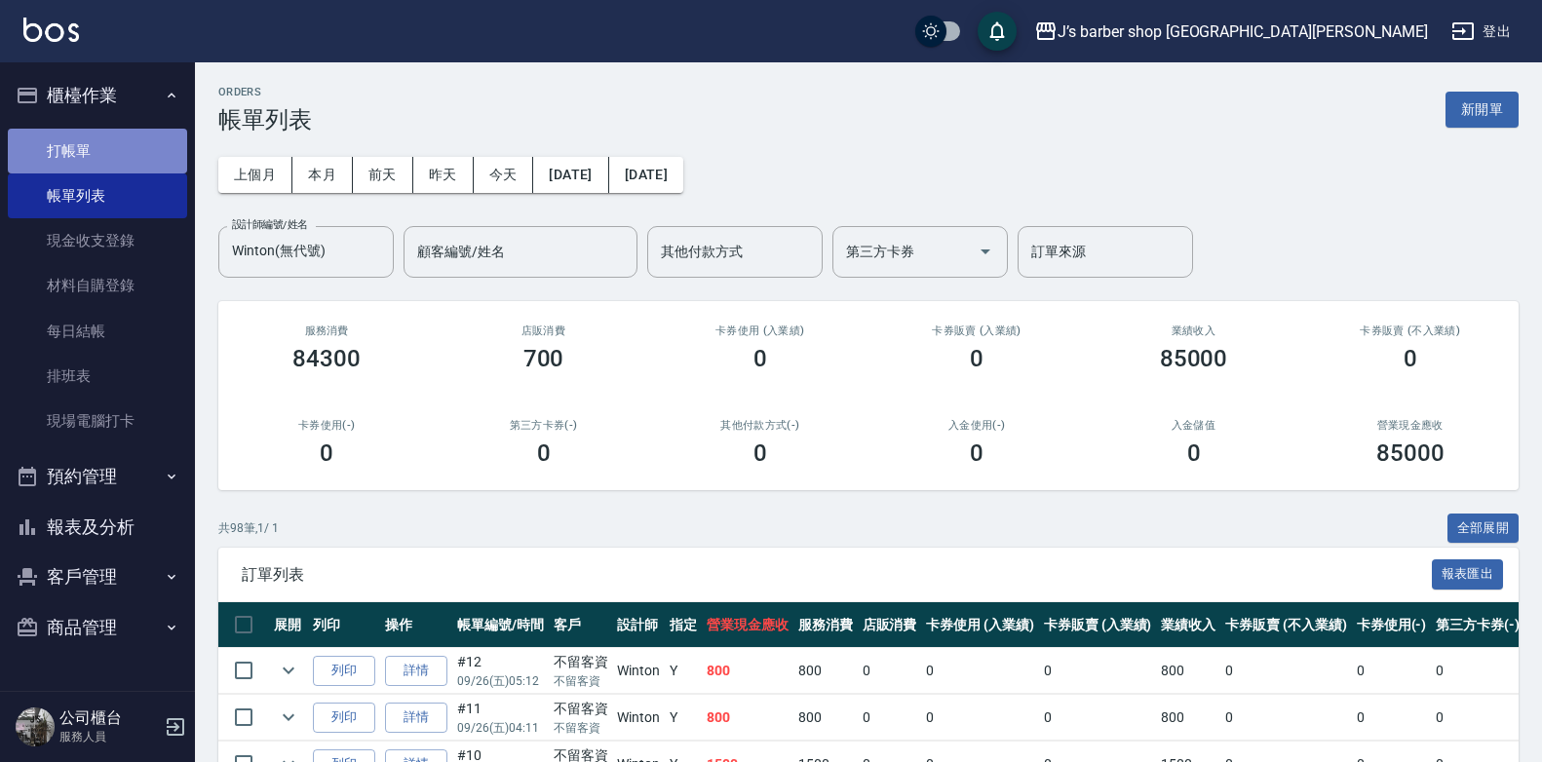
click at [109, 133] on link "打帳單" at bounding box center [97, 151] width 179 height 45
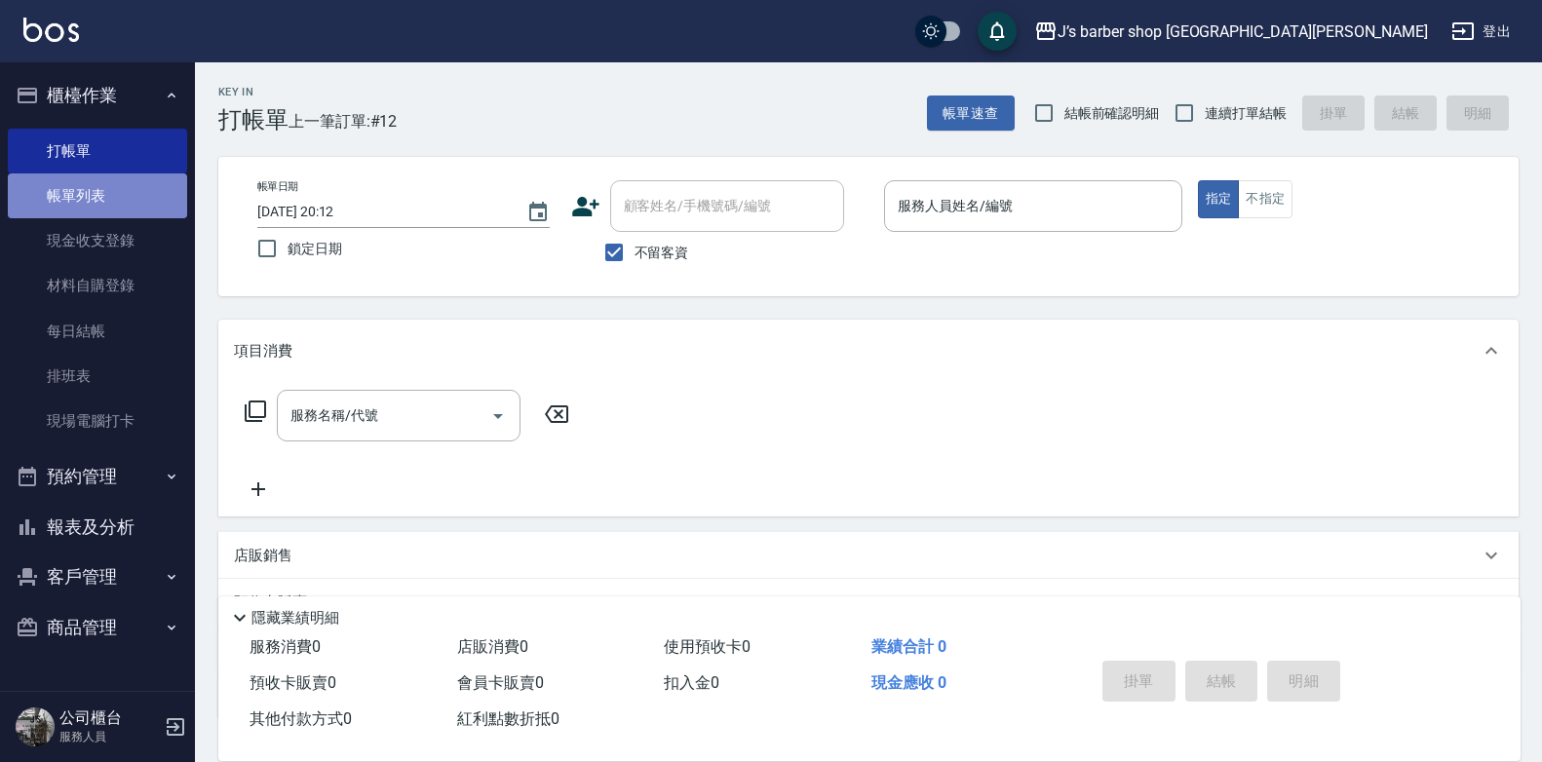
click at [92, 190] on link "帳單列表" at bounding box center [97, 196] width 179 height 45
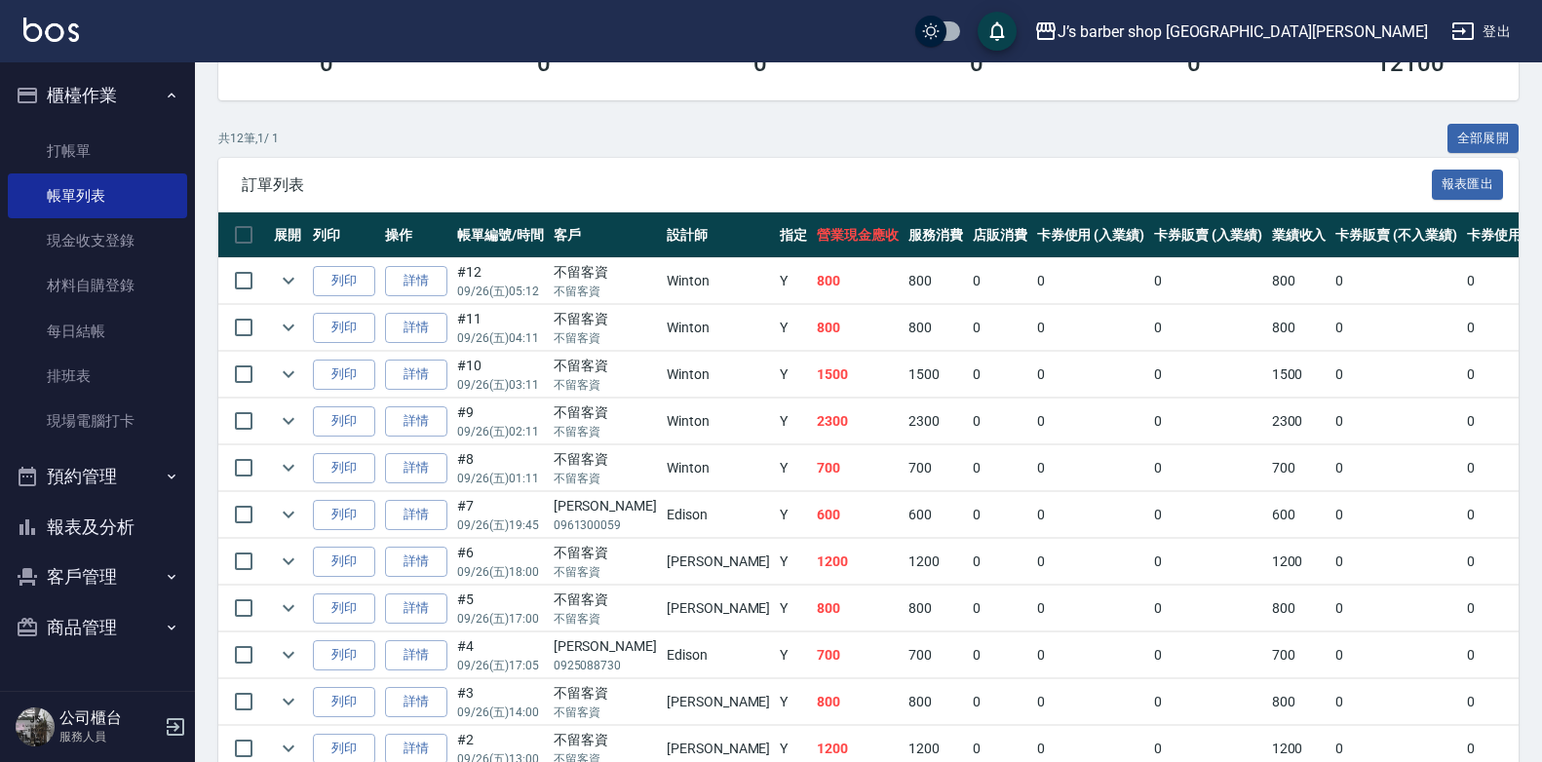
scroll to position [487, 0]
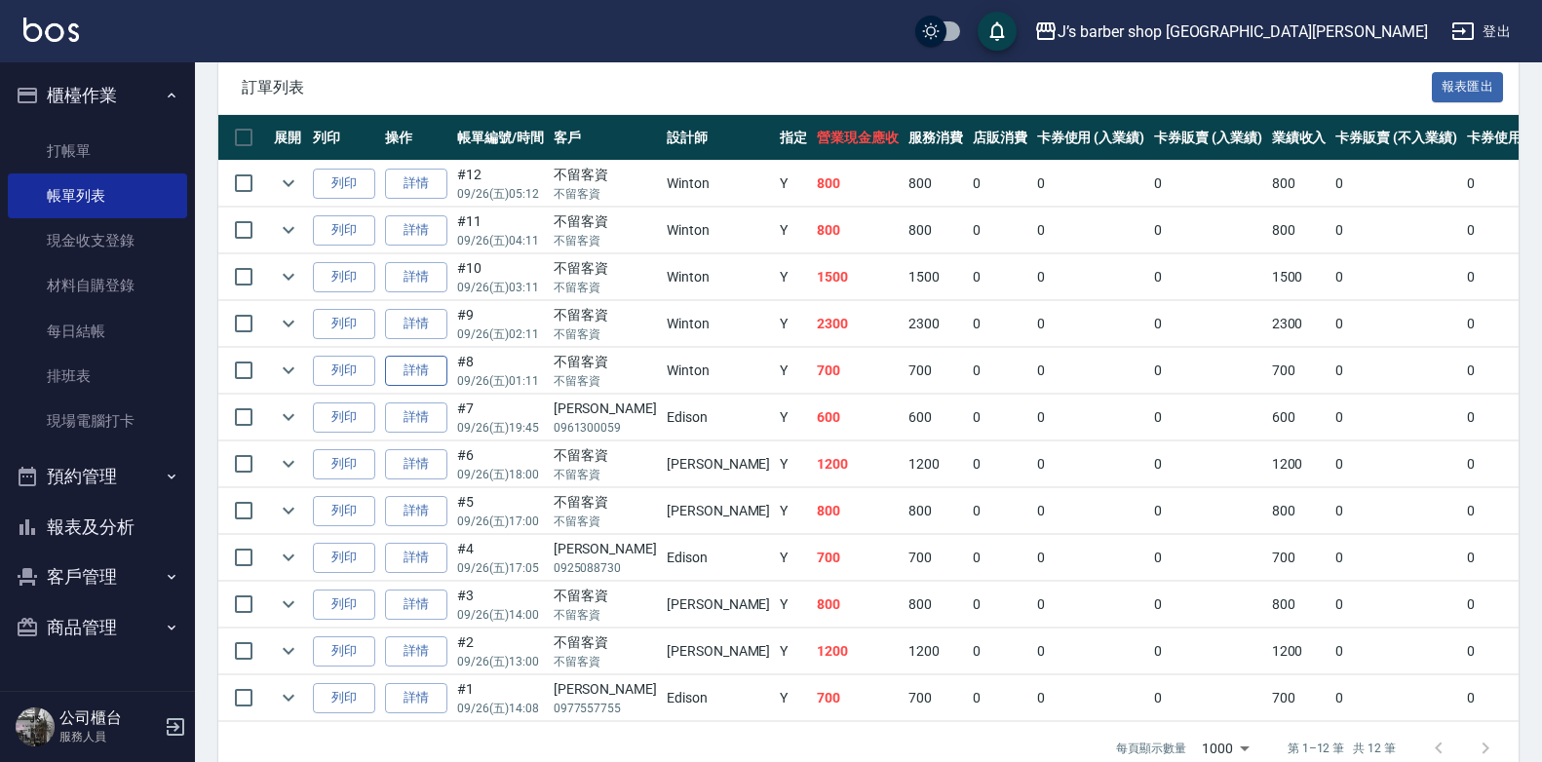
click at [415, 383] on link "詳情" at bounding box center [416, 371] width 62 height 30
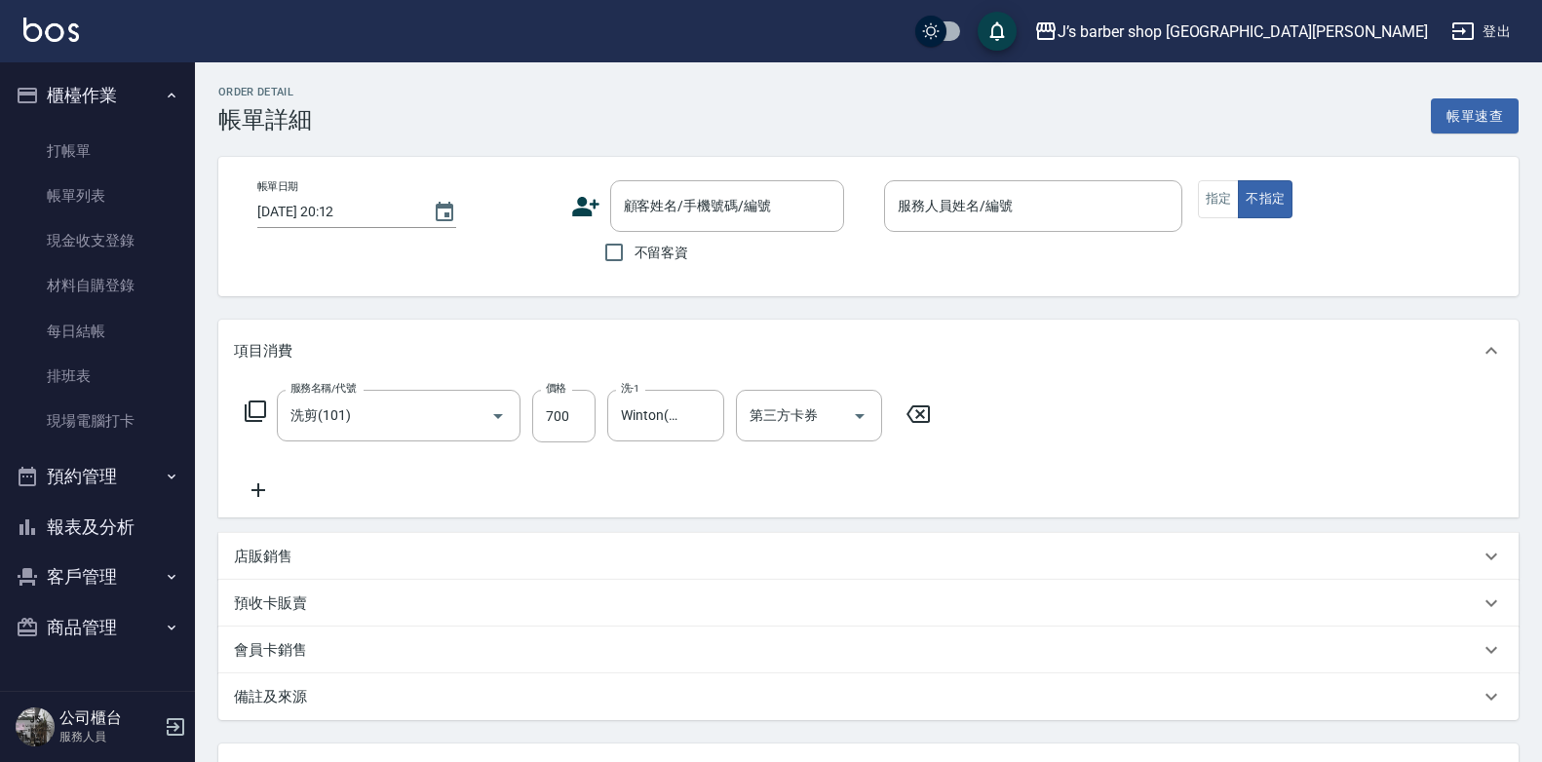
type input "[DATE] 01:11"
checkbox input "true"
type input "Winton(無代號)"
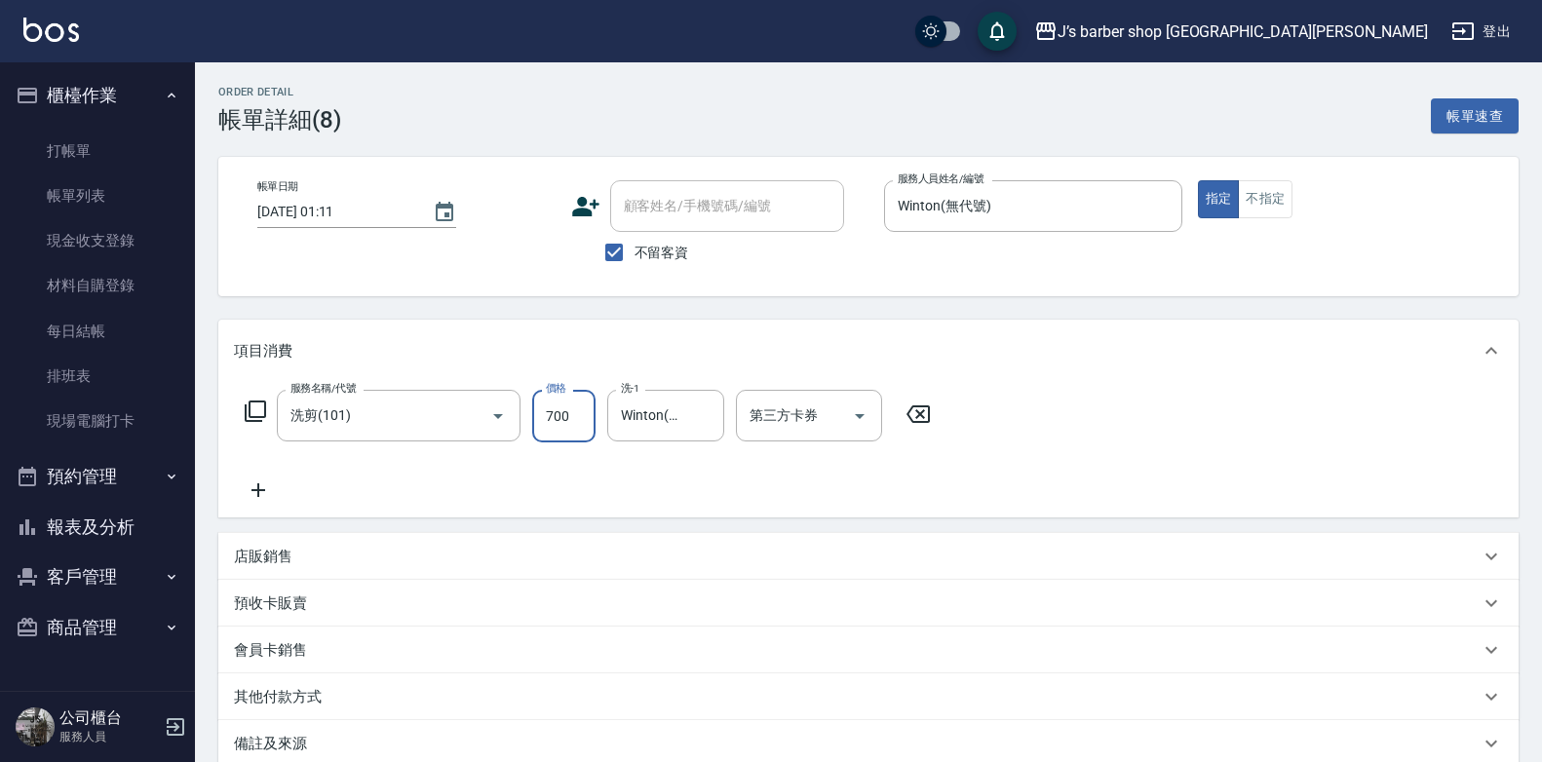
click at [565, 407] on input "700" at bounding box center [563, 416] width 63 height 53
type input "800"
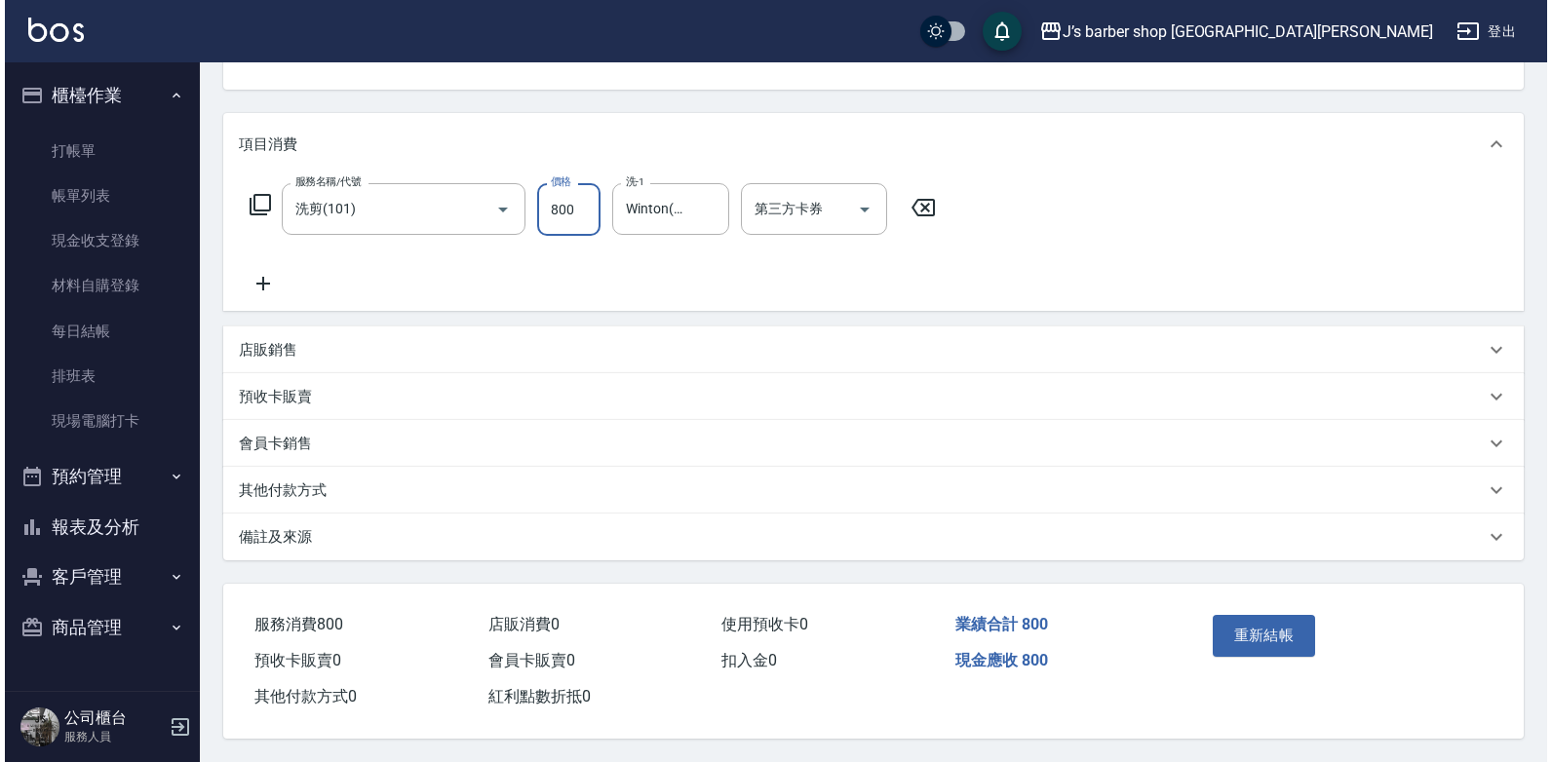
scroll to position [215, 0]
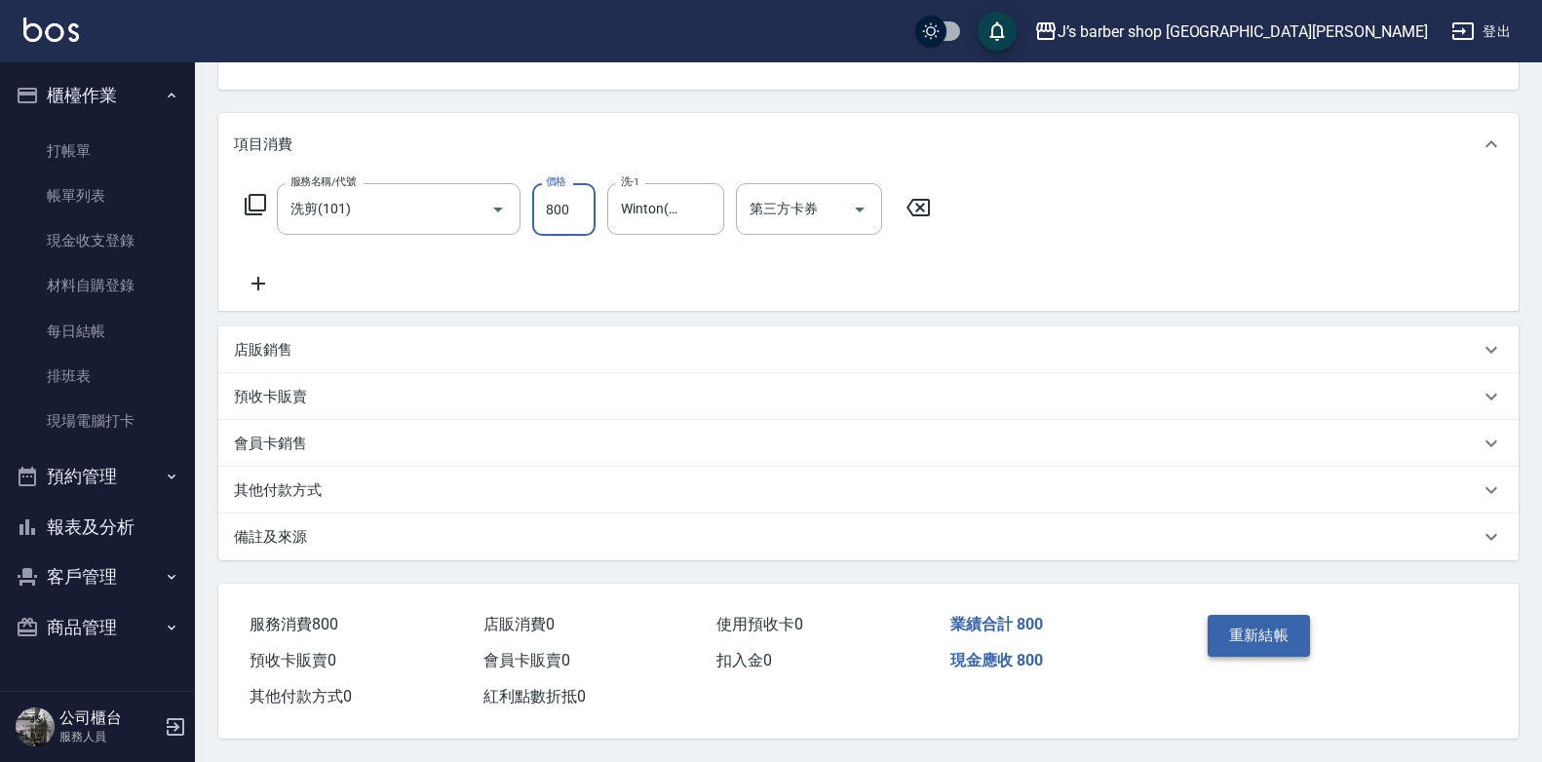
click at [1242, 633] on button "重新結帳" at bounding box center [1259, 635] width 103 height 41
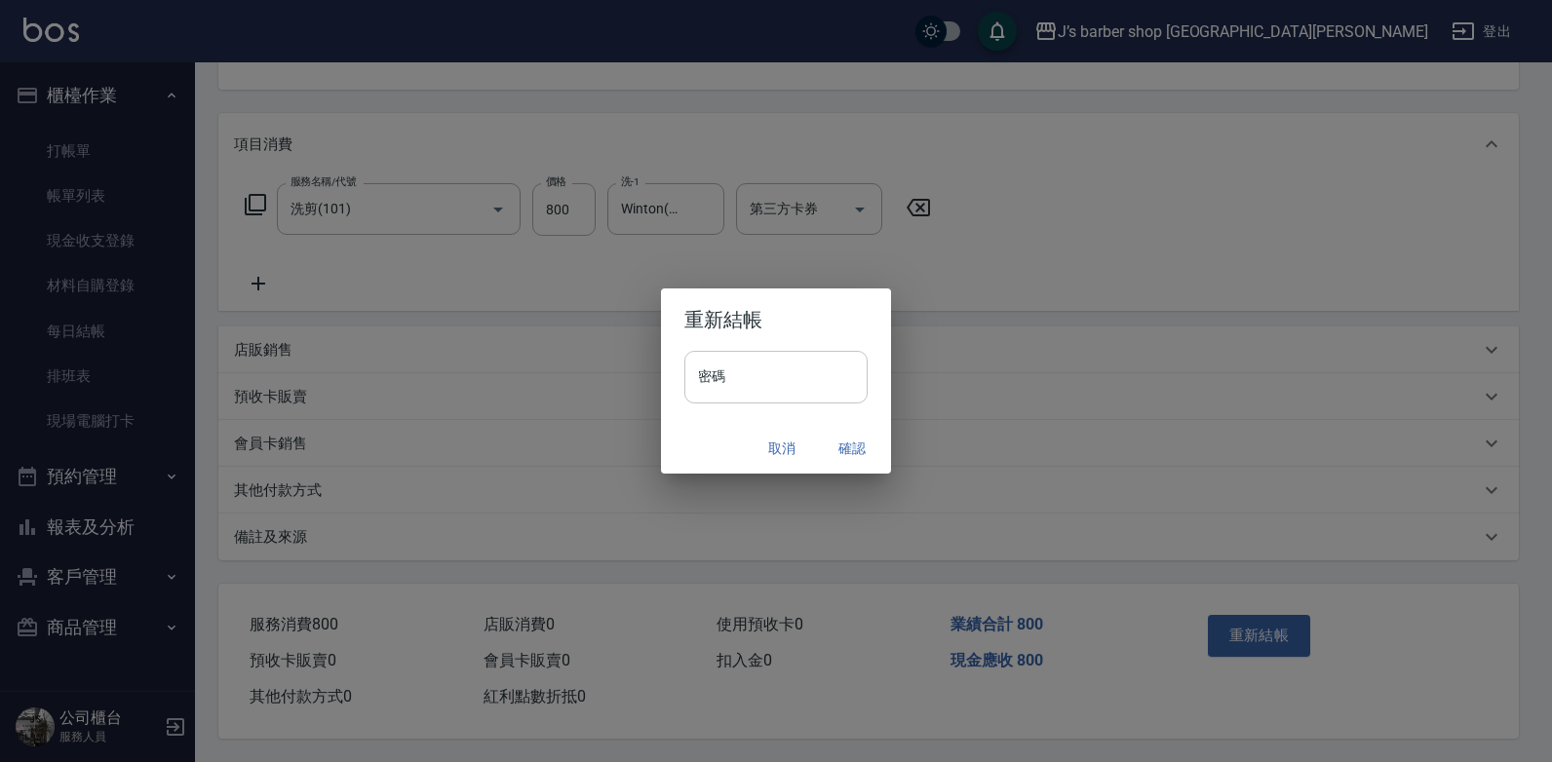
click at [802, 382] on input "密碼" at bounding box center [775, 377] width 183 height 53
type input "****"
click at [832, 347] on h2 "重新結帳" at bounding box center [776, 320] width 230 height 62
click at [848, 434] on button "確認" at bounding box center [852, 449] width 62 height 36
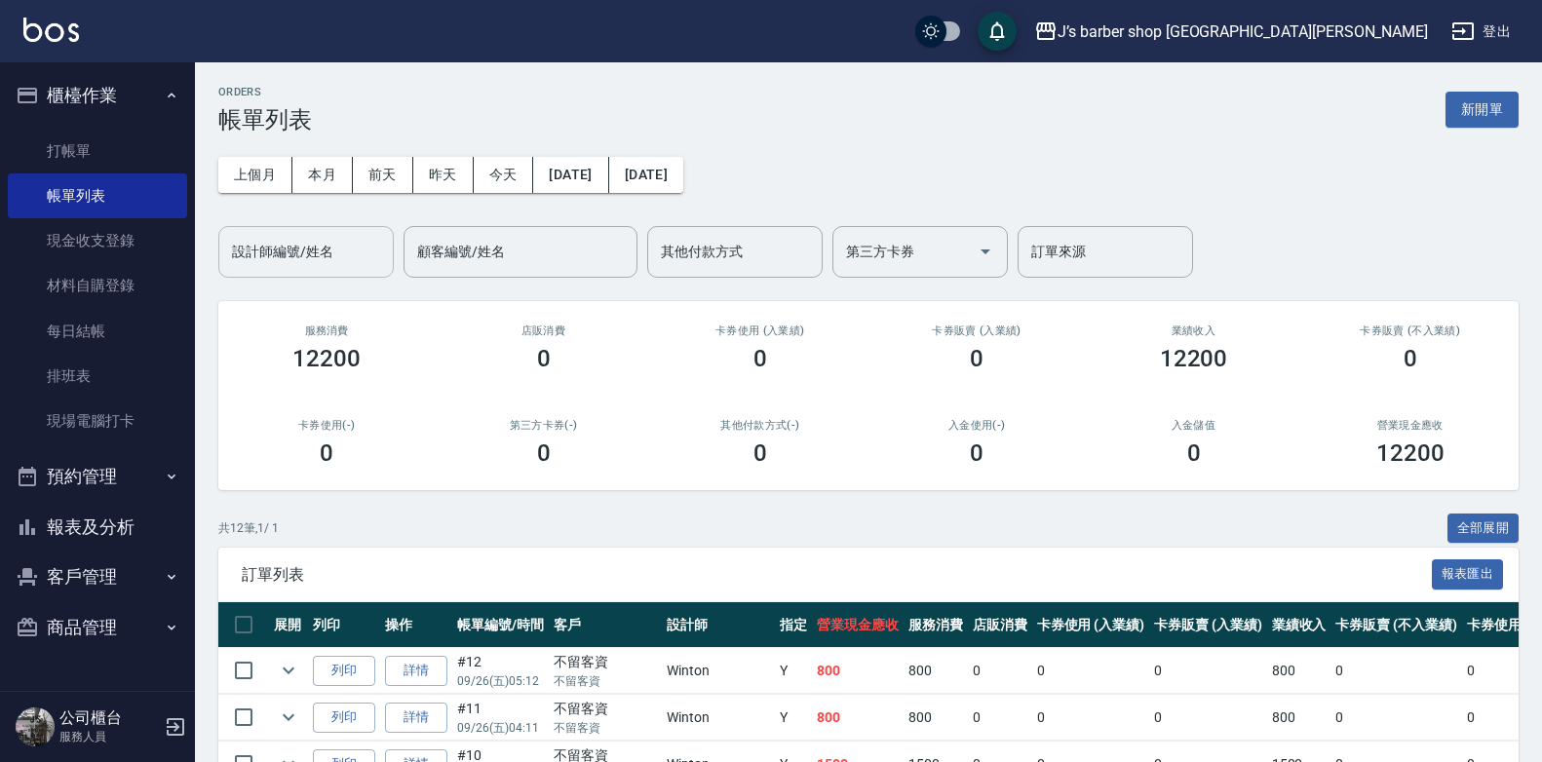
click at [340, 257] on input "設計師編號/姓名" at bounding box center [306, 252] width 158 height 34
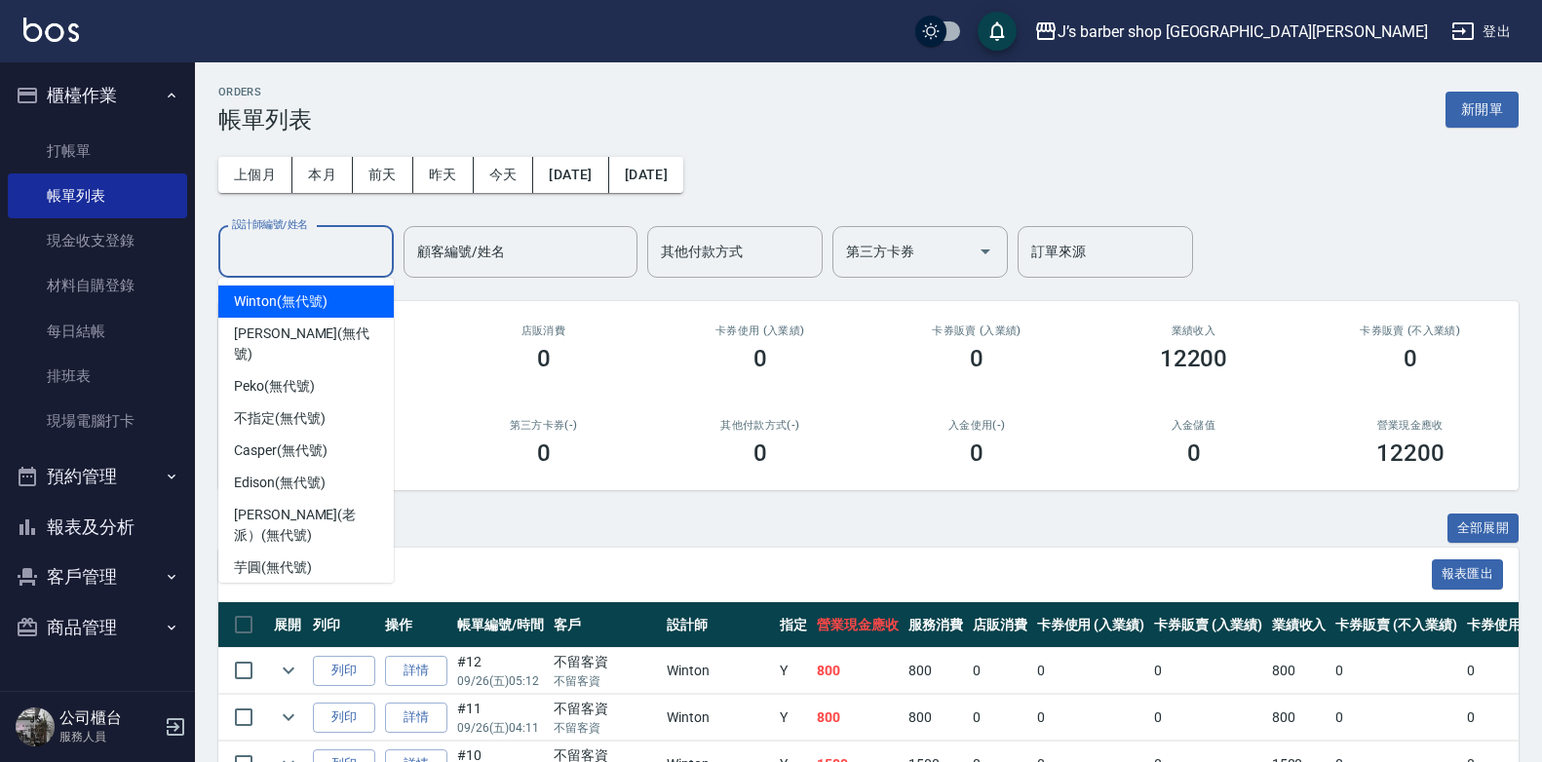
click at [339, 314] on div "Winton (無代號)" at bounding box center [305, 302] width 175 height 32
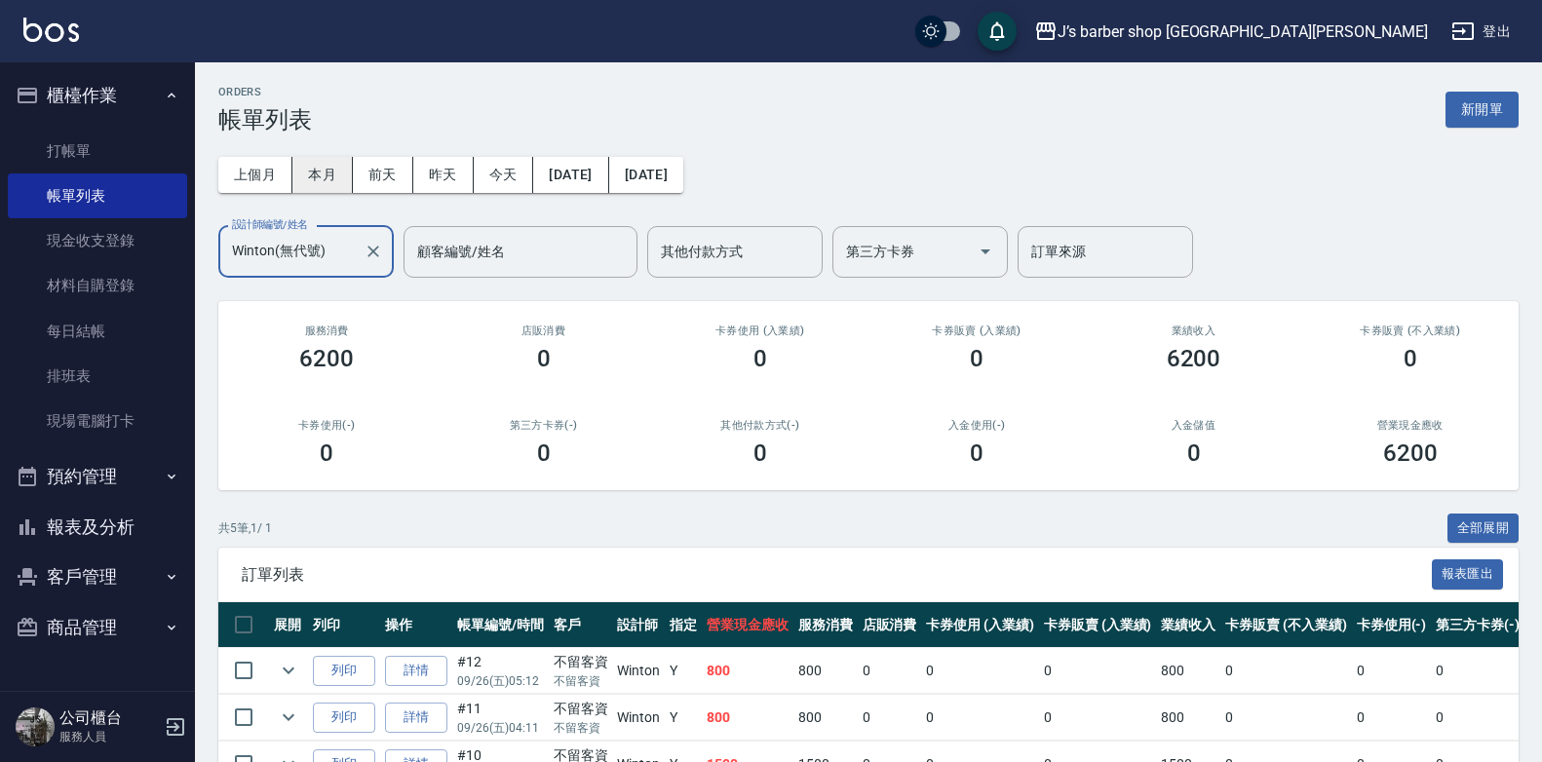
click at [330, 177] on button "本月" at bounding box center [322, 175] width 60 height 36
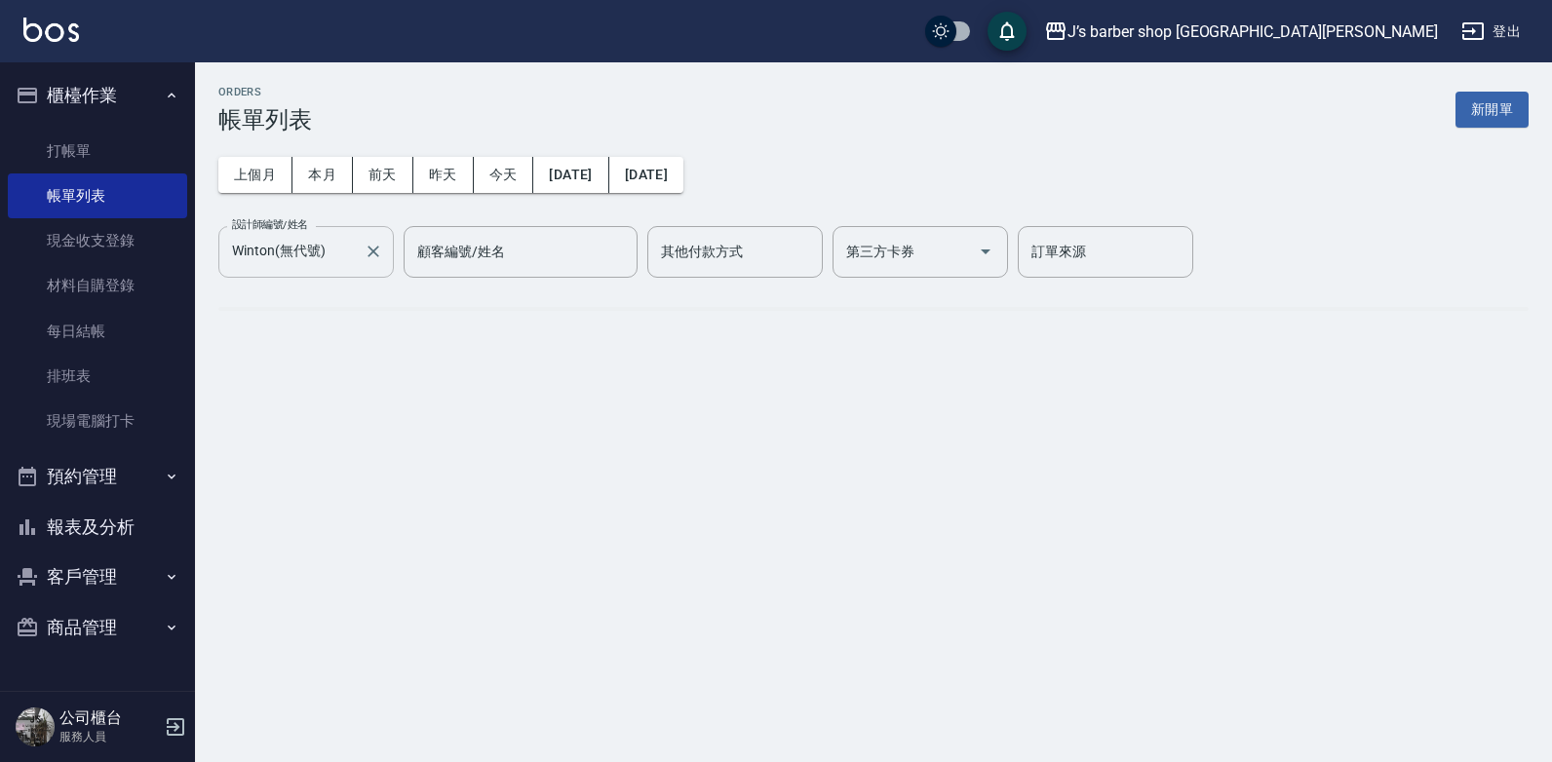
click at [289, 262] on input "Winton(無代號)" at bounding box center [291, 252] width 129 height 34
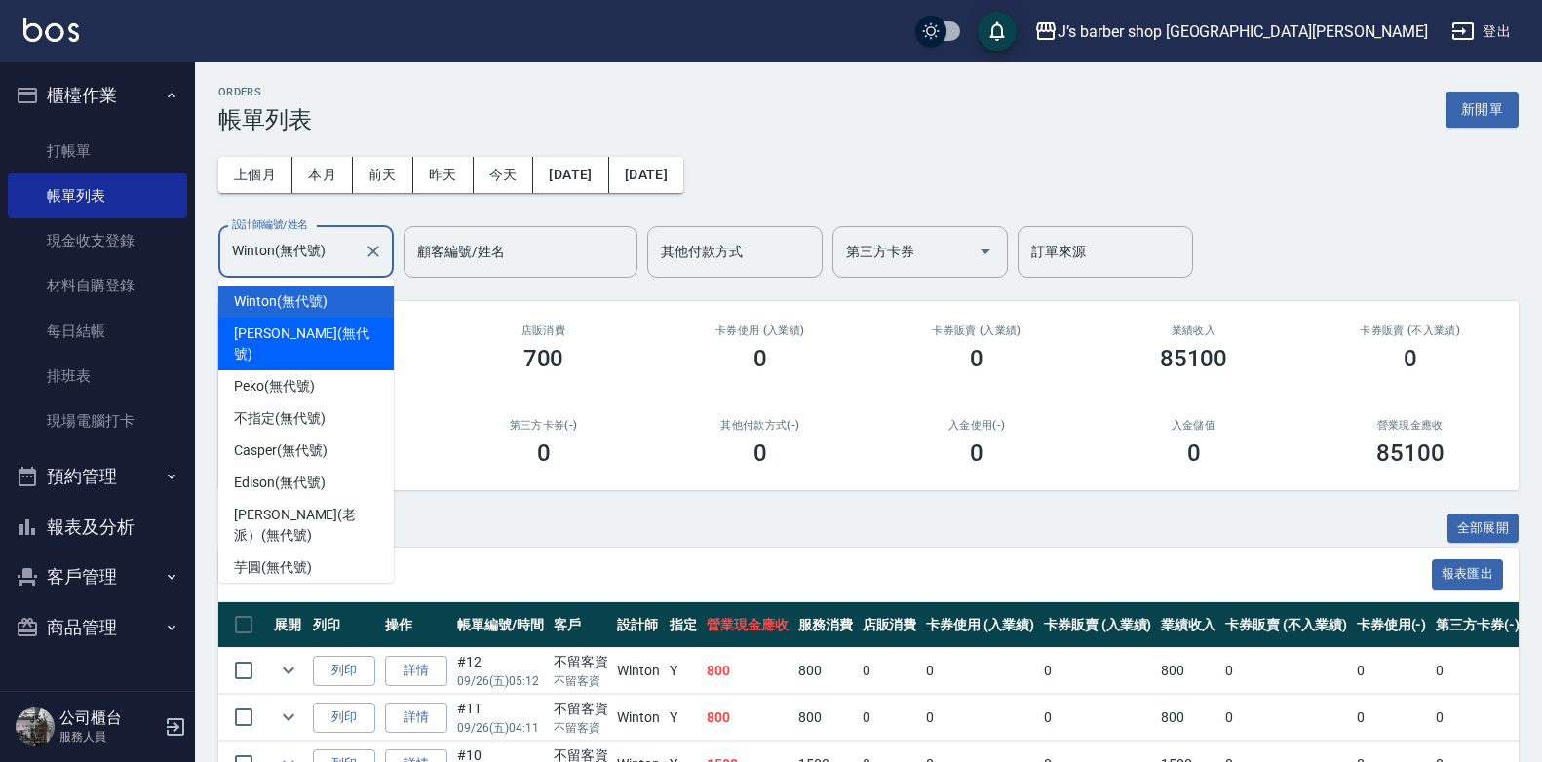
click at [301, 336] on span "[PERSON_NAME] (無代號)" at bounding box center [306, 344] width 144 height 41
type input "[PERSON_NAME](無代號)"
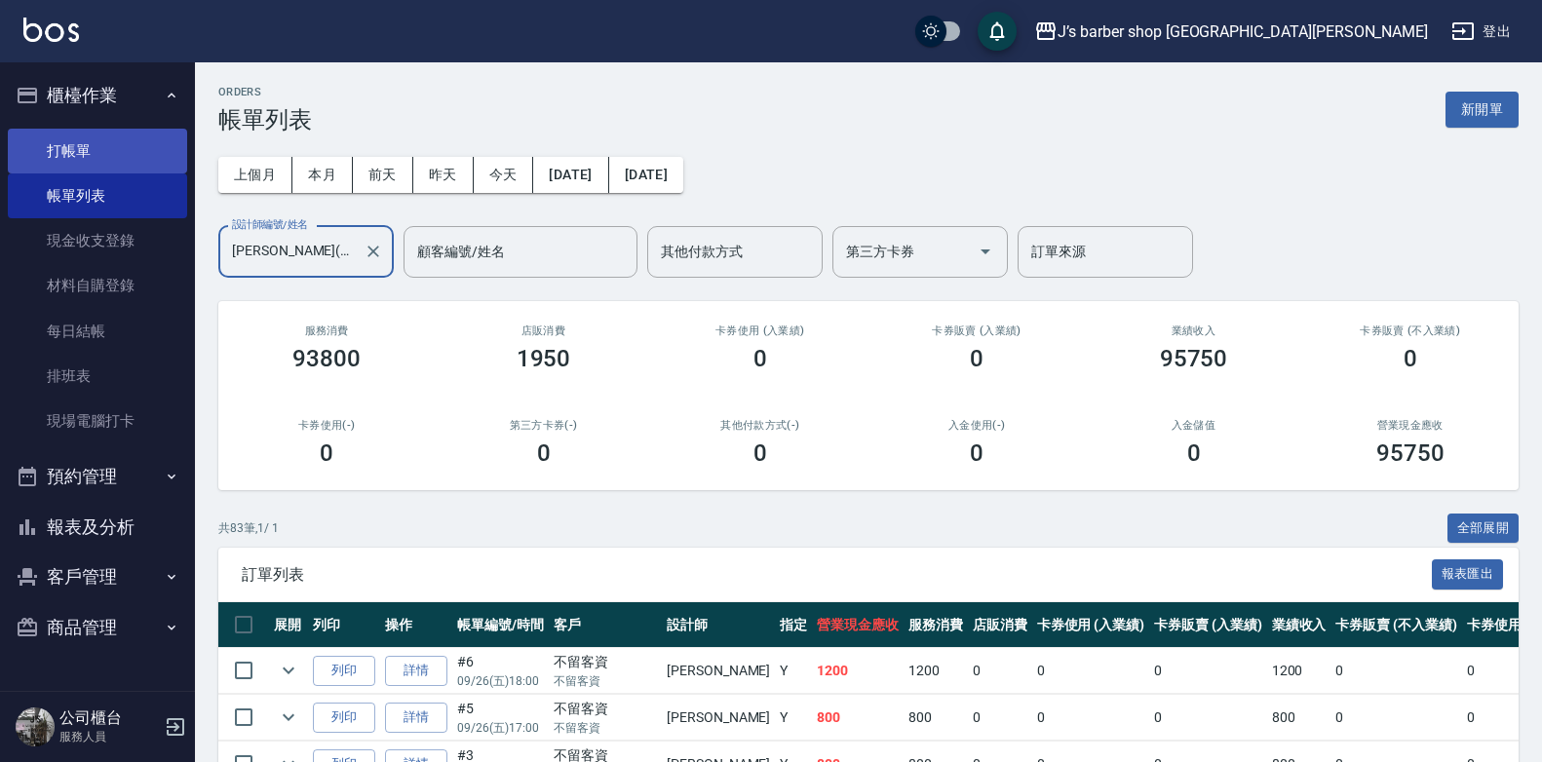
click at [121, 145] on link "打帳單" at bounding box center [97, 151] width 179 height 45
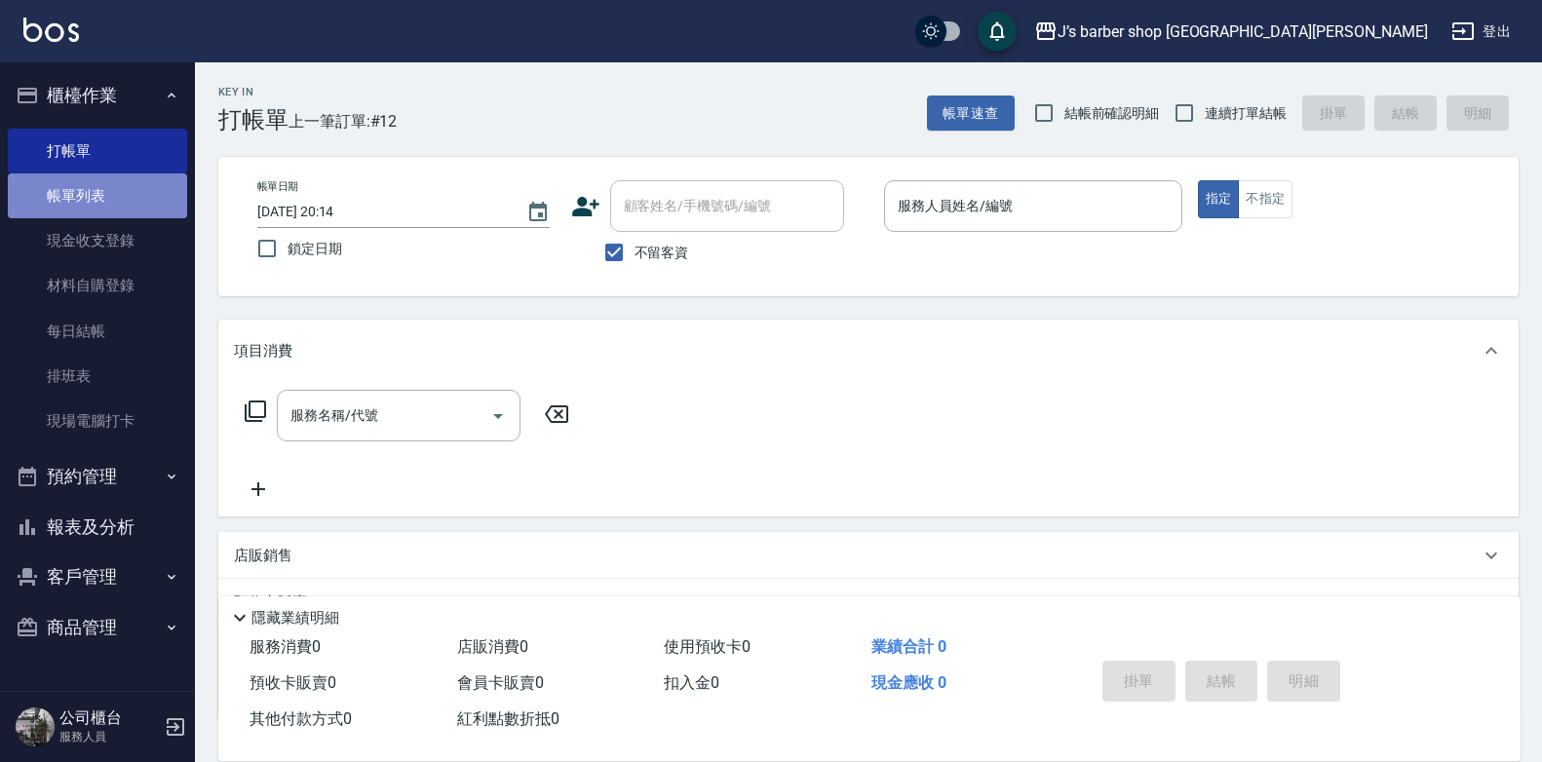
click at [106, 210] on link "帳單列表" at bounding box center [97, 196] width 179 height 45
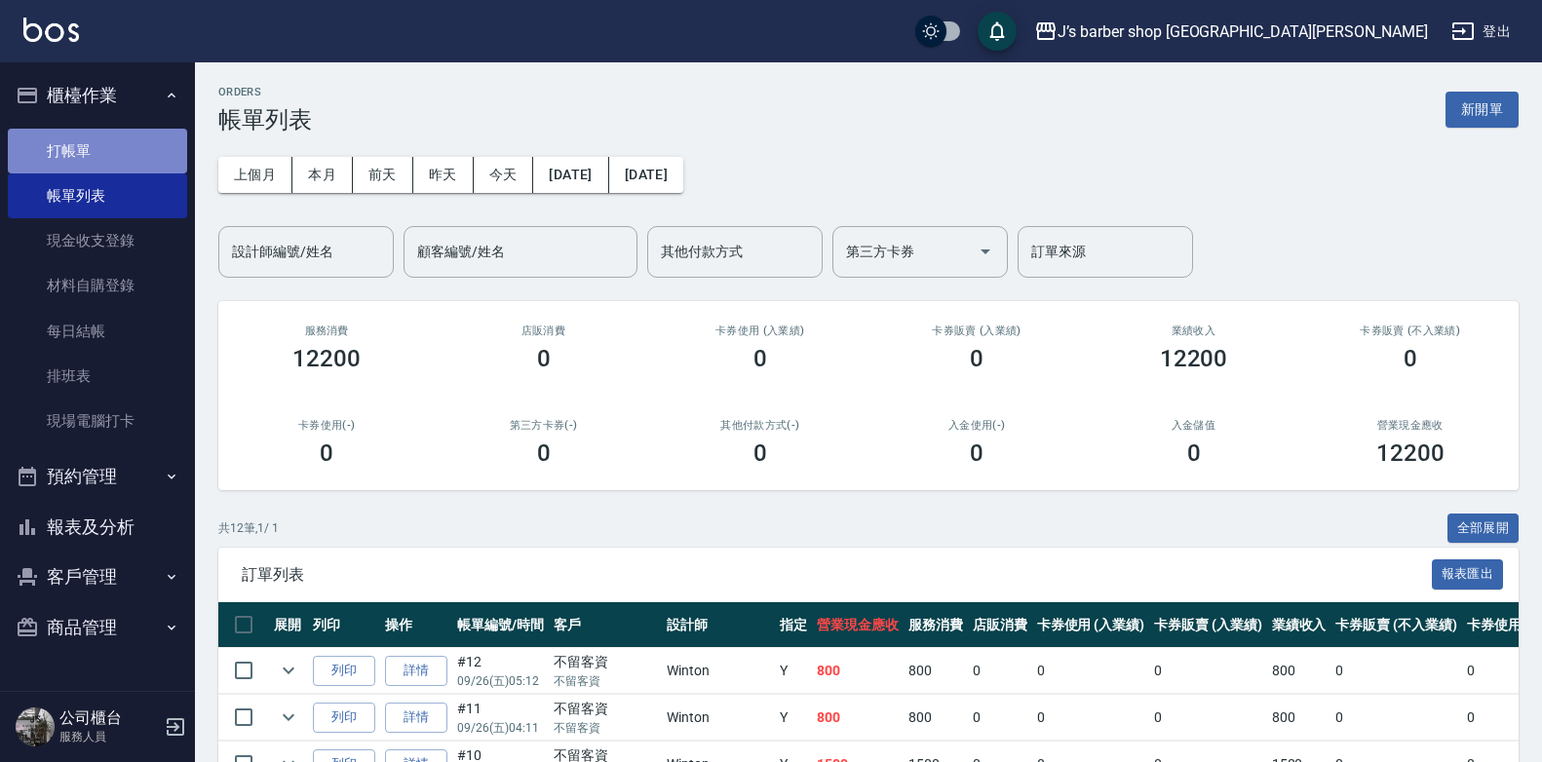
click at [104, 152] on link "打帳單" at bounding box center [97, 151] width 179 height 45
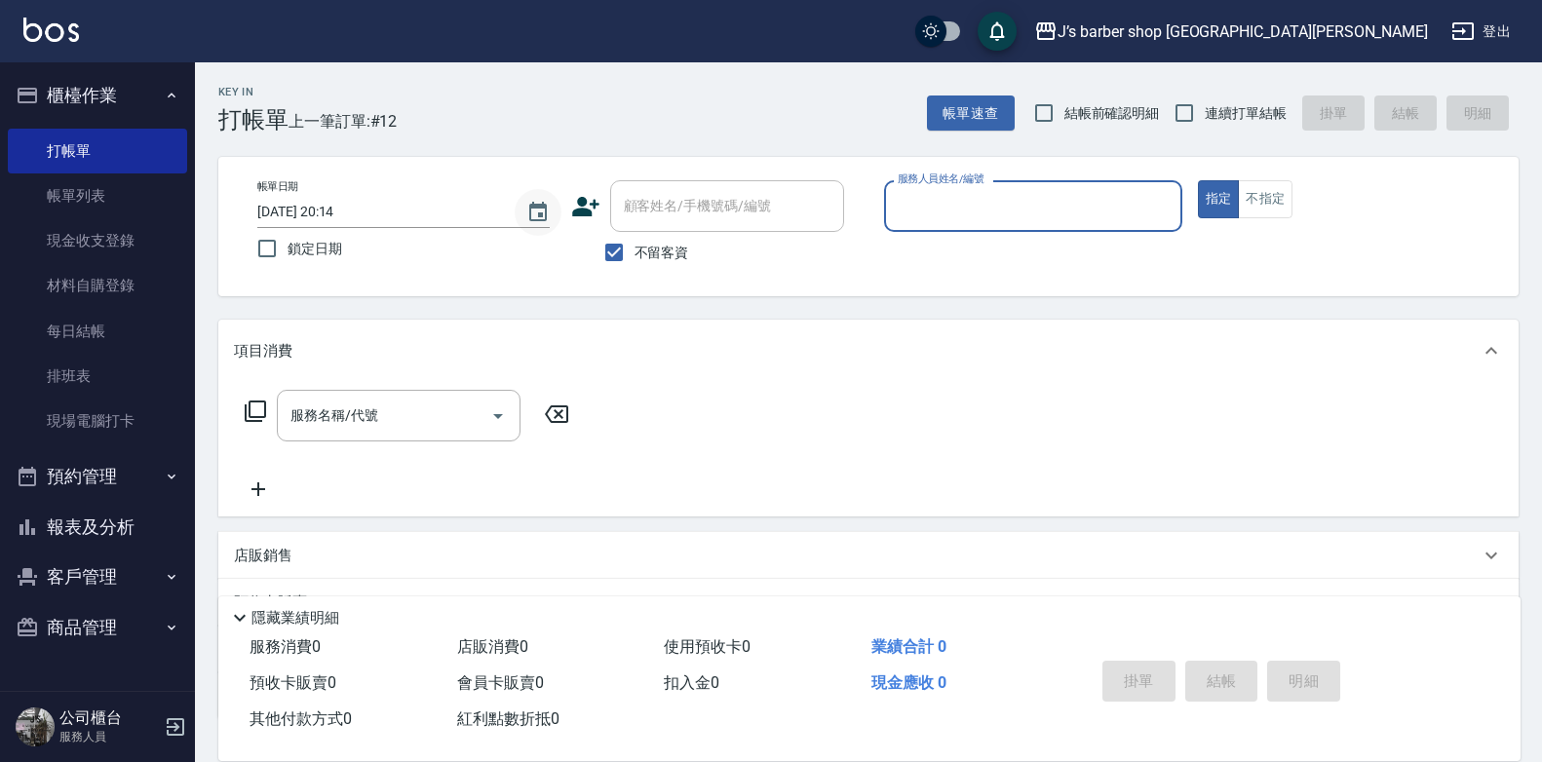
click at [547, 216] on icon "Choose date, selected date is 2025-09-26" at bounding box center [538, 211] width 18 height 19
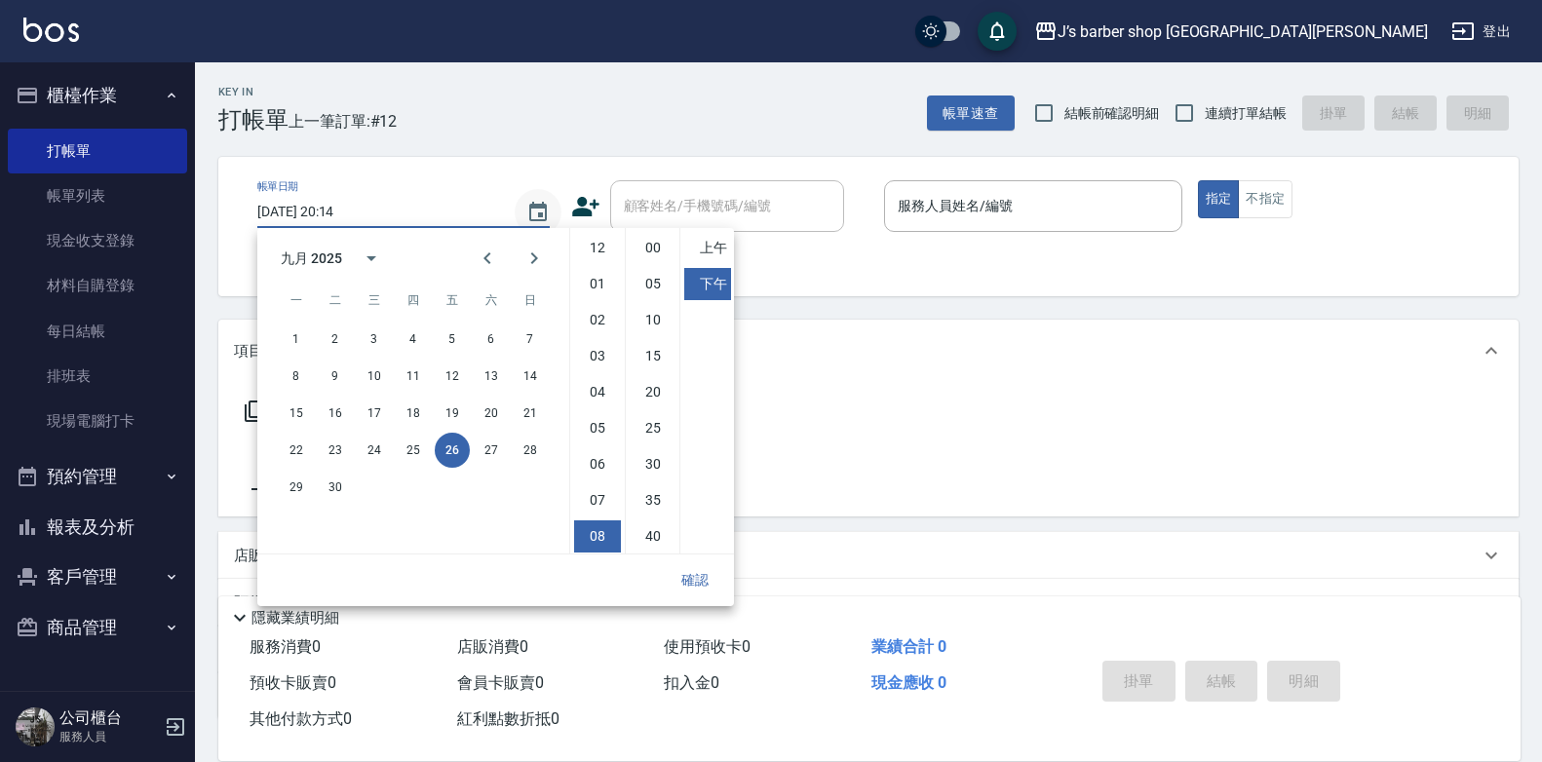
scroll to position [109, 0]
click at [599, 391] on li "07" at bounding box center [597, 391] width 47 height 32
click at [599, 423] on li "08" at bounding box center [597, 427] width 47 height 32
click at [648, 259] on li "00" at bounding box center [653, 248] width 47 height 32
type input "[DATE] 20:00"
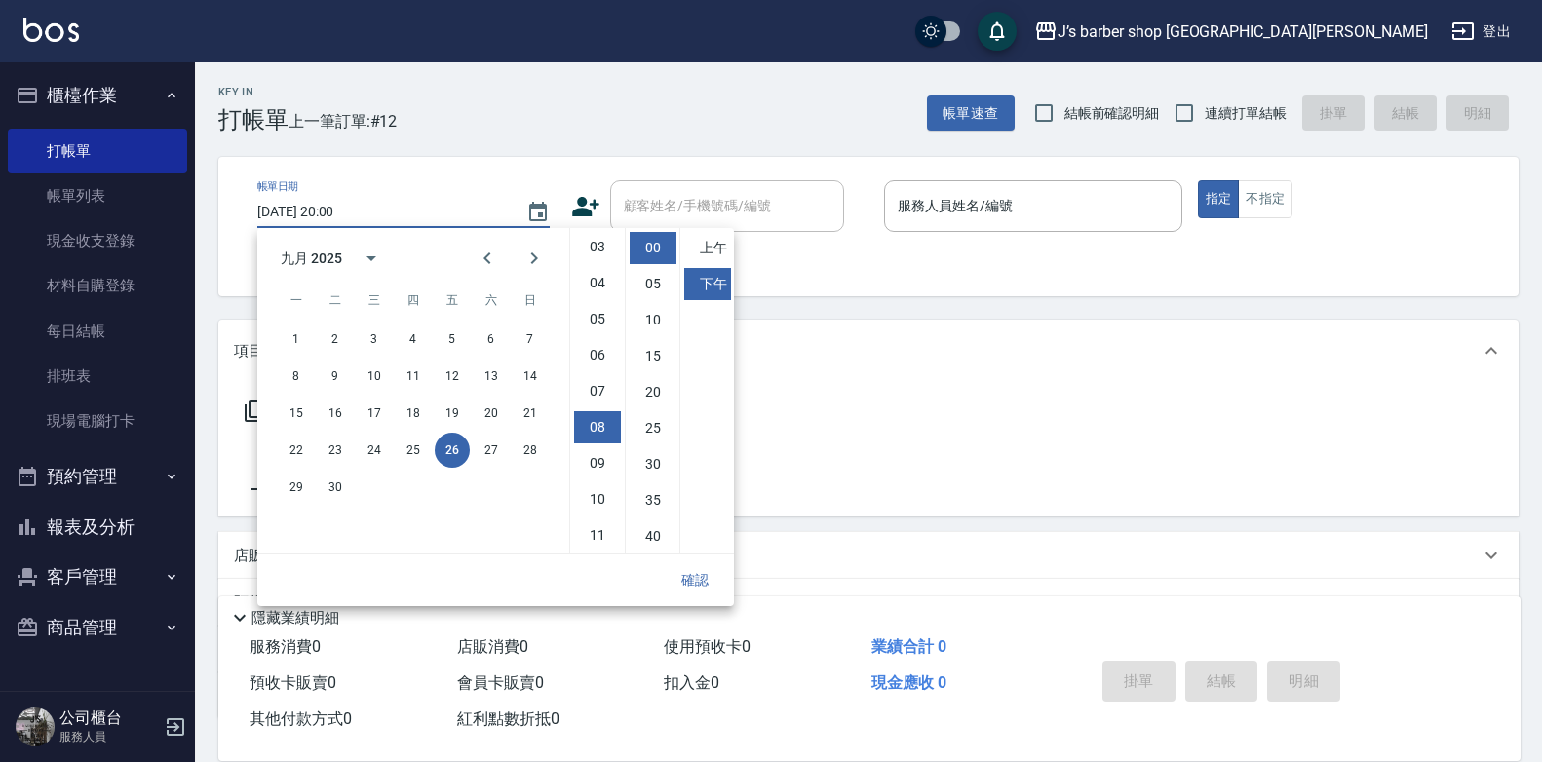
click at [699, 585] on button "確認" at bounding box center [695, 581] width 62 height 36
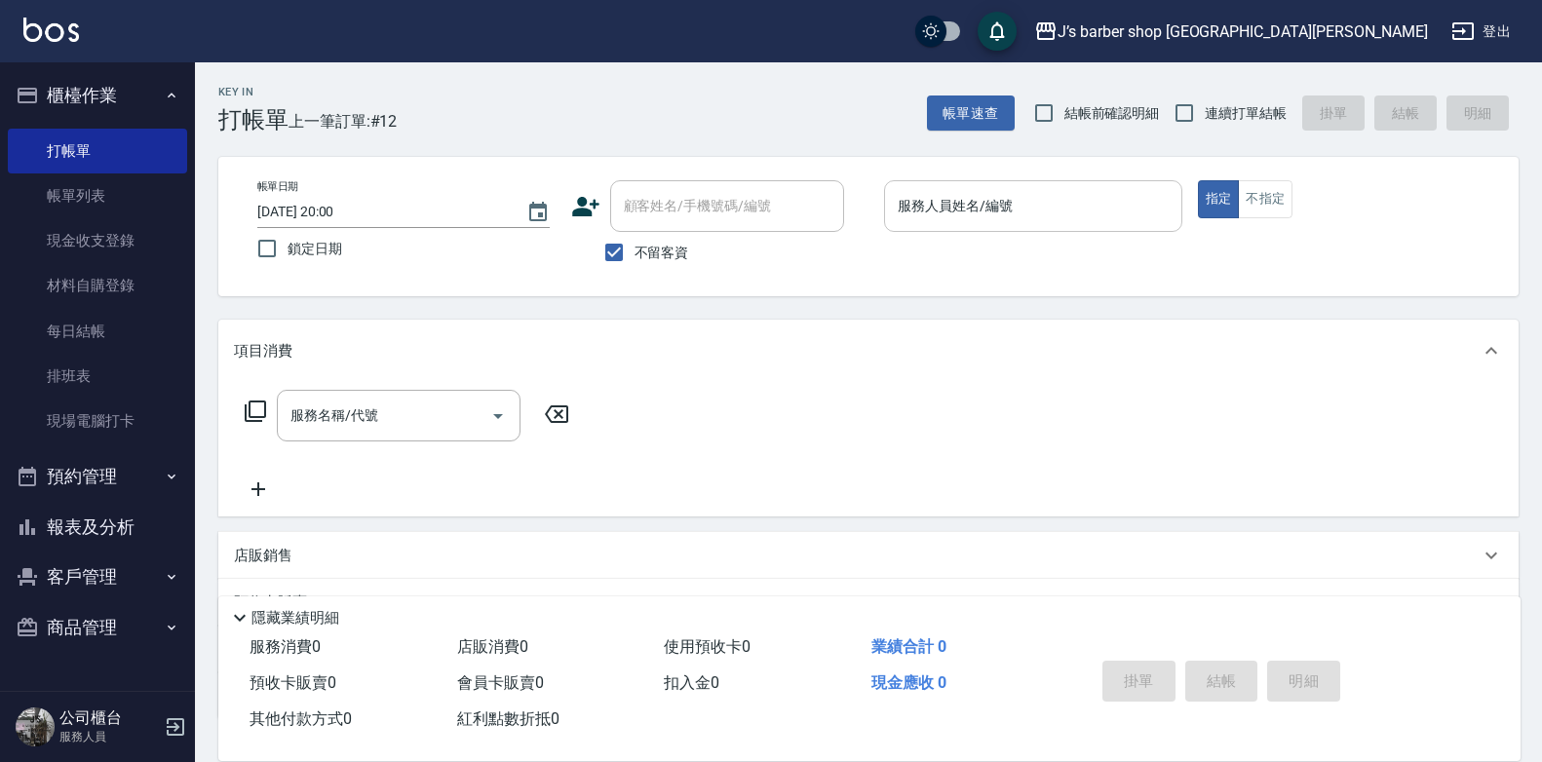
click at [913, 203] on input "服務人員姓名/編號" at bounding box center [1033, 206] width 281 height 34
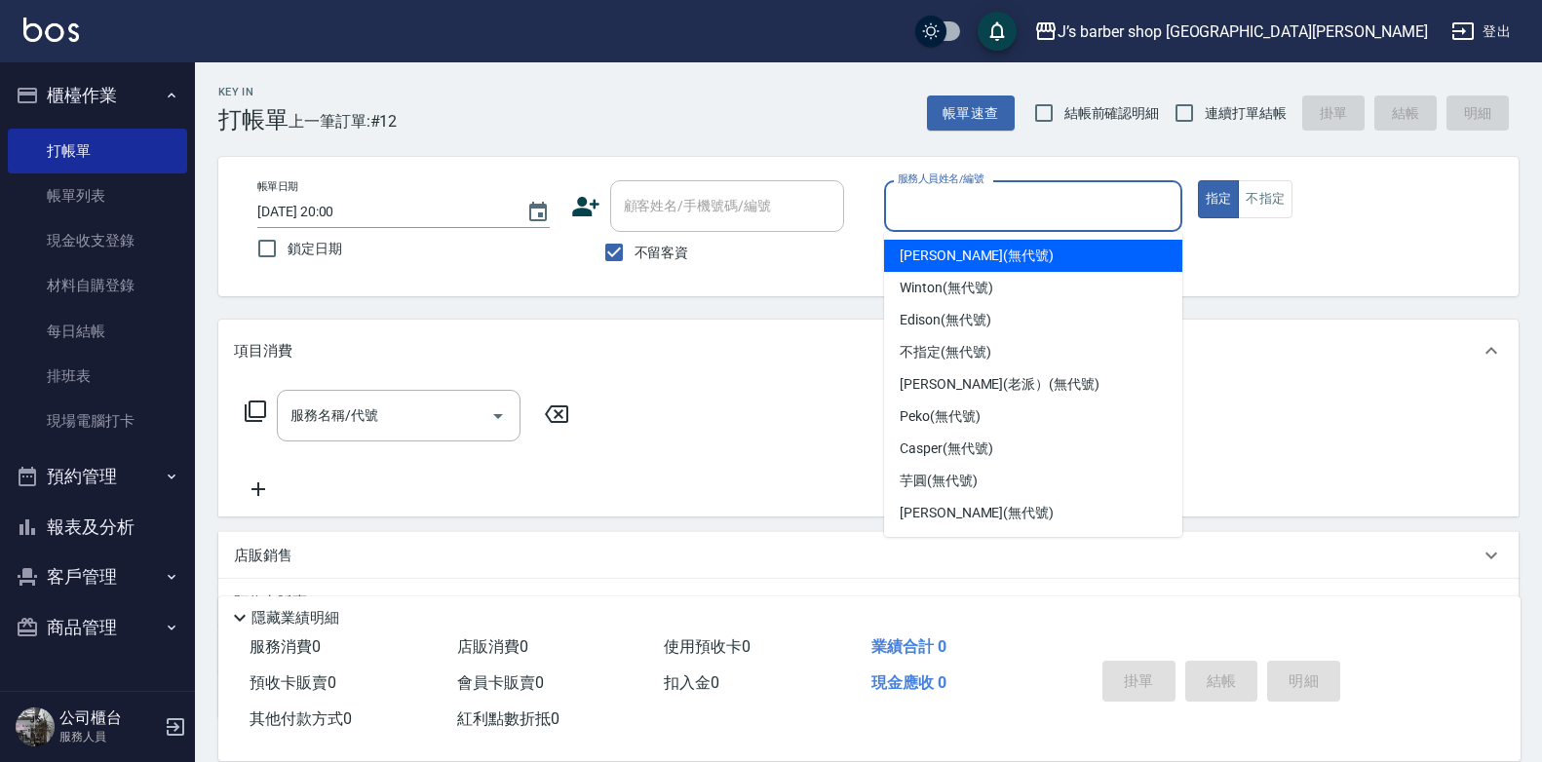
click at [929, 253] on span "[PERSON_NAME] (無代號)" at bounding box center [977, 256] width 154 height 20
type input "[PERSON_NAME](無代號)"
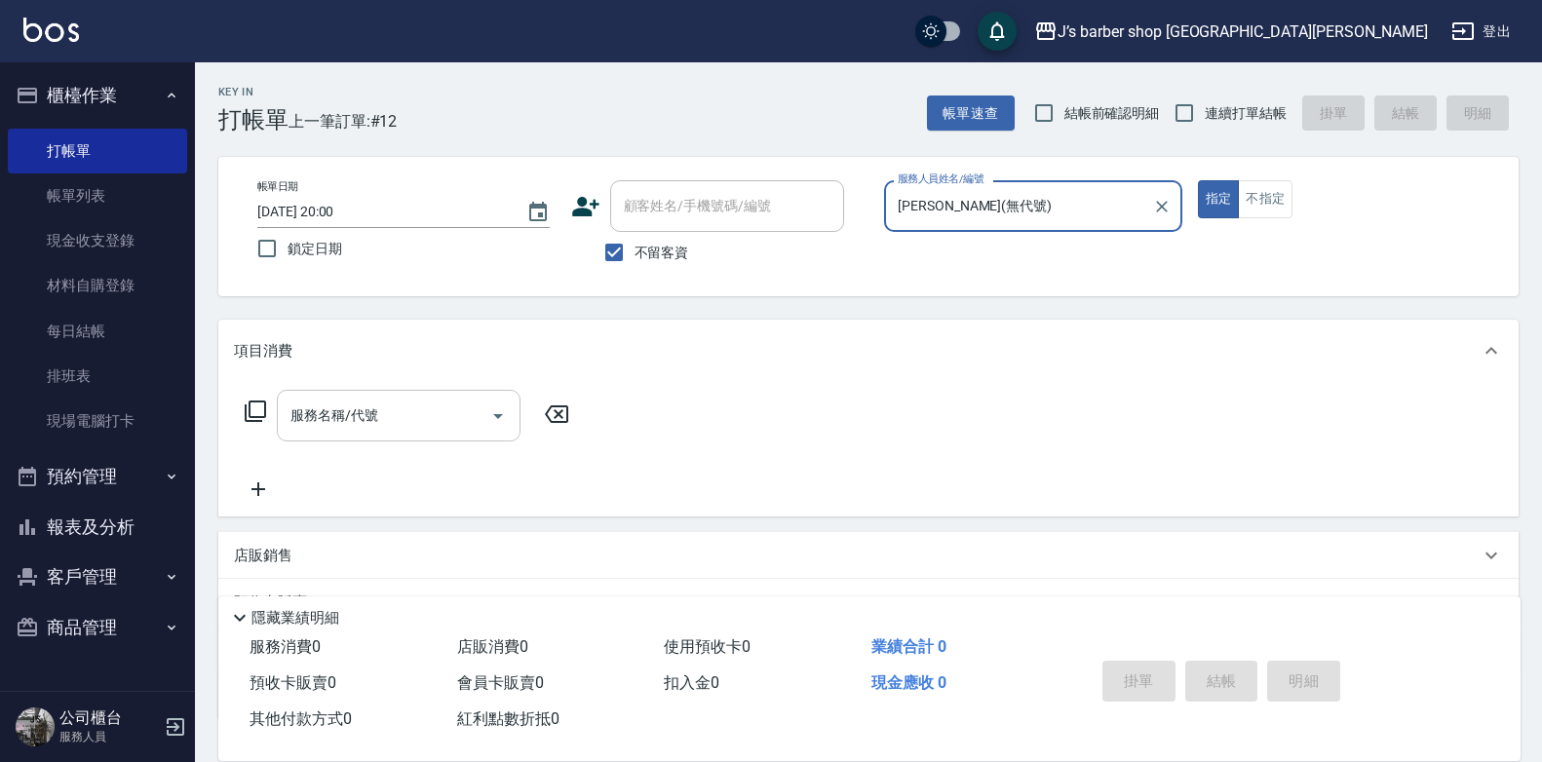
click at [345, 424] on input "服務名稱/代號" at bounding box center [384, 416] width 197 height 34
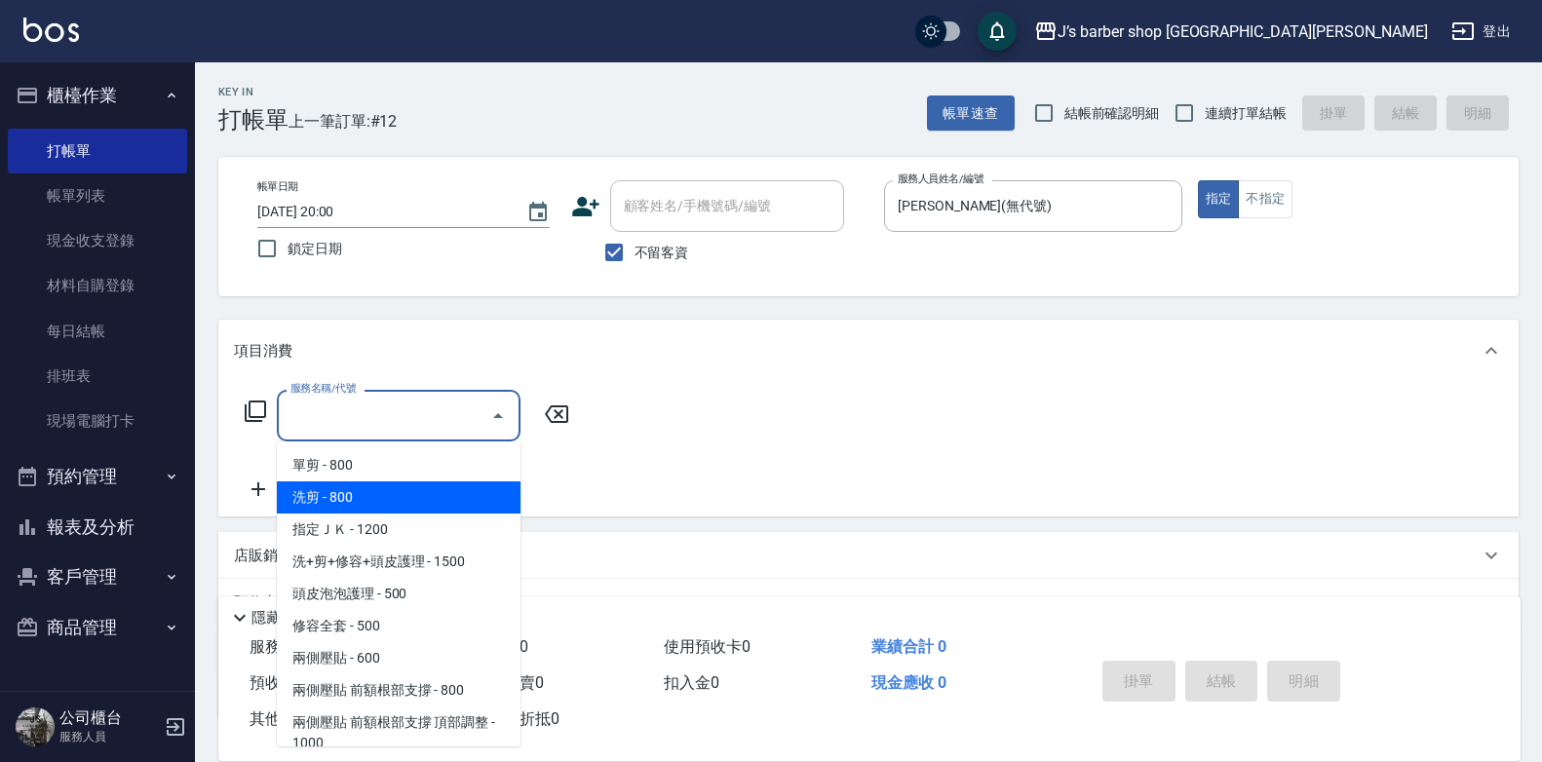
click at [370, 488] on span "洗剪 - 800" at bounding box center [399, 498] width 244 height 32
type input "洗剪(101)"
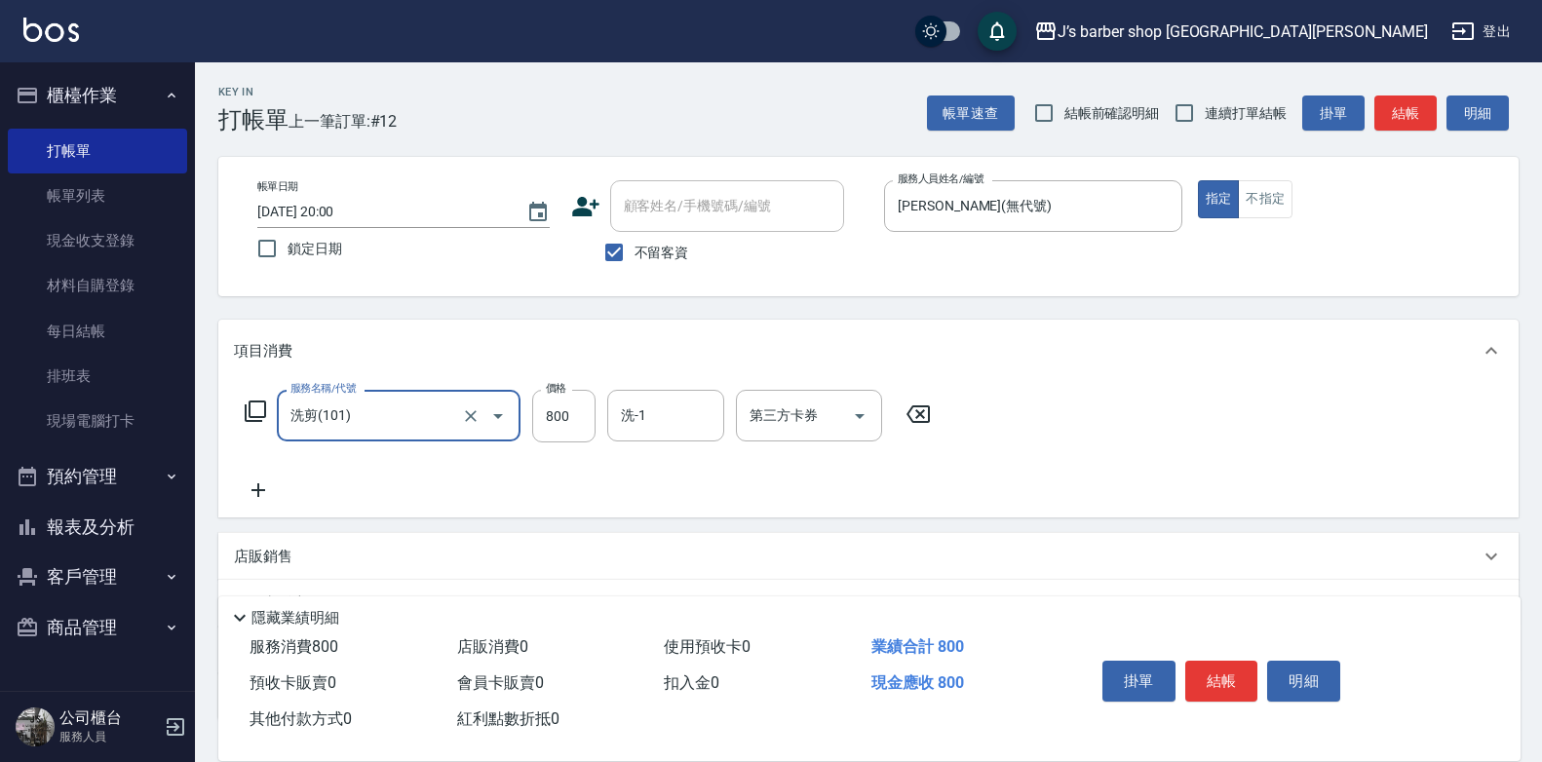
click at [634, 420] on input "洗-1" at bounding box center [665, 416] width 99 height 34
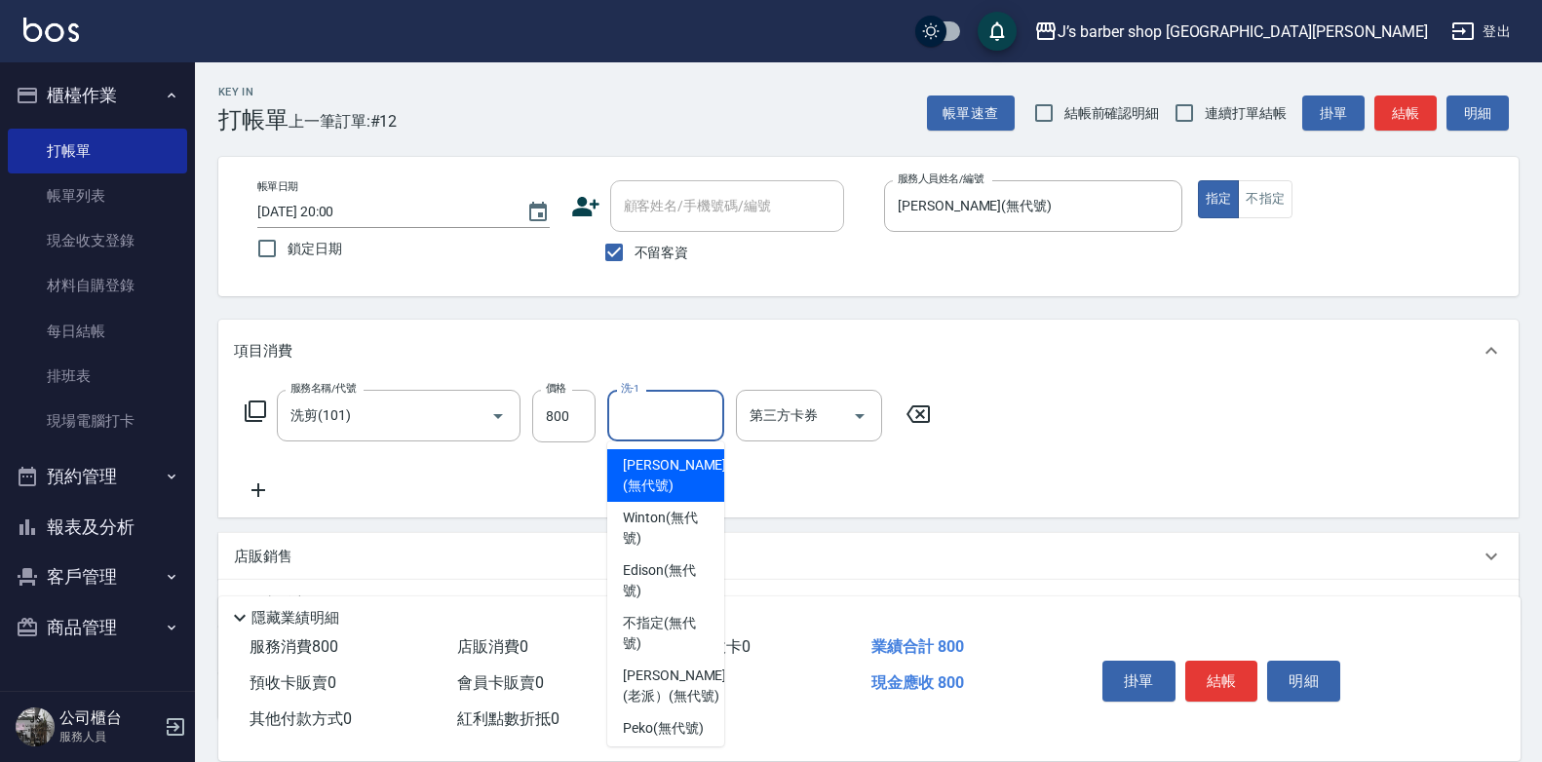
click at [637, 485] on span "[PERSON_NAME] (無代號)" at bounding box center [674, 475] width 103 height 41
type input "[PERSON_NAME](無代號)"
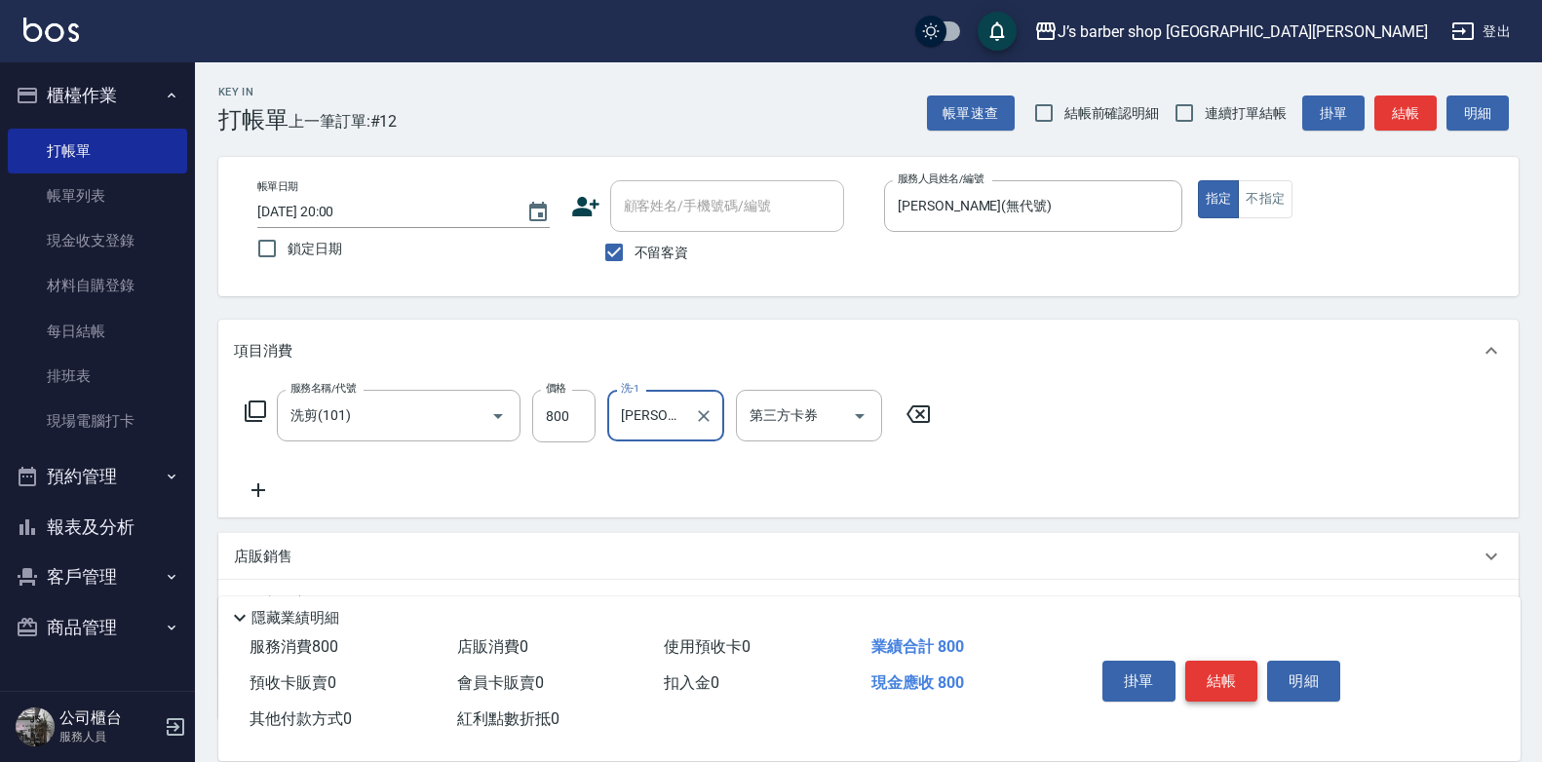
click at [1236, 666] on button "結帳" at bounding box center [1222, 681] width 73 height 41
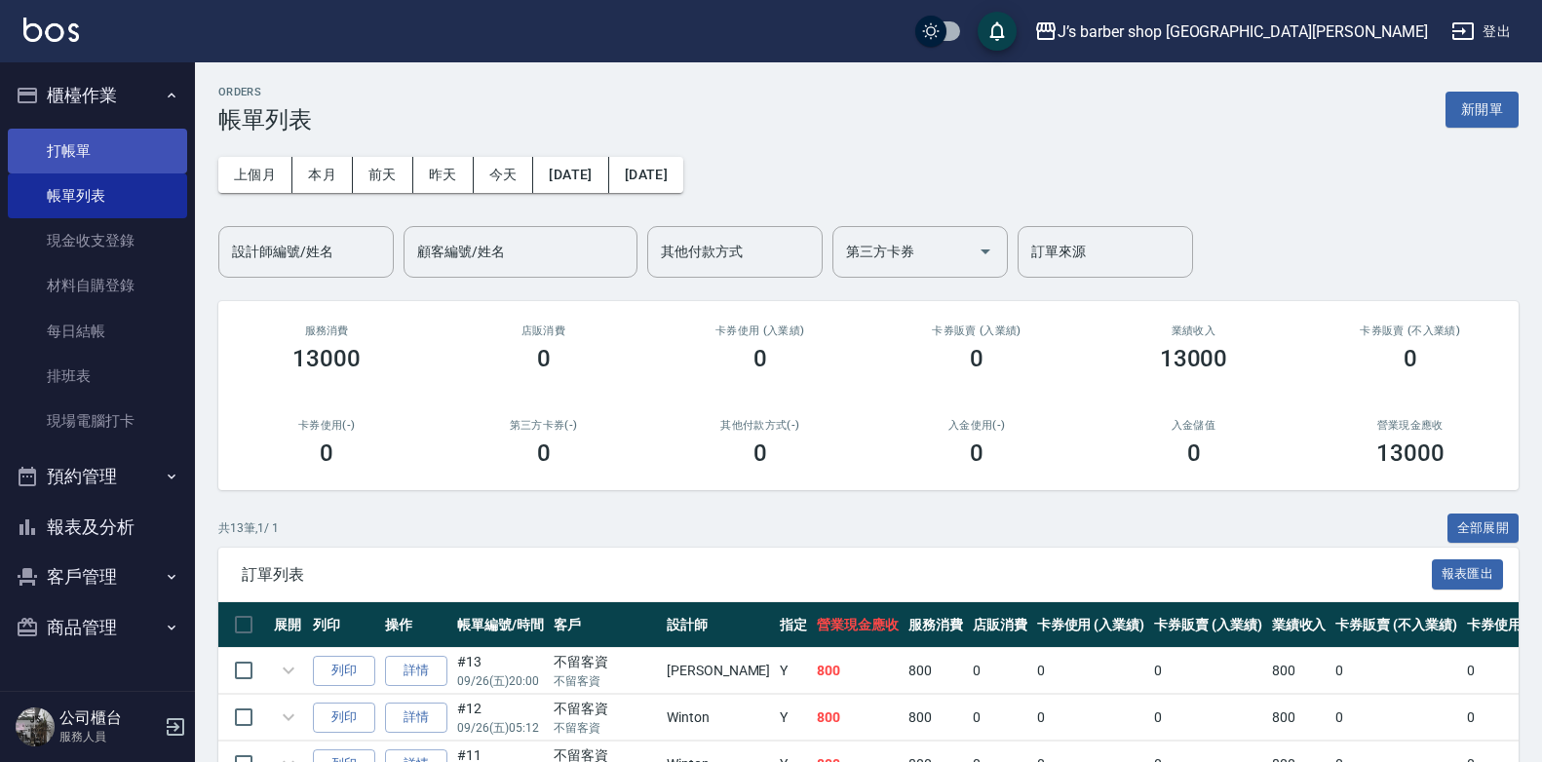
click at [122, 144] on link "打帳單" at bounding box center [97, 151] width 179 height 45
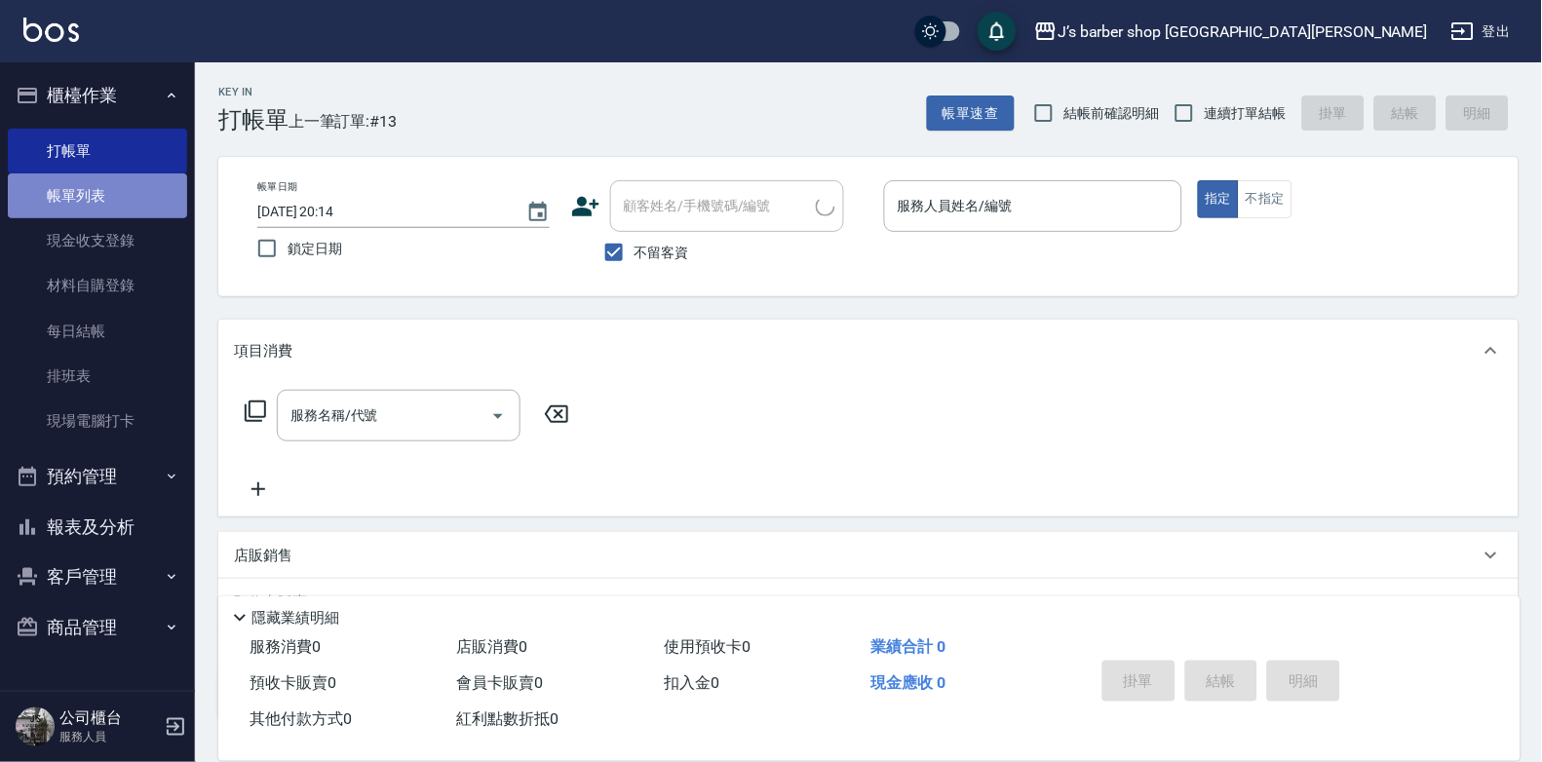
click at [118, 179] on link "帳單列表" at bounding box center [97, 196] width 179 height 45
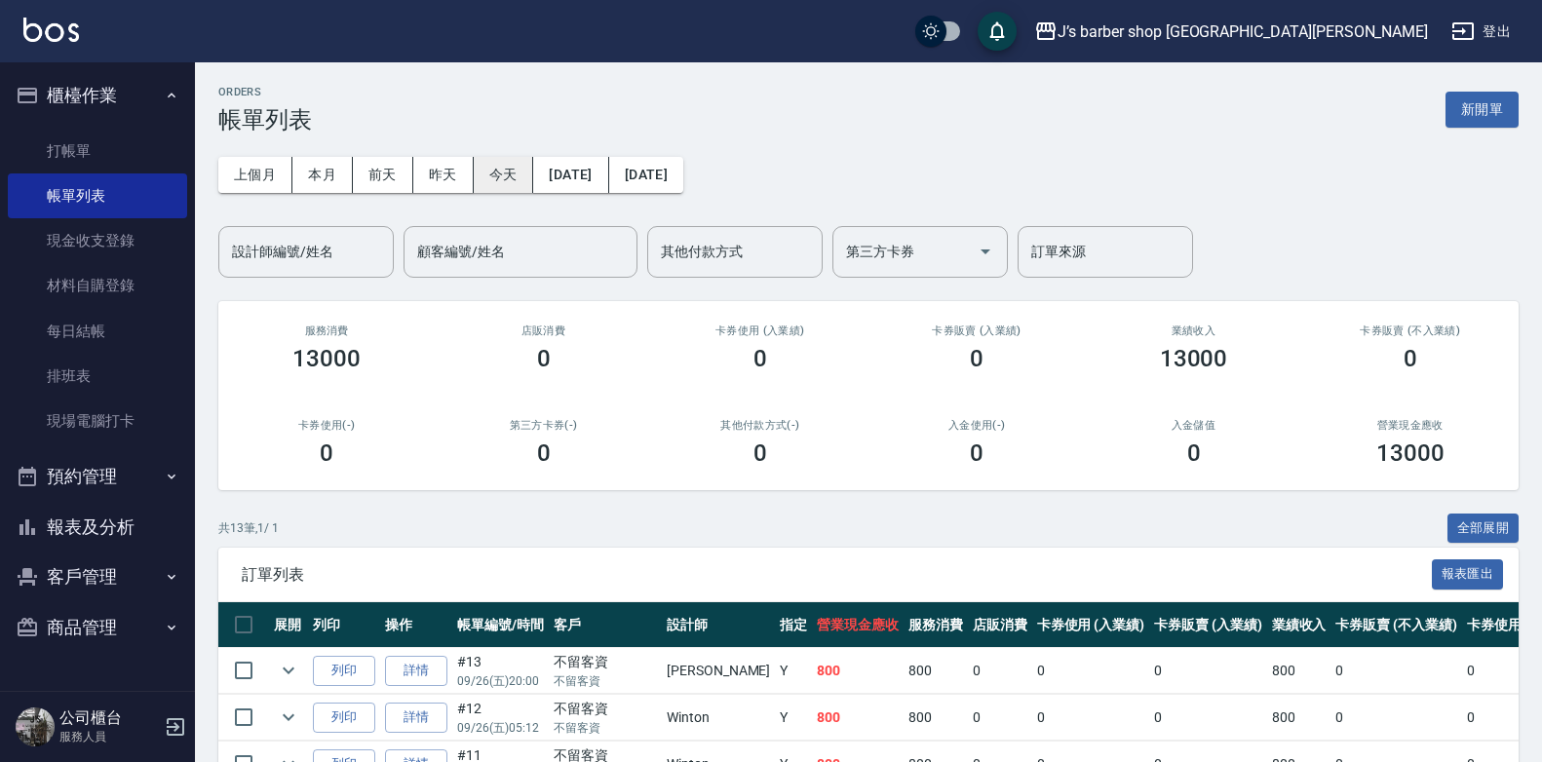
click at [482, 177] on button "今天" at bounding box center [504, 175] width 60 height 36
click at [347, 266] on input "設計師編號/姓名" at bounding box center [306, 252] width 158 height 34
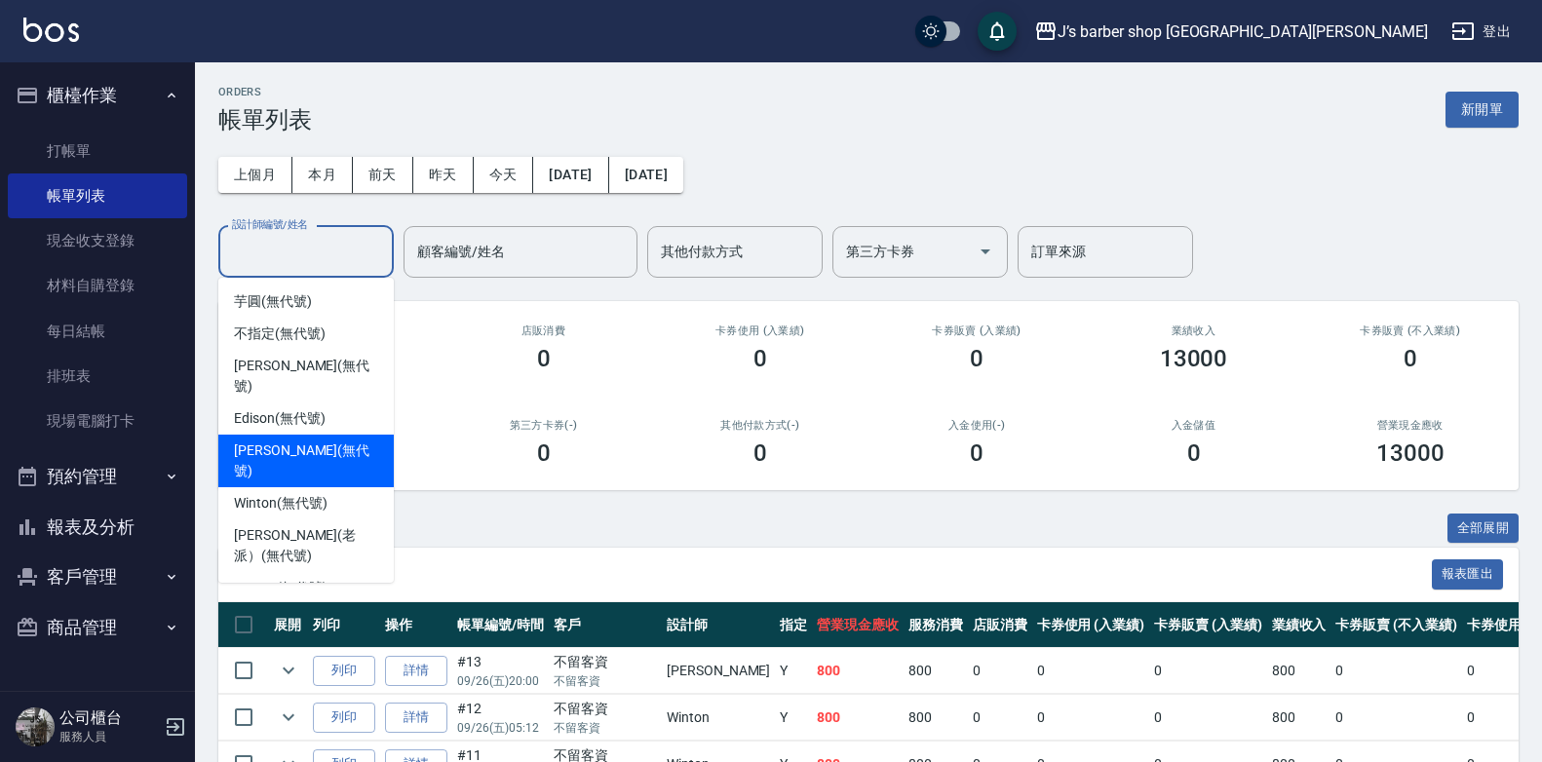
click at [467, 305] on div "店販消費 0" at bounding box center [543, 348] width 216 height 95
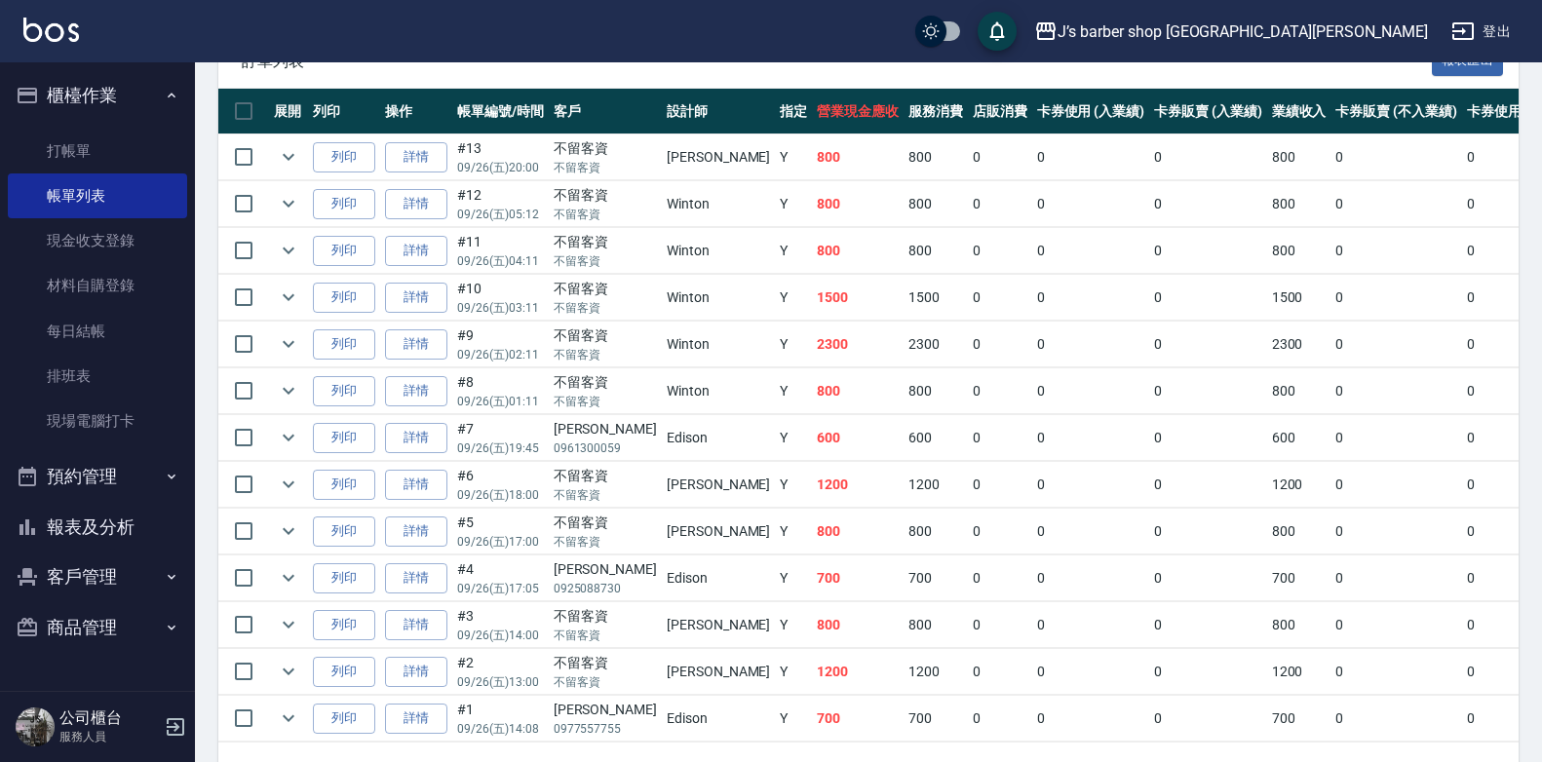
scroll to position [585, 0]
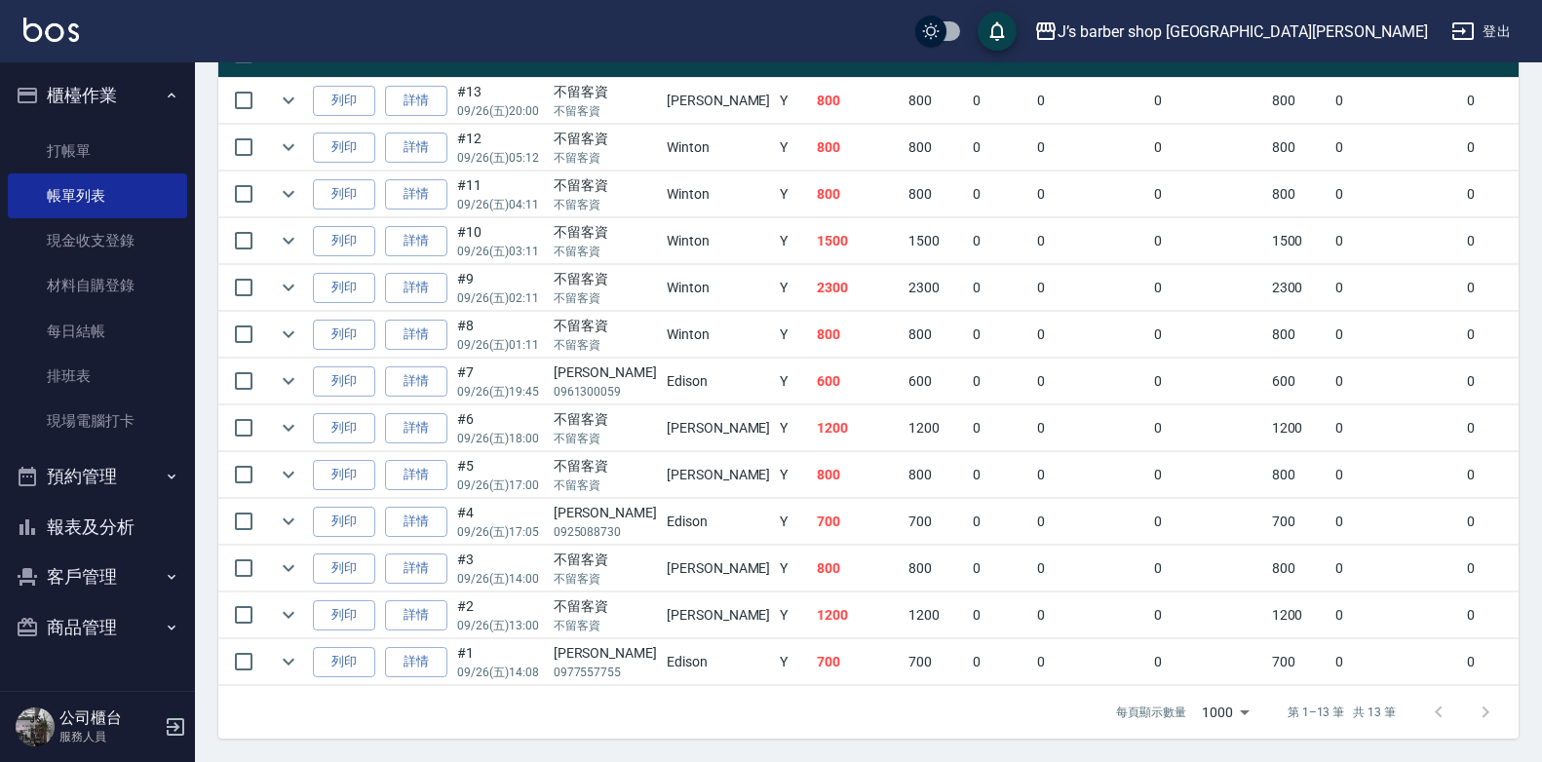
click at [999, 672] on div "展開 列印 操作 帳單編號/時間 客戶 設計師 指定 營業現金應收 服務消費 店販消費 卡券使用 (入業績) 卡券販賣 (入業績) 業績收入 卡券販賣 (不入…" at bounding box center [868, 359] width 1301 height 654
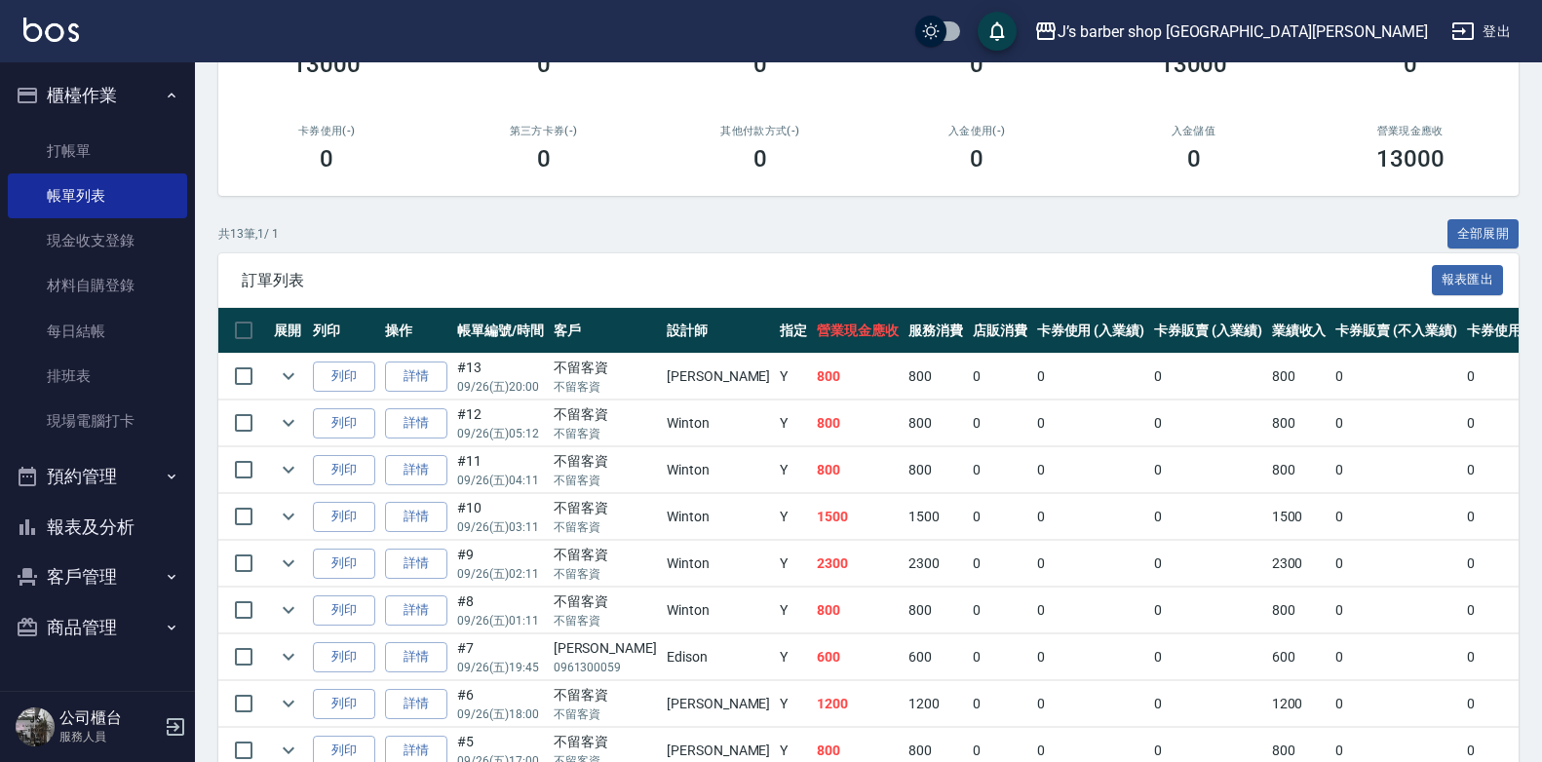
scroll to position [97, 0]
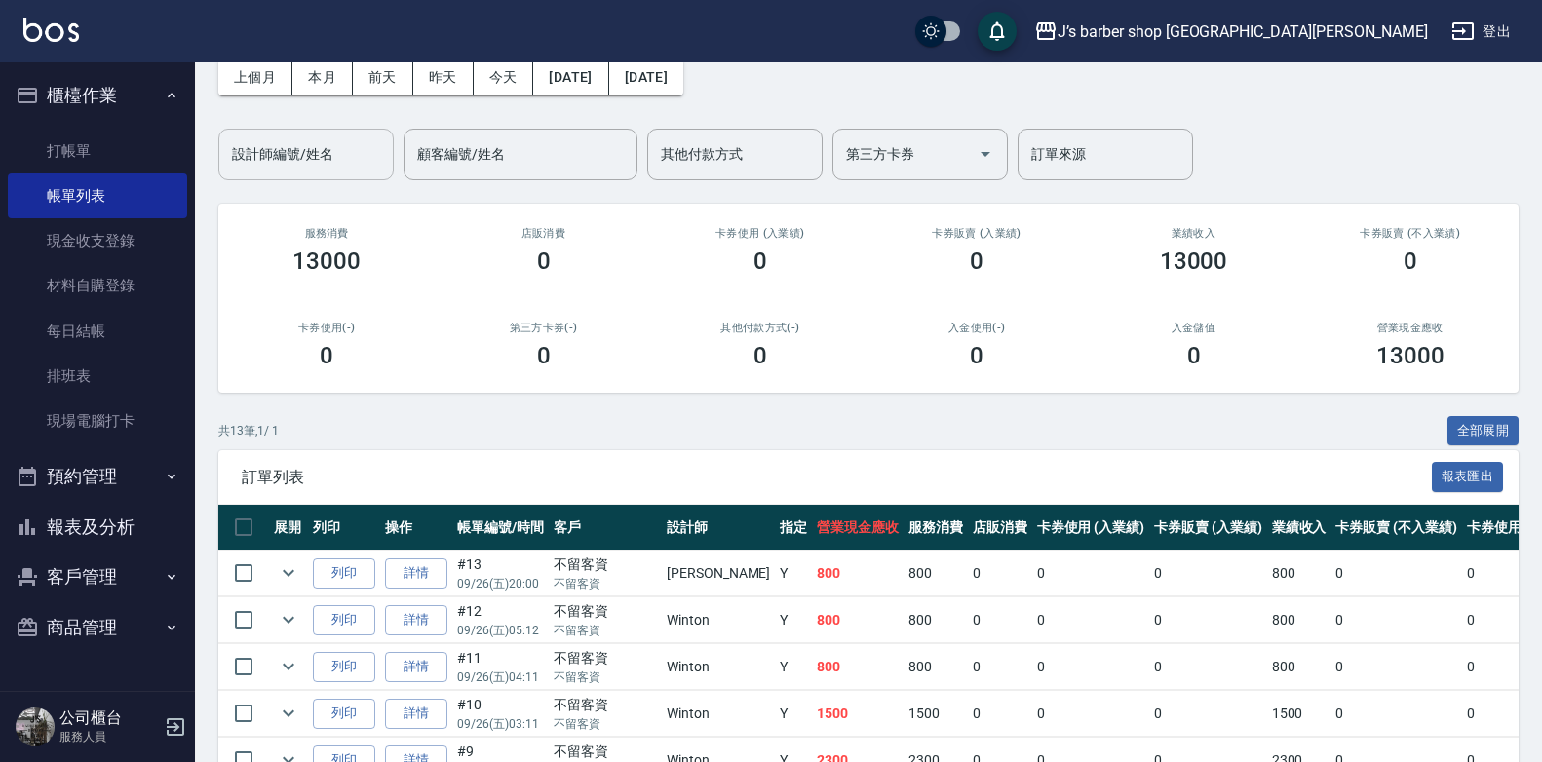
click at [284, 147] on div "設計師編號/姓名 設計師編號/姓名" at bounding box center [305, 155] width 175 height 52
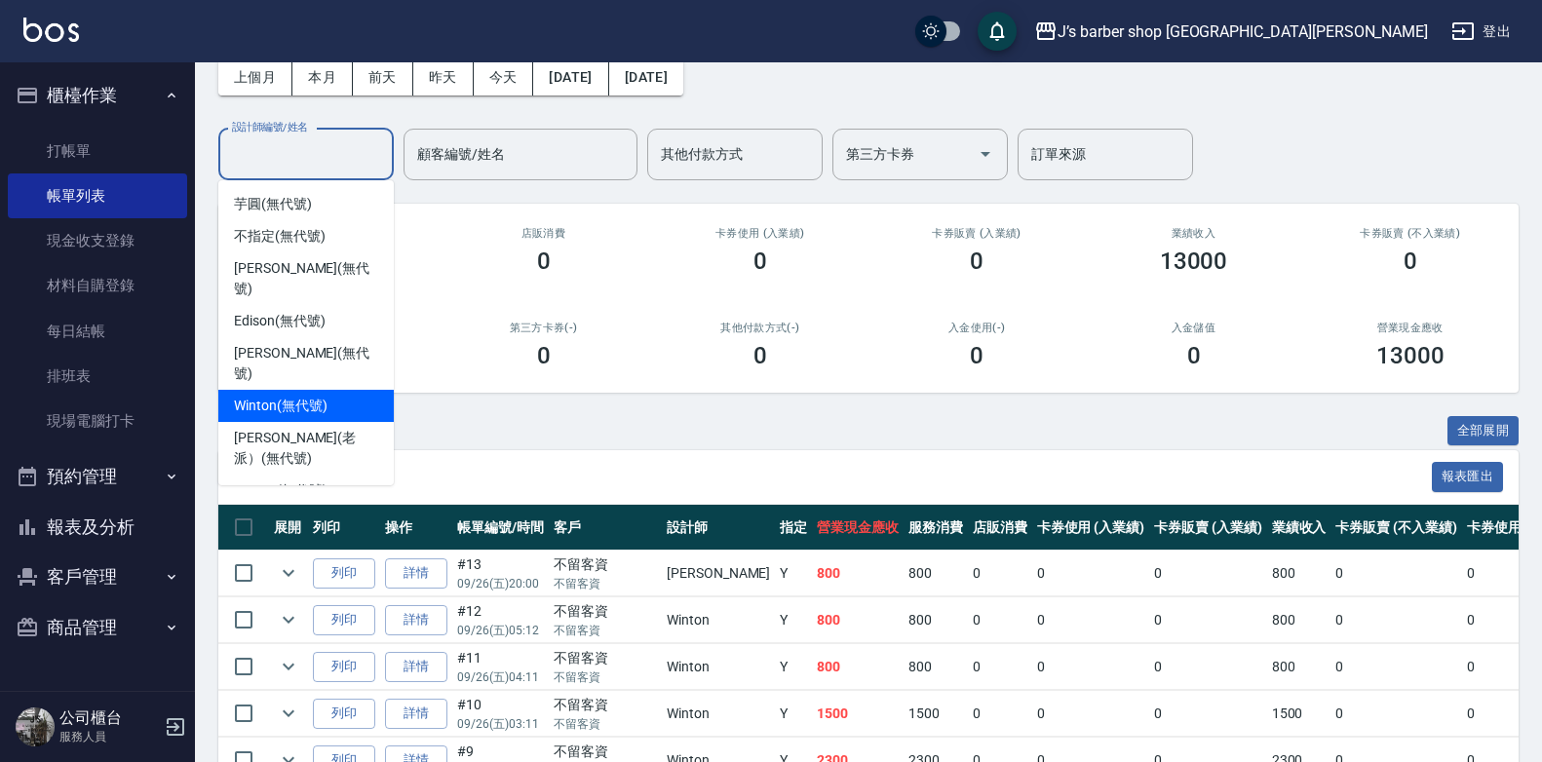
click at [282, 396] on span "Winton (無代號)" at bounding box center [280, 406] width 93 height 20
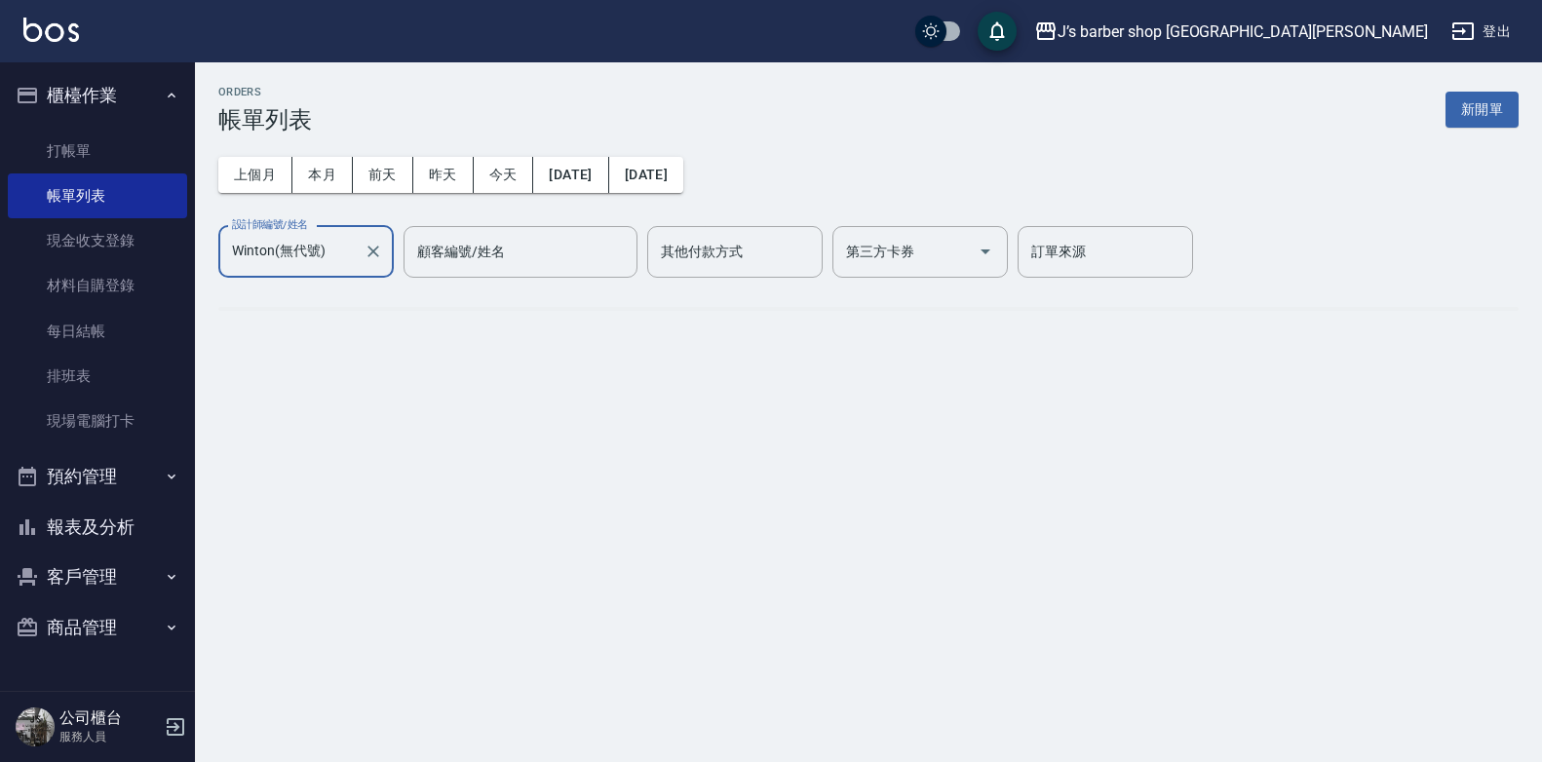
scroll to position [0, 0]
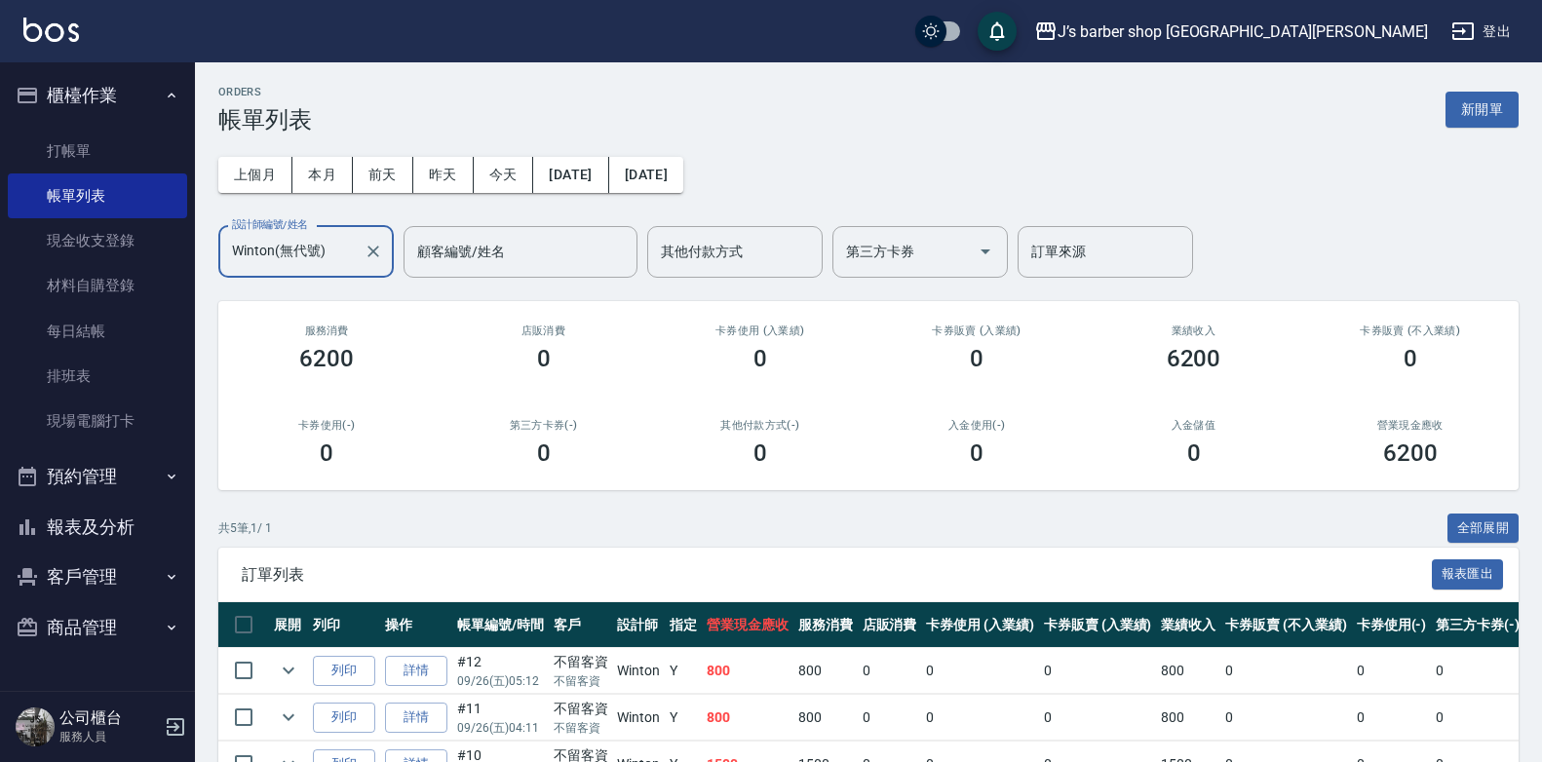
click at [293, 242] on input "Winton(無代號)" at bounding box center [291, 252] width 129 height 34
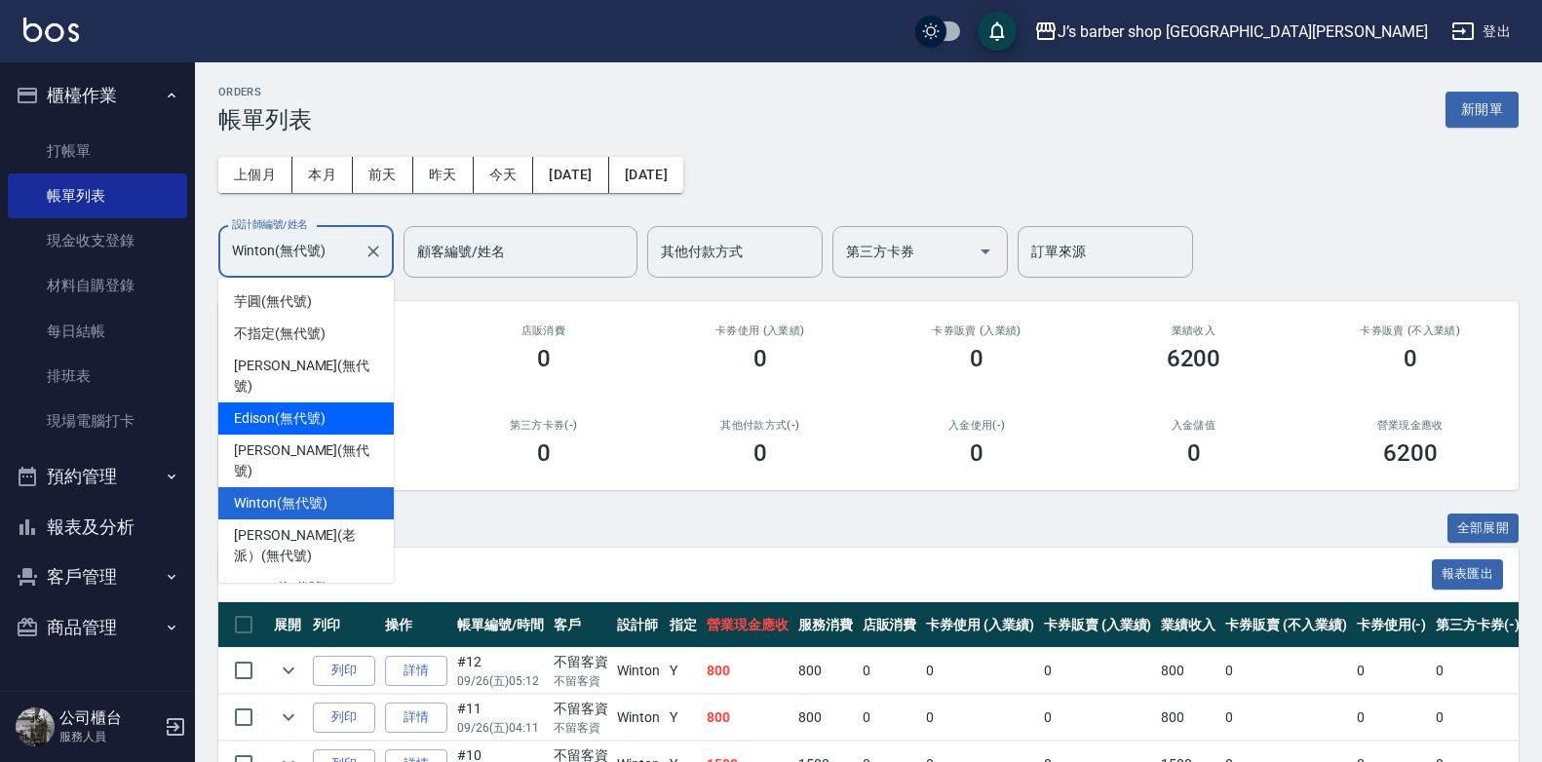
click at [330, 375] on div "[PERSON_NAME] (無代號)" at bounding box center [305, 376] width 175 height 53
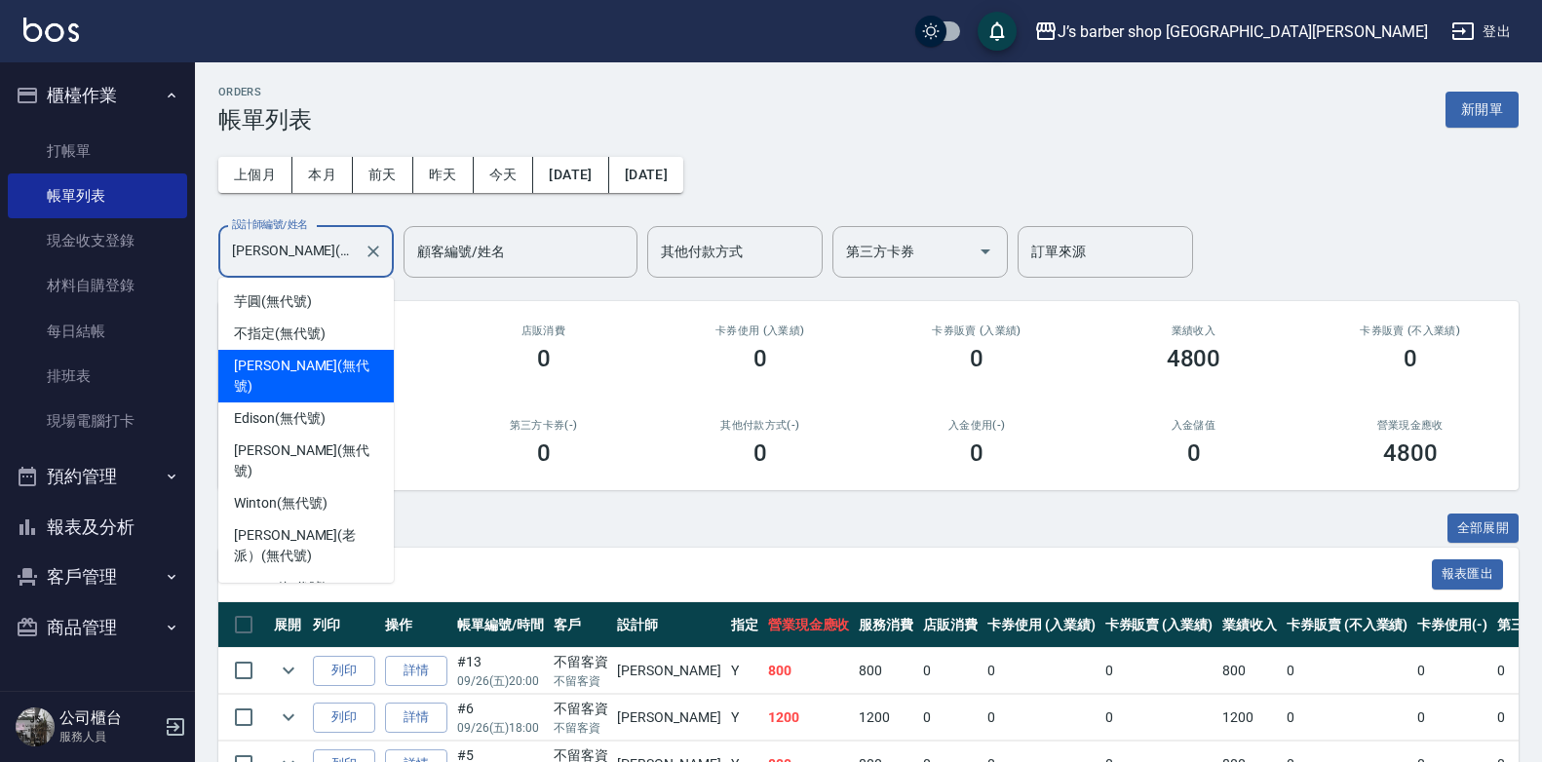
click at [267, 252] on input "[PERSON_NAME](無代號)" at bounding box center [291, 252] width 129 height 34
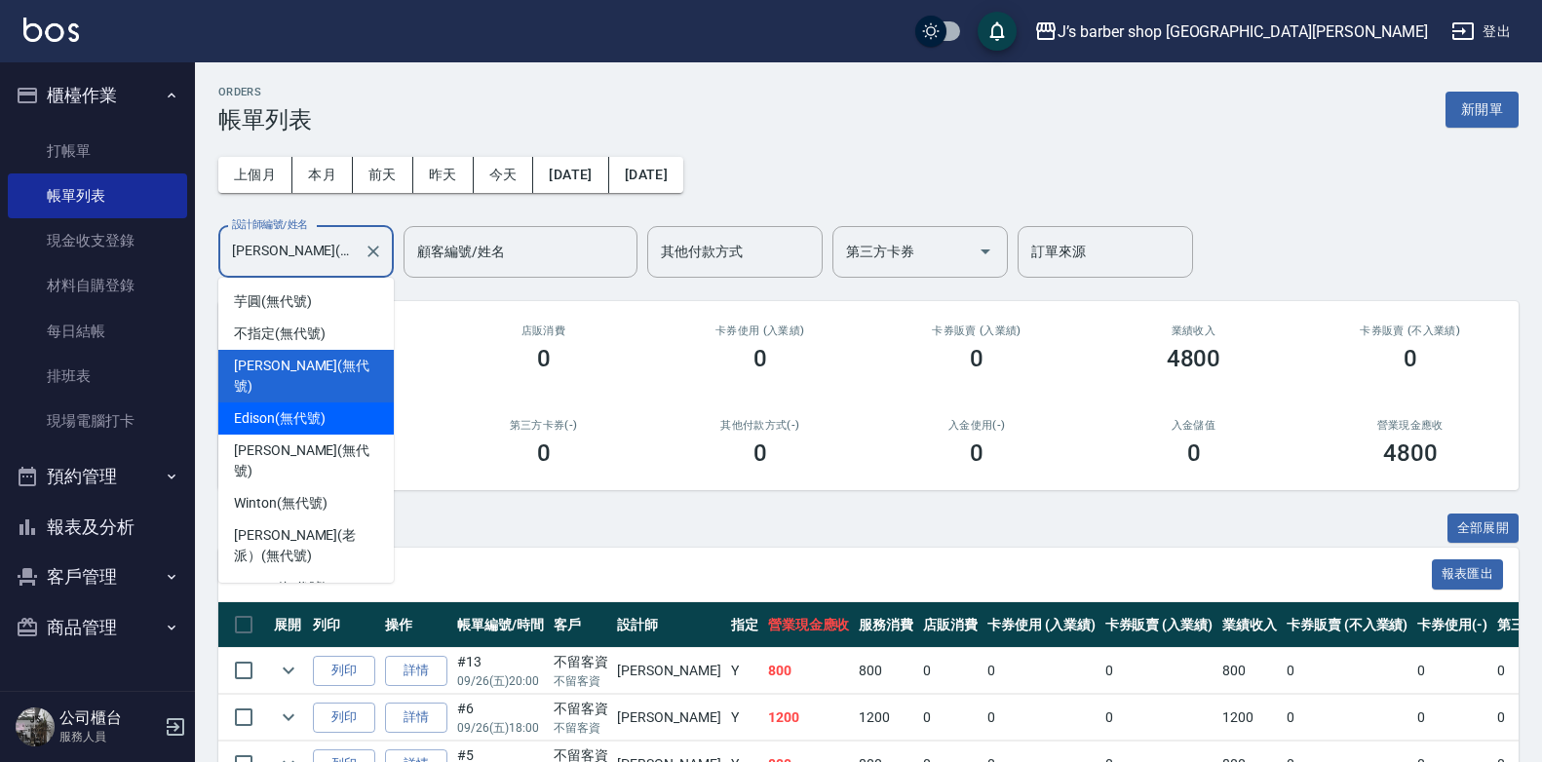
click at [300, 409] on span "Edison (無代號)" at bounding box center [279, 419] width 91 height 20
type input "Edison(無代號)"
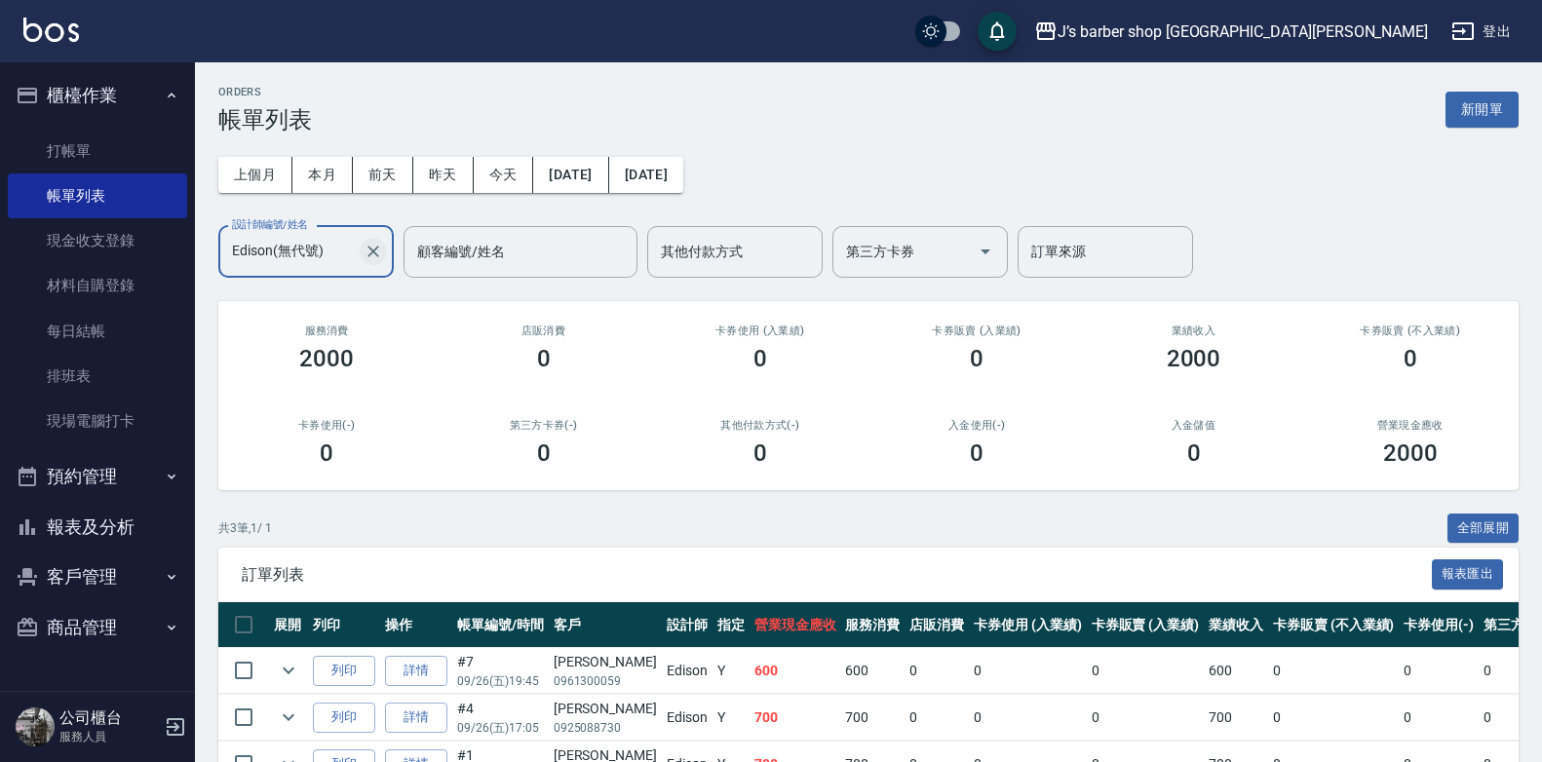
click at [377, 253] on icon "Clear" at bounding box center [373, 251] width 19 height 19
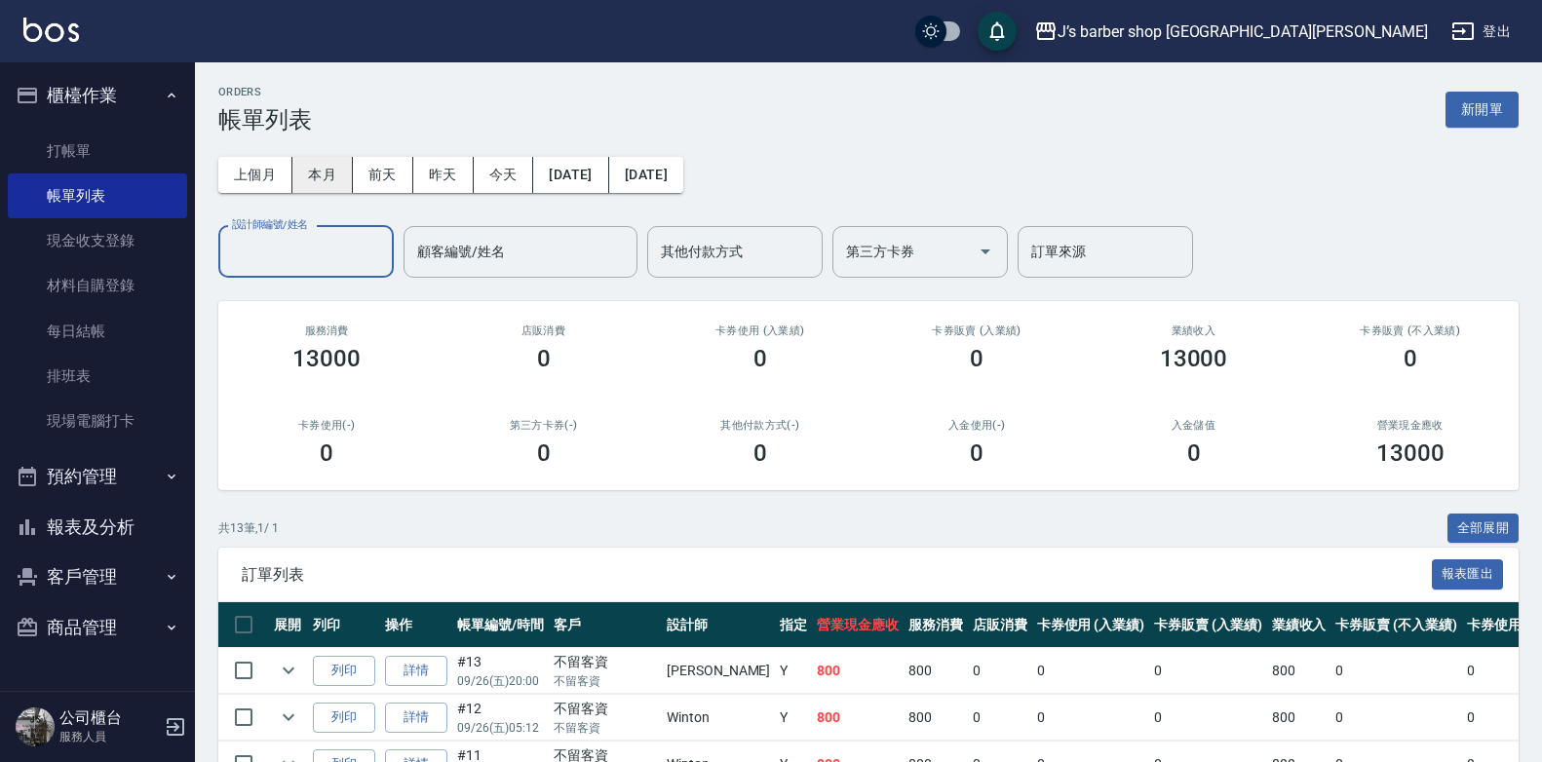
click at [302, 175] on button "本月" at bounding box center [322, 175] width 60 height 36
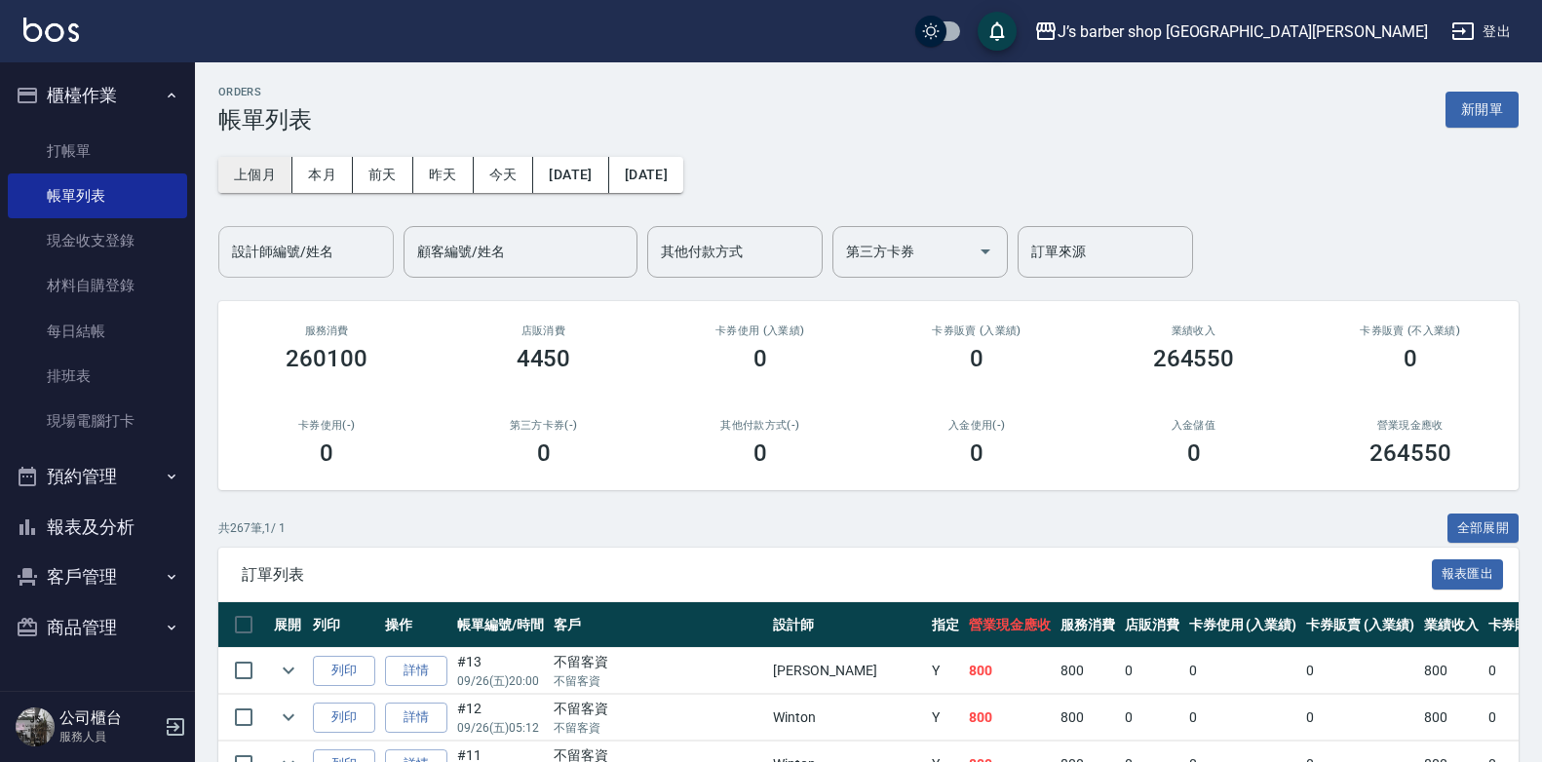
click at [249, 174] on button "上個月" at bounding box center [255, 175] width 74 height 36
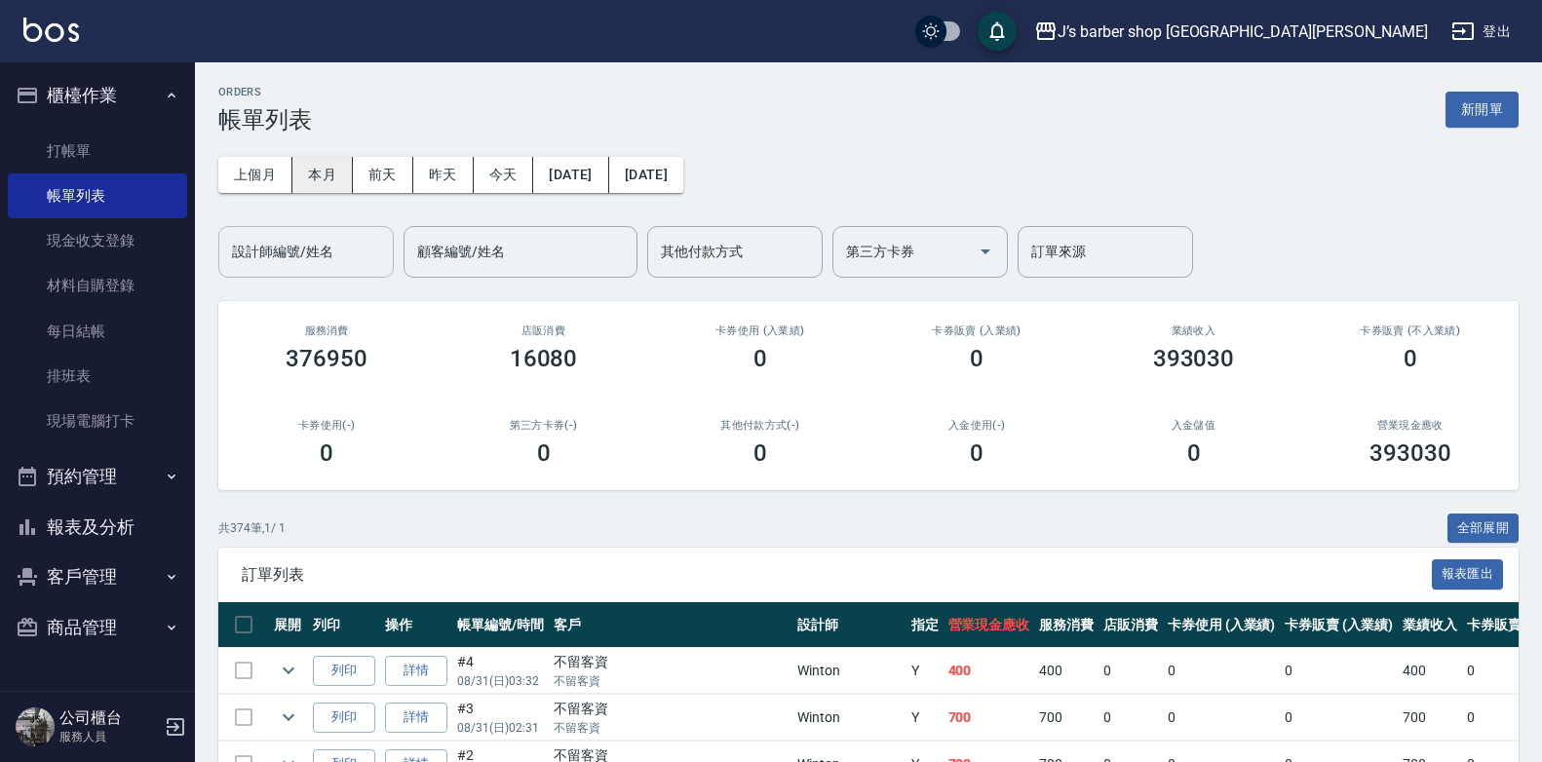
click at [333, 172] on button "本月" at bounding box center [322, 175] width 60 height 36
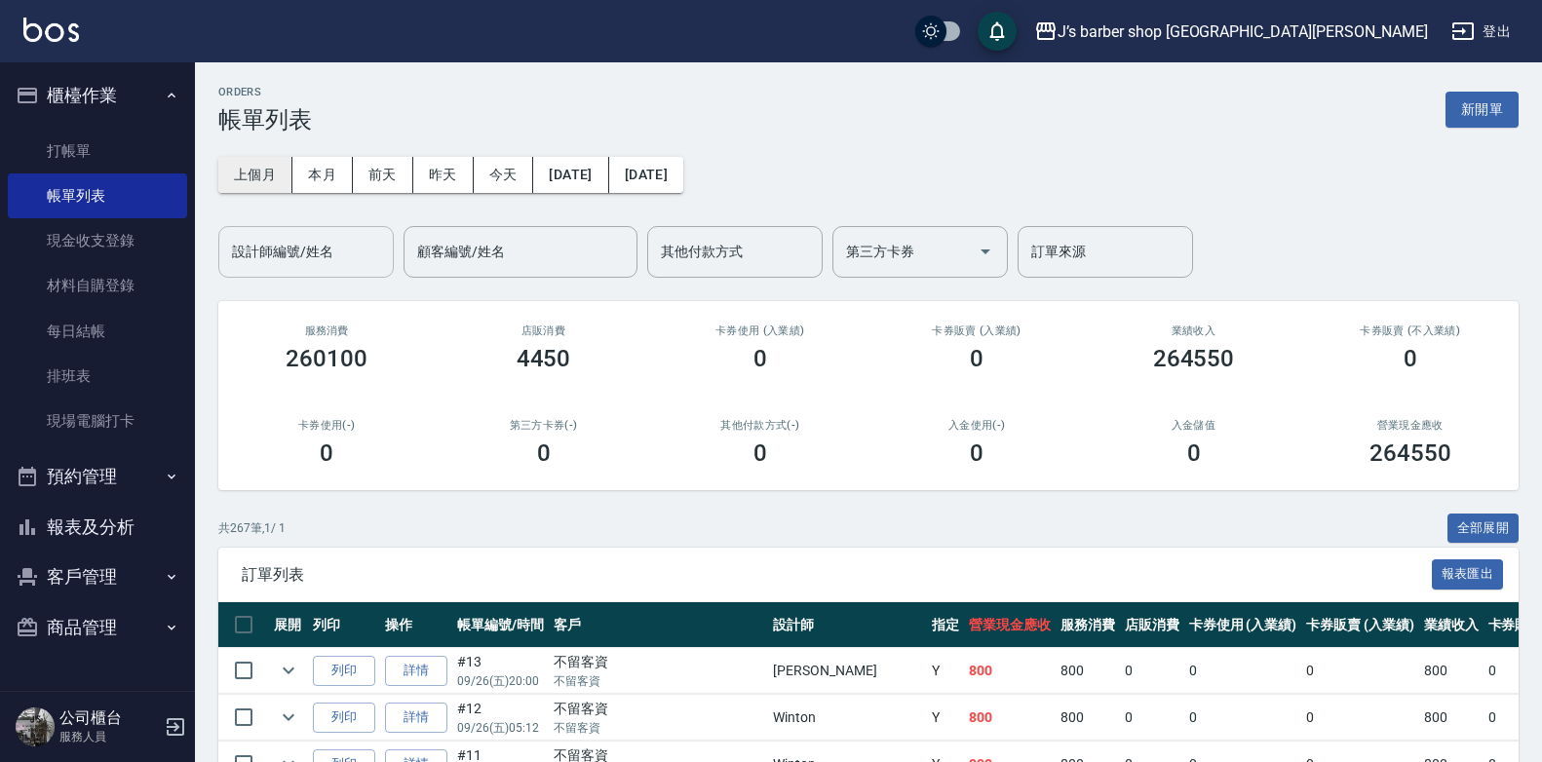
click at [279, 171] on button "上個月" at bounding box center [255, 175] width 74 height 36
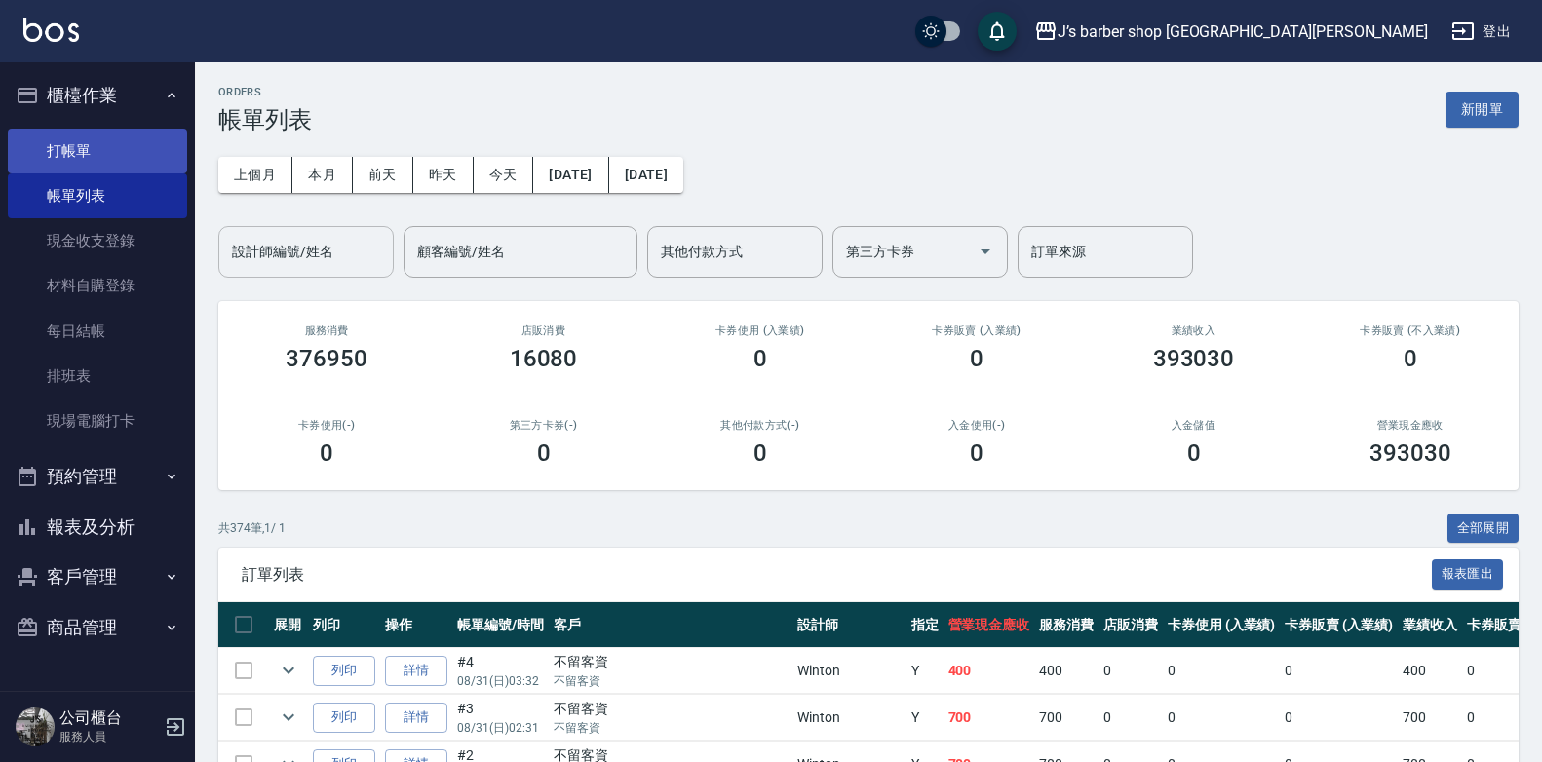
click at [144, 144] on link "打帳單" at bounding box center [97, 151] width 179 height 45
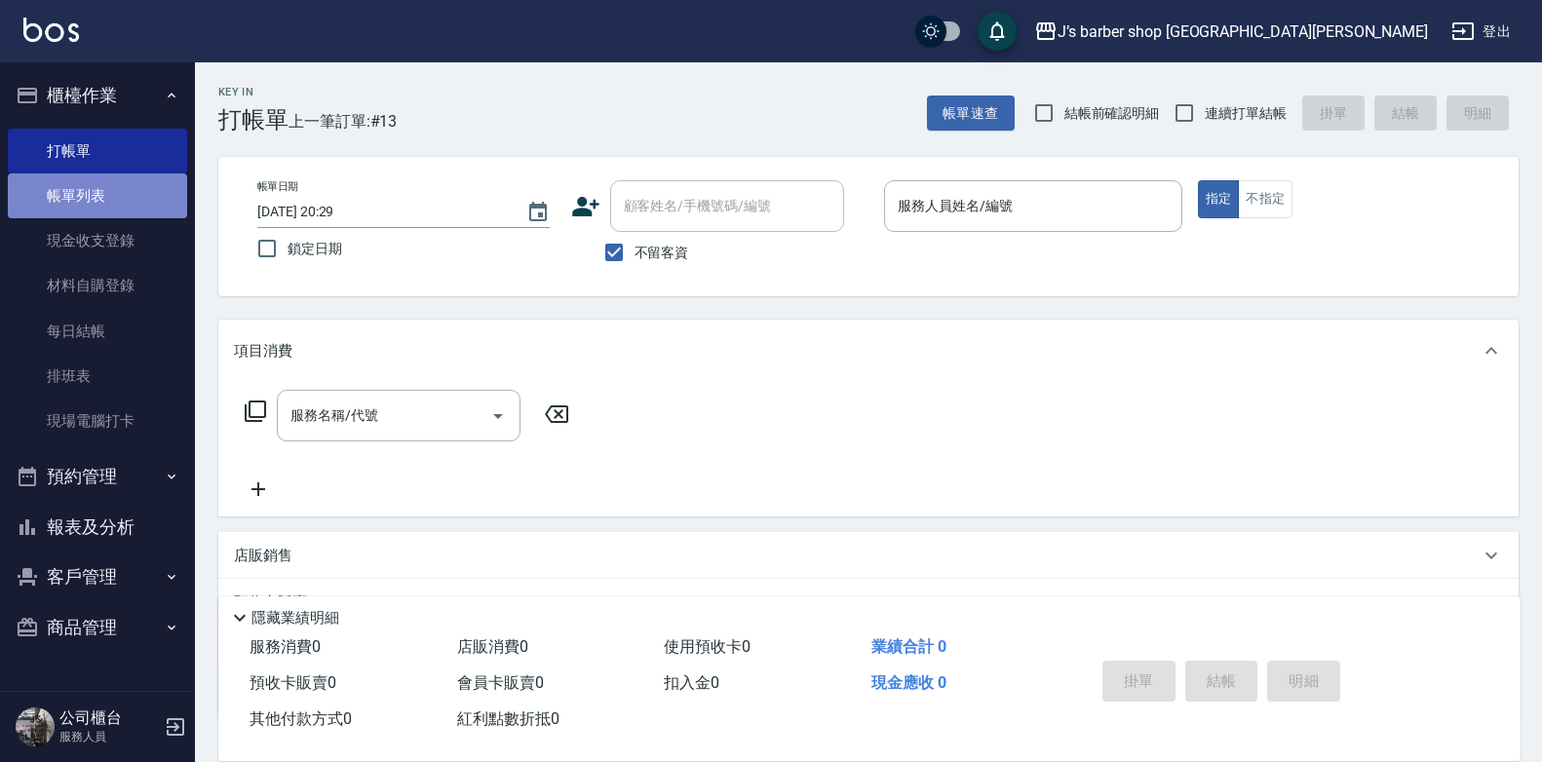
click at [125, 185] on link "帳單列表" at bounding box center [97, 196] width 179 height 45
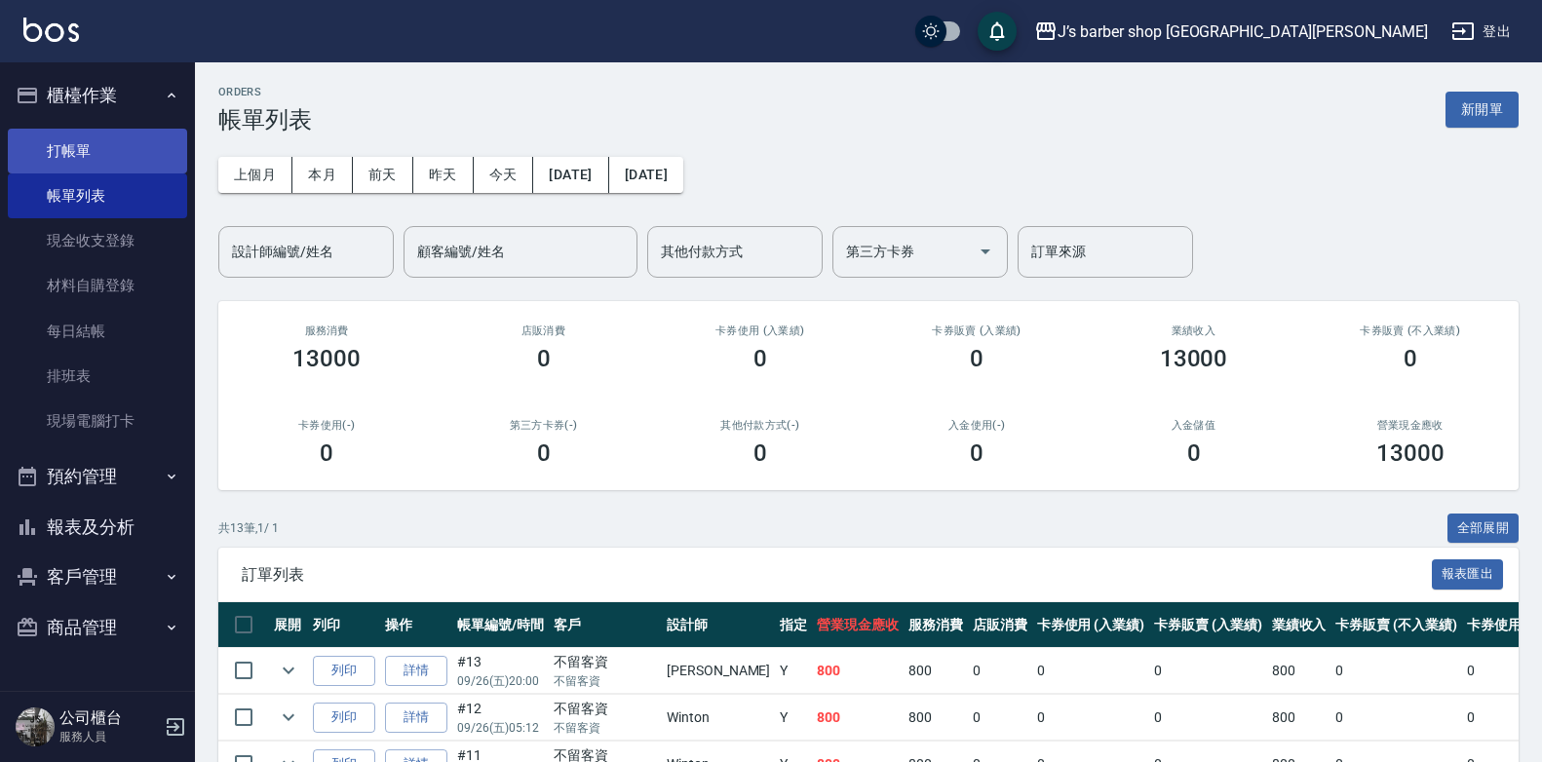
click at [108, 144] on link "打帳單" at bounding box center [97, 151] width 179 height 45
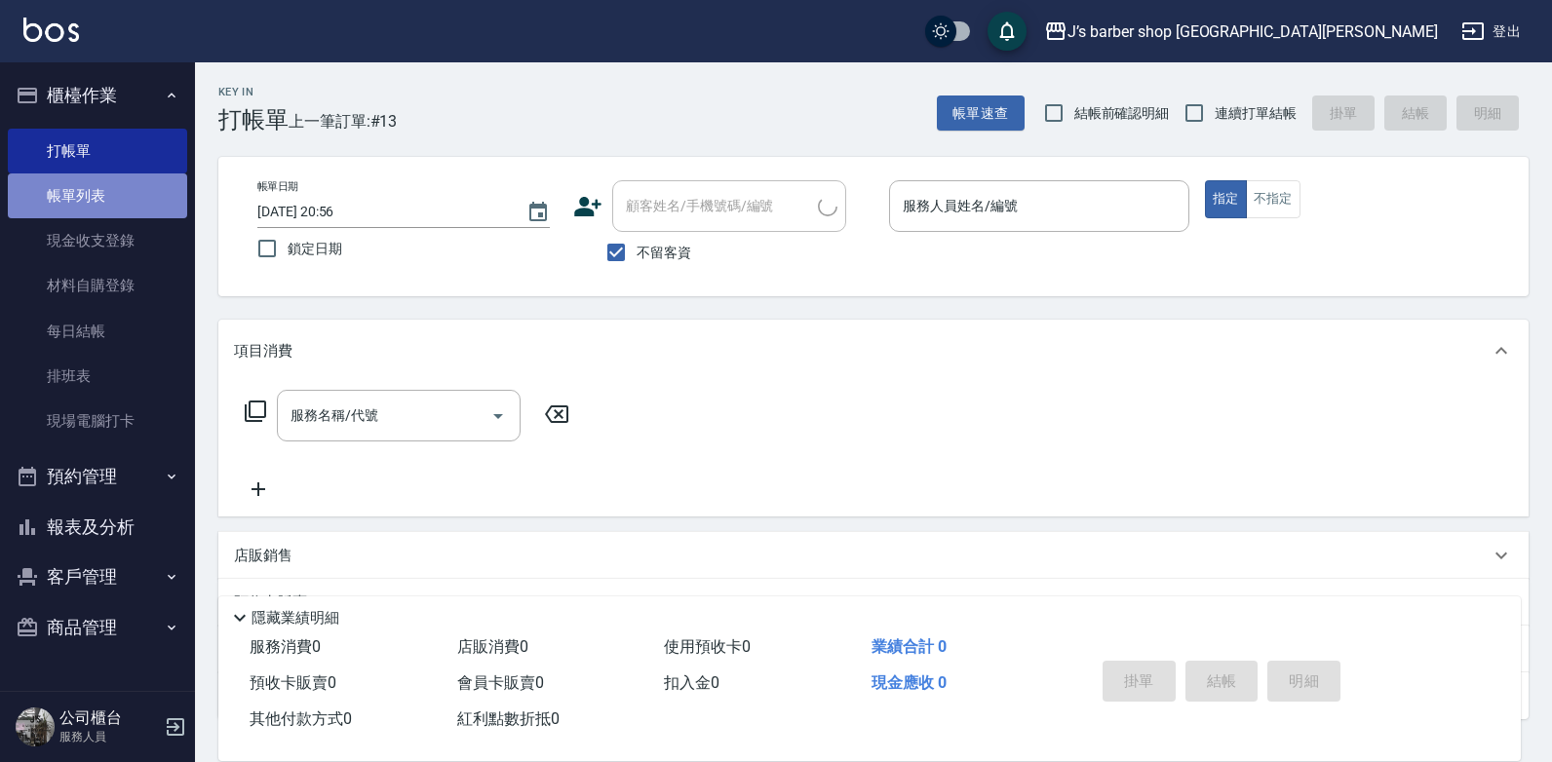
click at [109, 185] on link "帳單列表" at bounding box center [97, 196] width 179 height 45
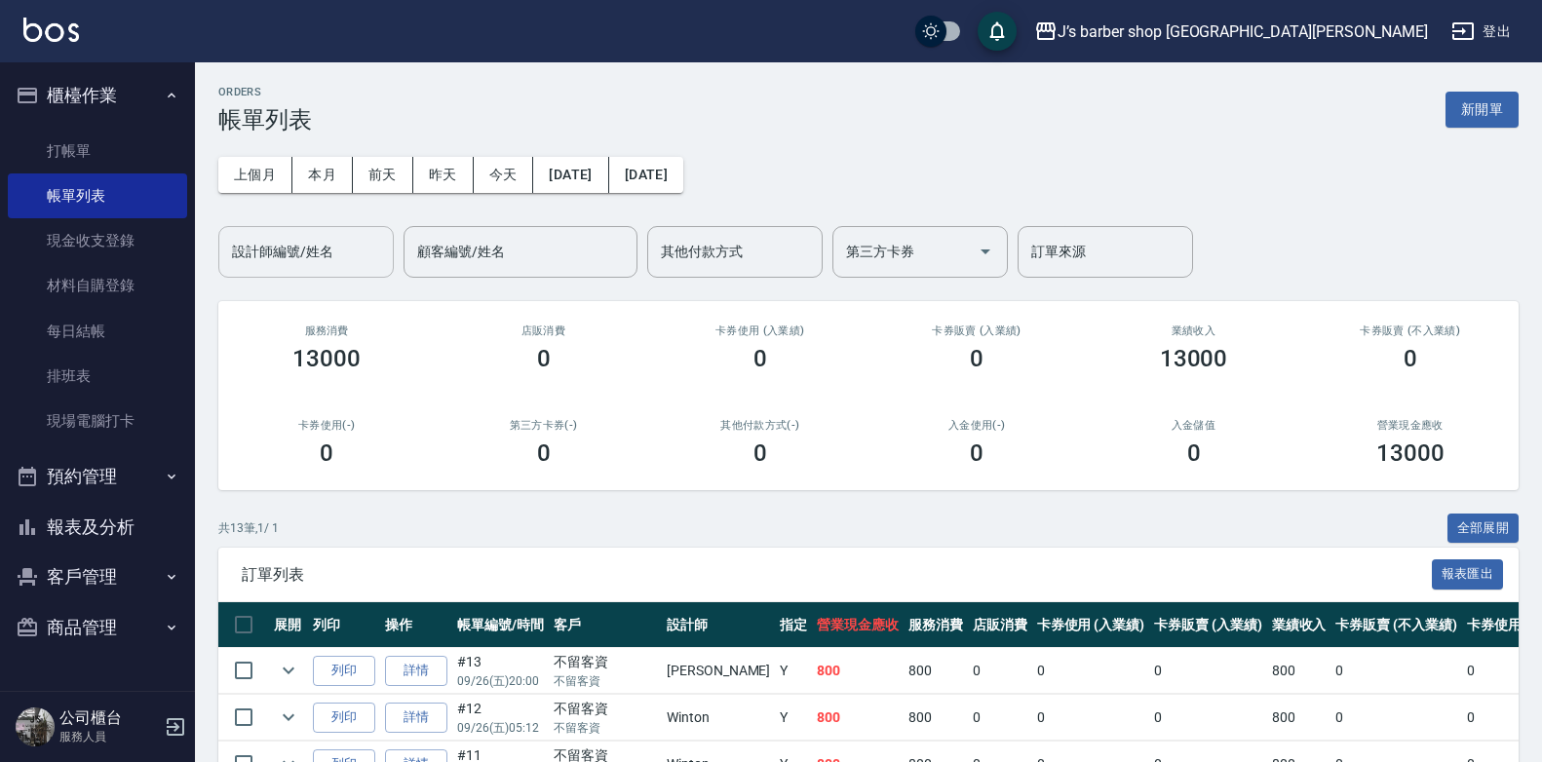
click at [357, 272] on div "設計師編號/姓名" at bounding box center [305, 252] width 175 height 52
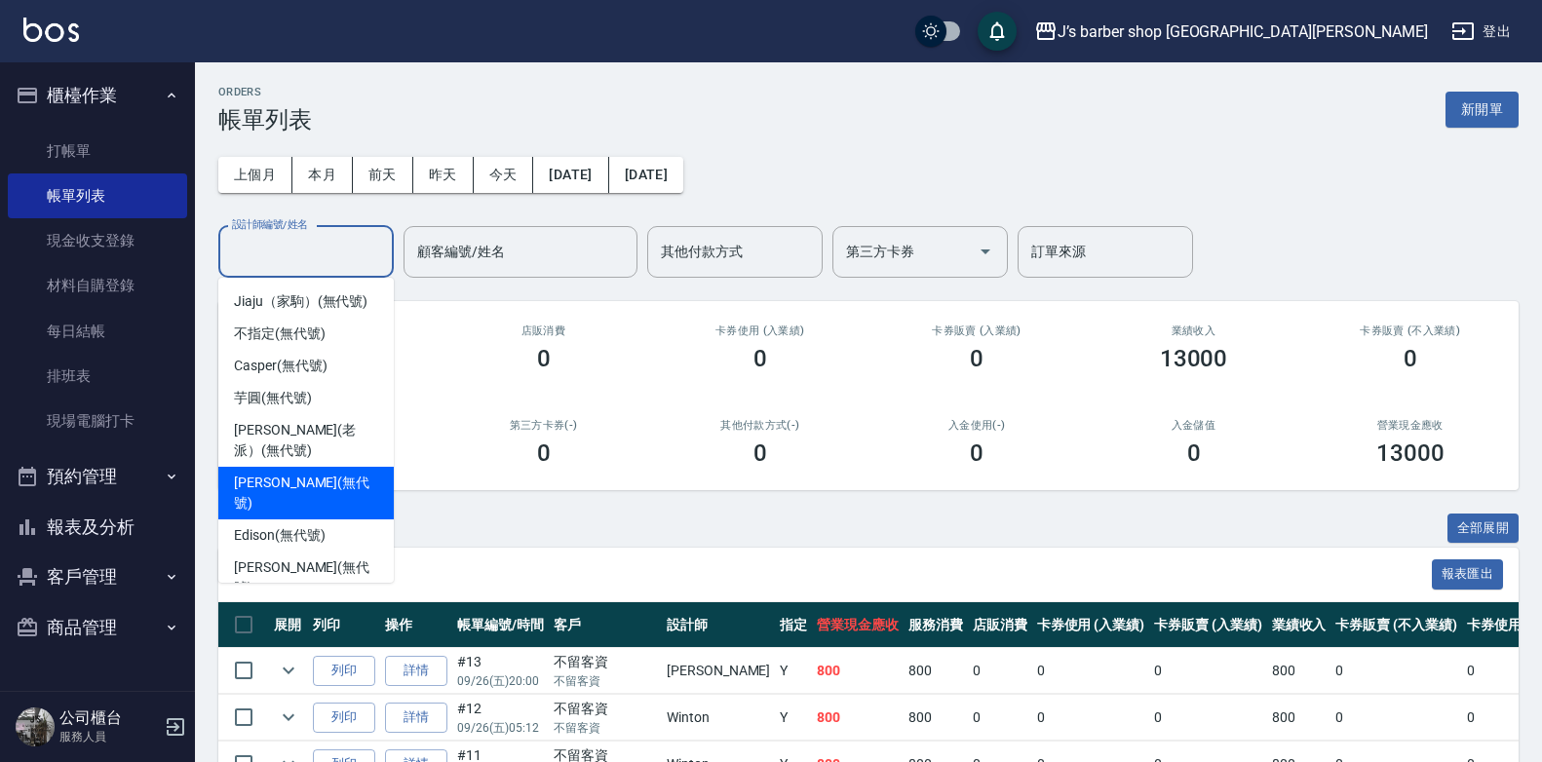
click at [296, 473] on div "[PERSON_NAME] (無代號)" at bounding box center [305, 493] width 175 height 53
type input "[PERSON_NAME](無代號)"
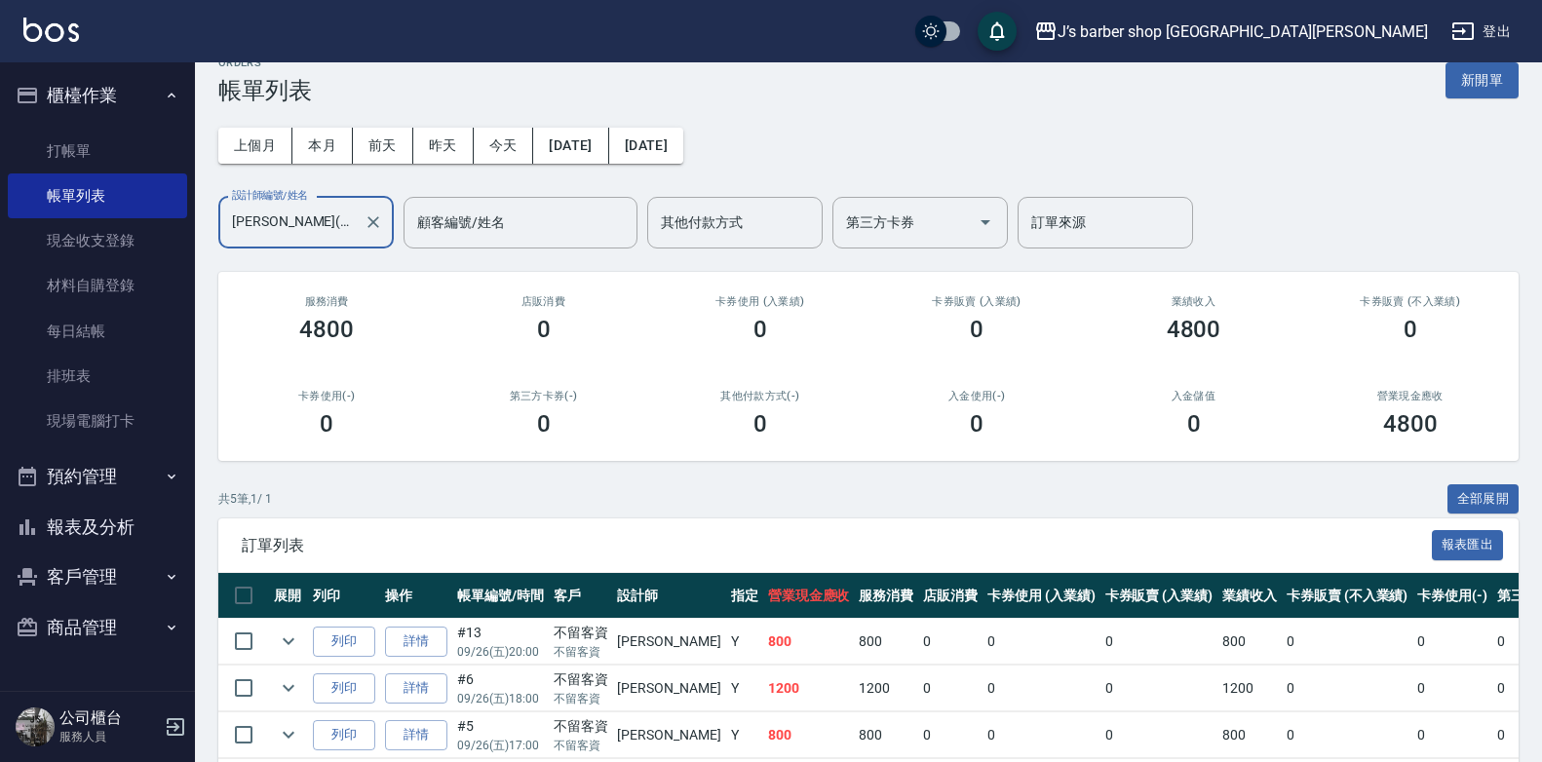
scroll to position [16, 0]
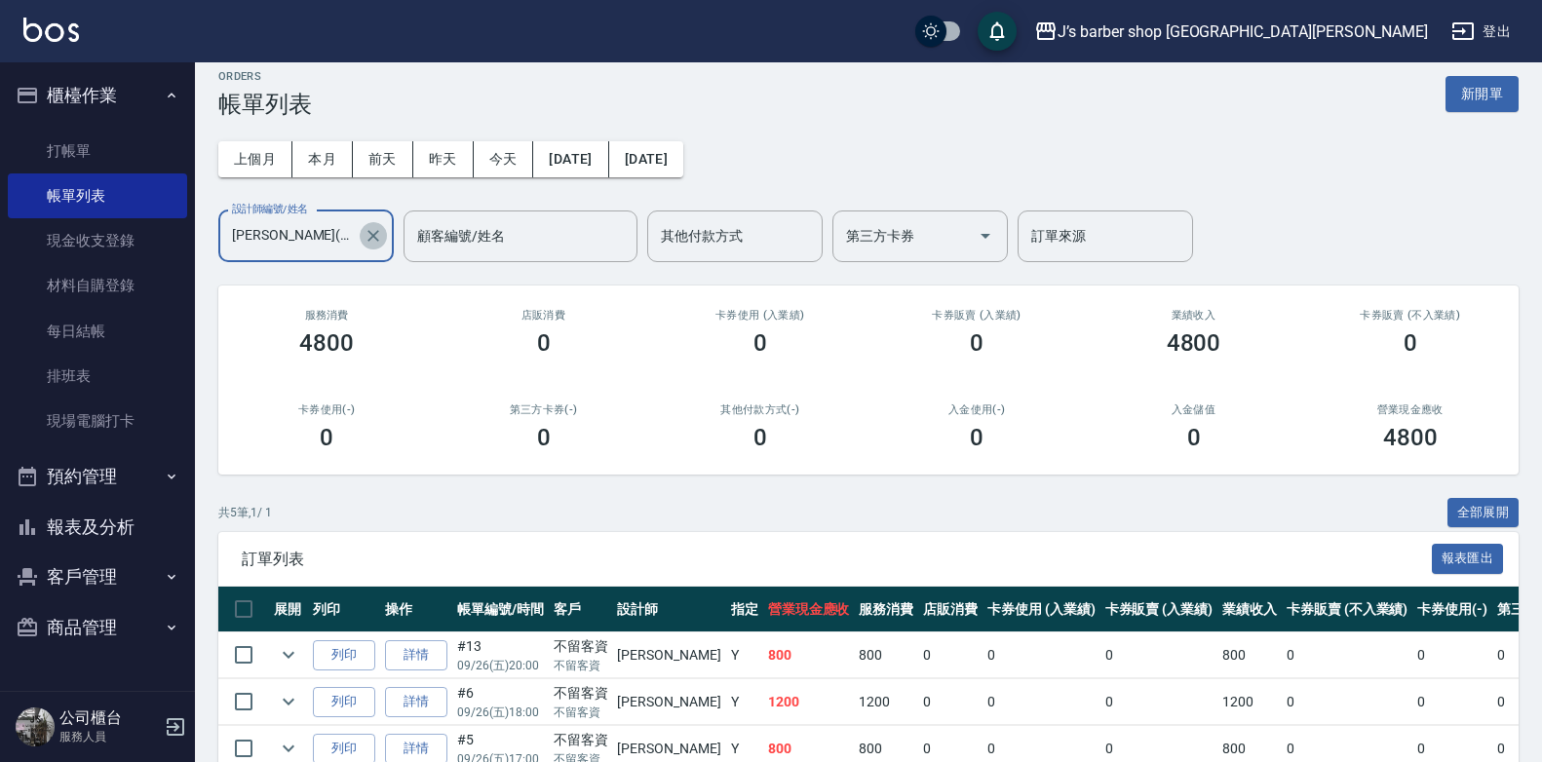
click at [376, 231] on icon "Clear" at bounding box center [373, 235] width 19 height 19
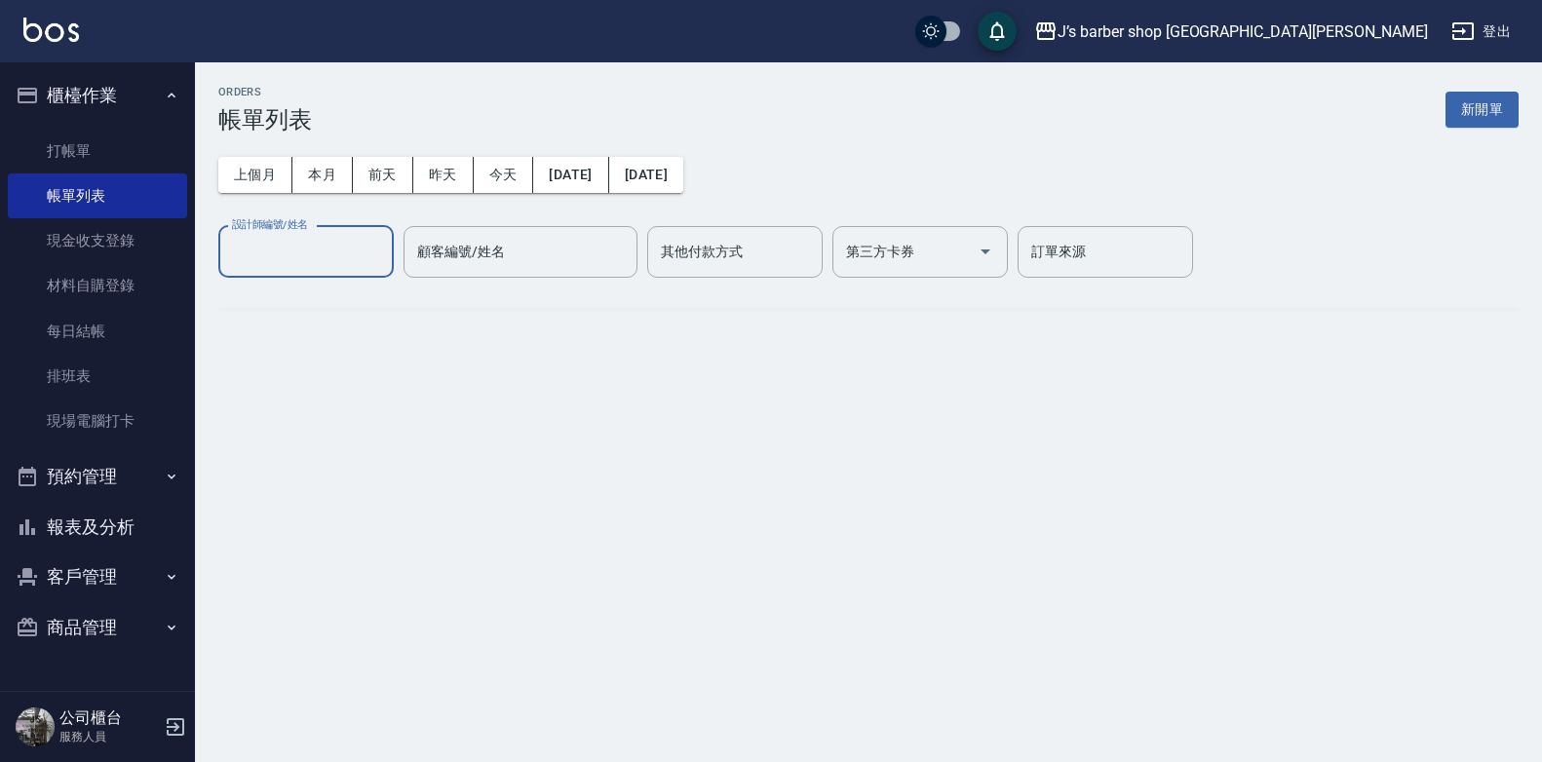
drag, startPoint x: 295, startPoint y: 235, endPoint x: 295, endPoint y: 249, distance: 13.6
click at [294, 237] on input "設計師編號/姓名" at bounding box center [306, 252] width 158 height 34
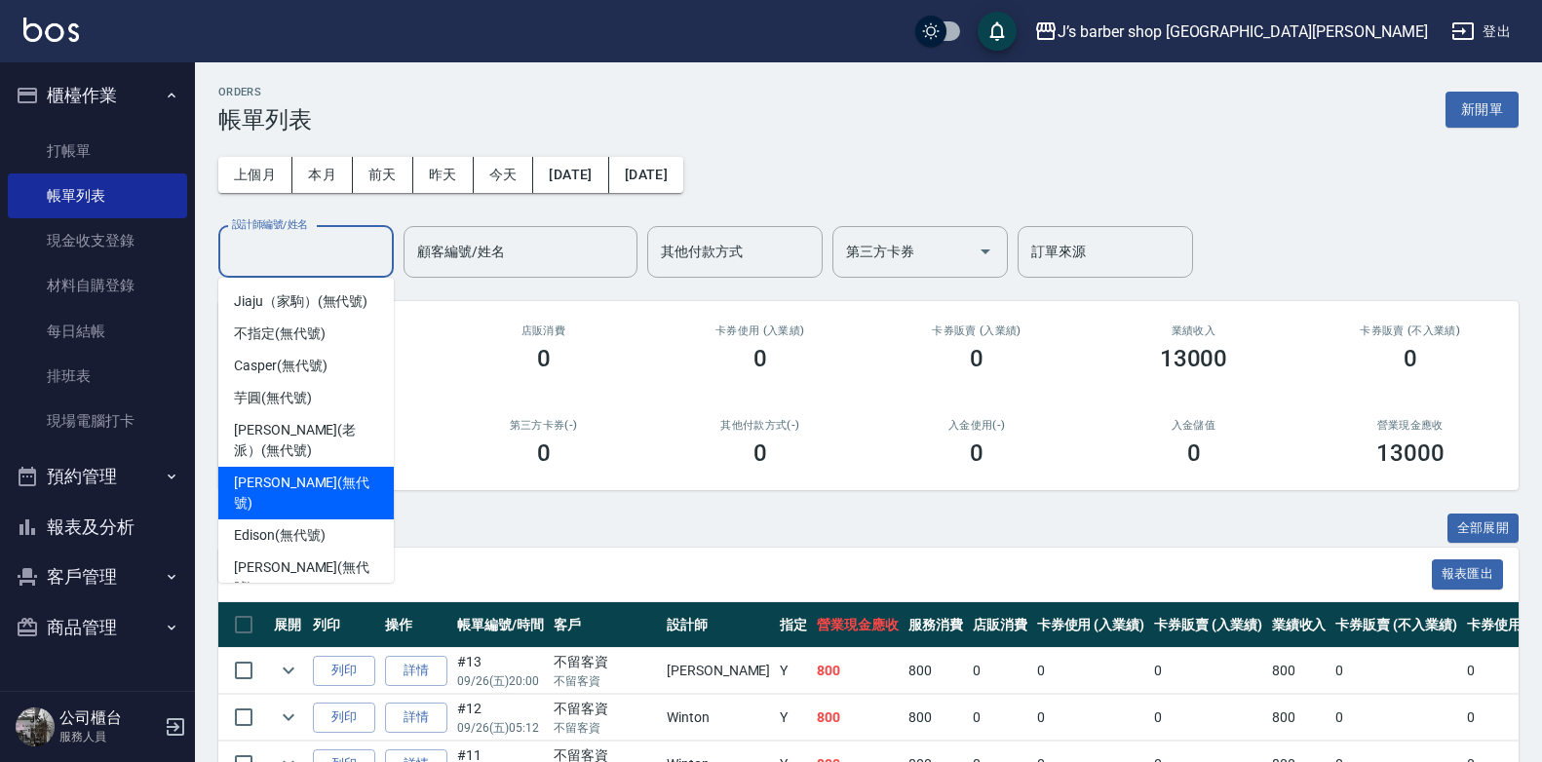
scroll to position [53, 0]
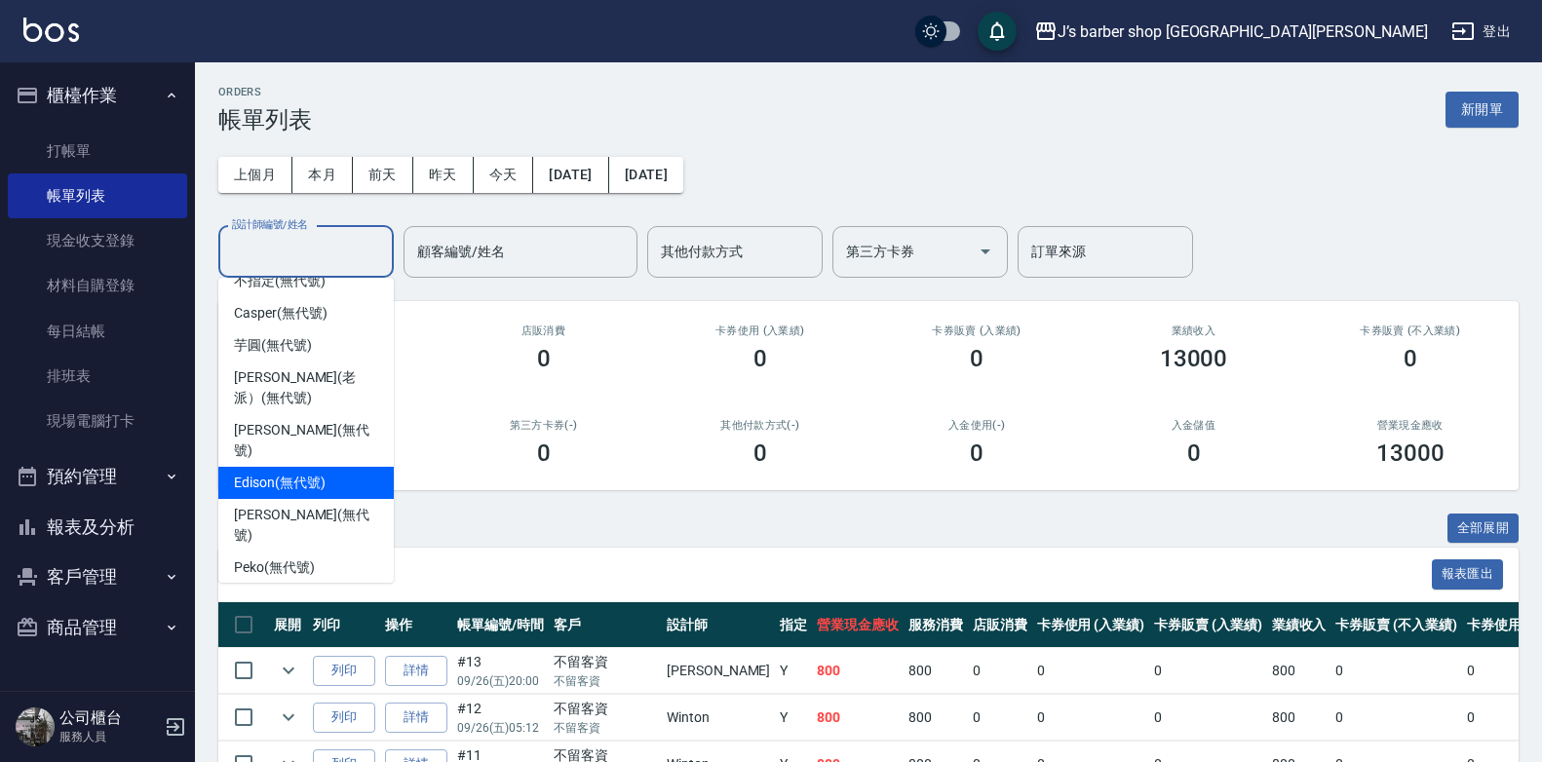
click at [265, 473] on span "Edison (無代號)" at bounding box center [279, 483] width 91 height 20
type input "Edison(無代號)"
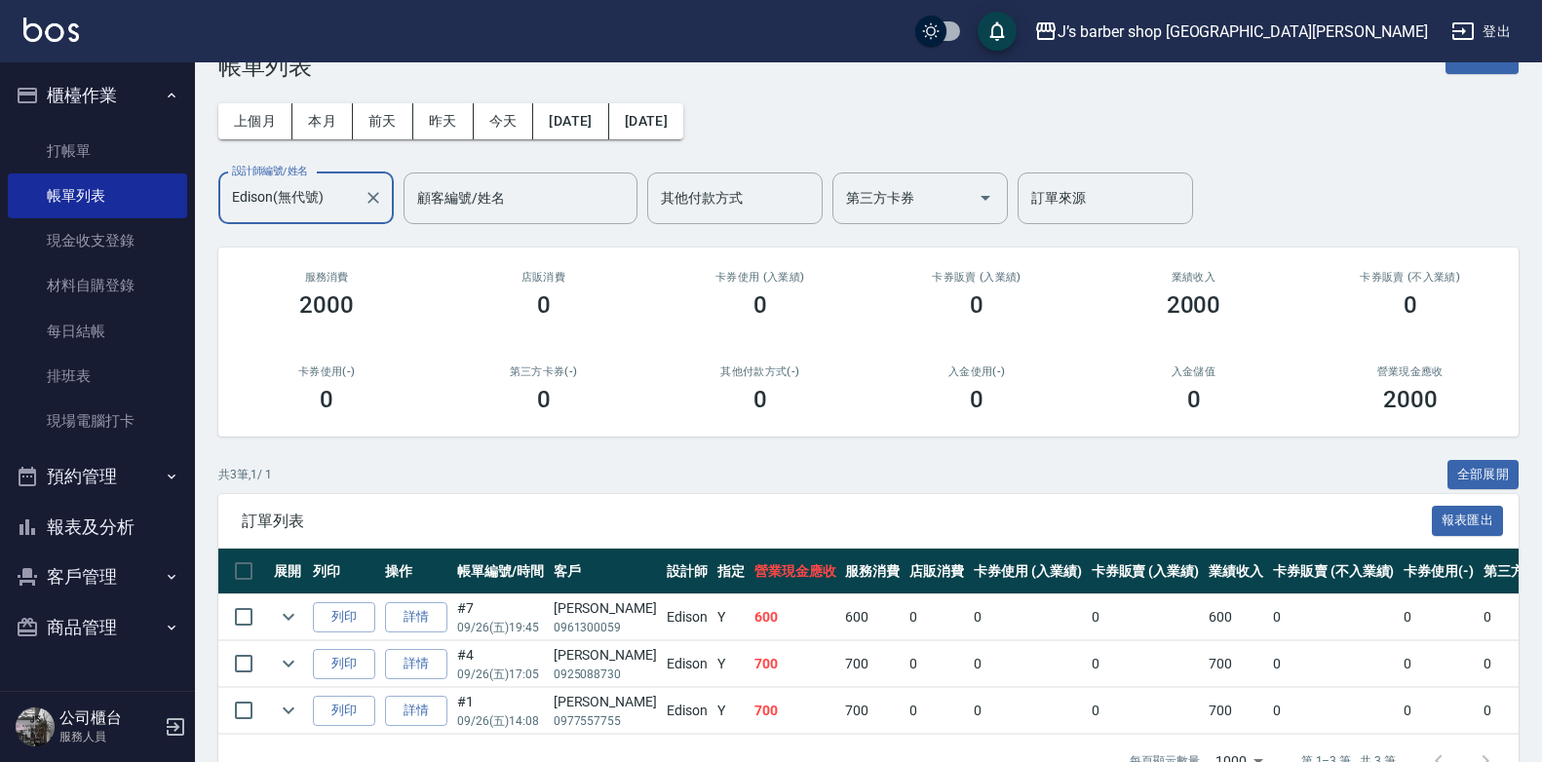
scroll to position [19, 0]
